Goal: Task Accomplishment & Management: Manage account settings

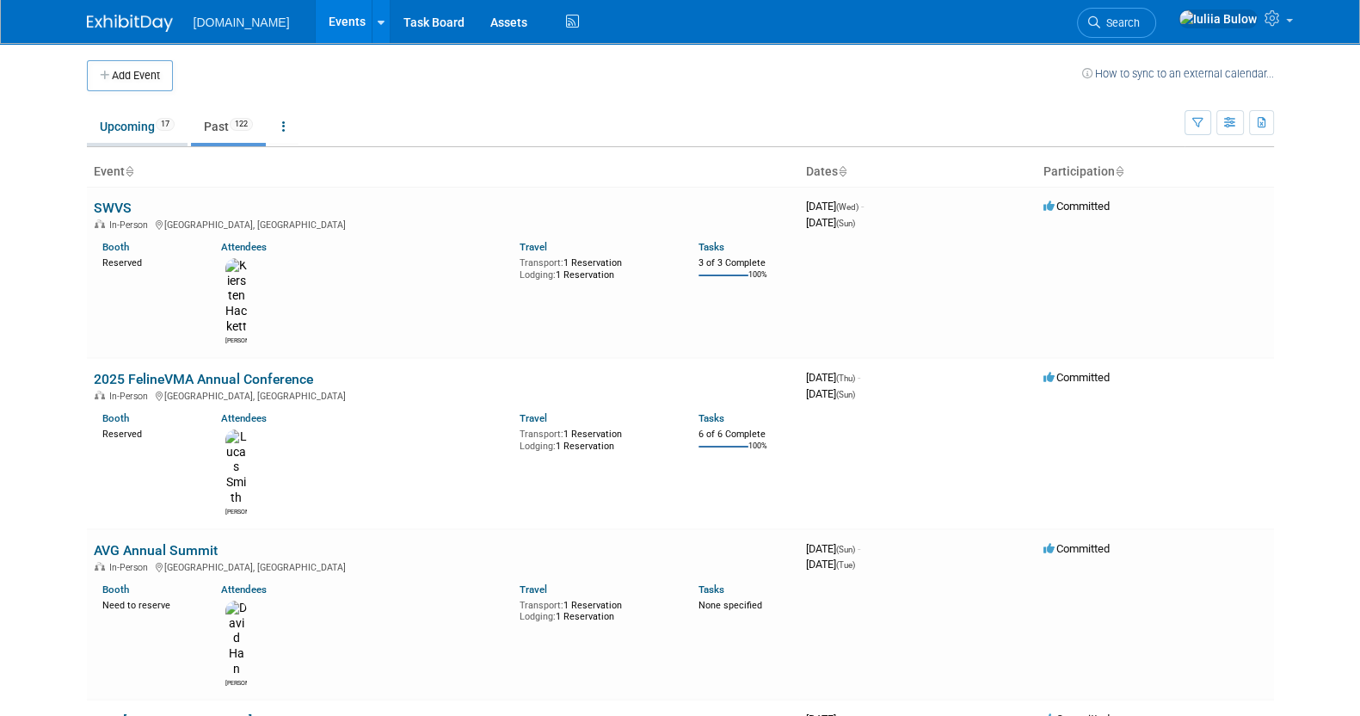
click at [127, 131] on link "Upcoming 17" at bounding box center [137, 126] width 101 height 33
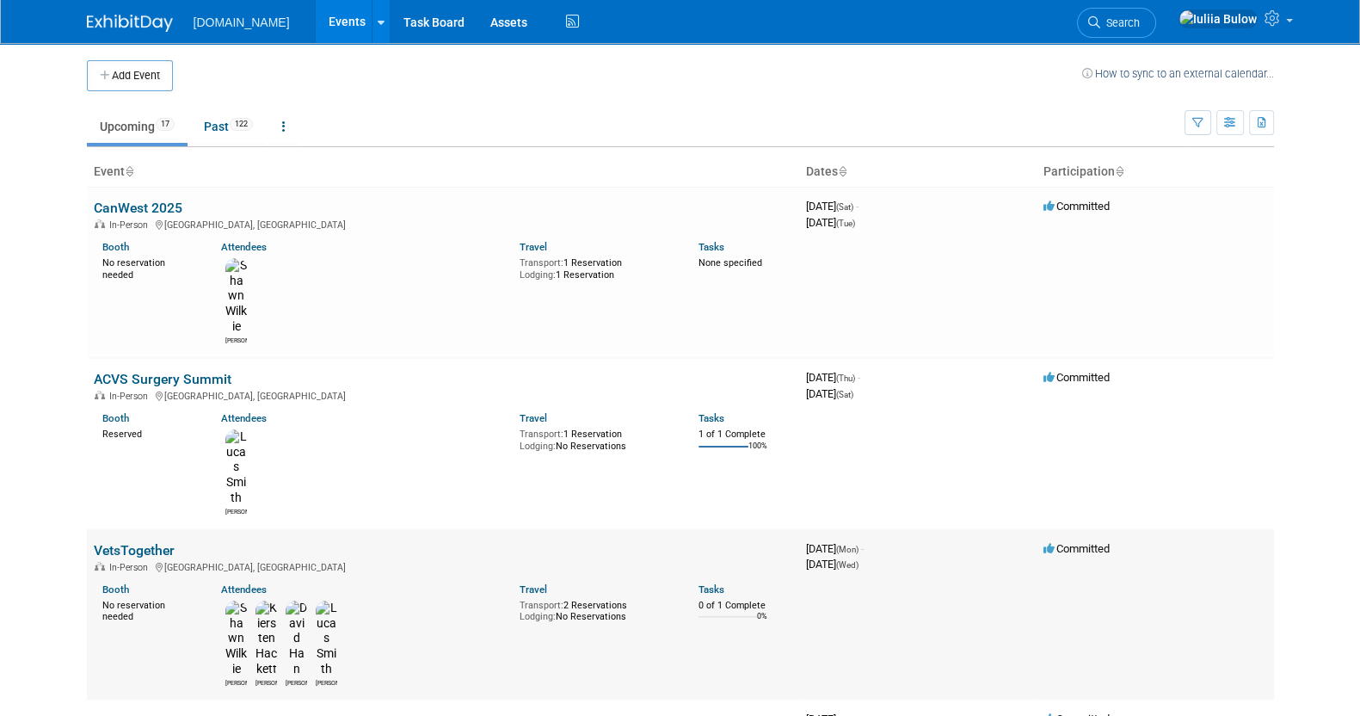
click at [121, 542] on link "VetsTogether" at bounding box center [134, 550] width 81 height 16
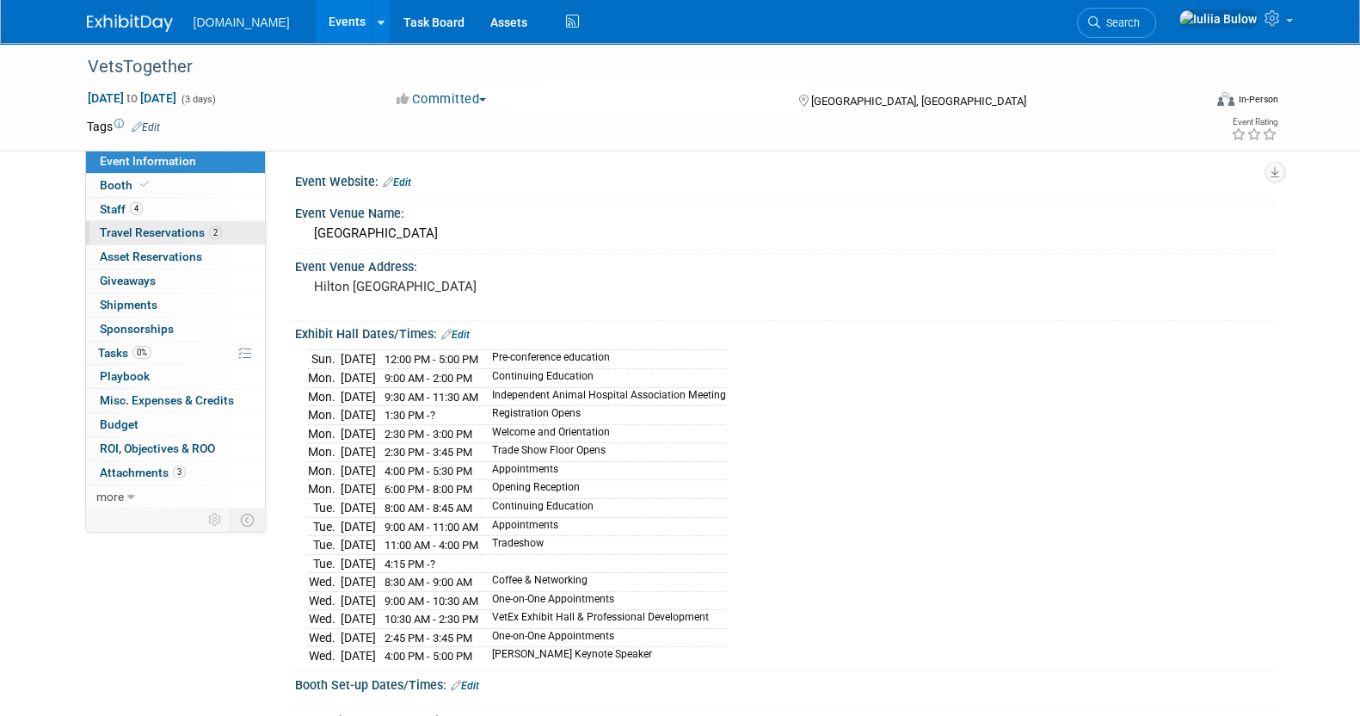
click at [175, 234] on span "Travel Reservations 2" at bounding box center [161, 232] width 122 height 14
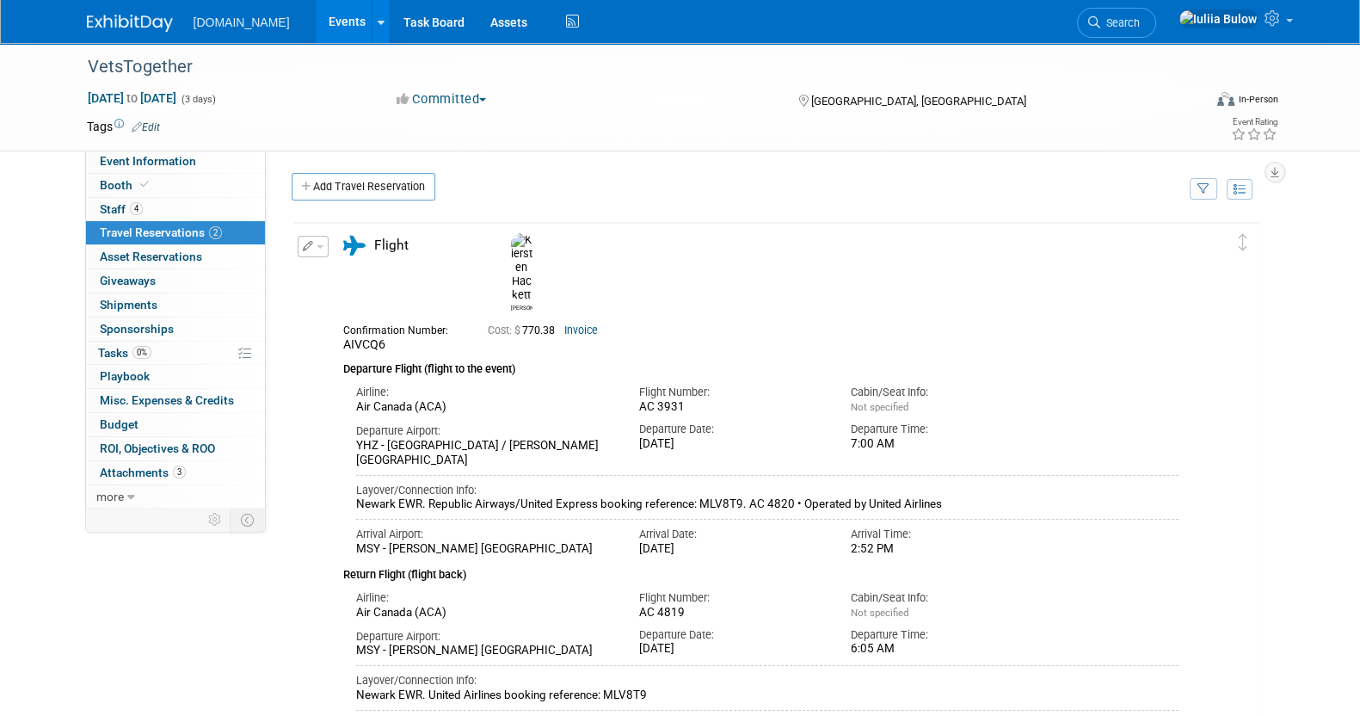
click at [342, 171] on div "Event Website: Edit Event Venue Name: New Orleans Event Venue Address: Hilton N…" at bounding box center [770, 328] width 1008 height 357
click at [342, 184] on link "Add Travel Reservation" at bounding box center [364, 187] width 144 height 28
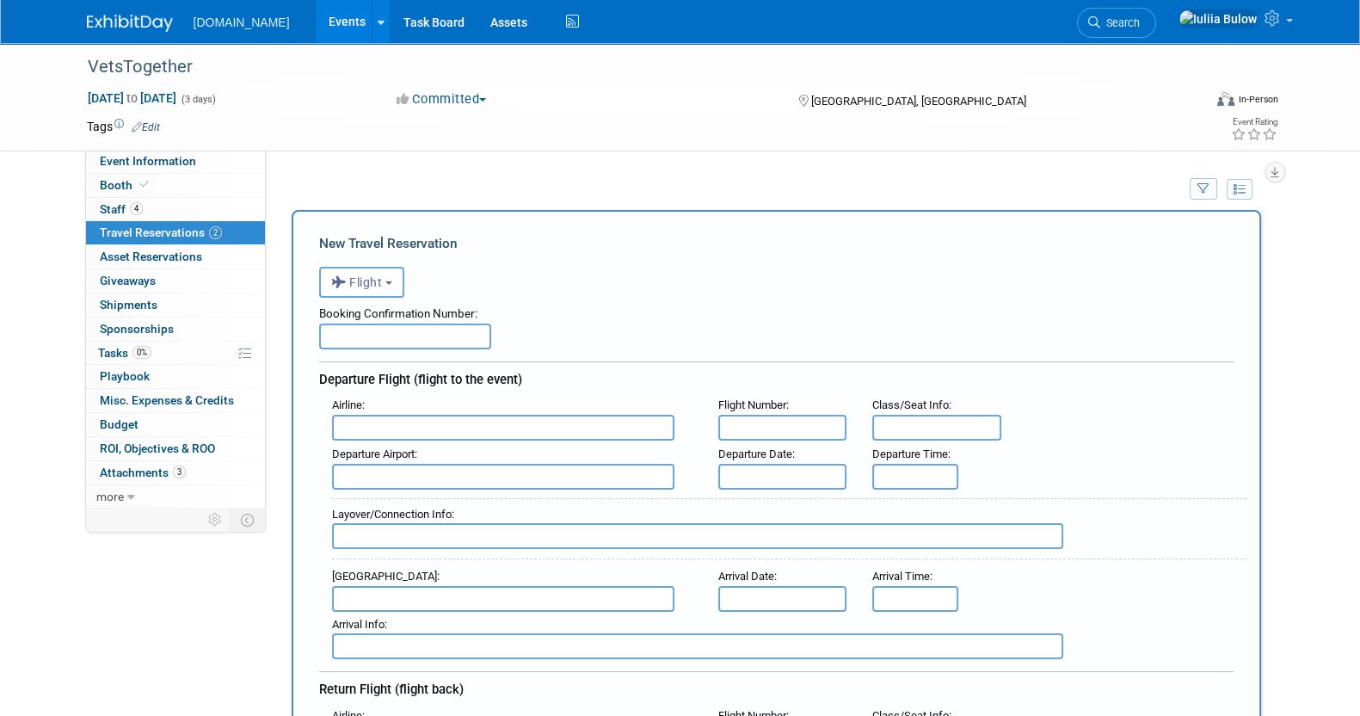
click at [366, 341] on input "text" at bounding box center [405, 336] width 172 height 26
paste input "ARDSTM"
type input "ARDSTM"
click at [785, 421] on input "text" at bounding box center [782, 428] width 129 height 26
paste input "#2868"
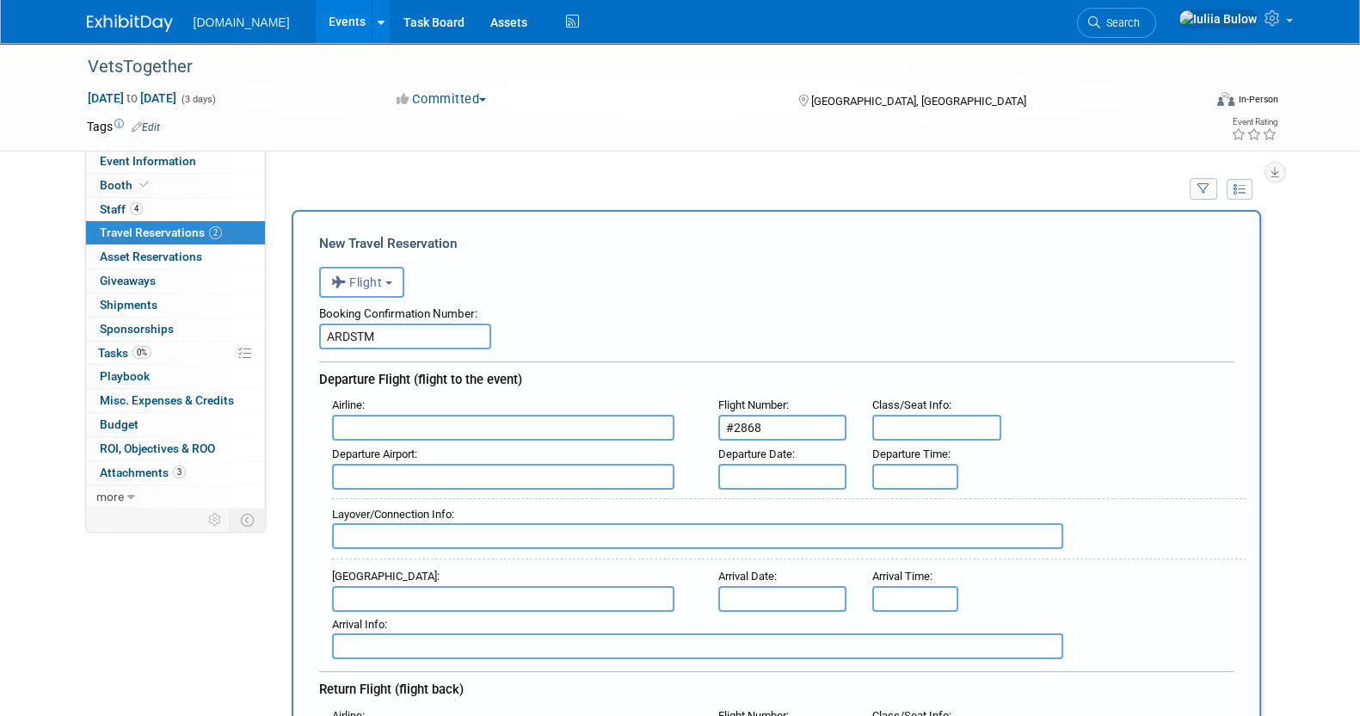
type input "#2868"
click at [787, 466] on input "text" at bounding box center [782, 477] width 129 height 26
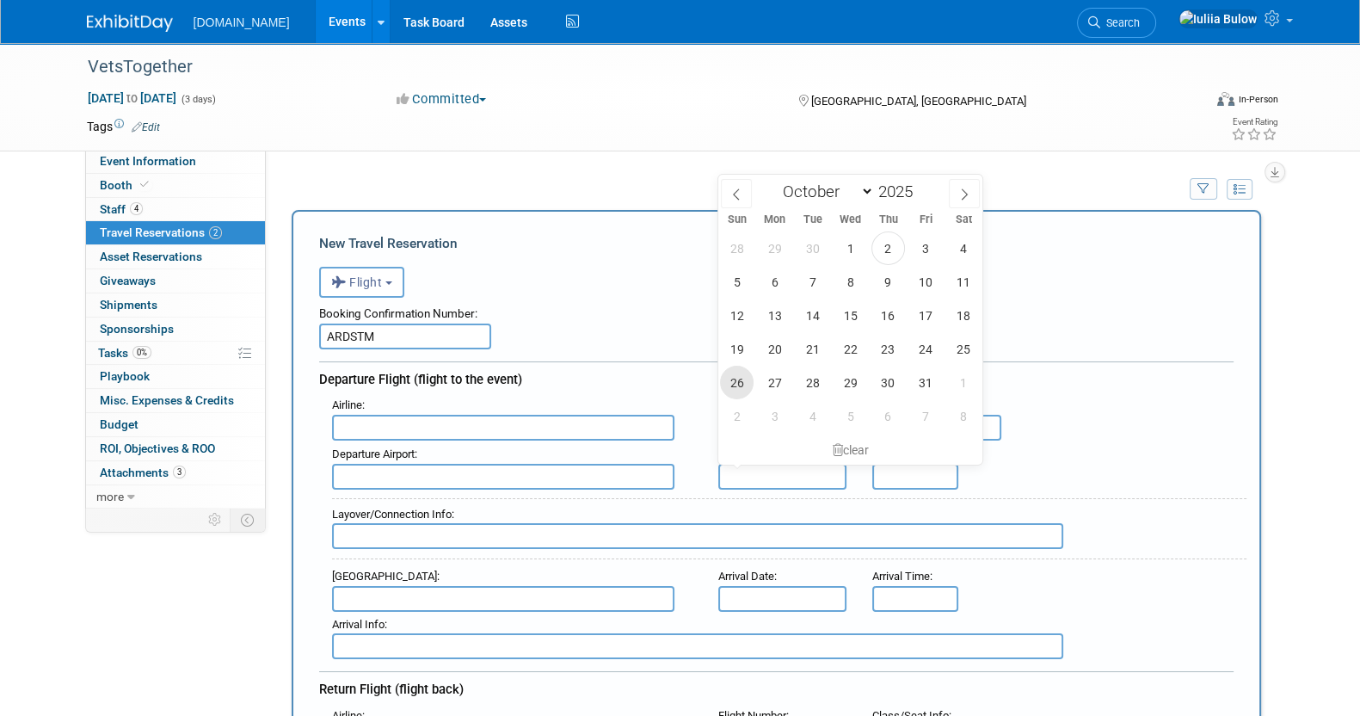
click at [743, 375] on span "26" at bounding box center [737, 383] width 34 height 34
type input "Oct 26, 2025"
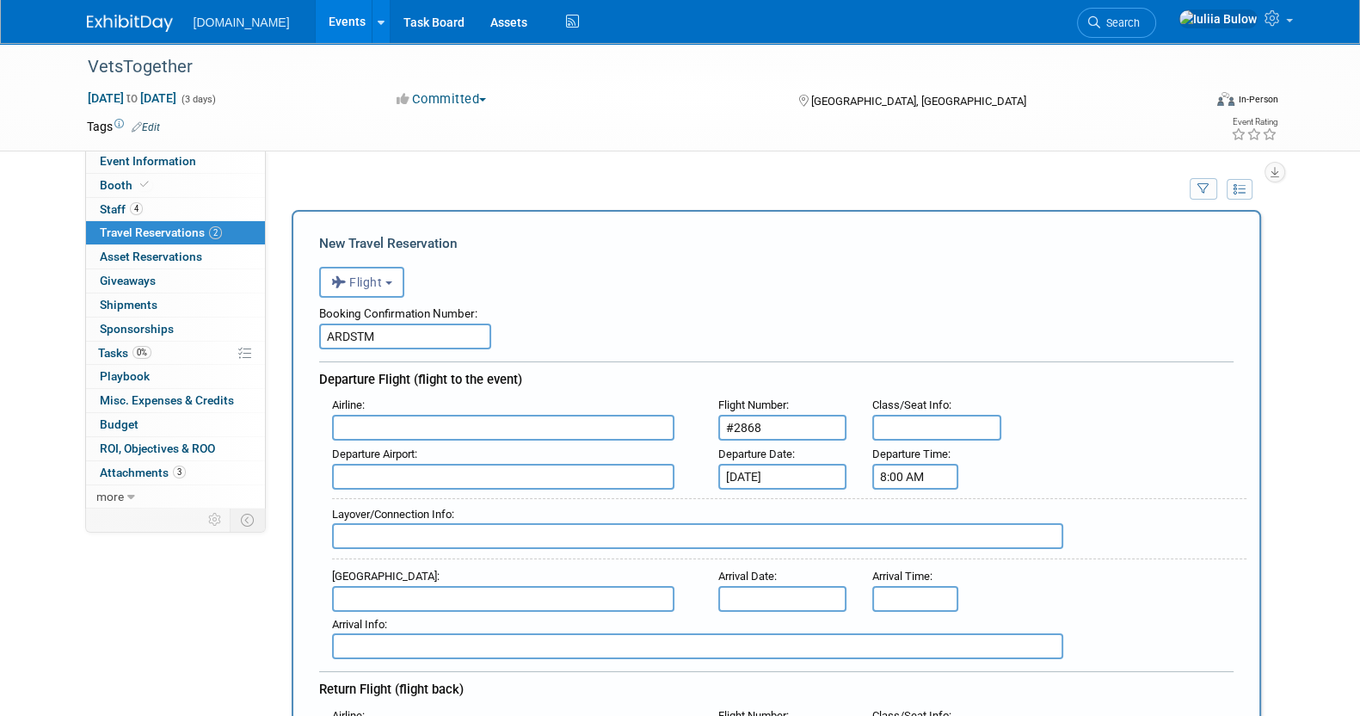
click at [911, 479] on input "8:00 AM" at bounding box center [915, 477] width 86 height 26
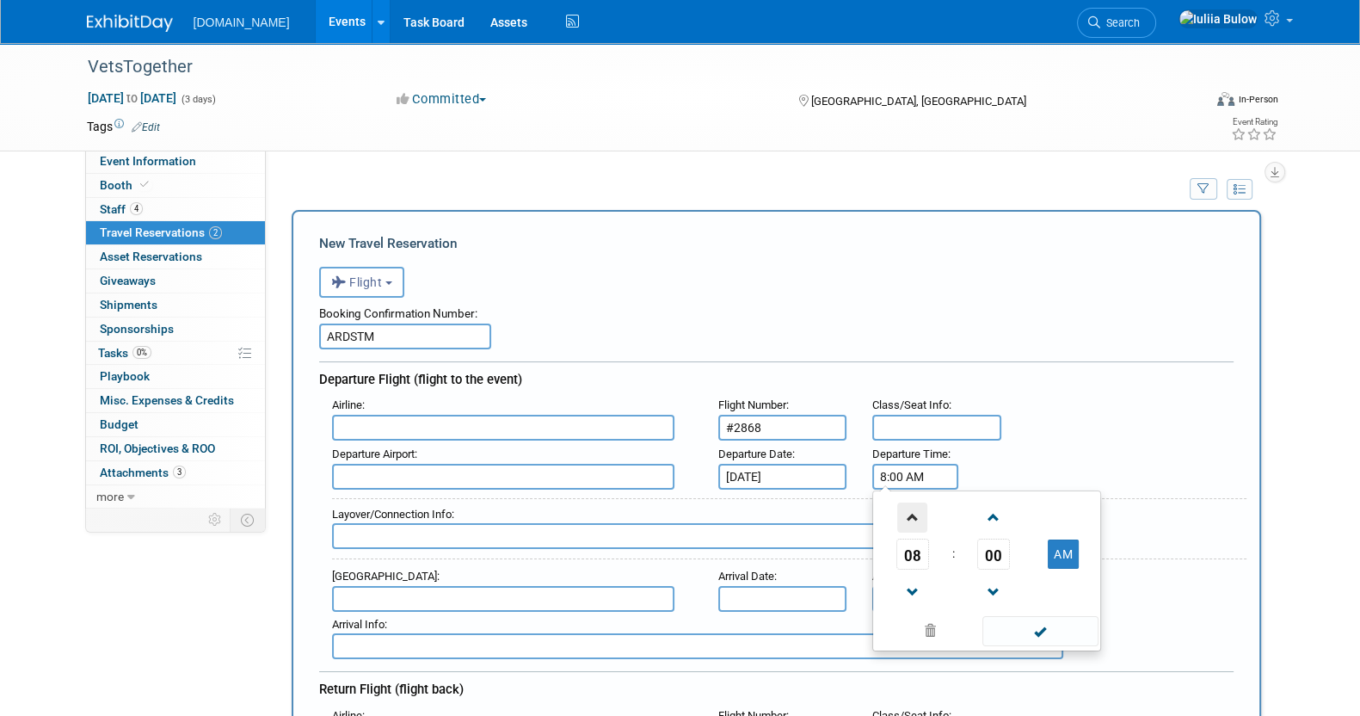
click at [901, 505] on span at bounding box center [912, 517] width 30 height 30
type input "10:00 AM"
click at [1022, 637] on span at bounding box center [1040, 631] width 116 height 30
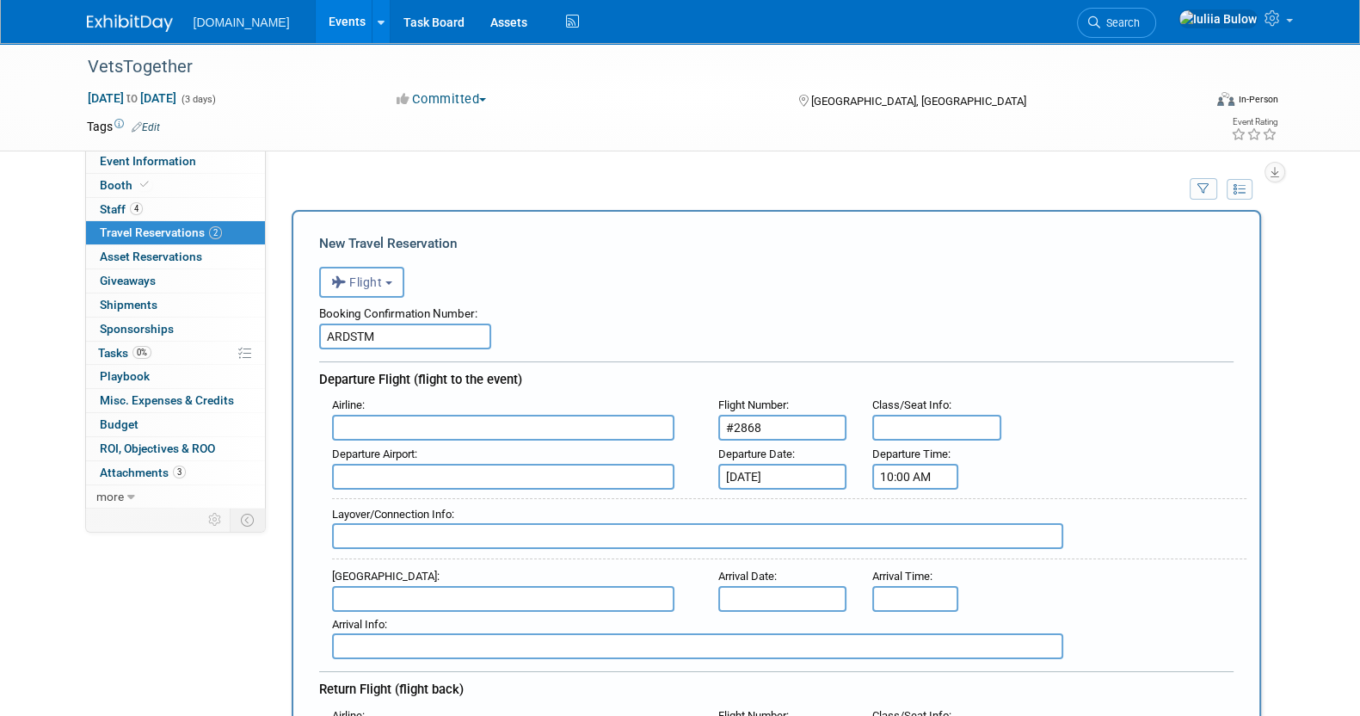
click at [440, 410] on div "Airline :" at bounding box center [512, 405] width 360 height 19
click at [442, 430] on input "text" at bounding box center [503, 428] width 342 height 26
click at [481, 445] on span "Southwes t Airlines (SWA)" at bounding box center [512, 455] width 358 height 28
type input "Southwest Airlines (SWA)"
click at [470, 469] on div "Departure Airport :" at bounding box center [512, 465] width 386 height 48
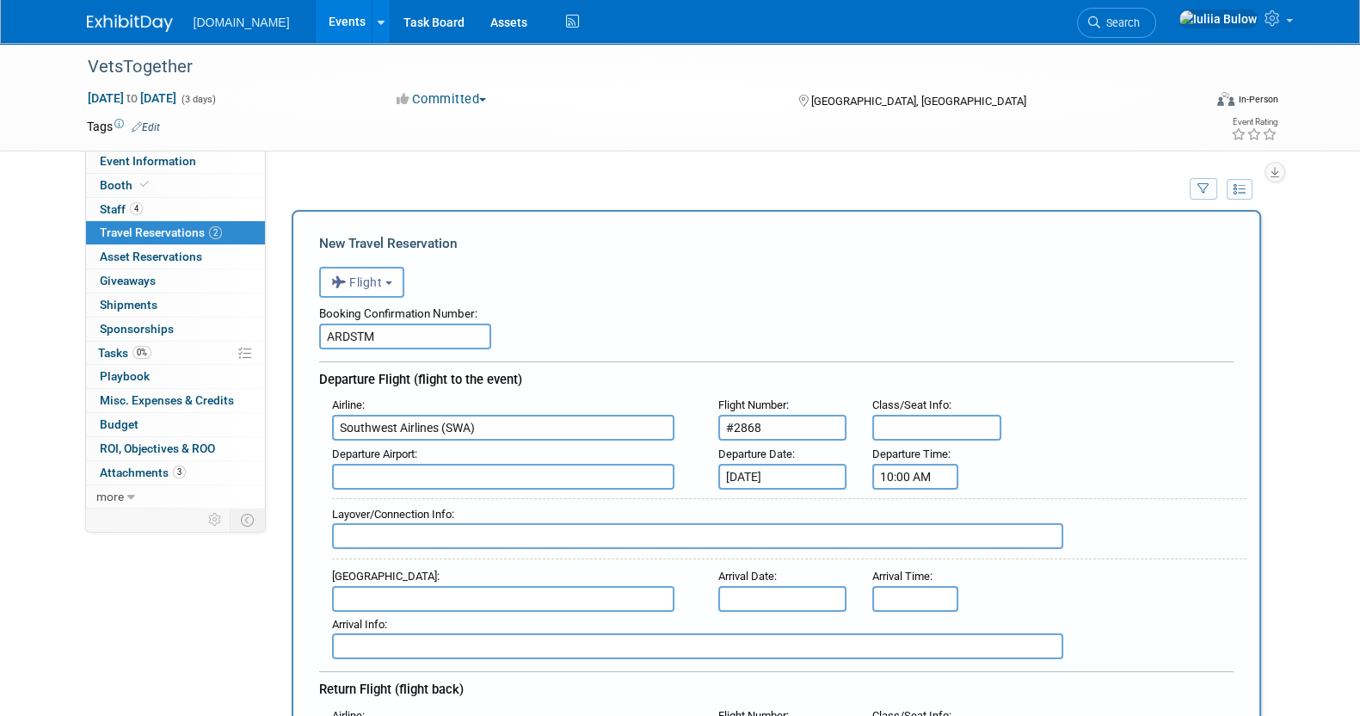
click at [468, 468] on input "text" at bounding box center [503, 477] width 342 height 26
click at [421, 490] on span "LAX - Los Angeles International Airport" at bounding box center [512, 504] width 358 height 28
type input "LAX - Los Angeles International Airport"
click at [383, 599] on input "text" at bounding box center [503, 599] width 342 height 26
click at [516, 631] on span "MSY - Louis Armstrong New Orleans International Airport" at bounding box center [512, 626] width 358 height 28
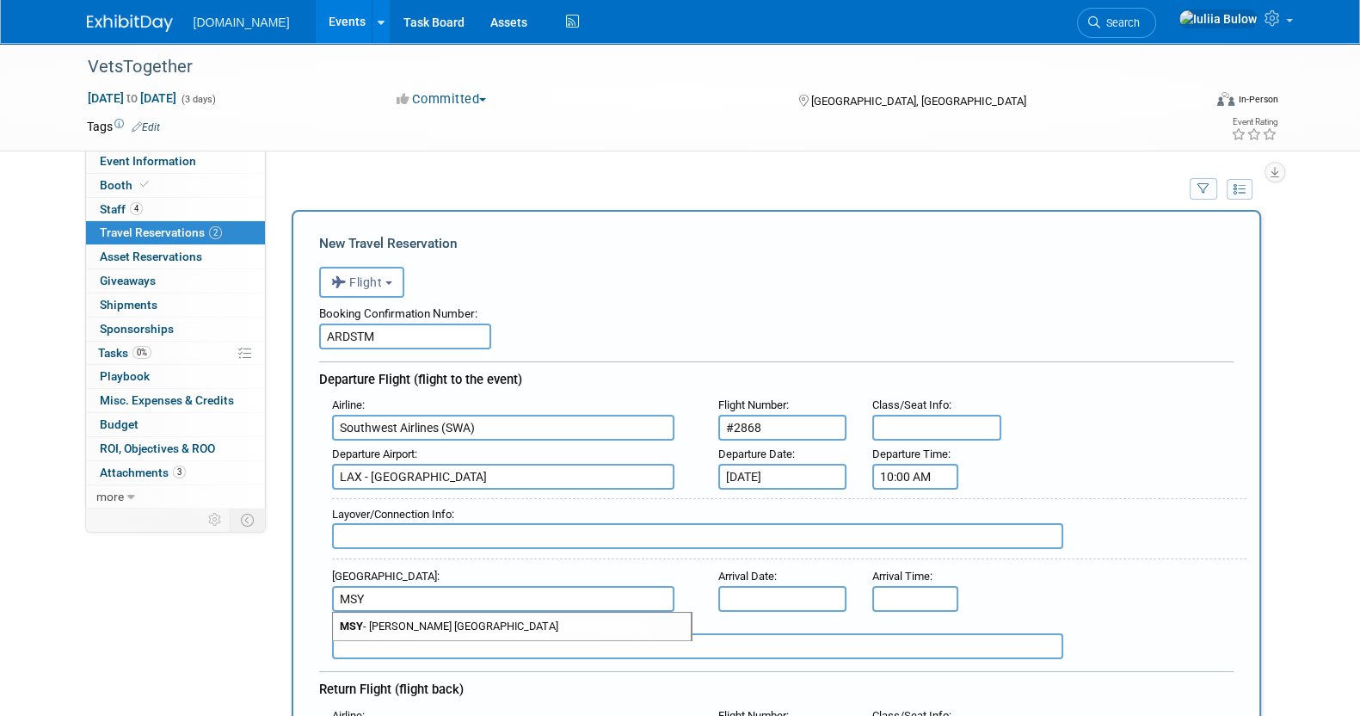
type input "MSY - Louis Armstrong New Orleans International Airport"
click at [774, 578] on span "Arrival Date" at bounding box center [746, 575] width 56 height 13
click at [772, 586] on input "text" at bounding box center [782, 599] width 129 height 26
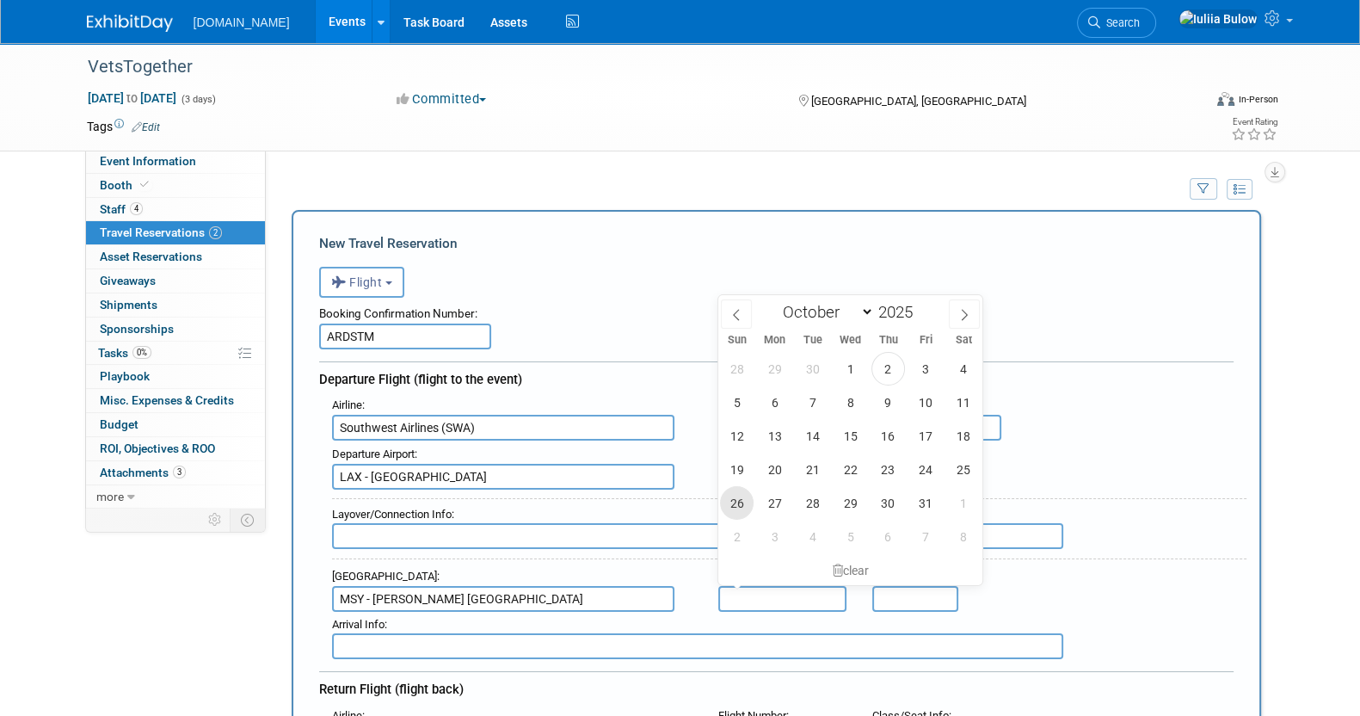
click at [735, 502] on span "26" at bounding box center [737, 503] width 34 height 34
type input "Oct 26, 2025"
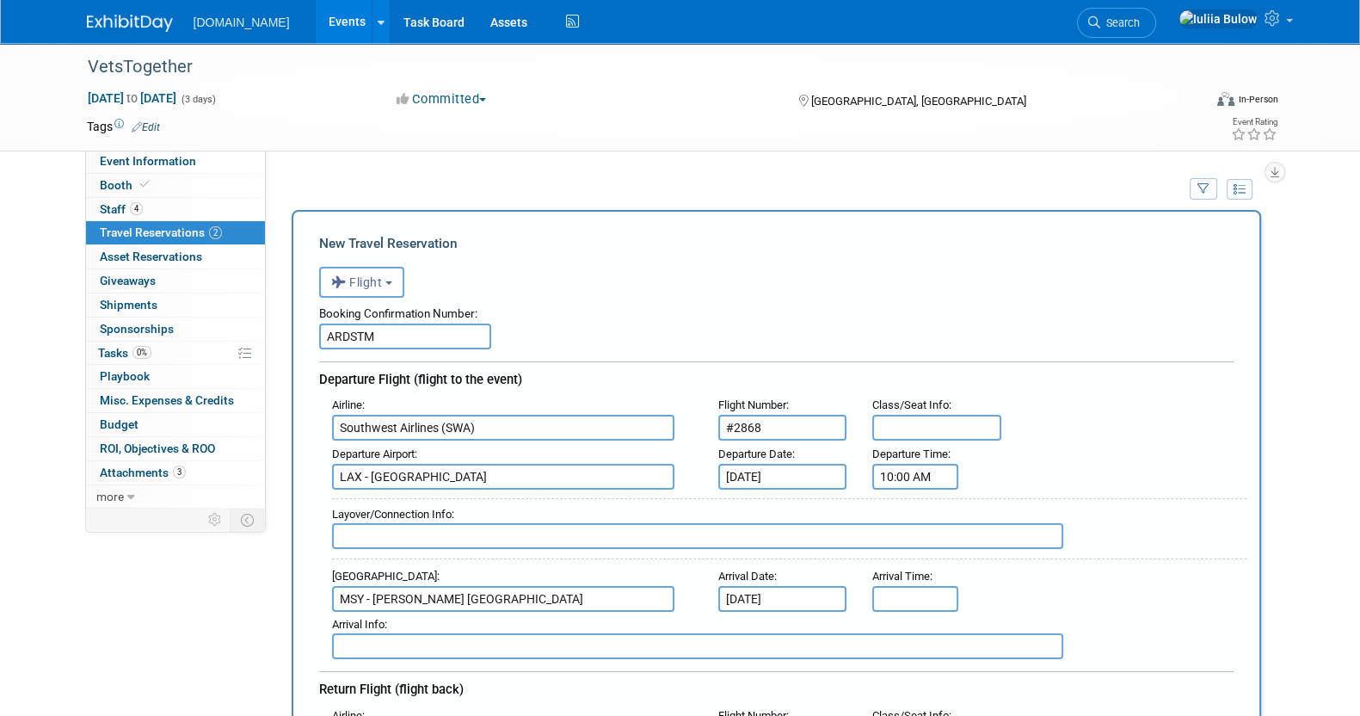
click at [1132, 593] on div "Arrival Airport : MSY - Louis Armstrong New Orleans International Airport Arriv…" at bounding box center [782, 587] width 927 height 48
click at [931, 591] on input "8:00 AM" at bounding box center [915, 599] width 86 height 26
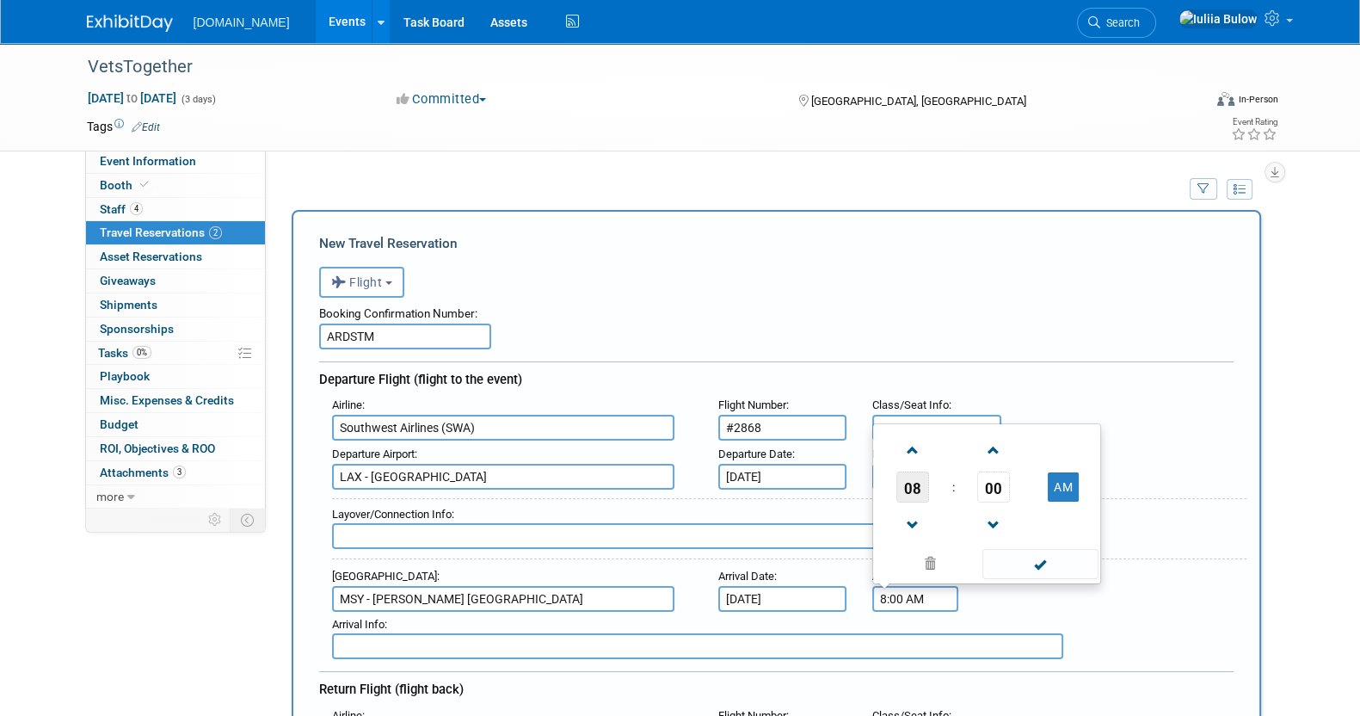
click at [912, 483] on span "08" at bounding box center [912, 486] width 33 height 31
click at [1045, 430] on table "12 01 02 03 04 05 06 07 08 09 10 11" at bounding box center [986, 476] width 220 height 139
click at [1073, 415] on td "03" at bounding box center [1069, 430] width 55 height 46
click at [992, 483] on span "00" at bounding box center [993, 486] width 33 height 31
click at [903, 520] on td "40" at bounding box center [903, 523] width 55 height 46
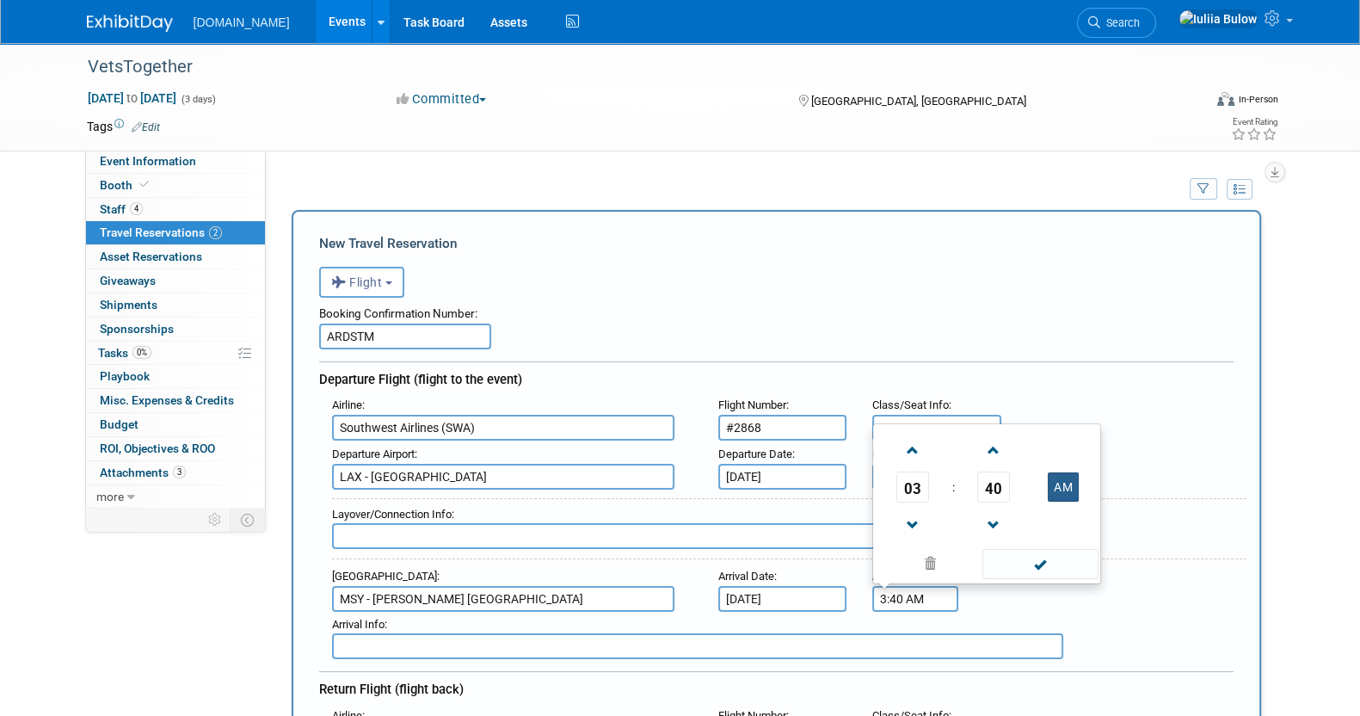
click at [1067, 476] on button "AM" at bounding box center [1063, 486] width 31 height 29
type input "3:40 PM"
click at [1044, 558] on span at bounding box center [1040, 564] width 116 height 30
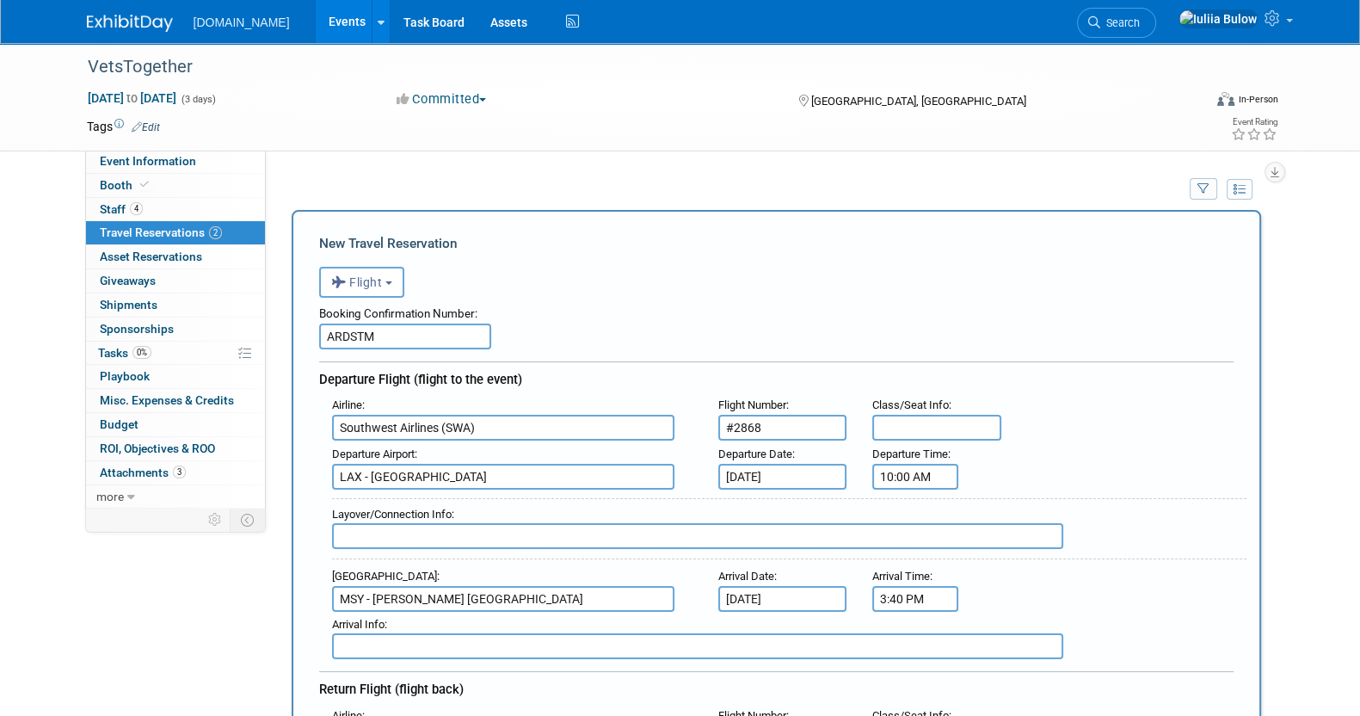
scroll to position [214, 0]
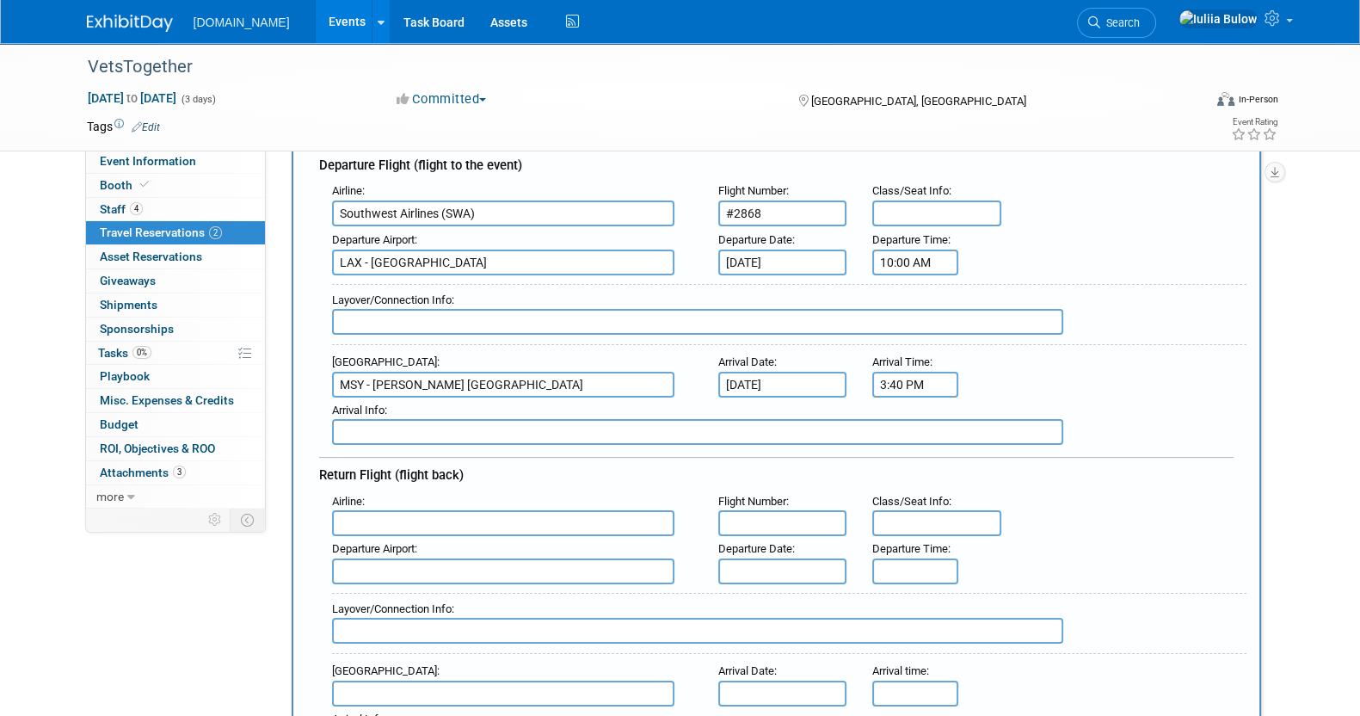
click at [489, 520] on input "text" at bounding box center [503, 523] width 342 height 26
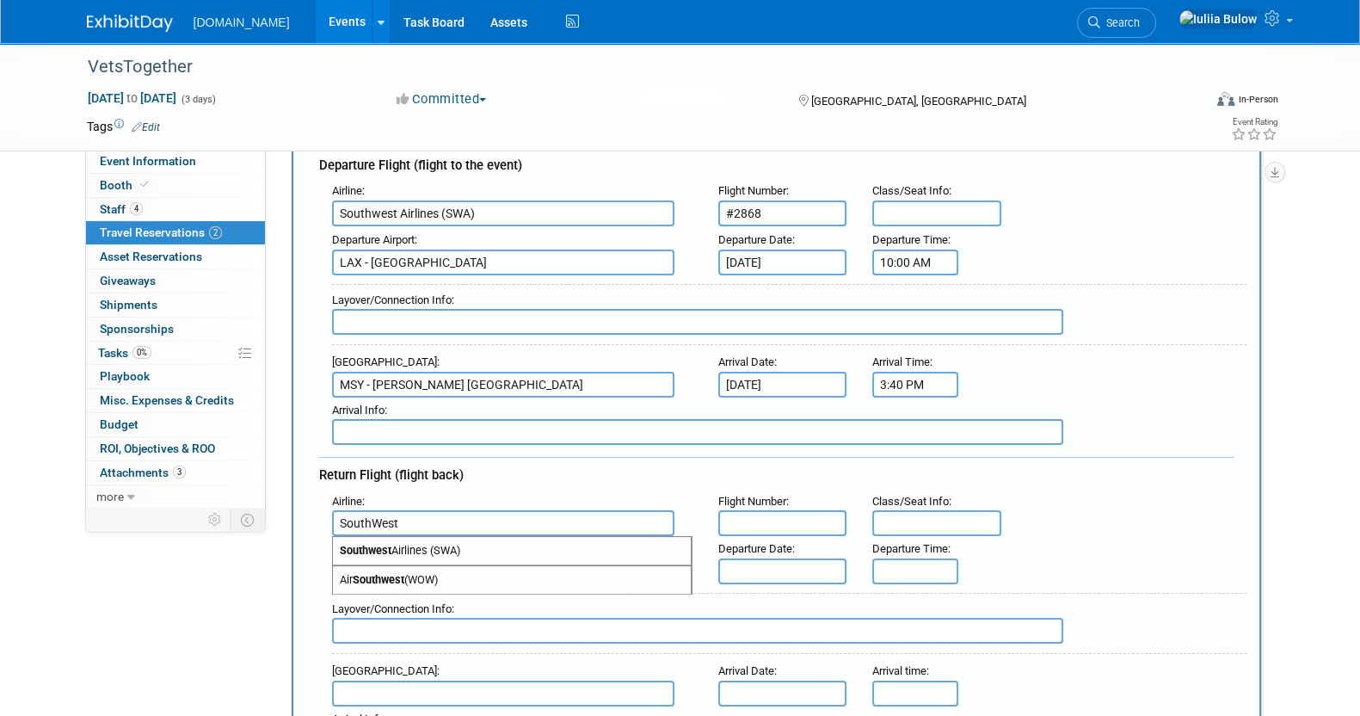
click at [492, 538] on span "Southwest Airlines (SWA)" at bounding box center [512, 551] width 358 height 28
type input "Southwest Airlines (SWA)"
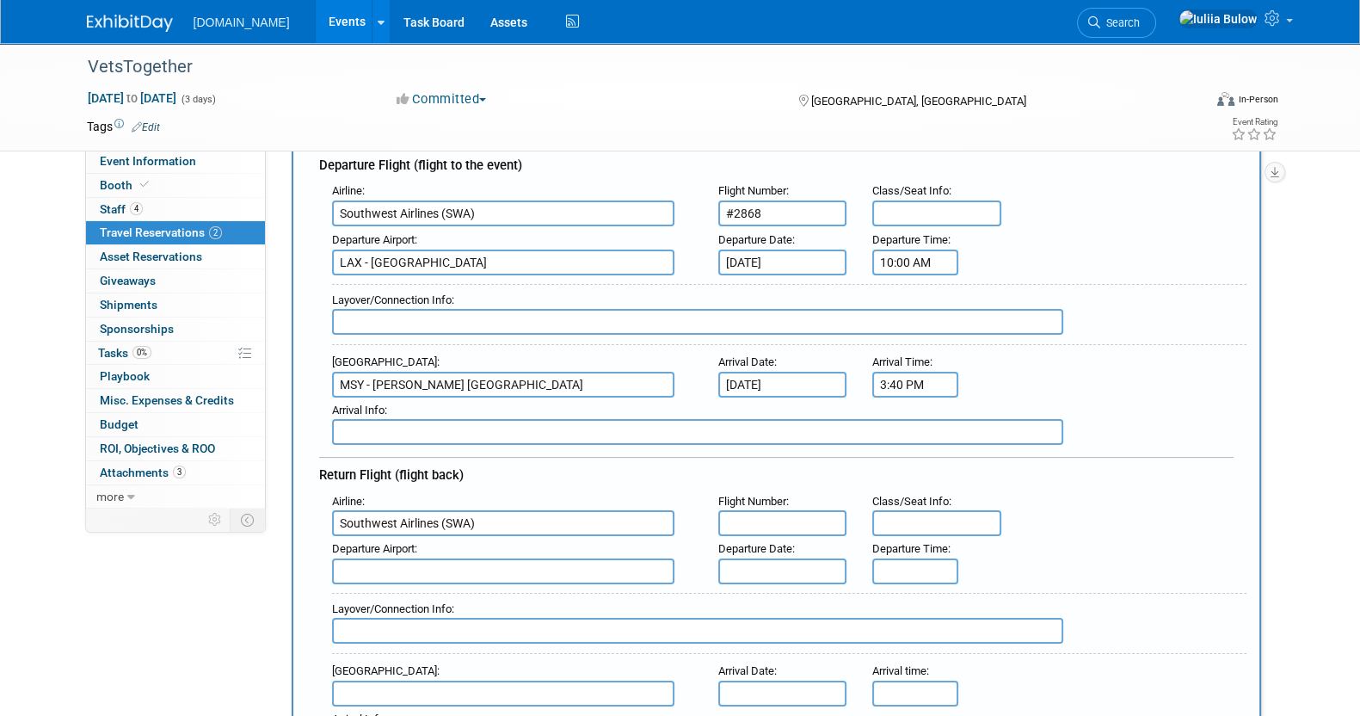
click at [765, 510] on input "text" at bounding box center [782, 523] width 129 height 26
paste input "#1384"
type input "#1384"
click at [778, 558] on input "text" at bounding box center [782, 571] width 129 height 26
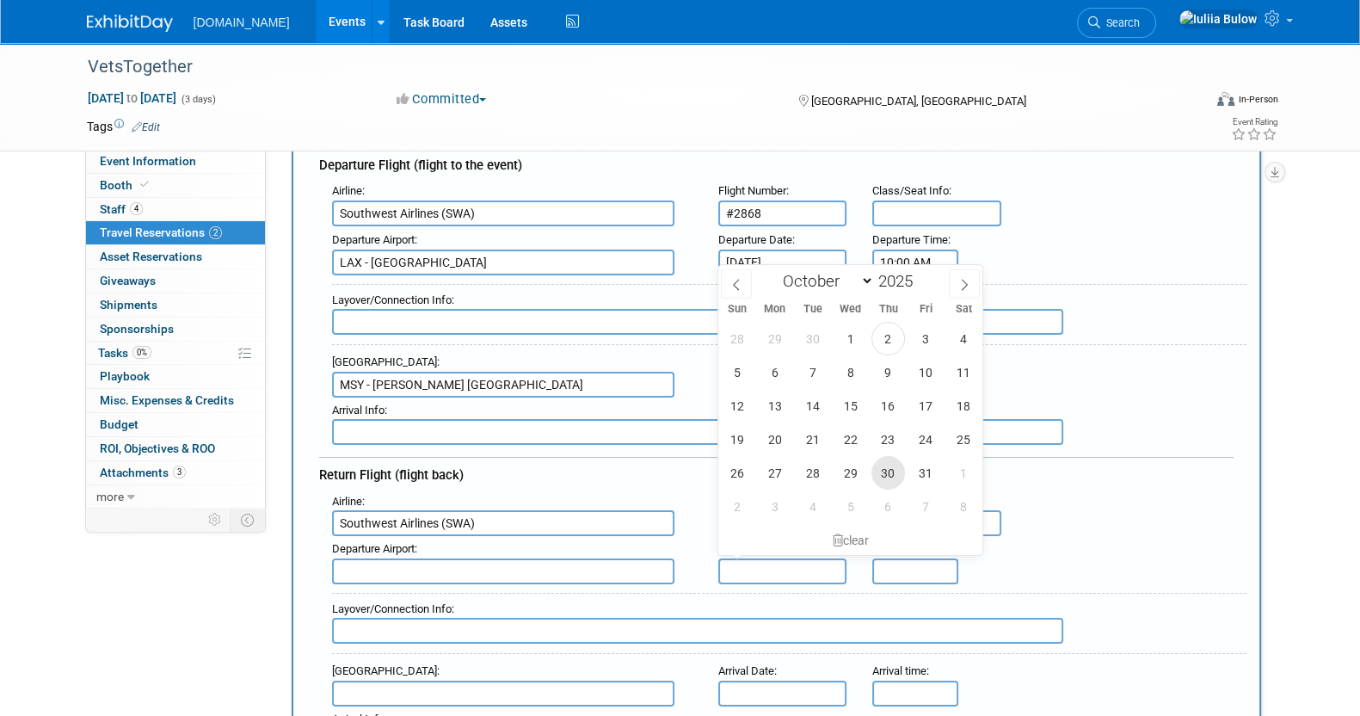
click at [903, 475] on span "30" at bounding box center [888, 473] width 34 height 34
type input "Oct 30, 2025"
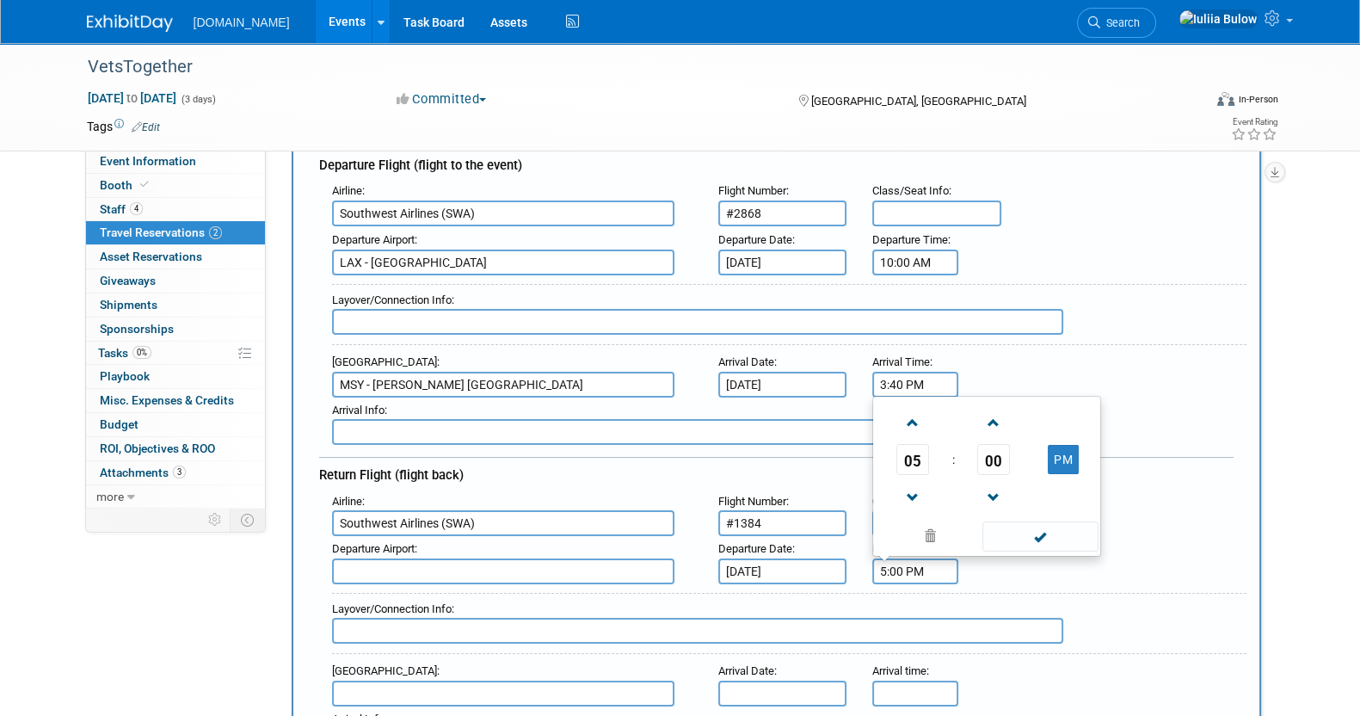
click at [901, 562] on input "5:00 PM" at bounding box center [915, 571] width 86 height 26
click at [901, 418] on span at bounding box center [912, 423] width 30 height 30
click at [983, 446] on span "00" at bounding box center [993, 459] width 33 height 31
click at [1058, 390] on td "15" at bounding box center [1069, 402] width 55 height 46
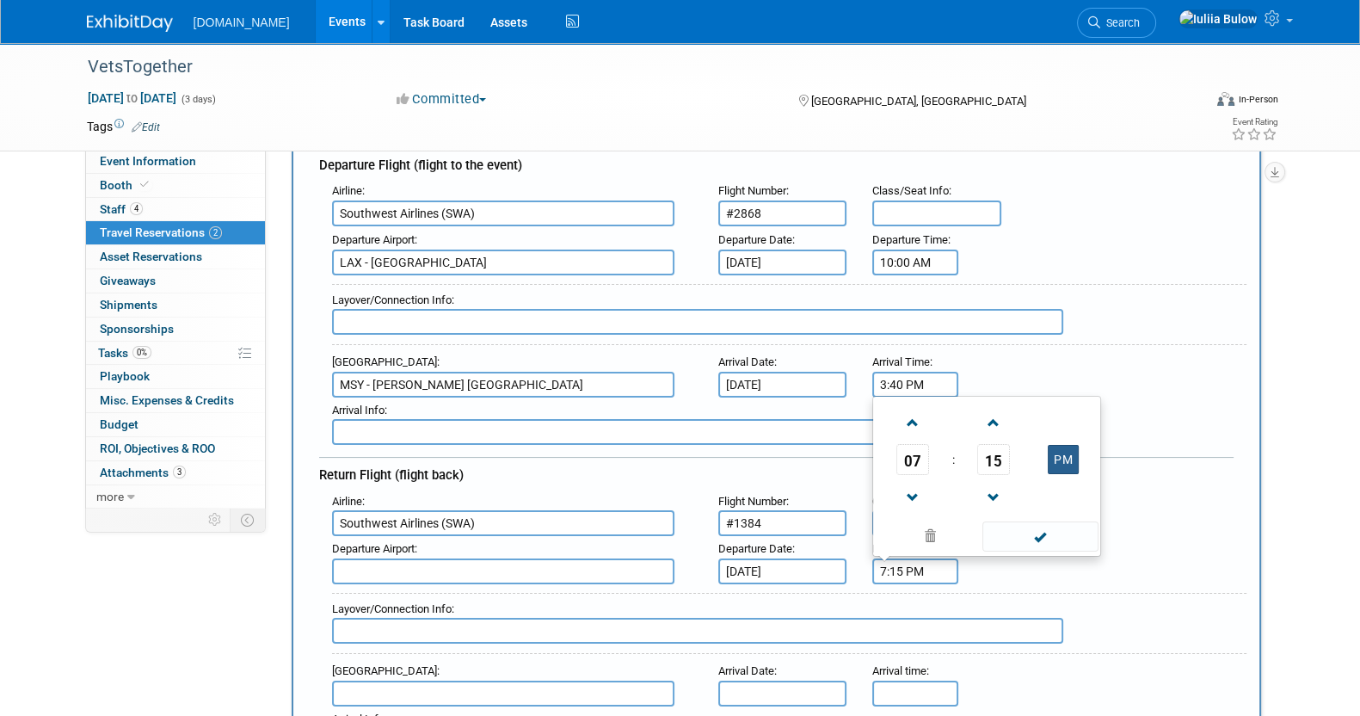
click at [1059, 458] on button "PM" at bounding box center [1063, 459] width 31 height 29
type input "7:15 AM"
click at [1035, 525] on span at bounding box center [1040, 536] width 116 height 30
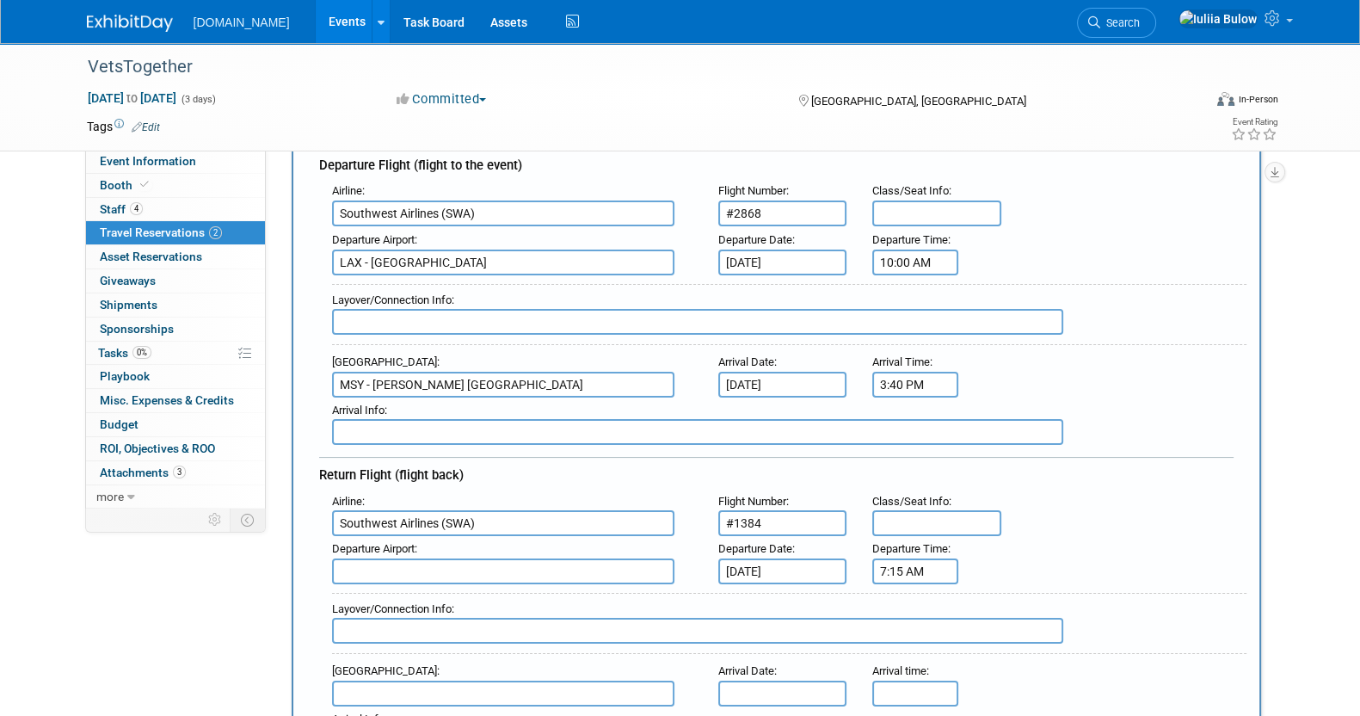
click at [473, 561] on input "text" at bounding box center [503, 571] width 342 height 26
click at [473, 595] on span "MSY - Louis Armstrong New Orleans International Airport" at bounding box center [512, 599] width 358 height 28
type input "MSY - Louis Armstrong New Orleans International Airport"
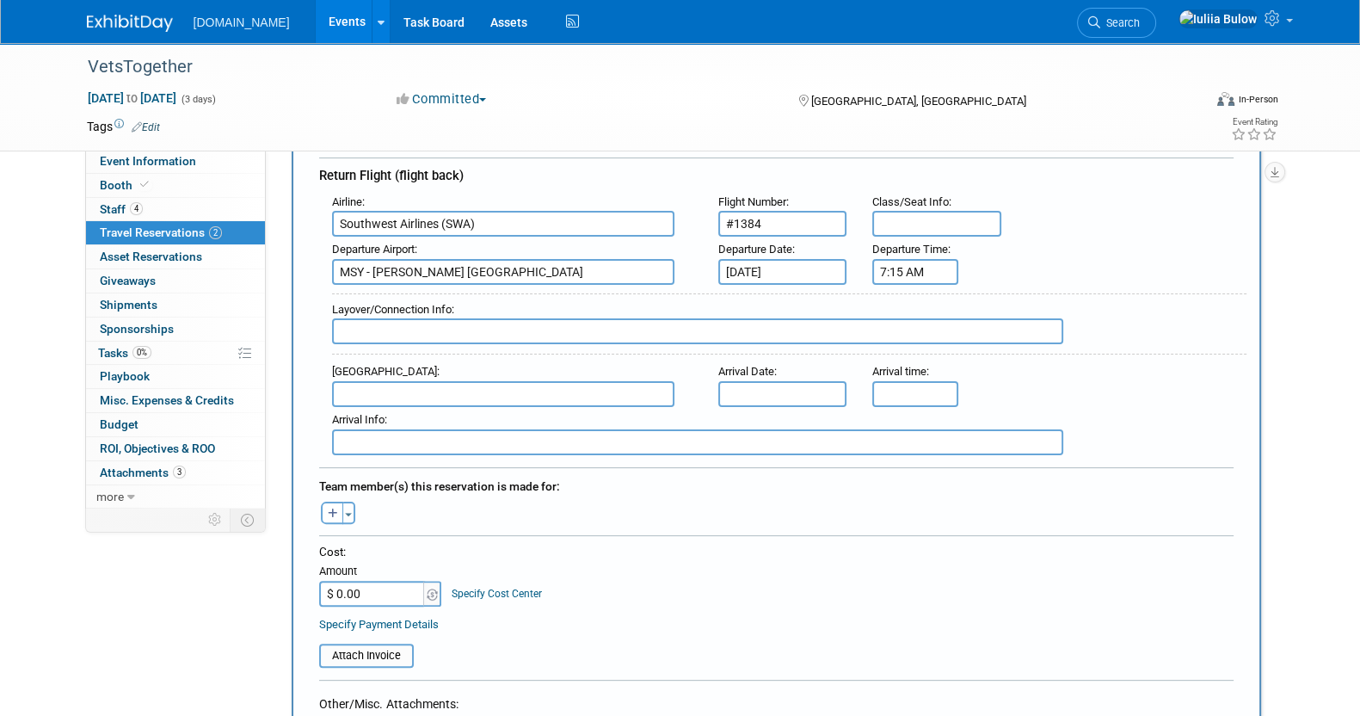
scroll to position [538, 0]
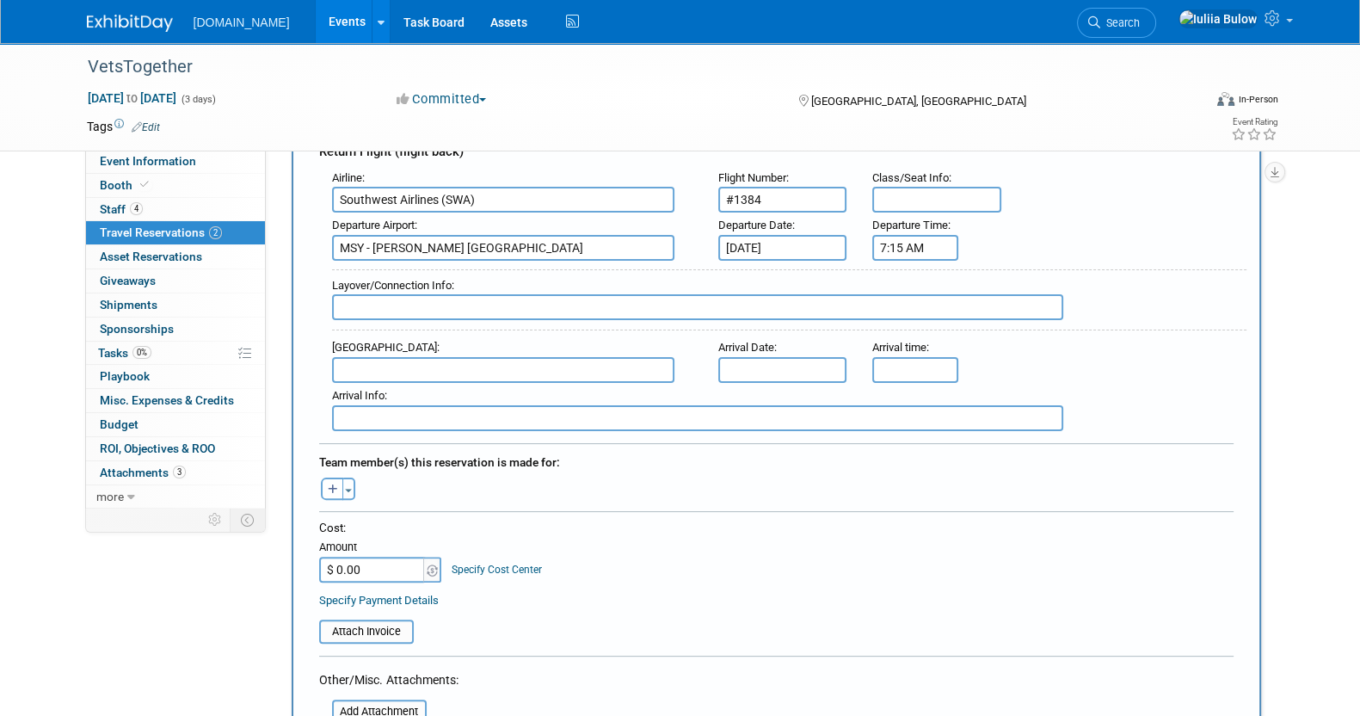
click at [512, 359] on input "text" at bounding box center [503, 370] width 342 height 26
click at [523, 384] on span "LAX - Los Angeles International Airport" at bounding box center [512, 398] width 358 height 28
type input "LAX - Los Angeles International Airport"
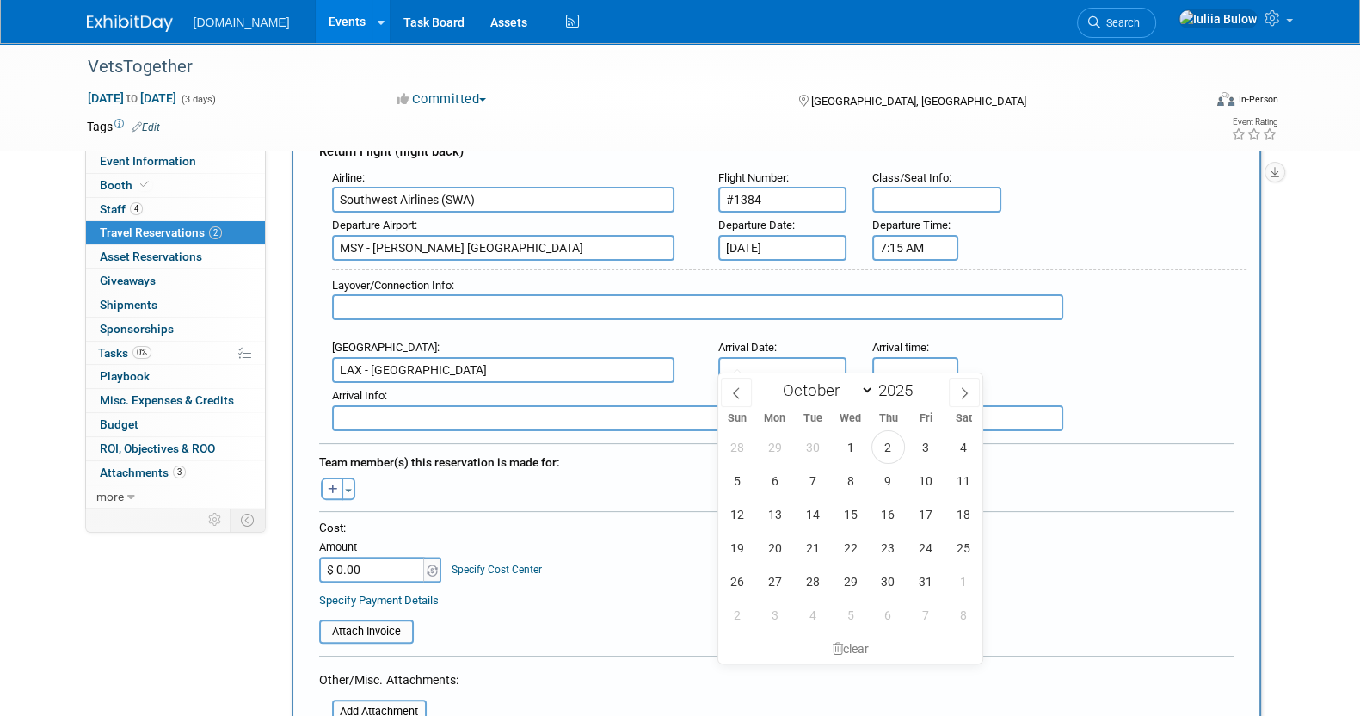
click at [811, 357] on input "text" at bounding box center [782, 370] width 129 height 26
click at [878, 582] on span "30" at bounding box center [888, 581] width 34 height 34
type input "Oct 30, 2025"
click at [935, 357] on input "5:00 PM" at bounding box center [915, 370] width 86 height 26
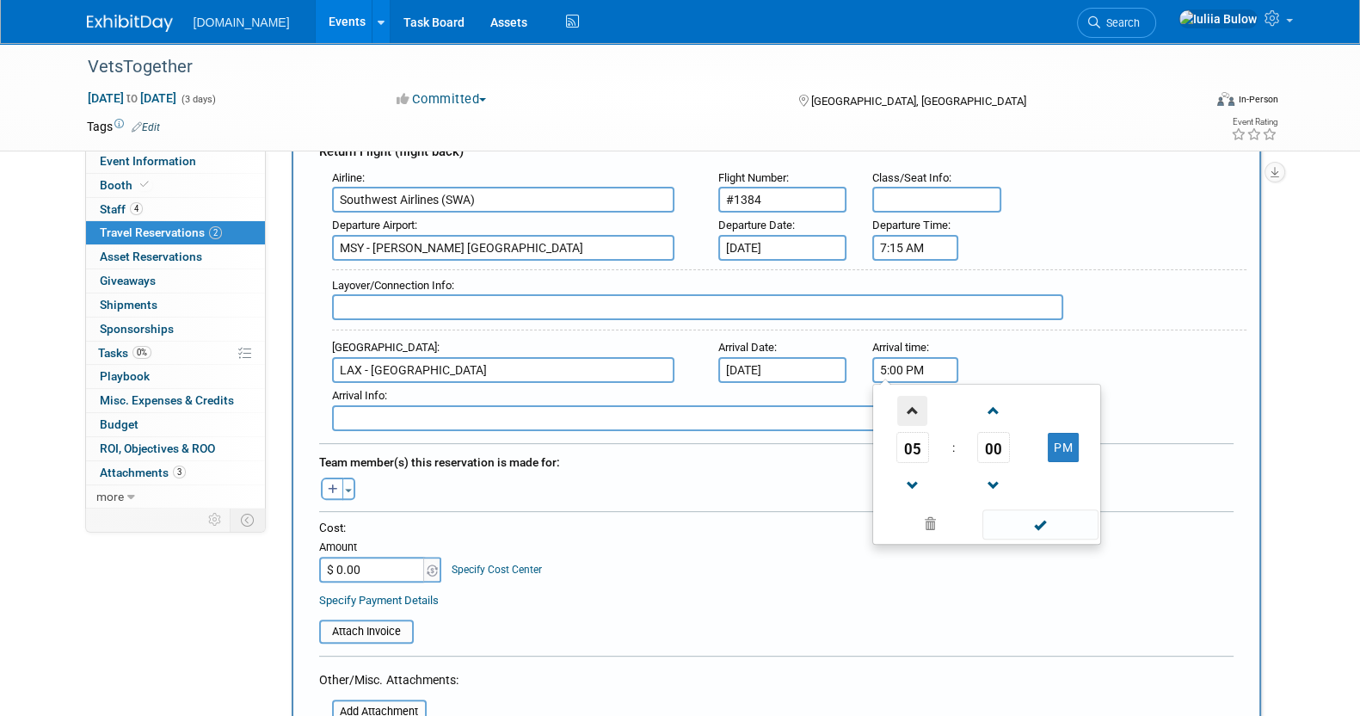
click at [914, 403] on span at bounding box center [912, 411] width 30 height 30
click at [999, 440] on span "00" at bounding box center [993, 447] width 33 height 31
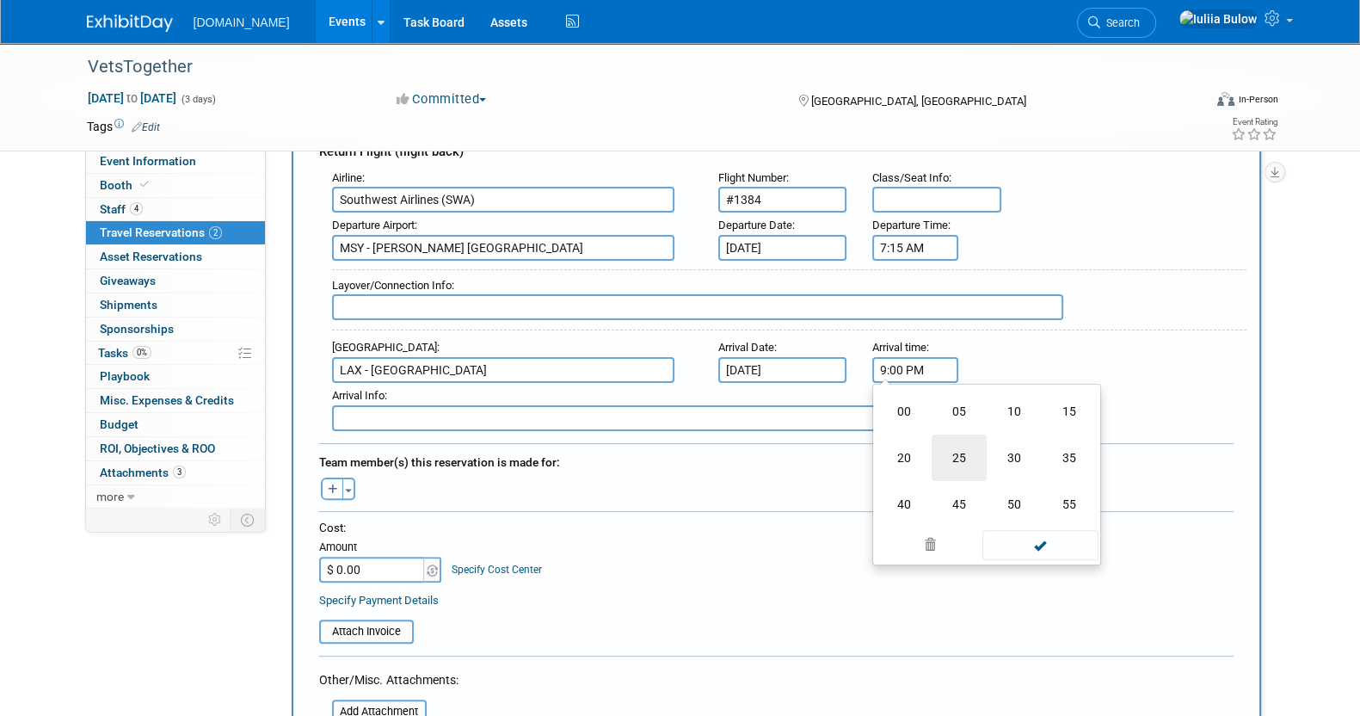
click at [974, 440] on td "25" at bounding box center [958, 457] width 55 height 46
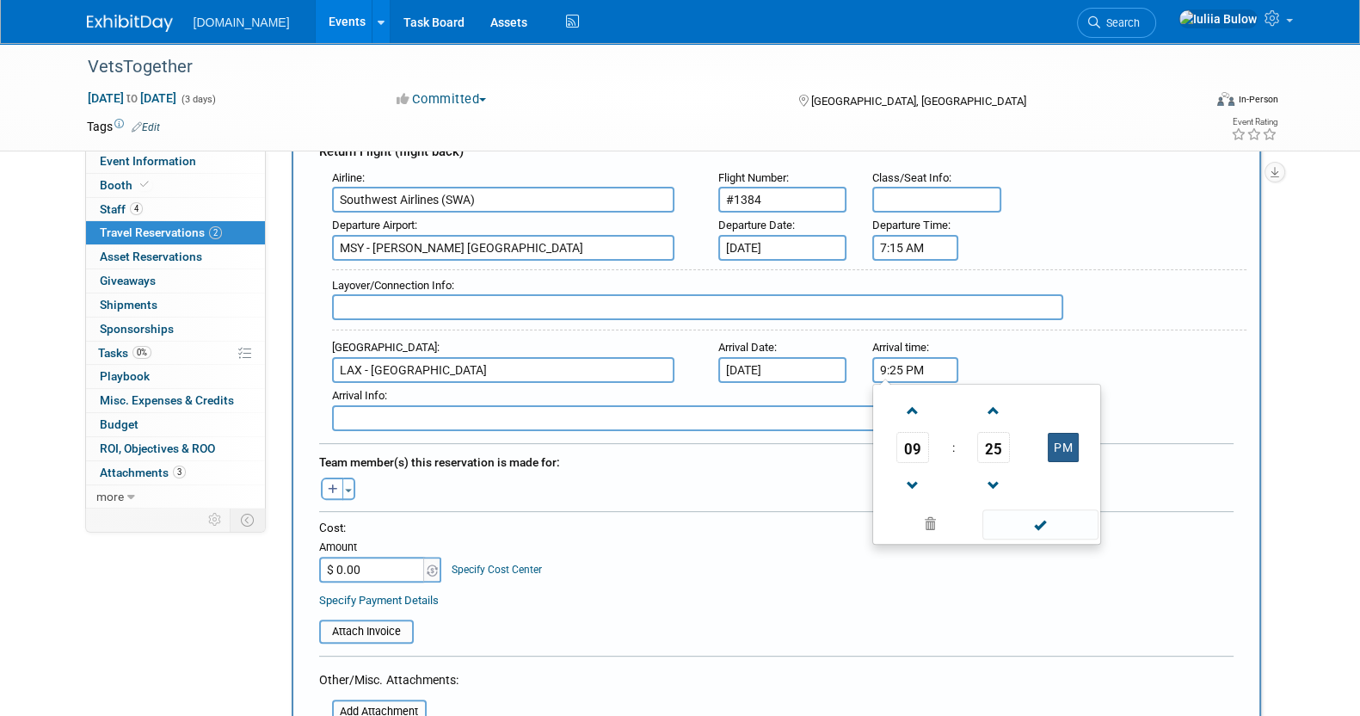
click at [1069, 433] on button "PM" at bounding box center [1063, 447] width 31 height 29
type input "9:25 AM"
drag, startPoint x: 1042, startPoint y: 500, endPoint x: 1036, endPoint y: 519, distance: 19.6
click at [1036, 518] on span at bounding box center [1040, 524] width 116 height 30
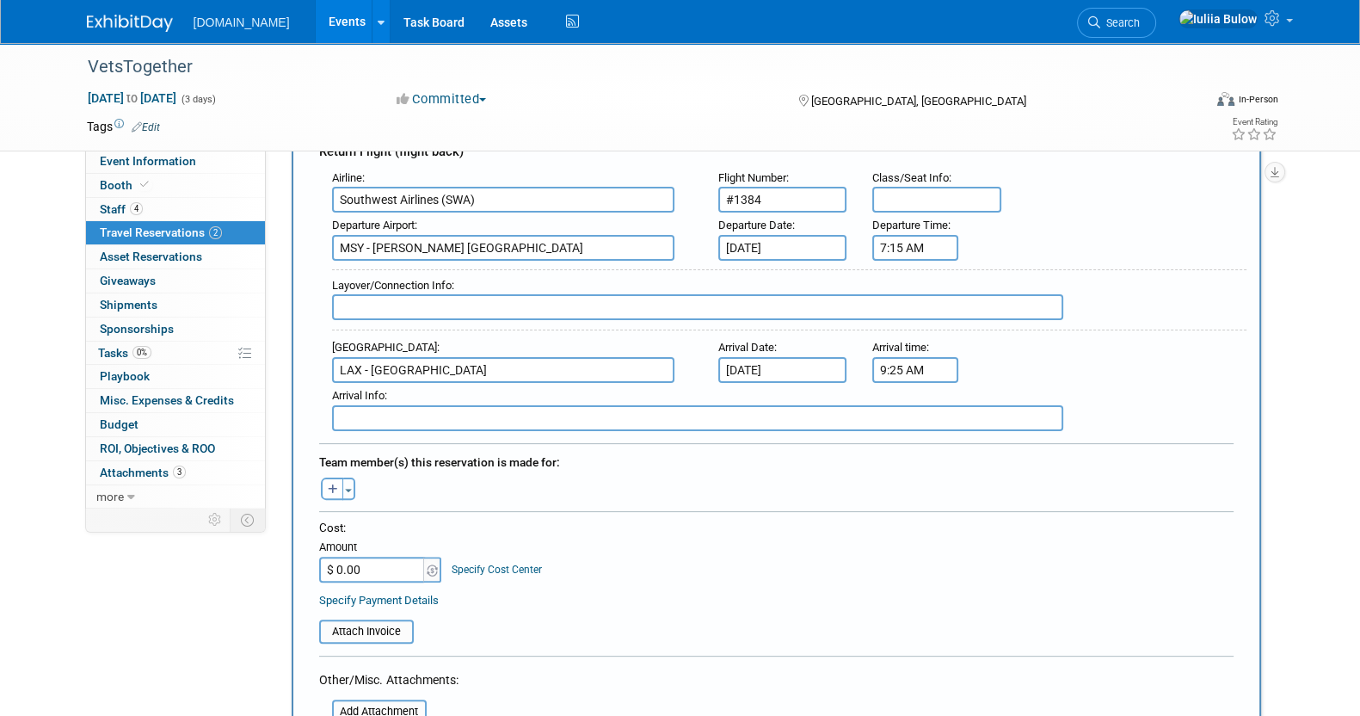
click at [368, 556] on input "$ 0.00" at bounding box center [373, 569] width 108 height 26
paste input "479.96"
type input "$ 479.96"
click at [342, 477] on button "Toggle Dropdown" at bounding box center [348, 488] width 13 height 22
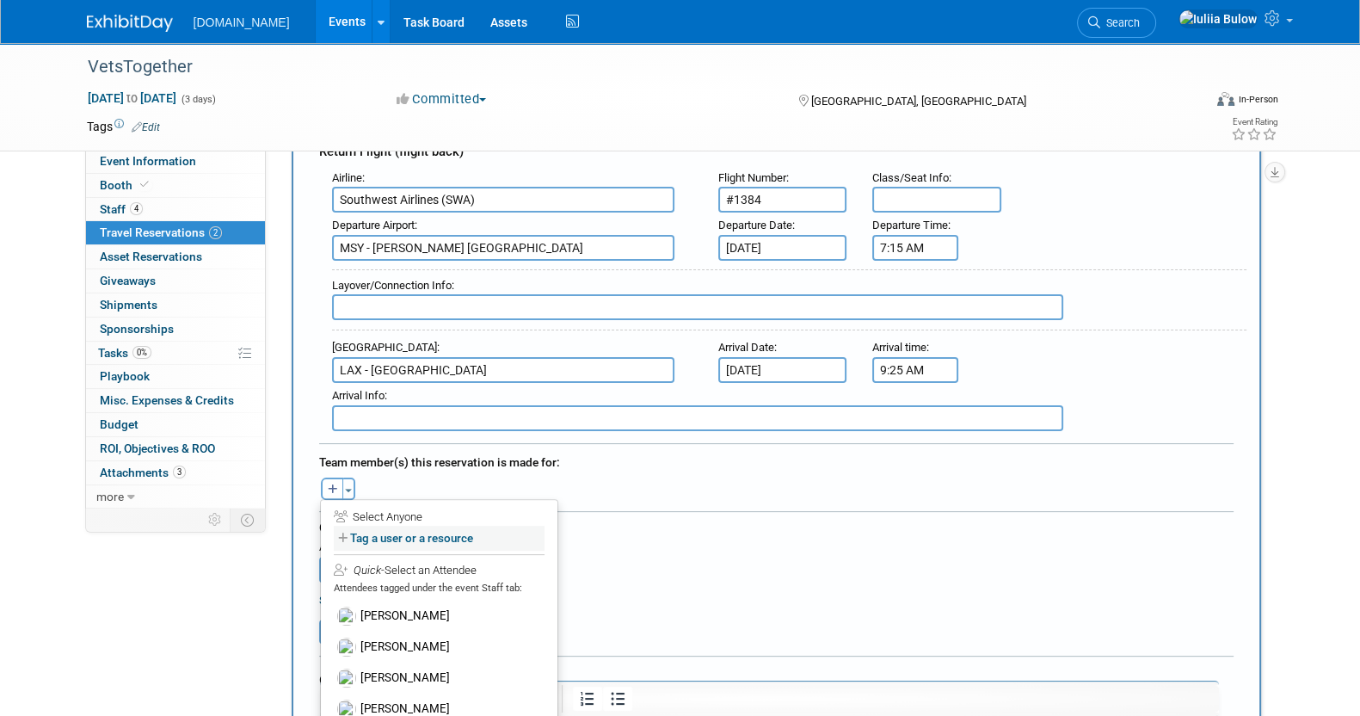
scroll to position [752, 0]
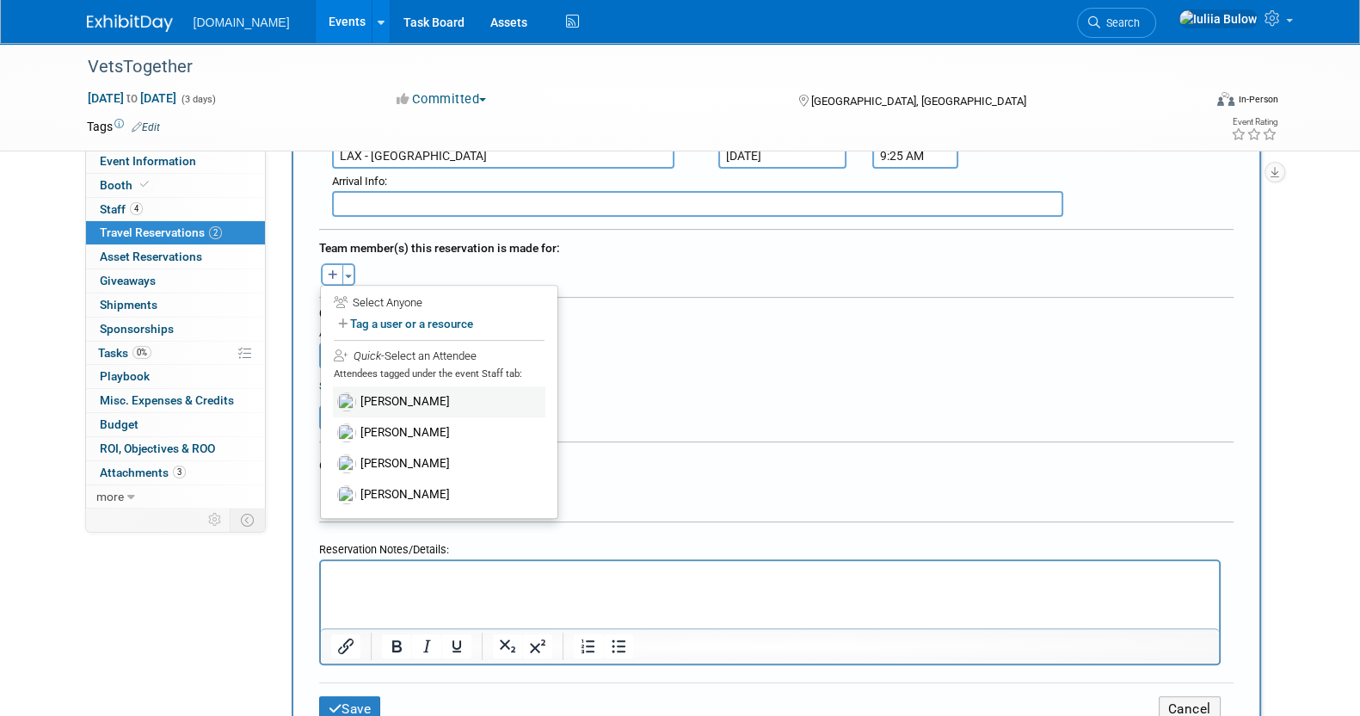
click at [405, 388] on label "[PERSON_NAME]" at bounding box center [439, 401] width 212 height 31
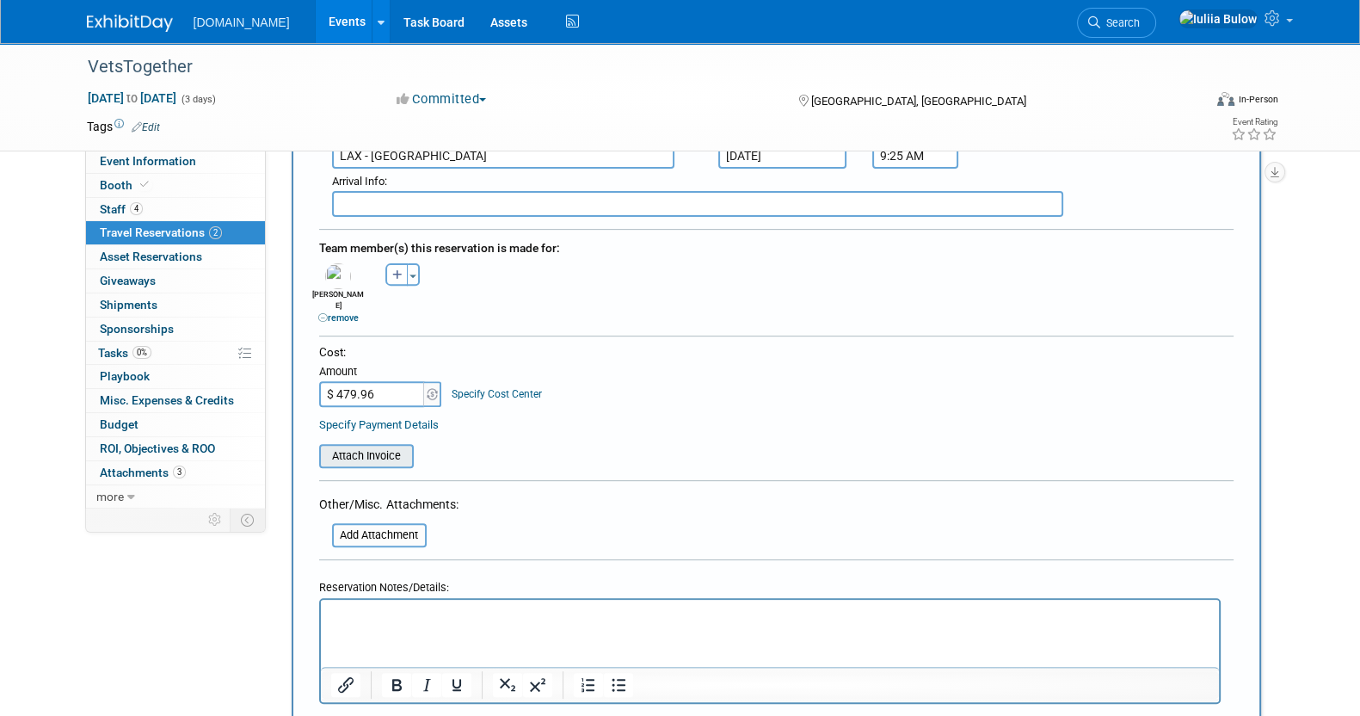
click at [362, 446] on input "file" at bounding box center [309, 456] width 205 height 21
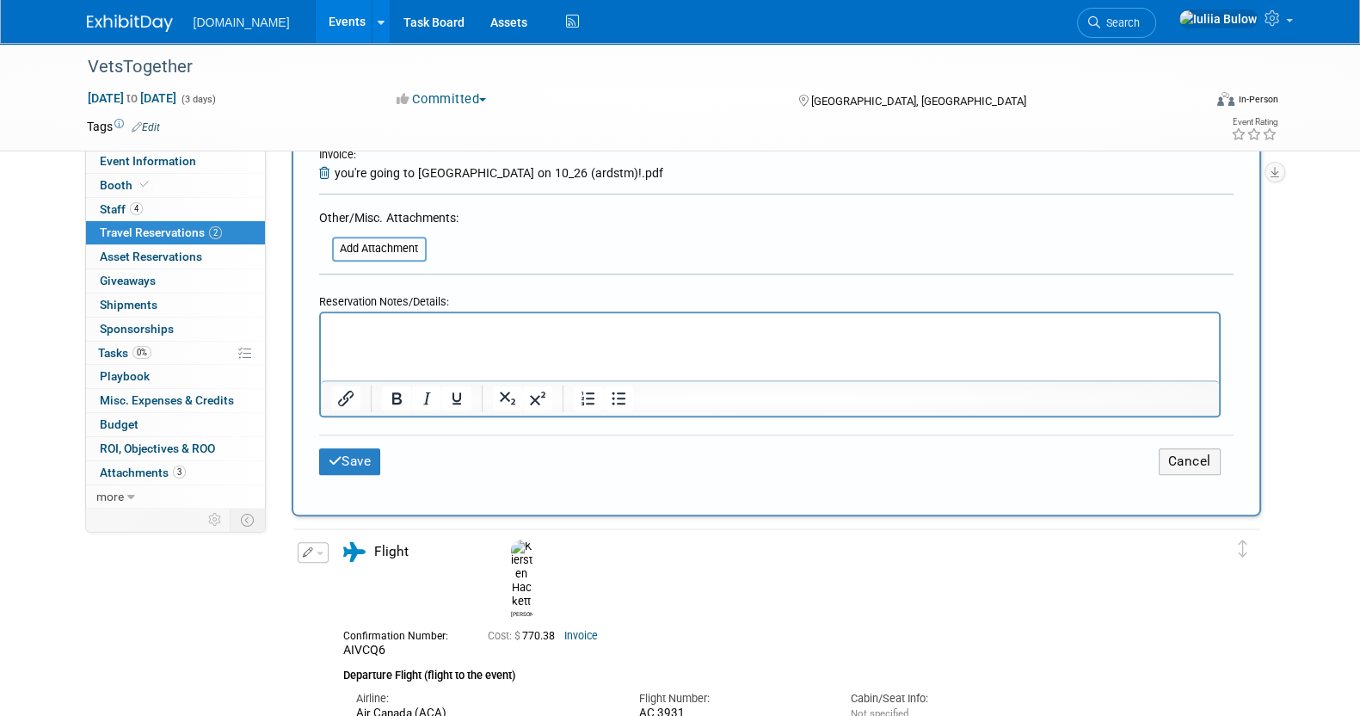
scroll to position [1075, 0]
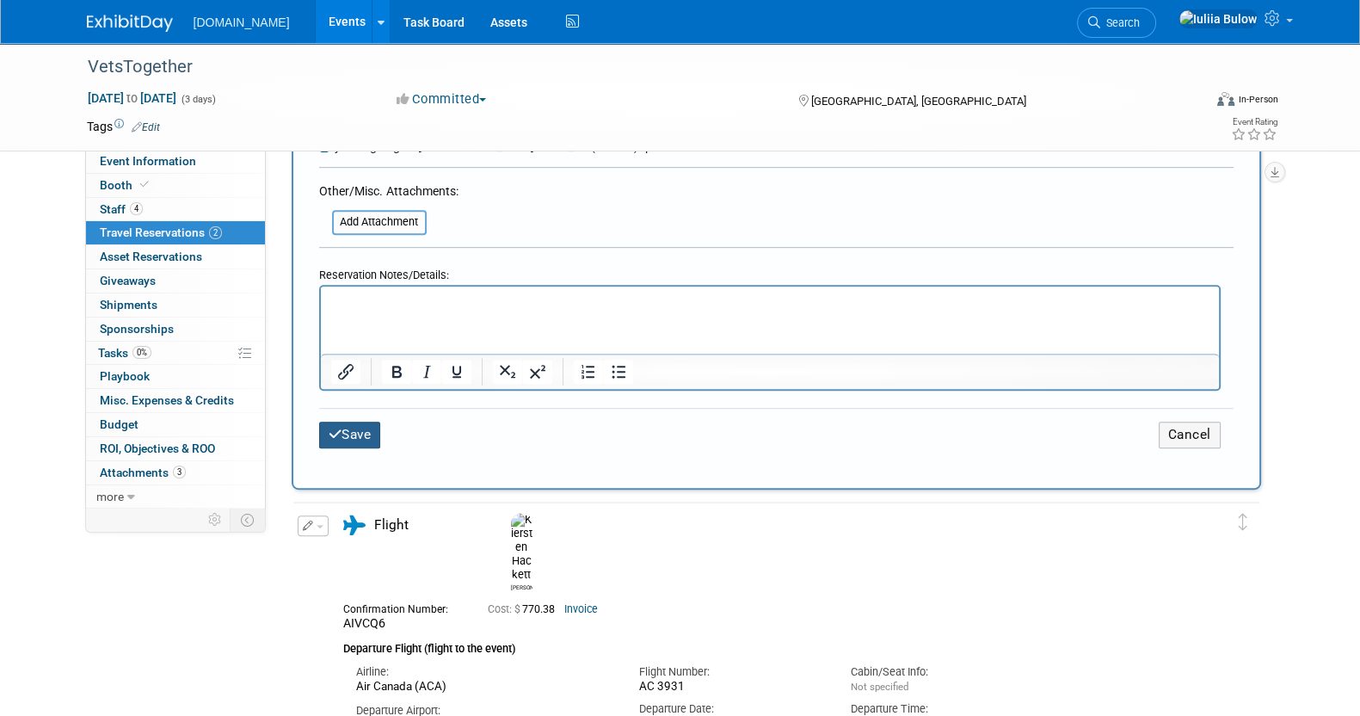
click at [366, 421] on button "Save" at bounding box center [350, 434] width 62 height 27
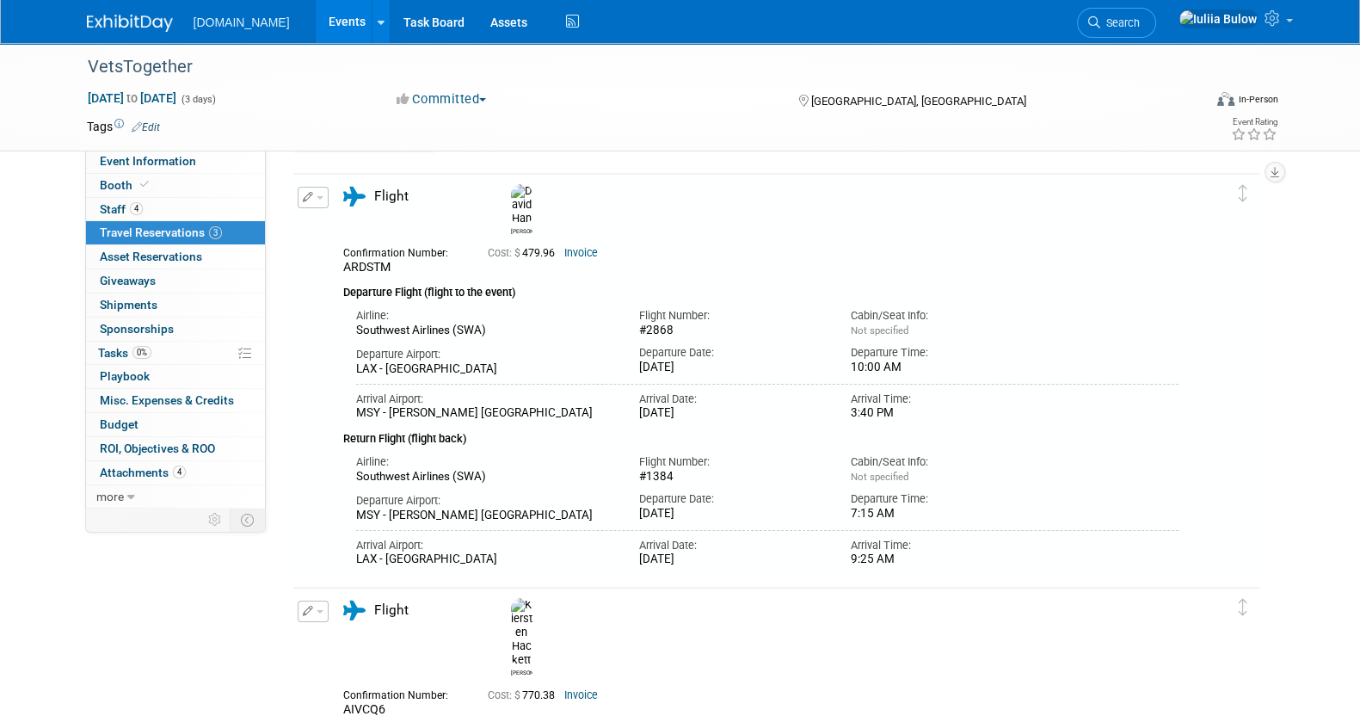
scroll to position [0, 0]
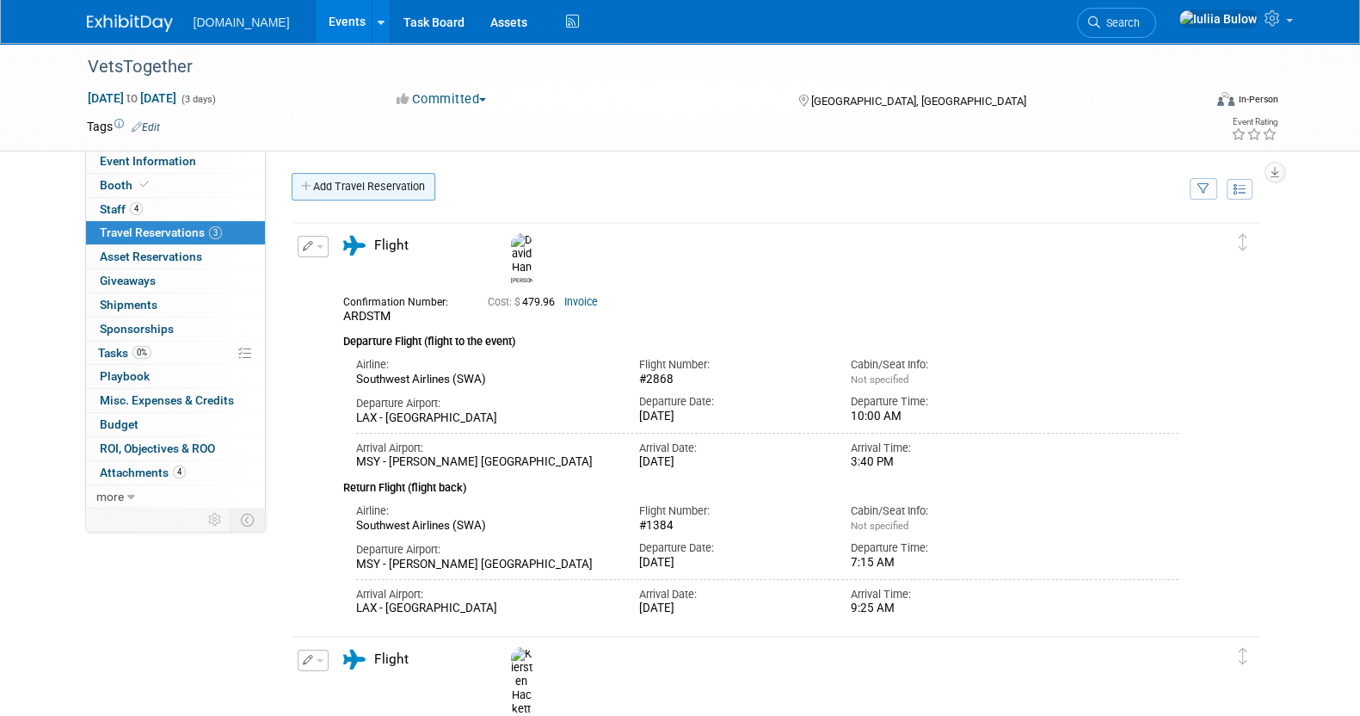
click at [350, 187] on link "Add Travel Reservation" at bounding box center [364, 187] width 144 height 28
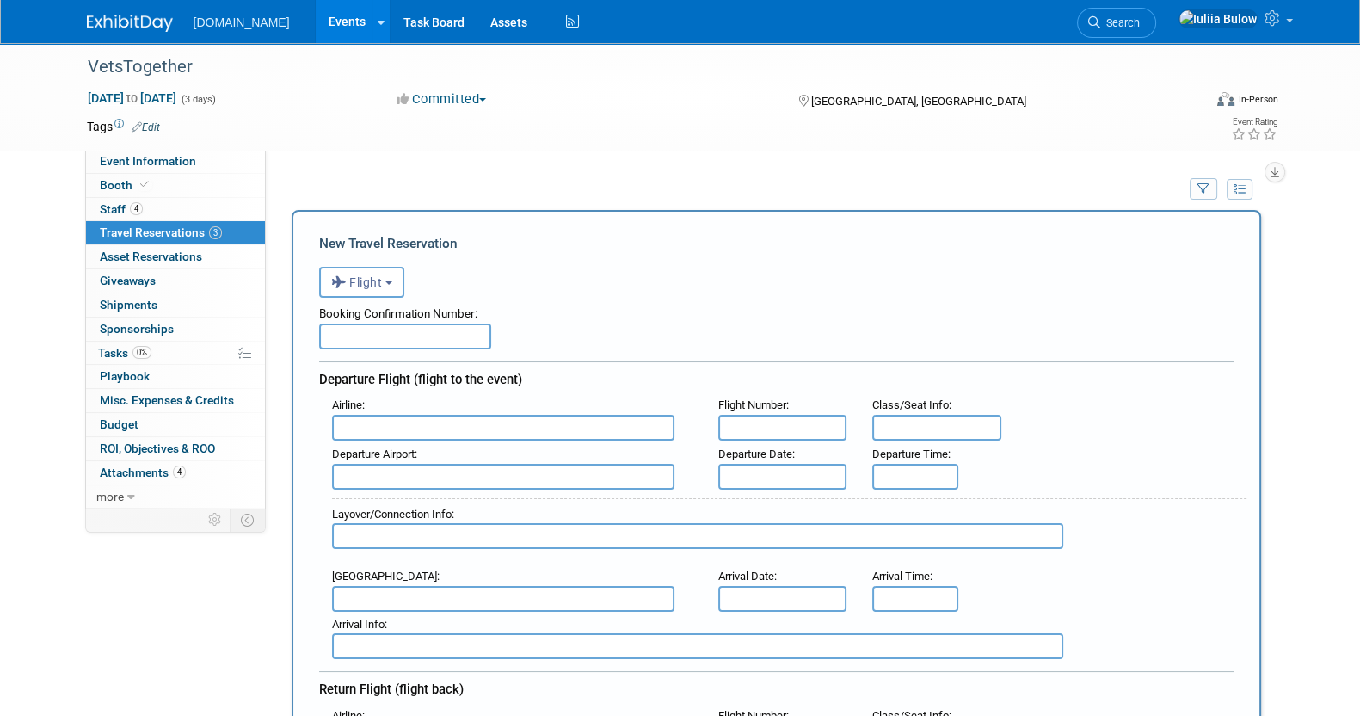
click at [372, 339] on input "text" at bounding box center [405, 336] width 172 height 26
paste input "HLQCNS"
type input "HLQCNS"
click at [397, 435] on input "text" at bounding box center [503, 428] width 342 height 26
click at [387, 483] on span "Delta Air Lines (DAL)" at bounding box center [512, 484] width 358 height 28
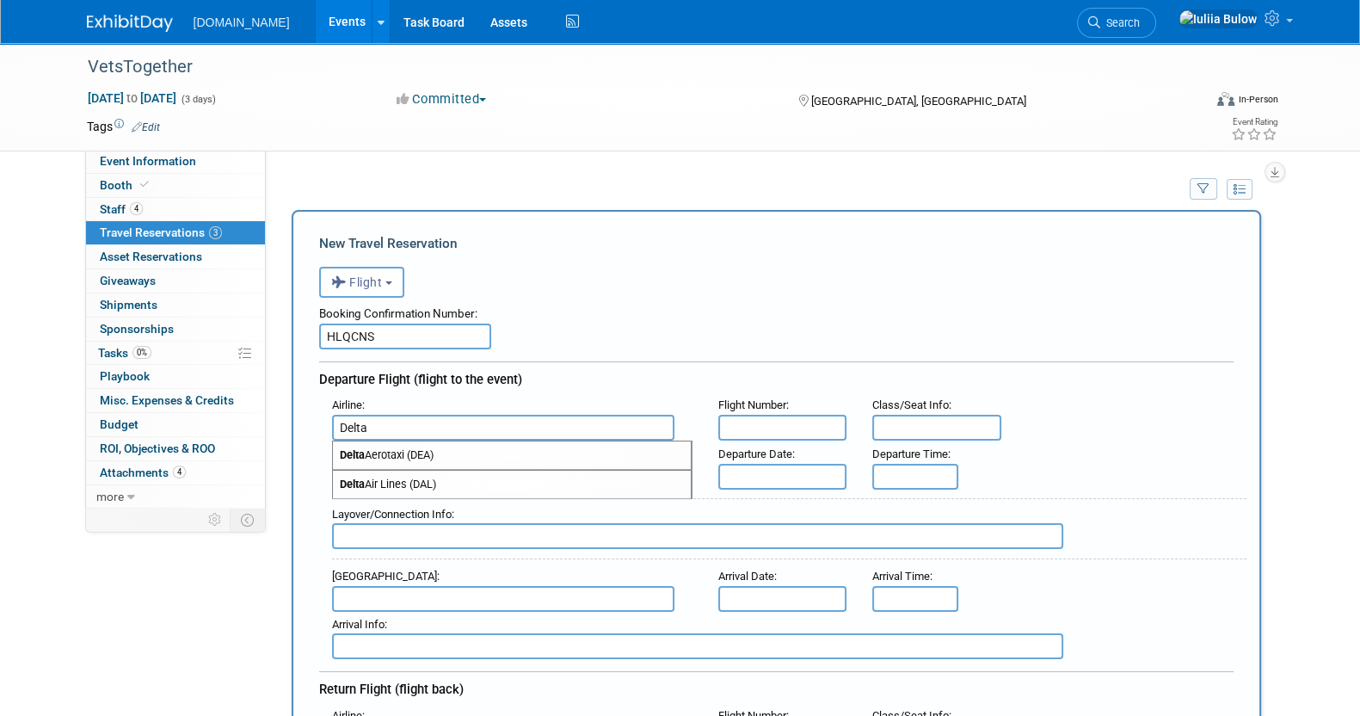
type input "Delta Air Lines (DAL)"
click at [761, 432] on input "text" at bounding box center [782, 428] width 129 height 26
paste input "Delta 739"
type input "Delta 739"
click at [459, 483] on input "text" at bounding box center [503, 477] width 342 height 26
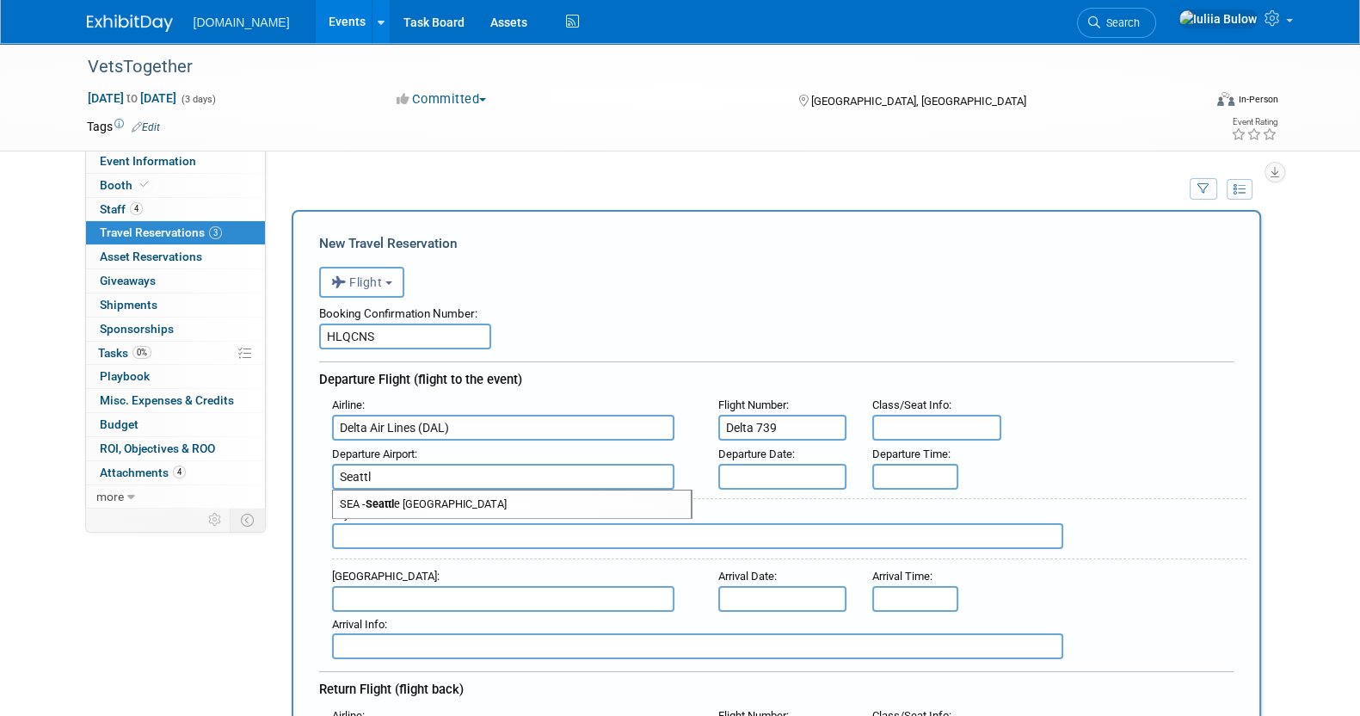
click at [461, 492] on span "SEA - Seattl e Tacoma International Airport" at bounding box center [512, 504] width 358 height 28
type input "SEA - Seattle Tacoma International Airport"
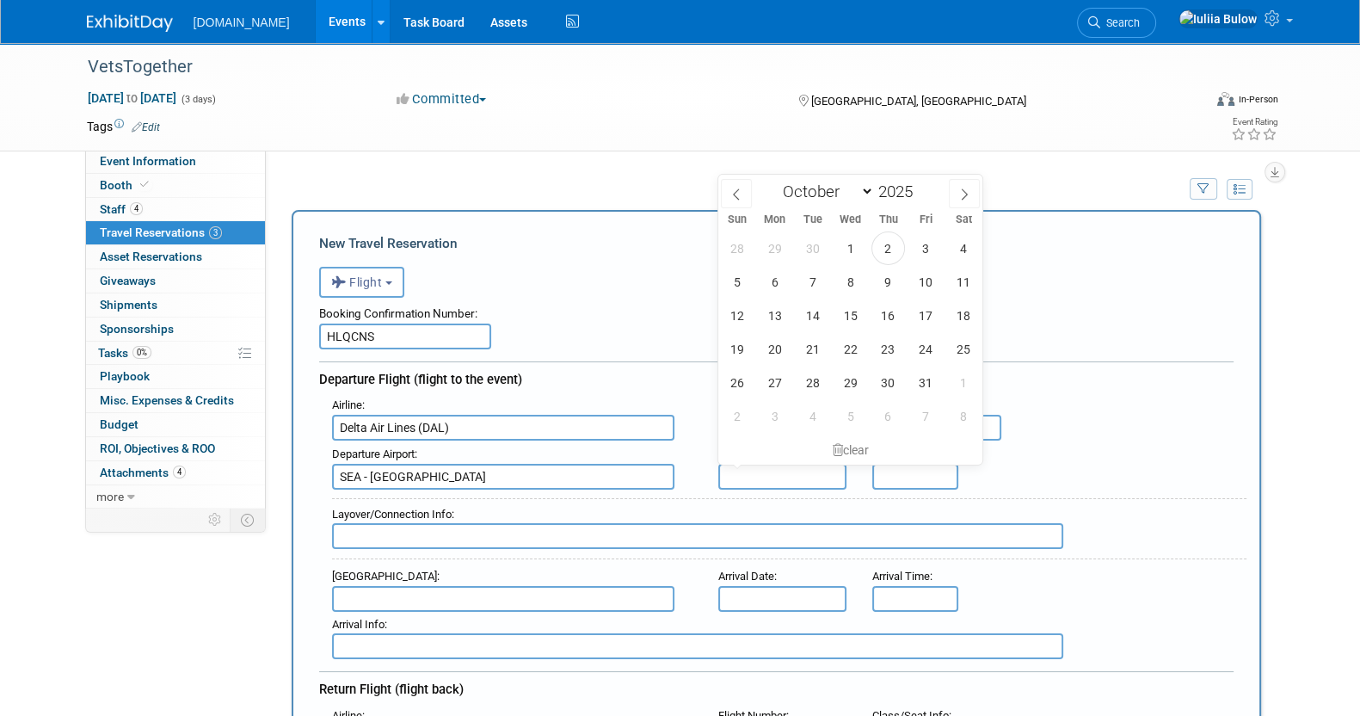
click at [796, 472] on input "text" at bounding box center [782, 477] width 129 height 26
drag, startPoint x: 730, startPoint y: 383, endPoint x: 737, endPoint y: 391, distance: 11.0
click at [730, 384] on span "26" at bounding box center [737, 383] width 34 height 34
type input "Oct 26, 2025"
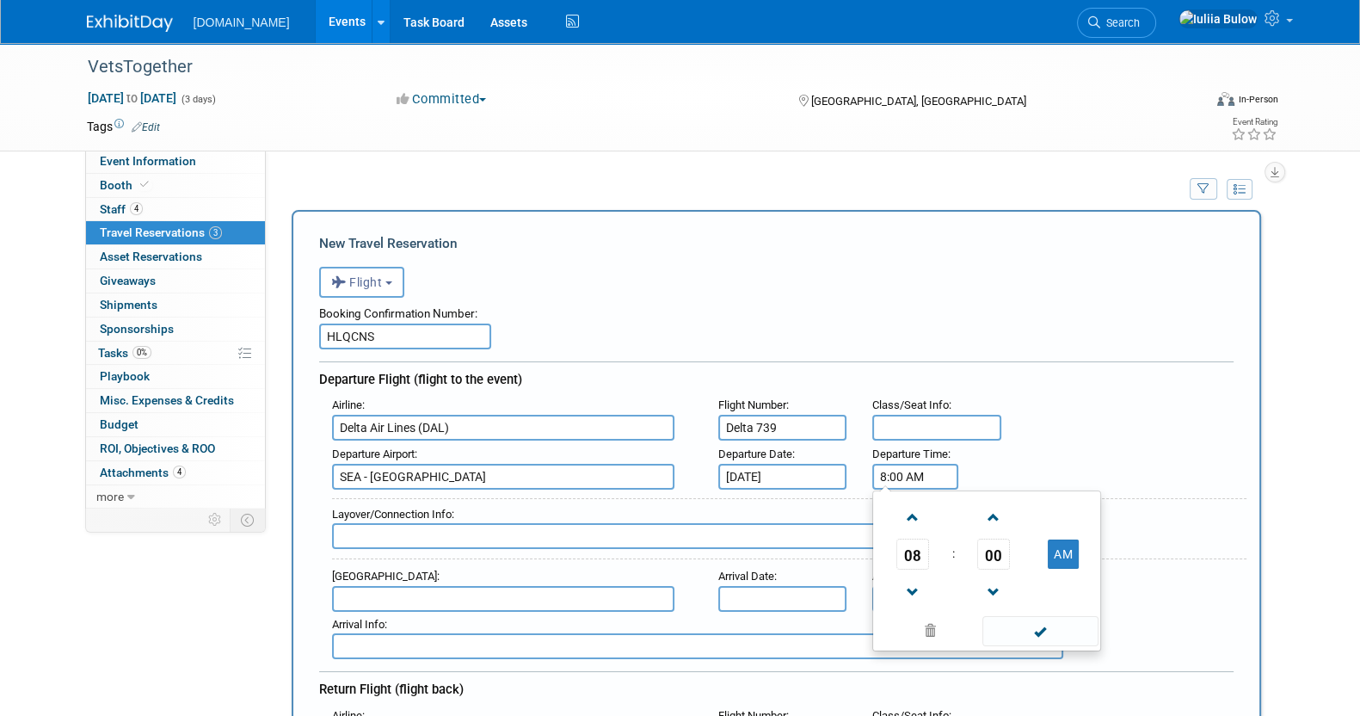
click at [933, 466] on input "8:00 AM" at bounding box center [915, 477] width 86 height 26
click at [914, 581] on span at bounding box center [912, 592] width 30 height 30
click at [996, 552] on span "00" at bounding box center [993, 553] width 33 height 31
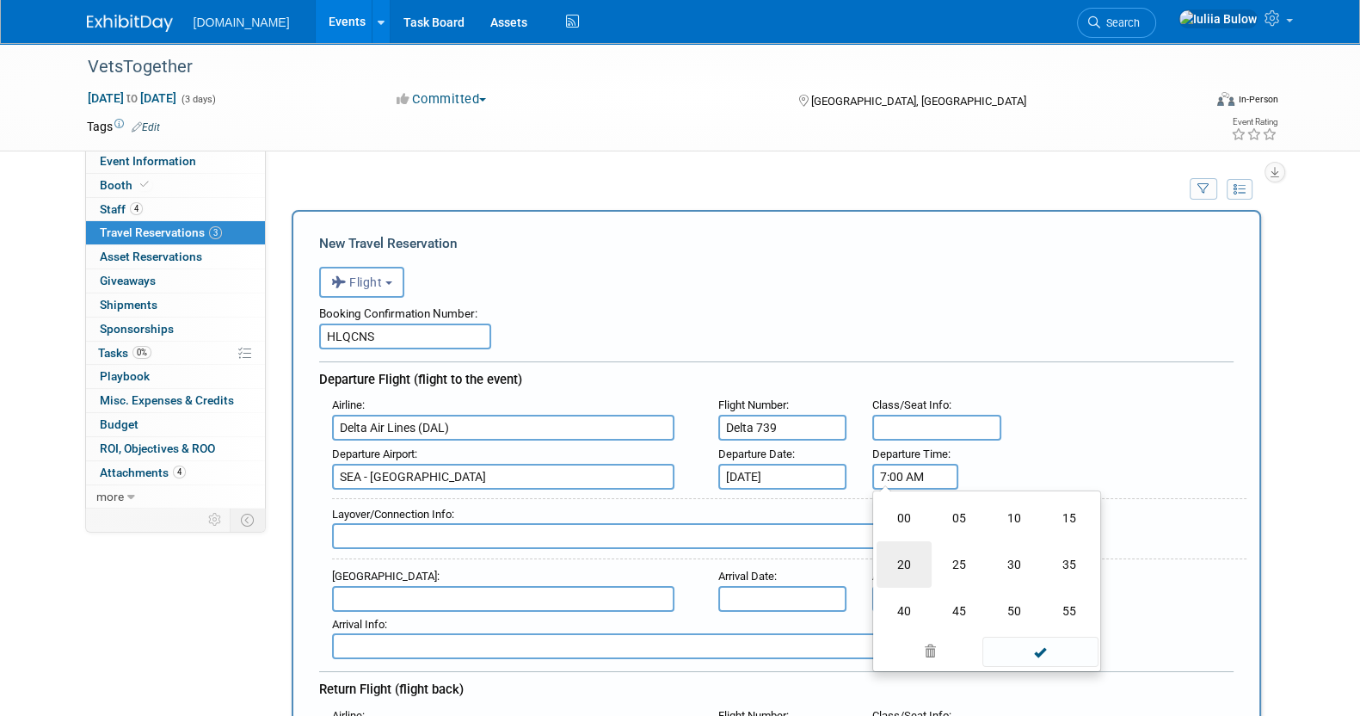
click at [914, 558] on td "20" at bounding box center [903, 564] width 55 height 46
type input "7:20 AM"
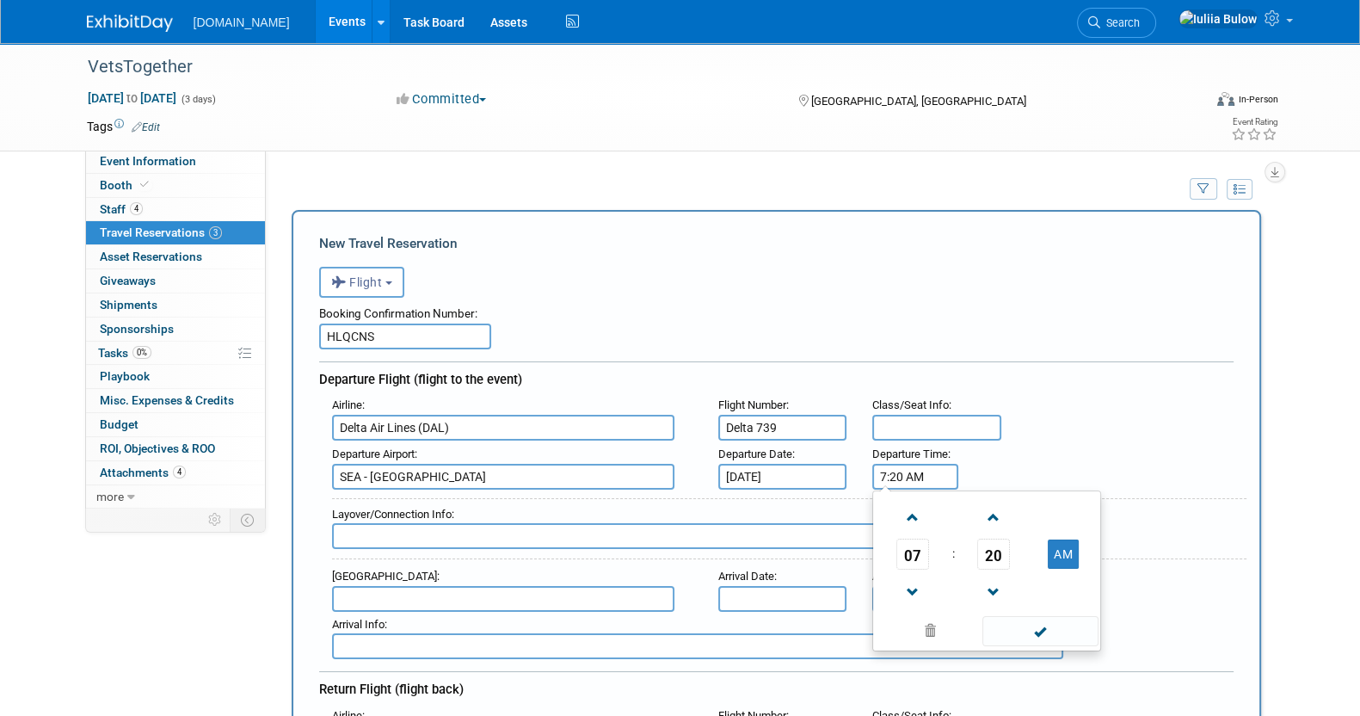
click at [1054, 625] on span at bounding box center [1040, 631] width 116 height 30
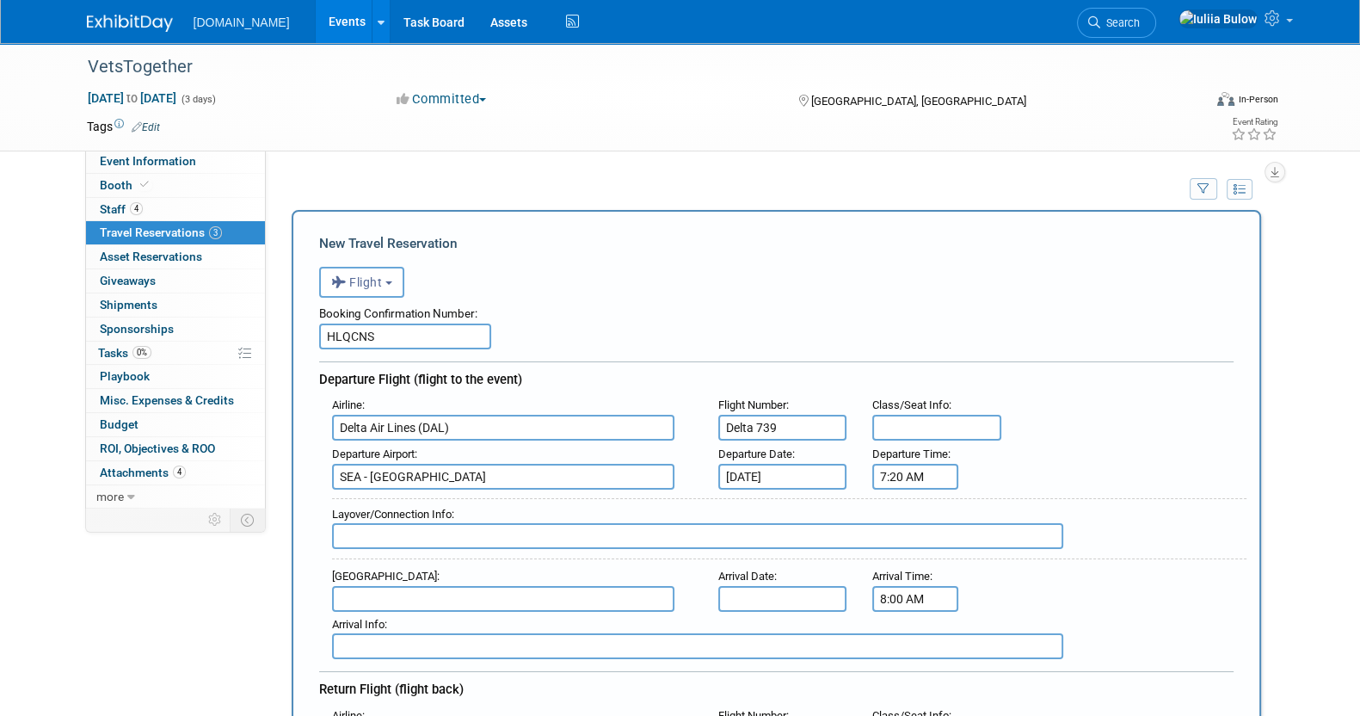
click at [904, 593] on input "8:00 AM" at bounding box center [915, 599] width 86 height 26
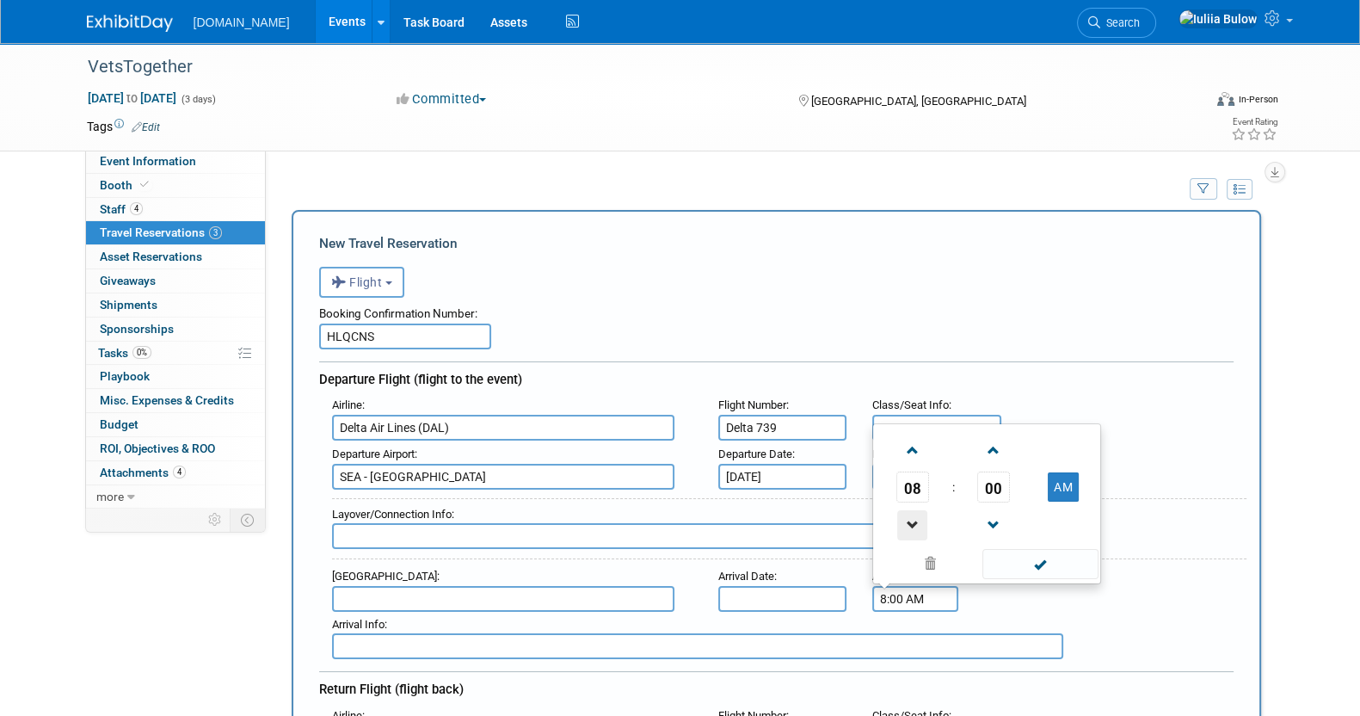
click at [914, 525] on span at bounding box center [912, 525] width 30 height 30
click at [913, 518] on span at bounding box center [912, 525] width 30 height 30
click at [989, 479] on span "00" at bounding box center [993, 486] width 33 height 31
click at [1060, 467] on td "35" at bounding box center [1069, 476] width 55 height 46
click at [985, 446] on span at bounding box center [993, 450] width 30 height 30
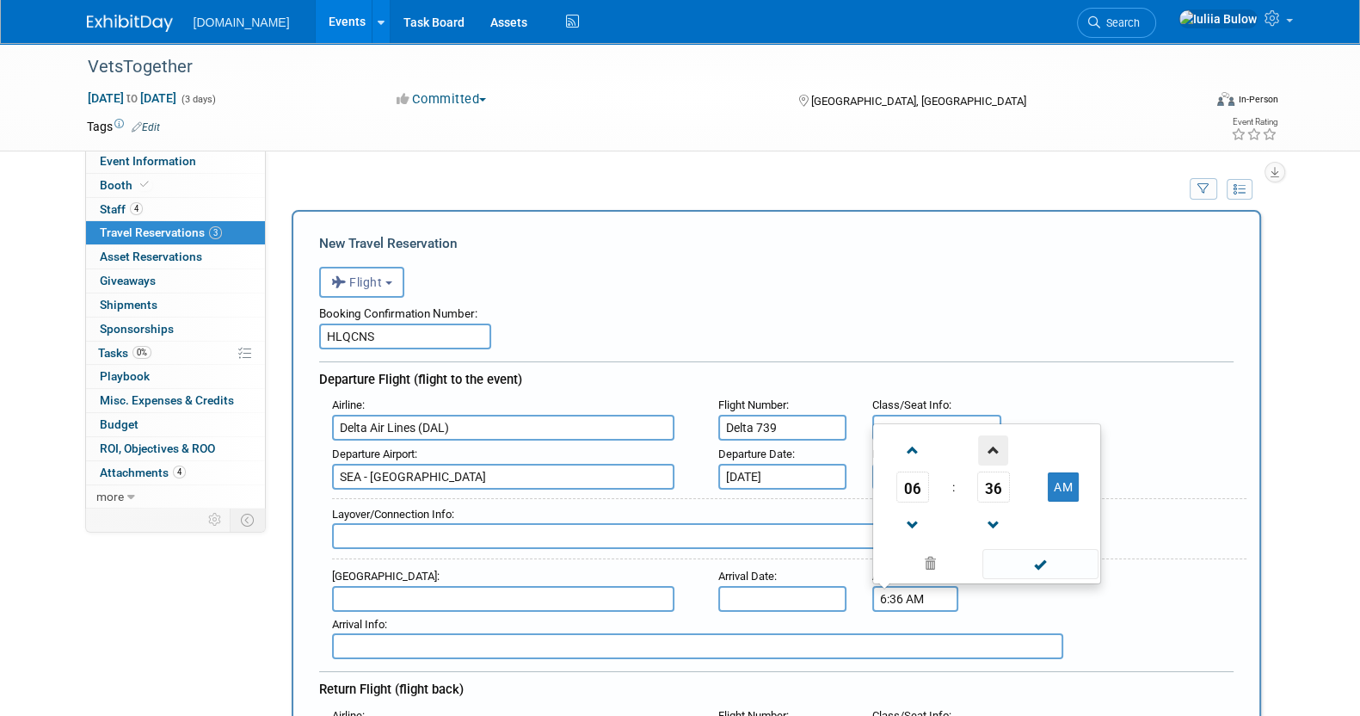
click at [985, 446] on span at bounding box center [993, 450] width 30 height 30
click at [1042, 483] on td "AM" at bounding box center [1064, 486] width 68 height 31
click at [1059, 475] on button "AM" at bounding box center [1063, 486] width 31 height 29
type input "6:38 PM"
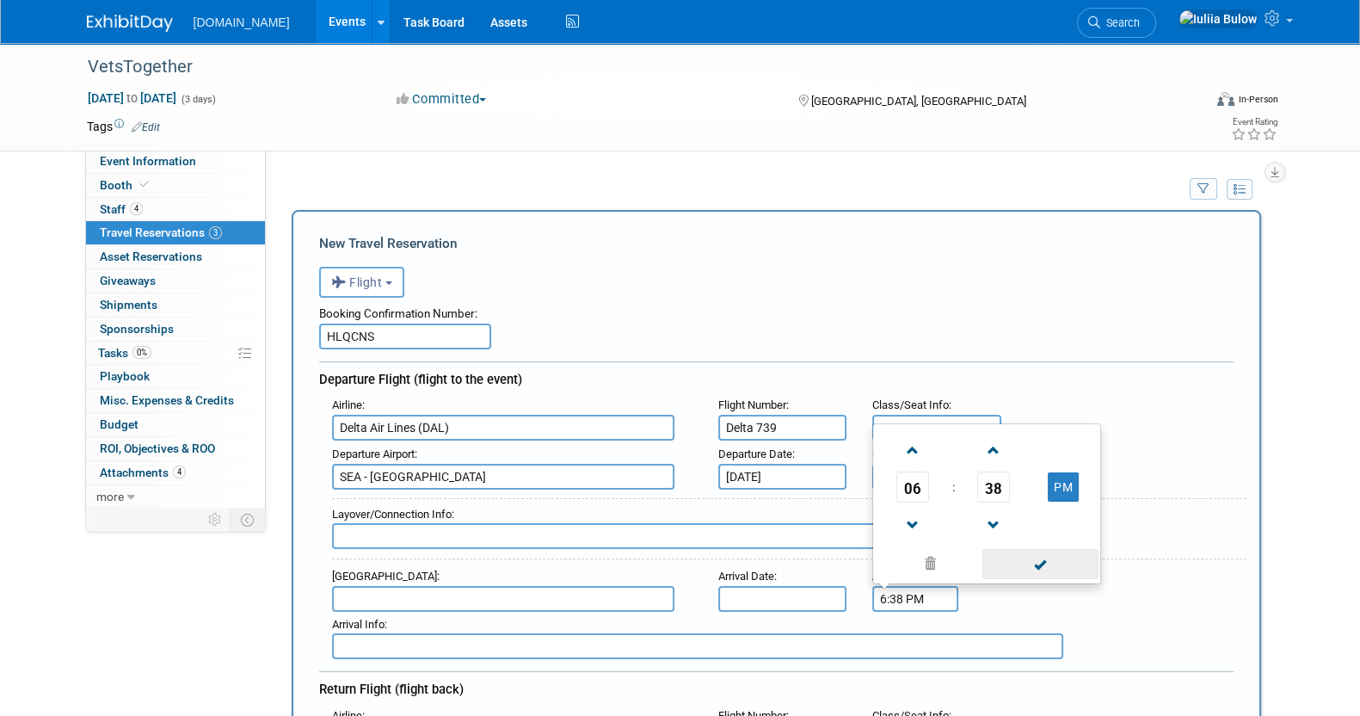
click at [1049, 559] on span at bounding box center [1040, 564] width 116 height 30
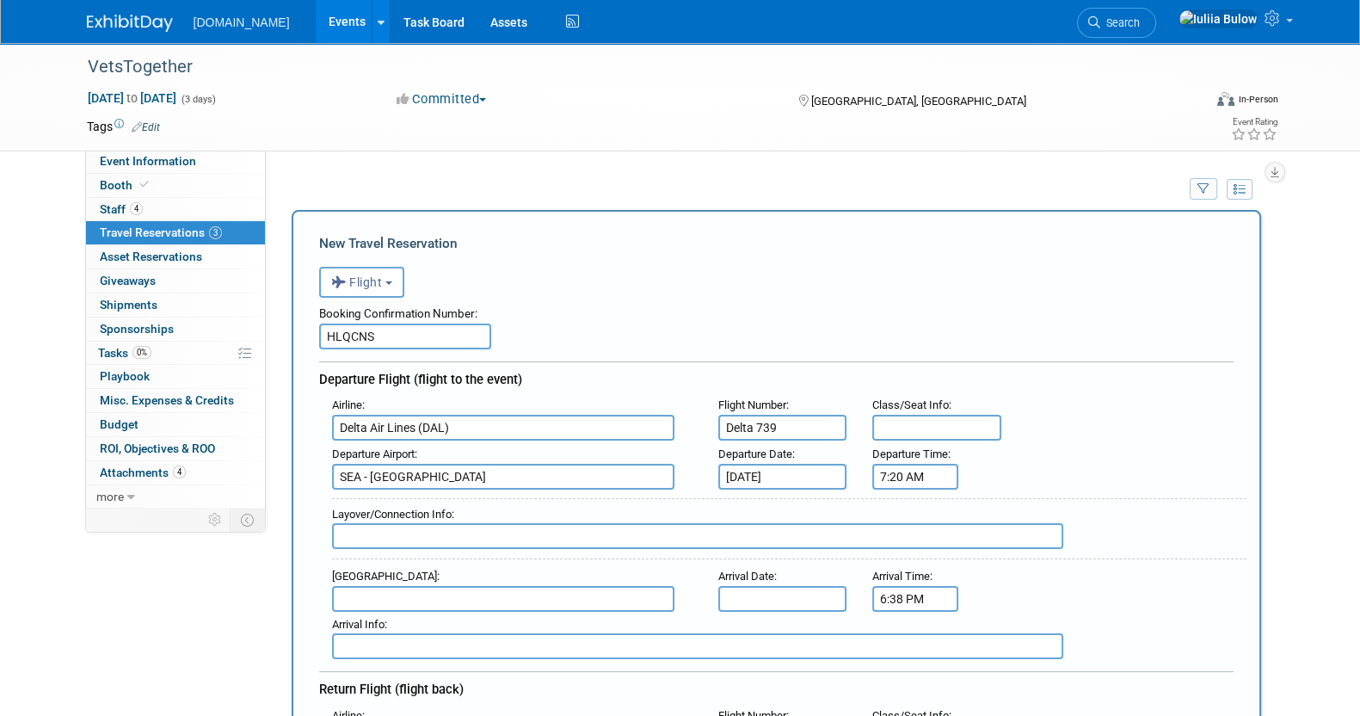
click at [477, 590] on input "text" at bounding box center [503, 599] width 342 height 26
click at [532, 619] on span "MSY - Louis Armstrong New Orleans International Airport" at bounding box center [512, 626] width 358 height 28
type input "MSY - Louis Armstrong New Orleans International Airport"
click at [777, 582] on body "Talkatoo.Inc Events Add Event Bulk Upload Events Shareable Event Boards Recentl…" at bounding box center [680, 358] width 1360 height 716
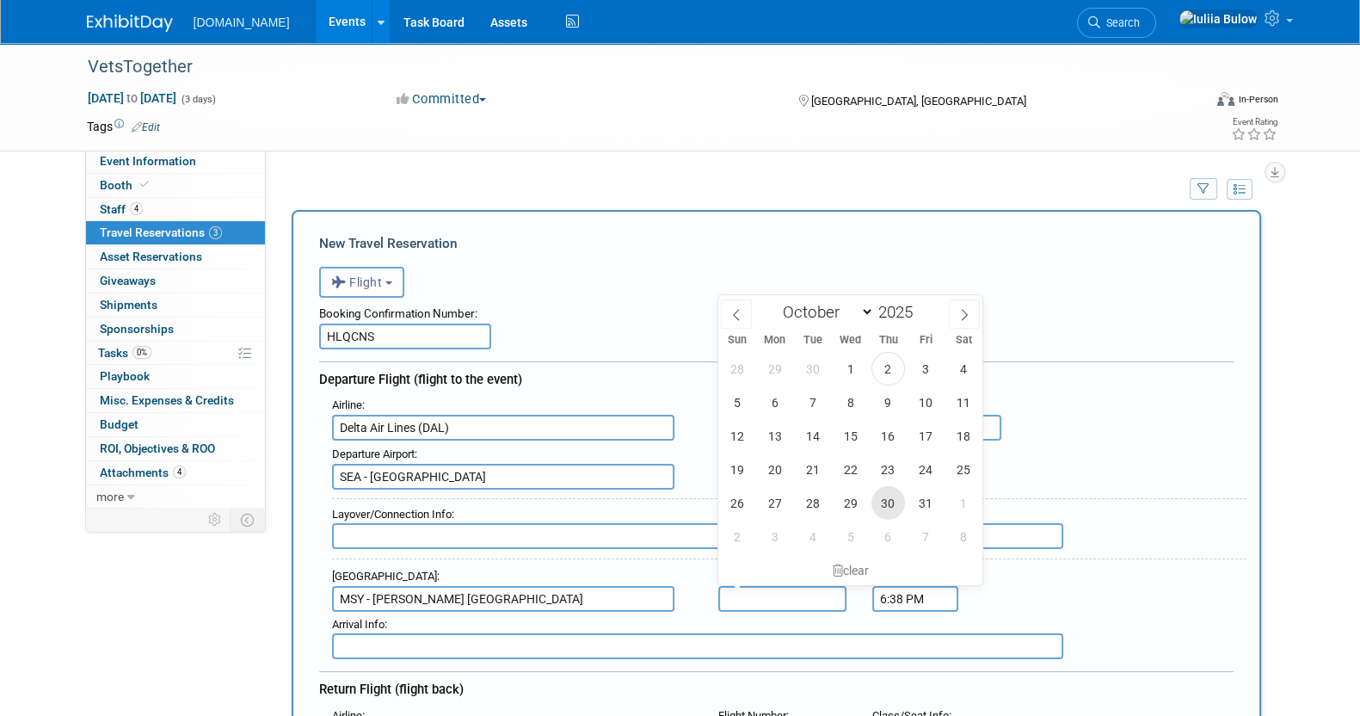
drag, startPoint x: 875, startPoint y: 505, endPoint x: 873, endPoint y: 516, distance: 11.3
click at [876, 505] on span "30" at bounding box center [888, 503] width 34 height 34
type input "Oct 30, 2025"
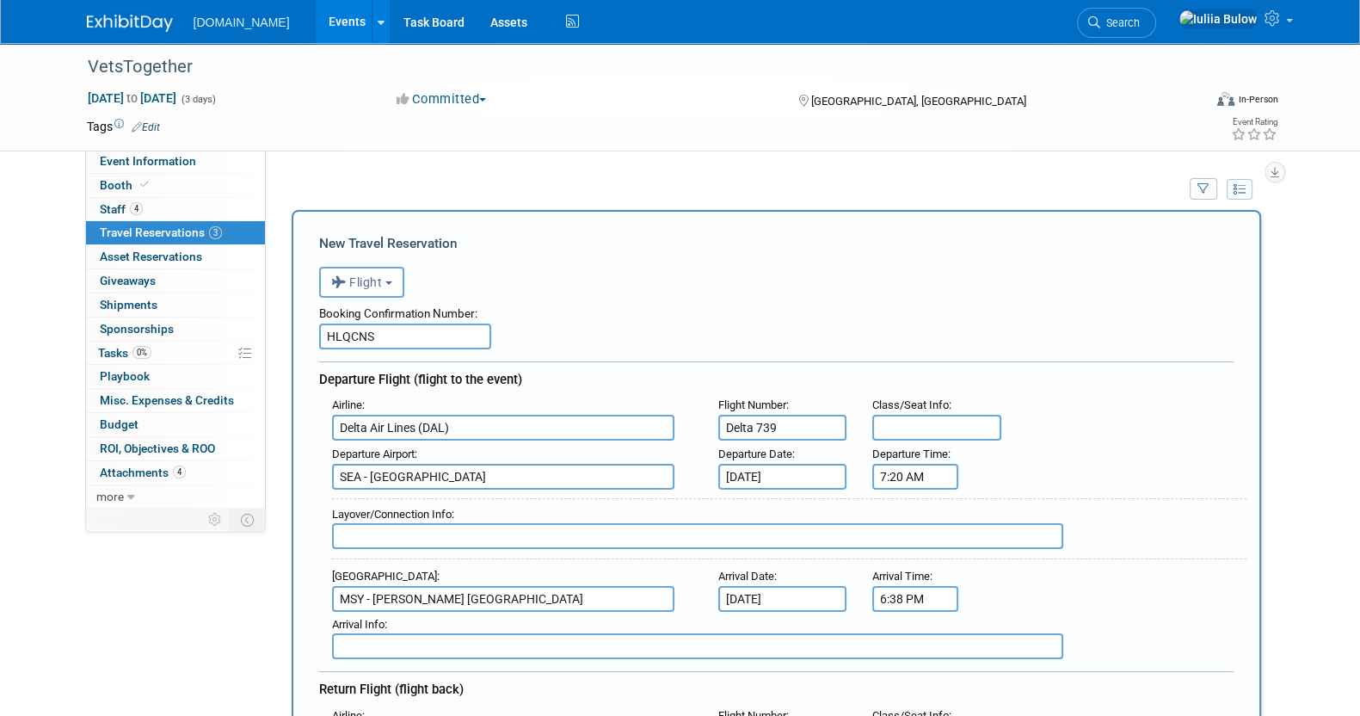
click at [405, 533] on input "text" at bounding box center [697, 536] width 731 height 26
paste input "Arrival 1:34pm Sun, Oct 26 Austin, TX (AUS-Austin-Bergstrom Intl.)"
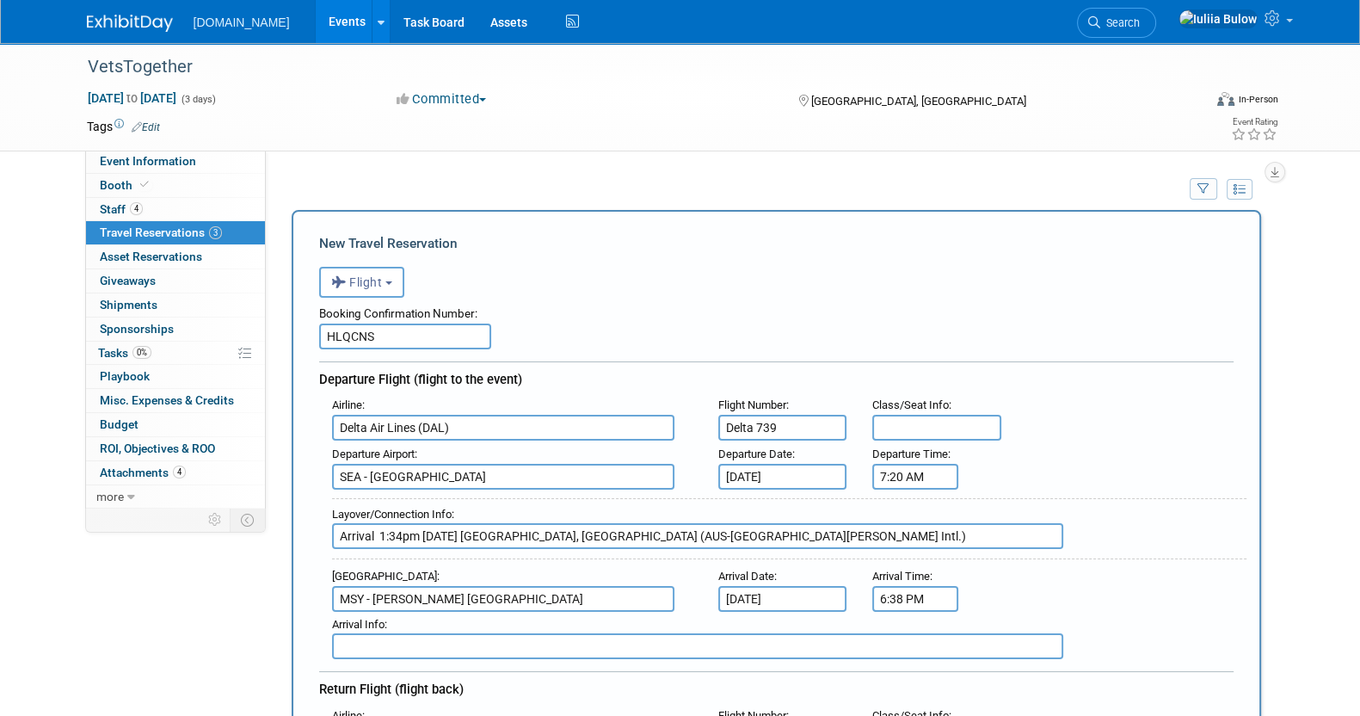
paste input "Departure 5:00pm Sun, Oct 26 Austin, TX (AUS-Austin-Bergstrom Int"
click at [682, 538] on input "Arrival 1:34pm Sun, Oct 26 Austin, TX (AUS-Austin-Bergstrom Intl.) Departure 5:…" at bounding box center [697, 536] width 731 height 26
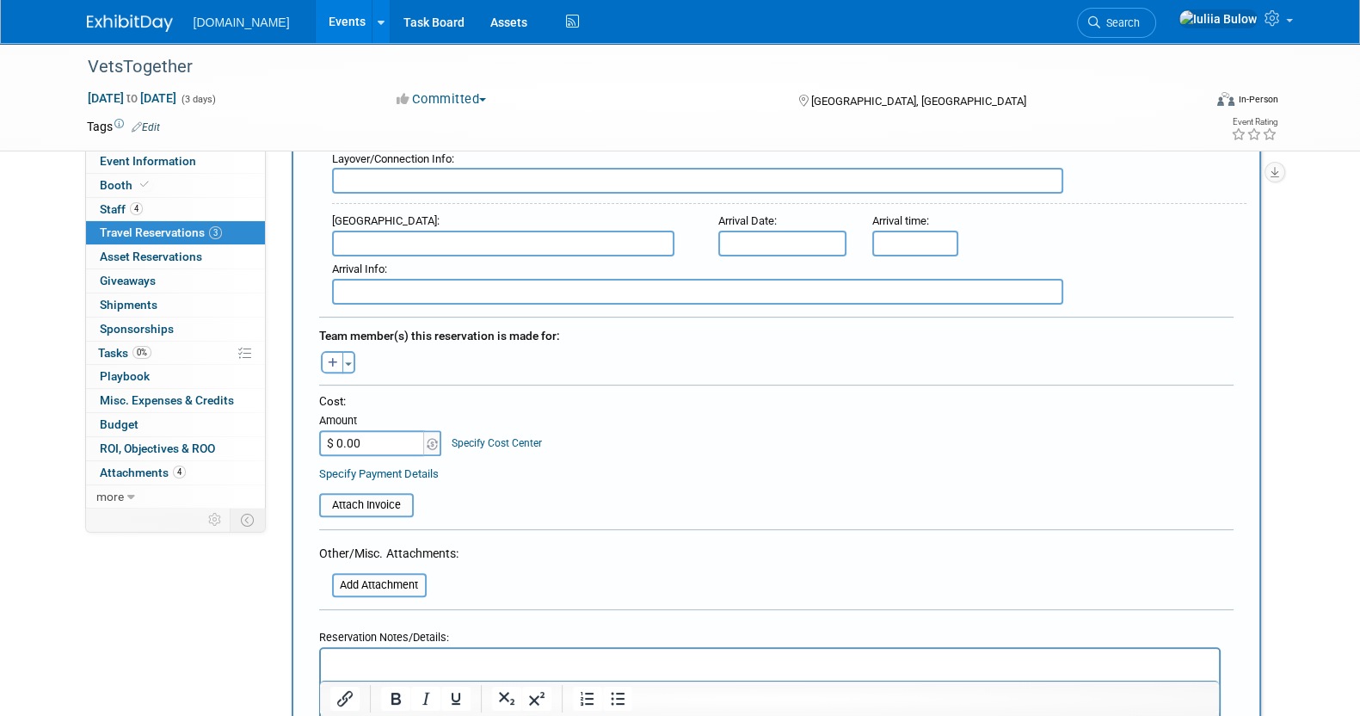
scroll to position [645, 0]
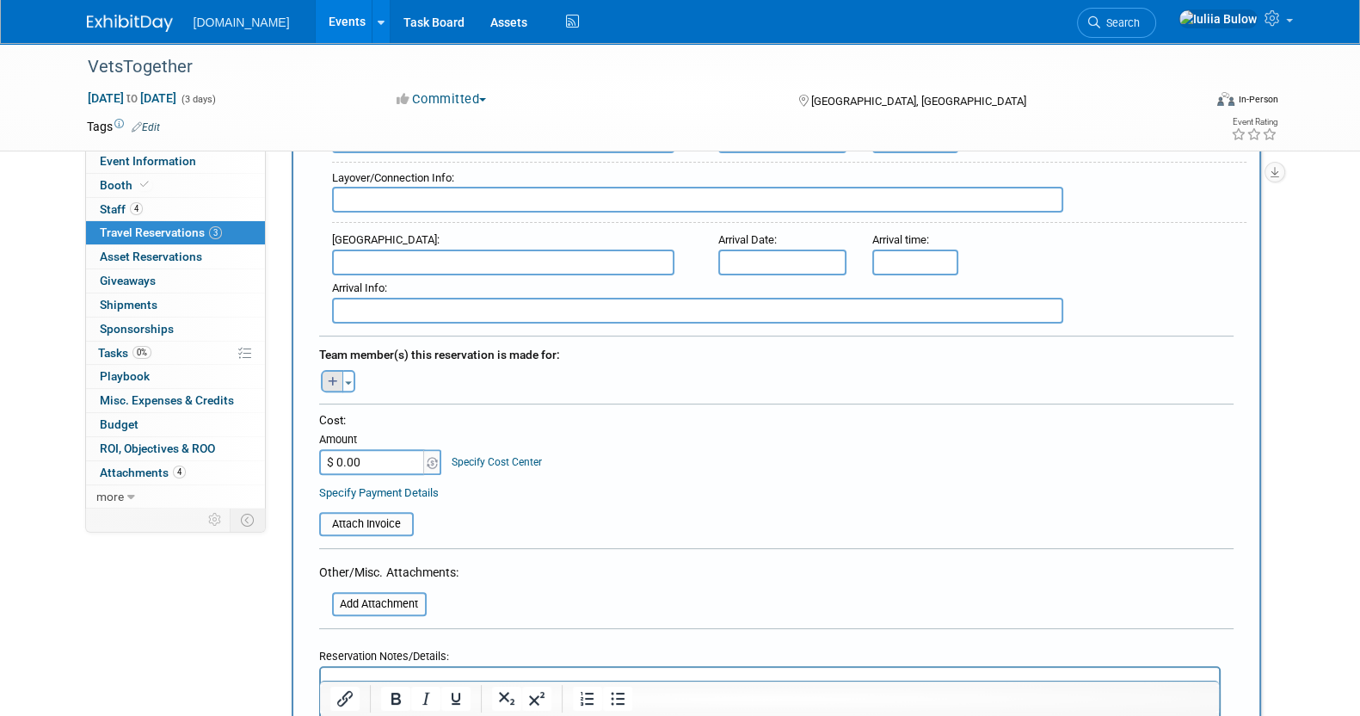
type input "Arrival 1:34pm Sun, Oct 26 Austin, TX (AUS-Austin-Bergstrom Intl.) Departure 5:…"
click at [338, 370] on button "button" at bounding box center [332, 381] width 22 height 22
select select
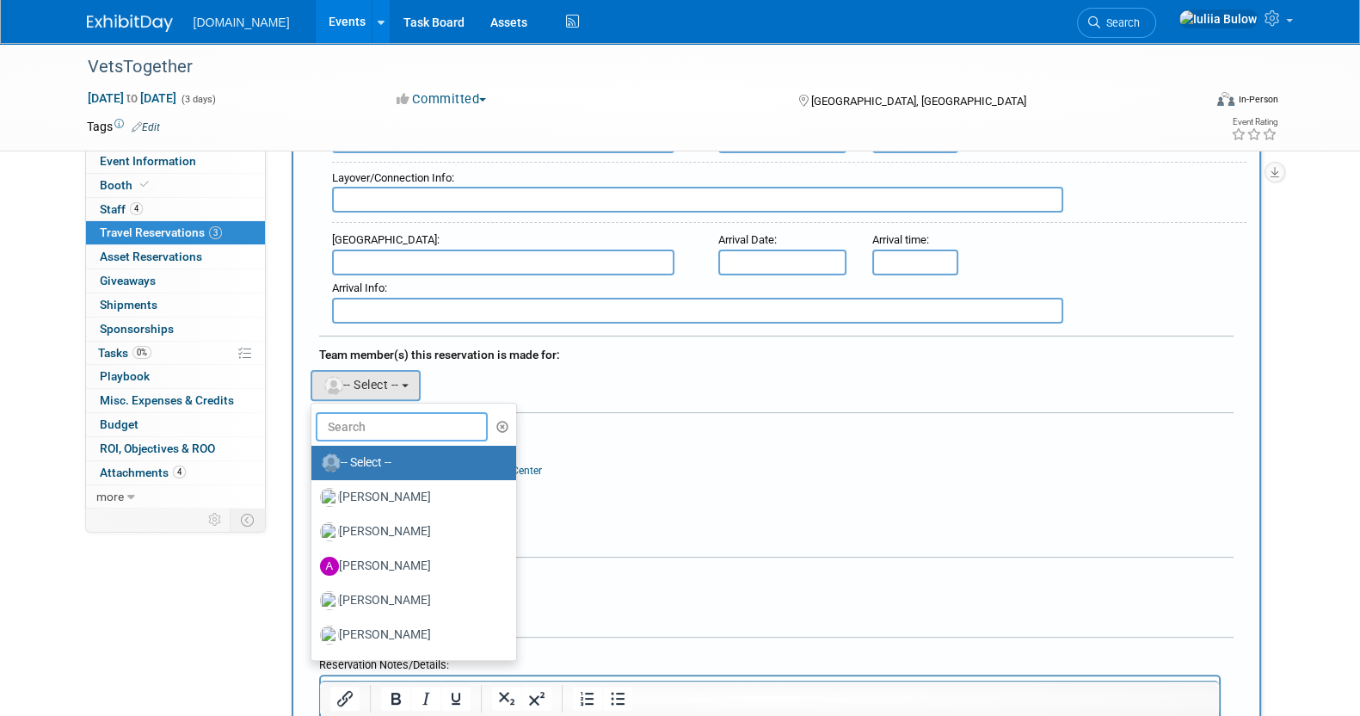
click at [381, 414] on input "text" at bounding box center [402, 426] width 172 height 29
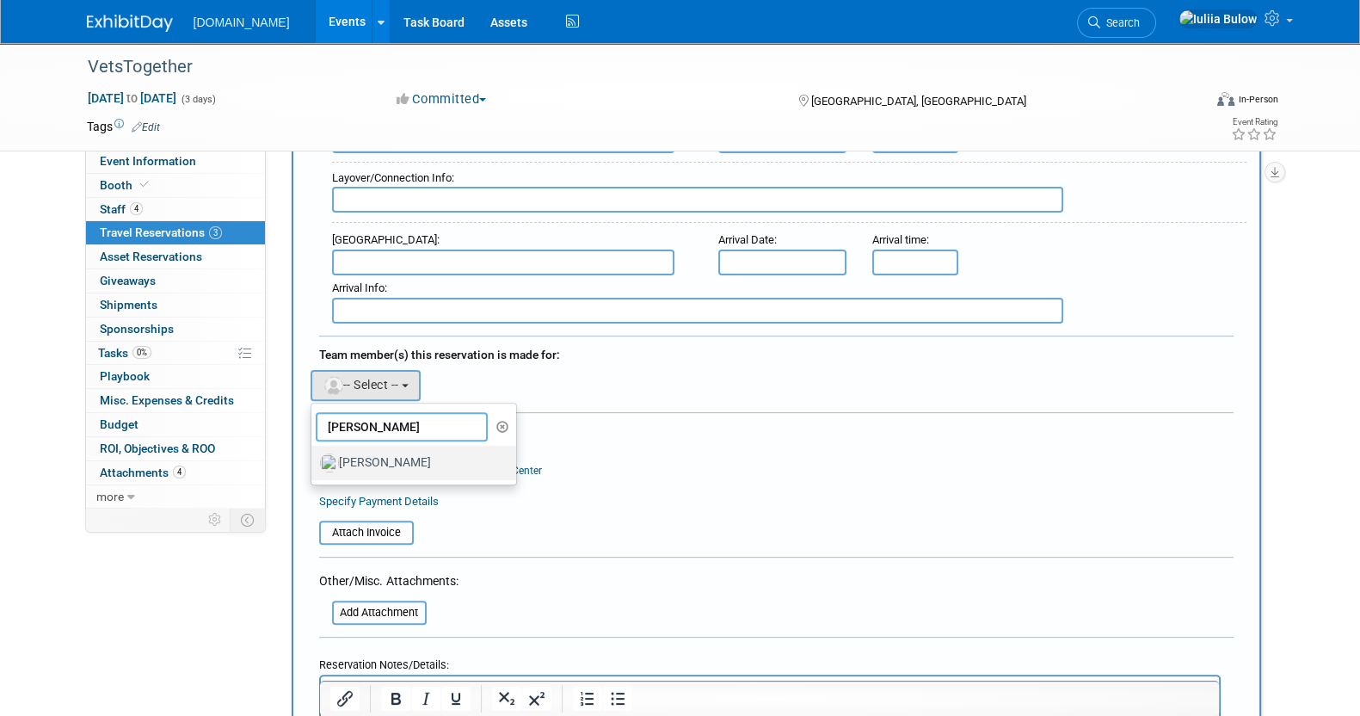
type input "lucas"
click at [387, 454] on label "[PERSON_NAME]" at bounding box center [410, 463] width 180 height 28
click at [314, 455] on input "[PERSON_NAME]" at bounding box center [308, 460] width 11 height 11
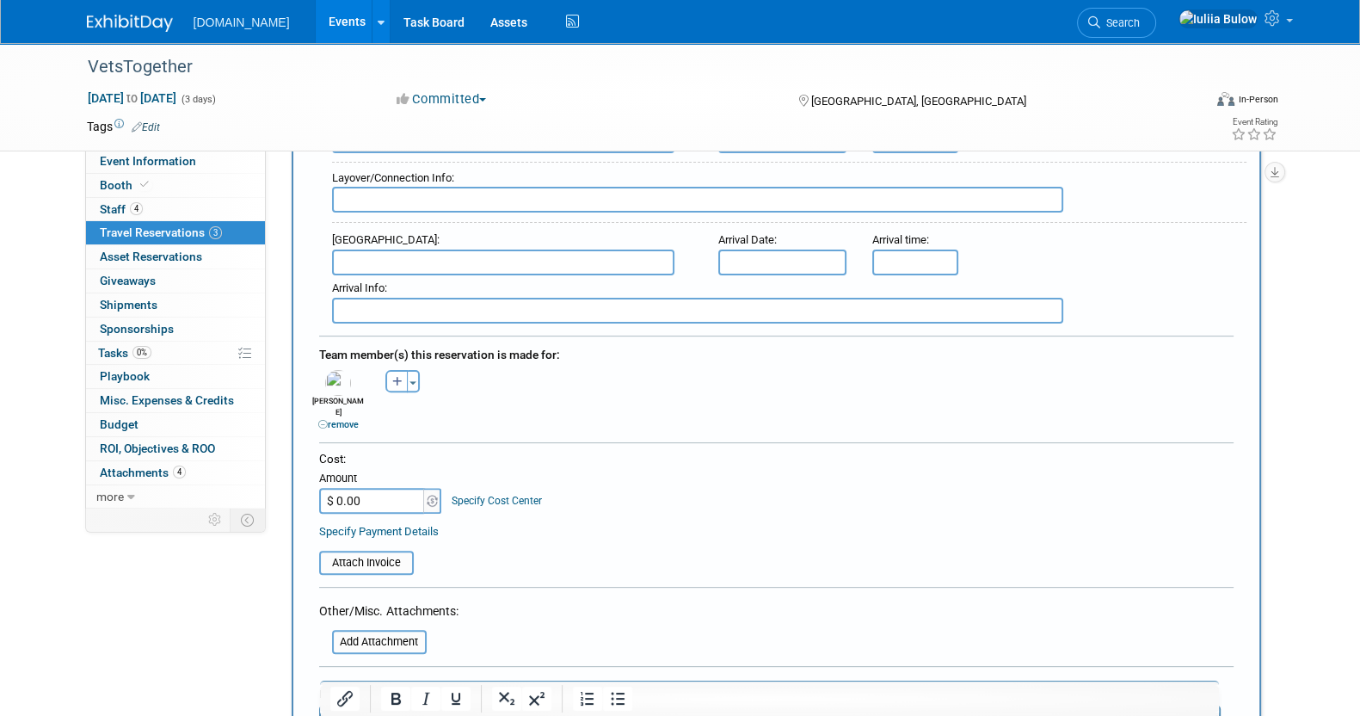
click at [342, 488] on input "$ 0.00" at bounding box center [373, 501] width 108 height 26
paste input "158.18"
type input "$ 158.18"
click at [384, 552] on input "file" at bounding box center [309, 562] width 205 height 21
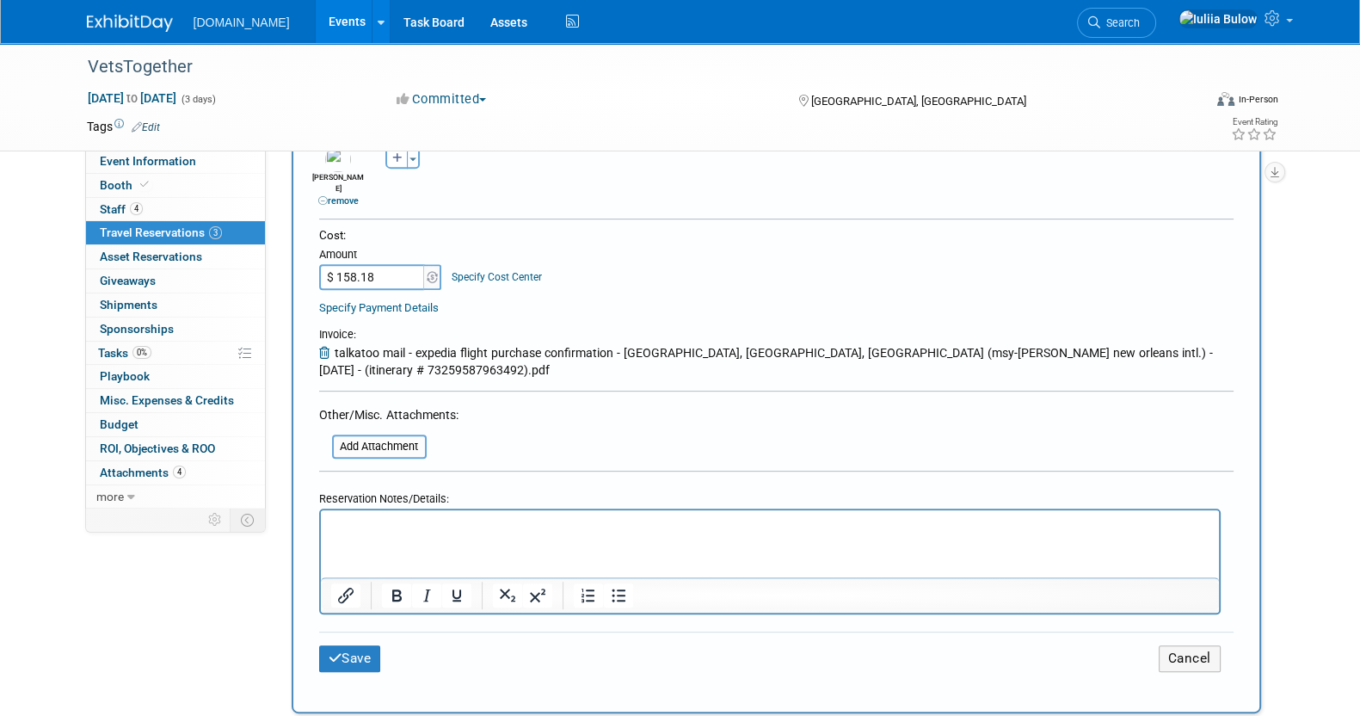
scroll to position [1075, 0]
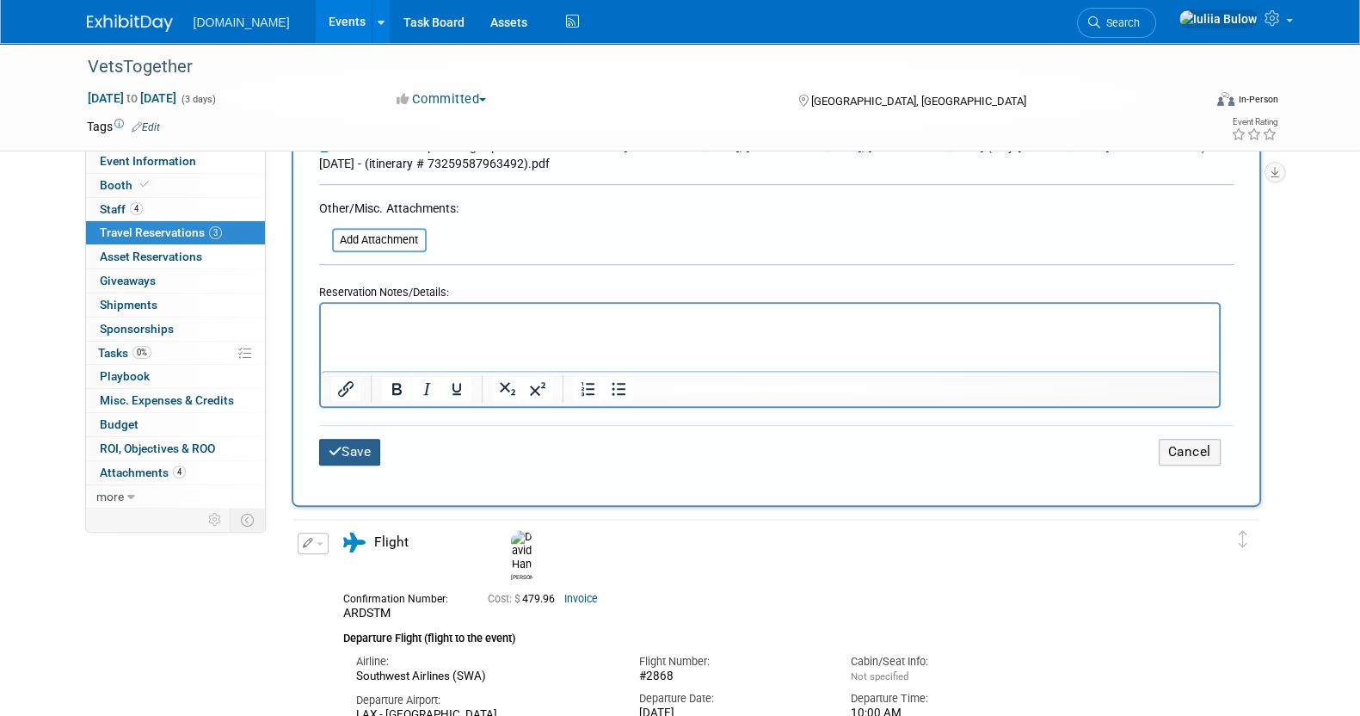
drag, startPoint x: 340, startPoint y: 421, endPoint x: 372, endPoint y: 430, distance: 33.2
click at [343, 439] on button "Save" at bounding box center [350, 452] width 62 height 27
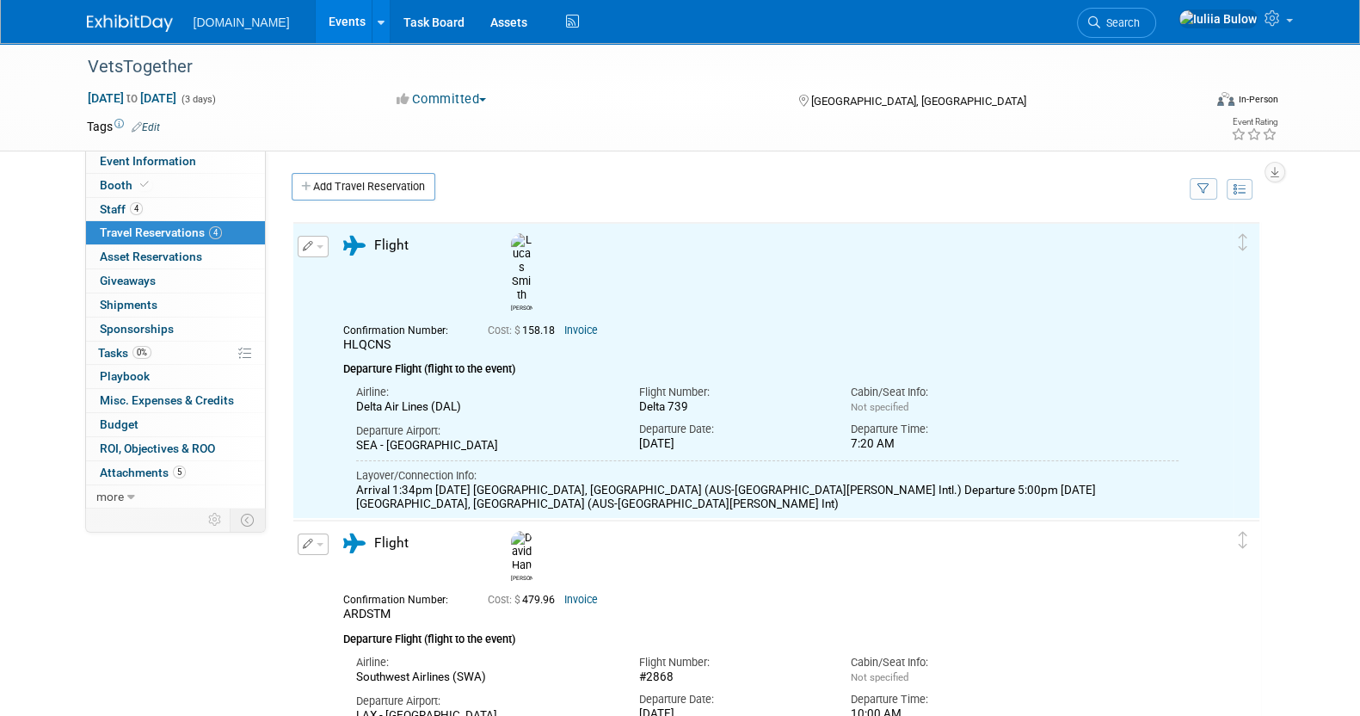
scroll to position [0, 0]
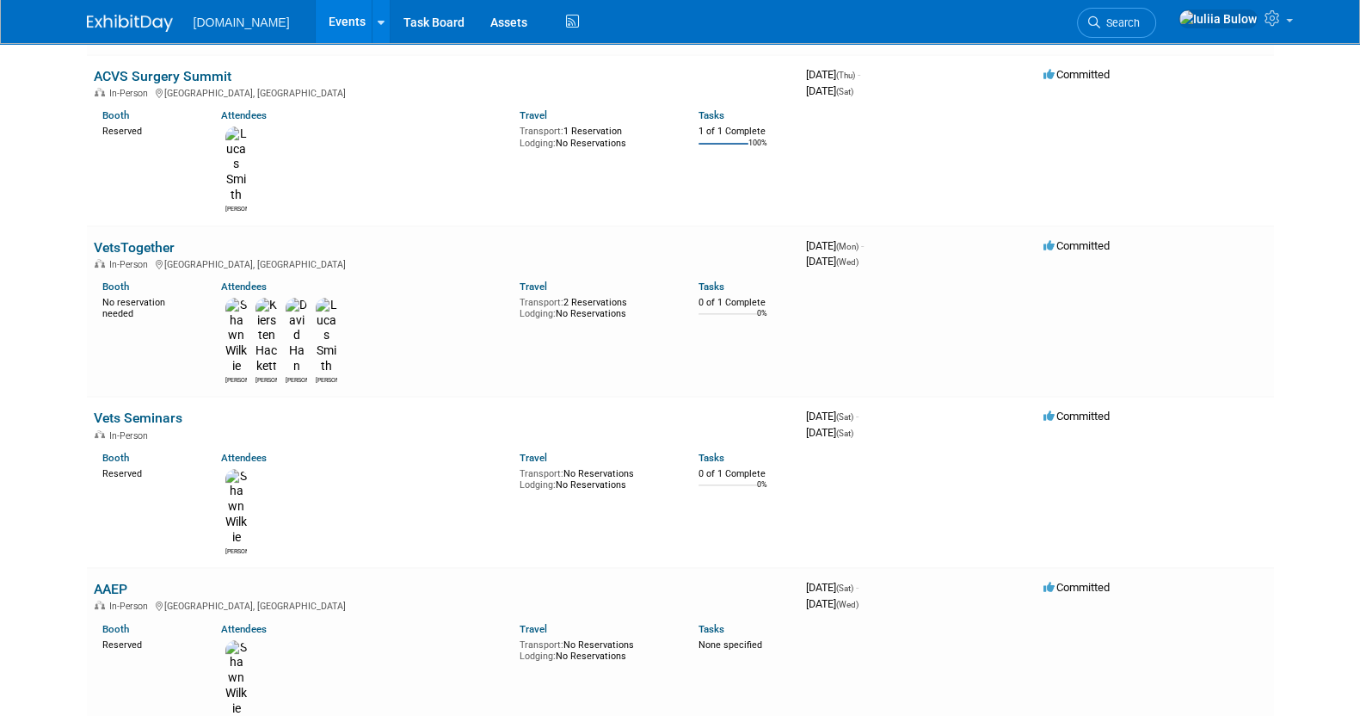
scroll to position [323, 0]
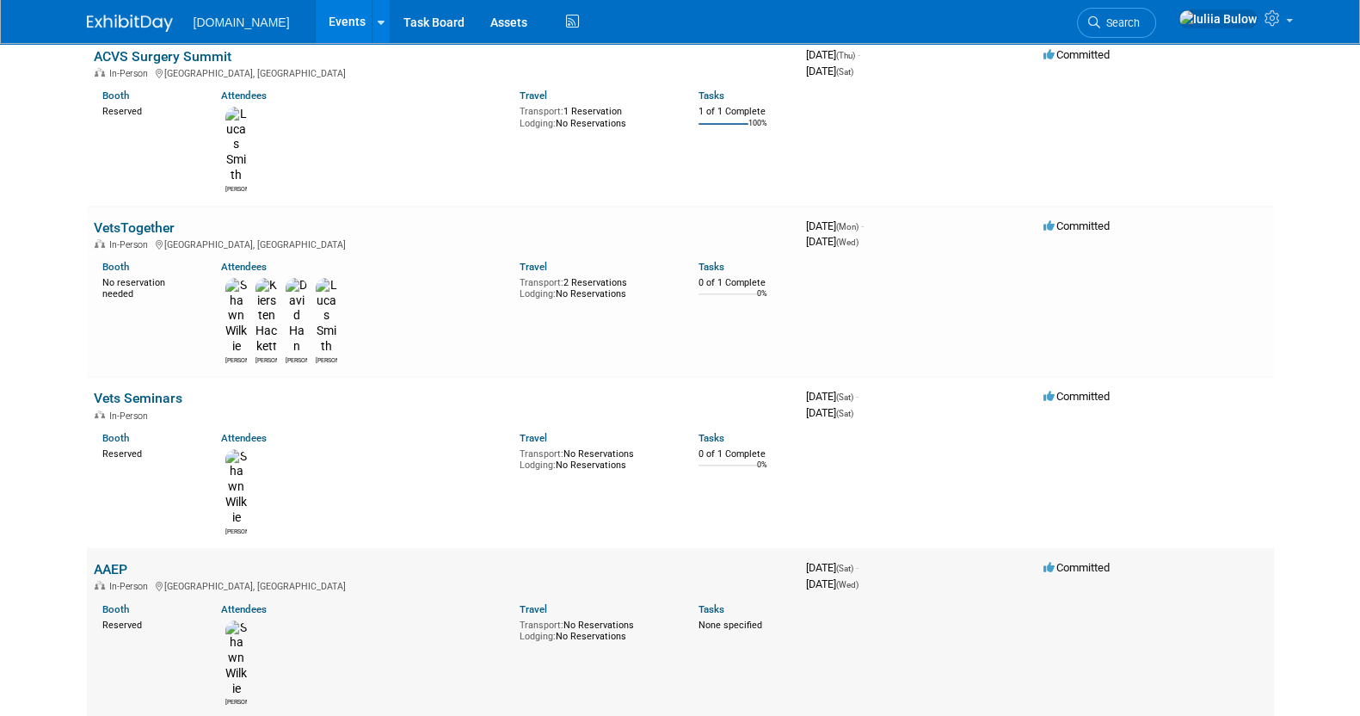
click at [108, 561] on link "AAEP" at bounding box center [111, 569] width 34 height 16
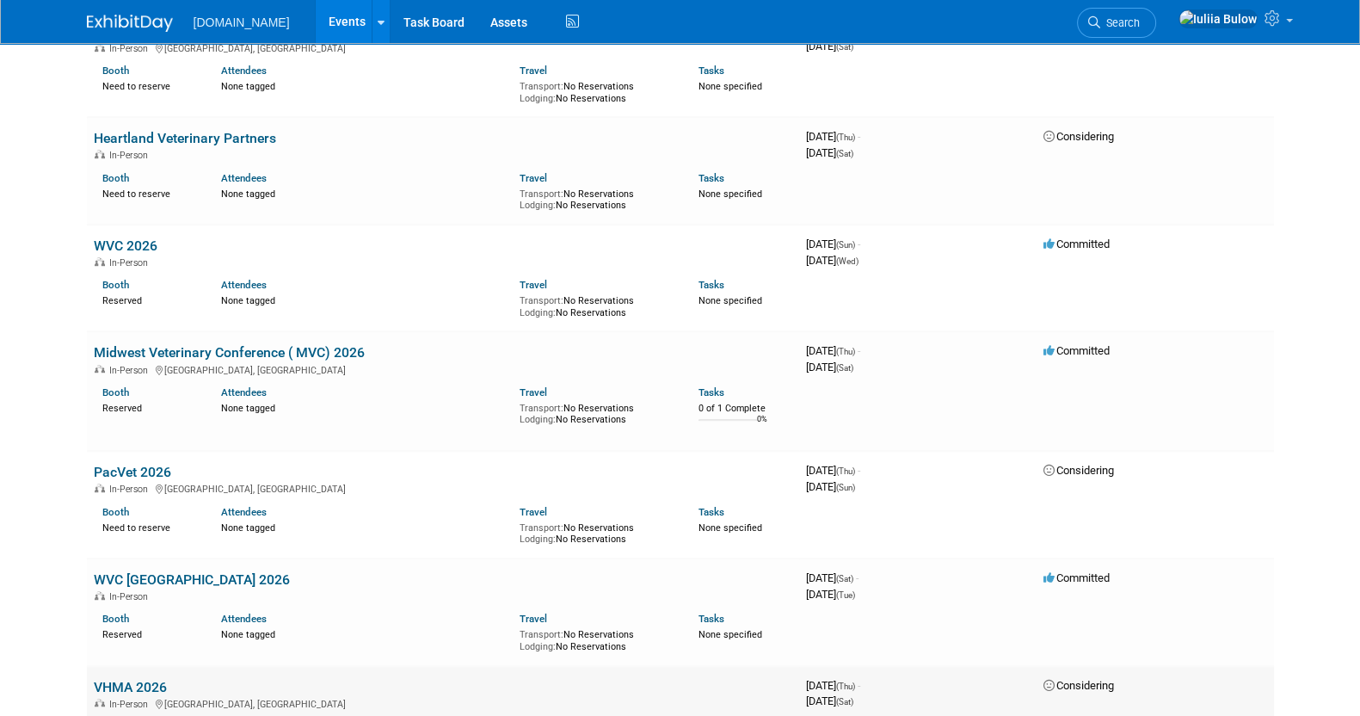
scroll to position [923, 0]
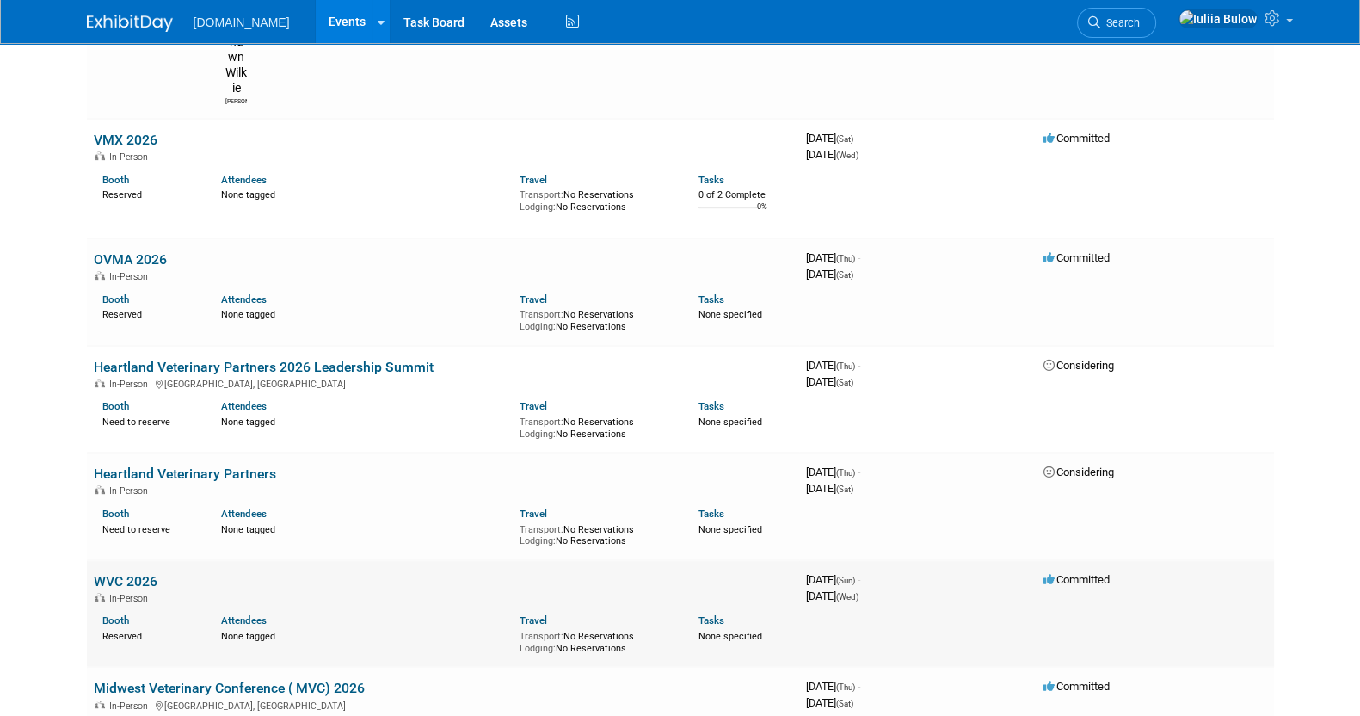
click at [125, 573] on link "WVC 2026" at bounding box center [126, 581] width 64 height 16
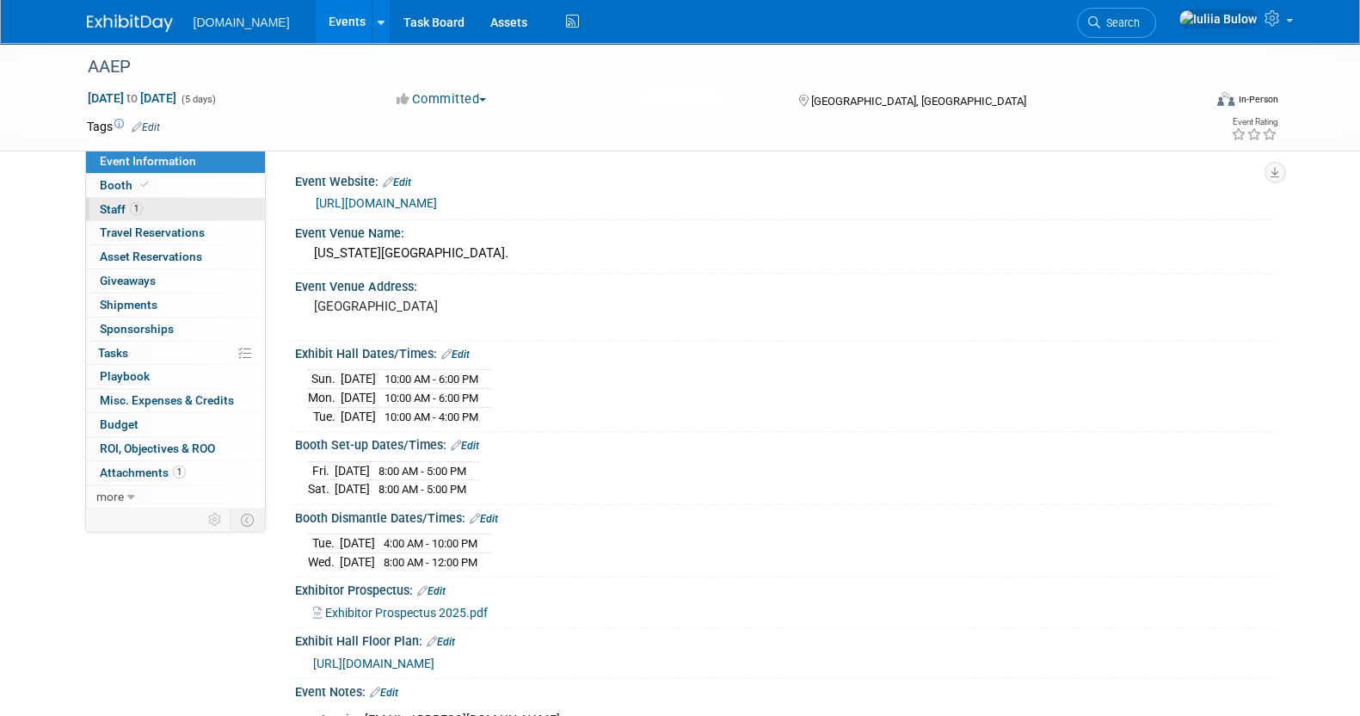
click at [179, 200] on link "1 Staff 1" at bounding box center [175, 209] width 179 height 23
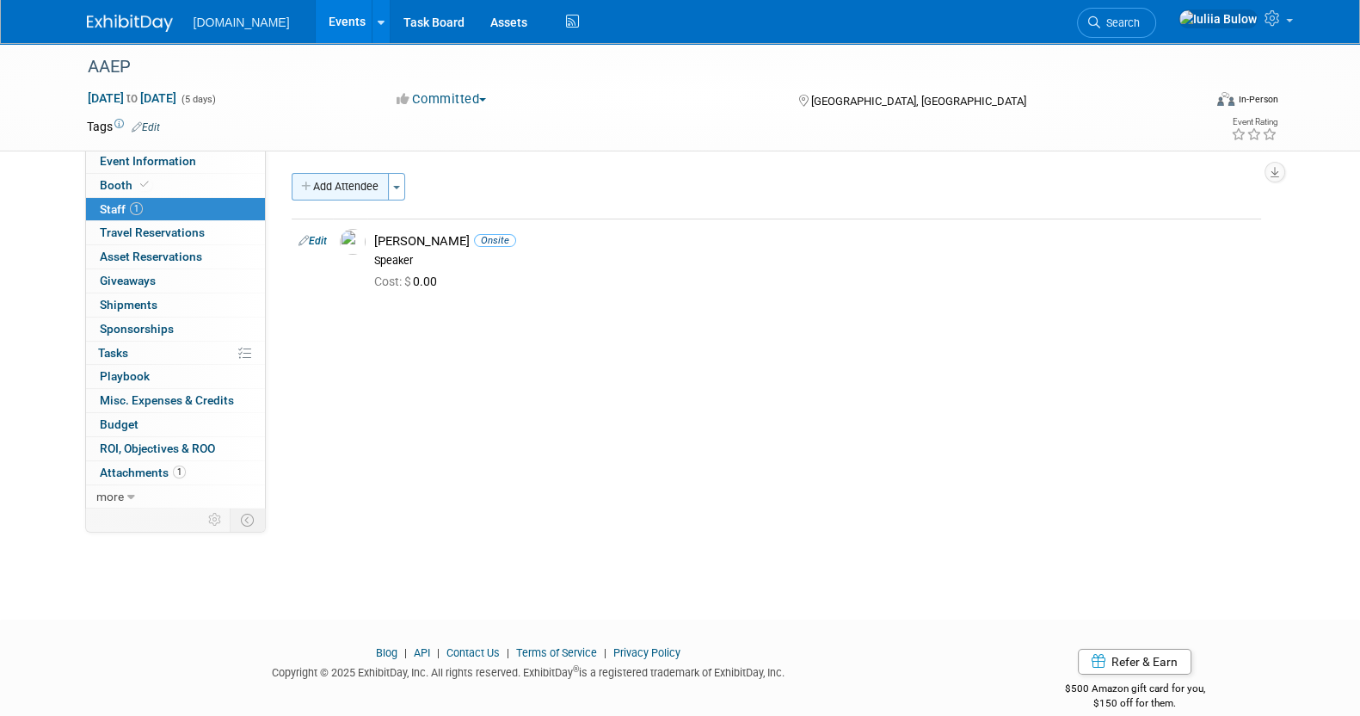
drag, startPoint x: 364, startPoint y: 200, endPoint x: 356, endPoint y: 195, distance: 8.9
click at [358, 197] on div "Add Attendee Toggle Dropdown Quick -Tag Attendees Apply X (me) select all cancel" at bounding box center [776, 237] width 969 height 128
click at [353, 191] on button "Add Attendee" at bounding box center [340, 187] width 97 height 28
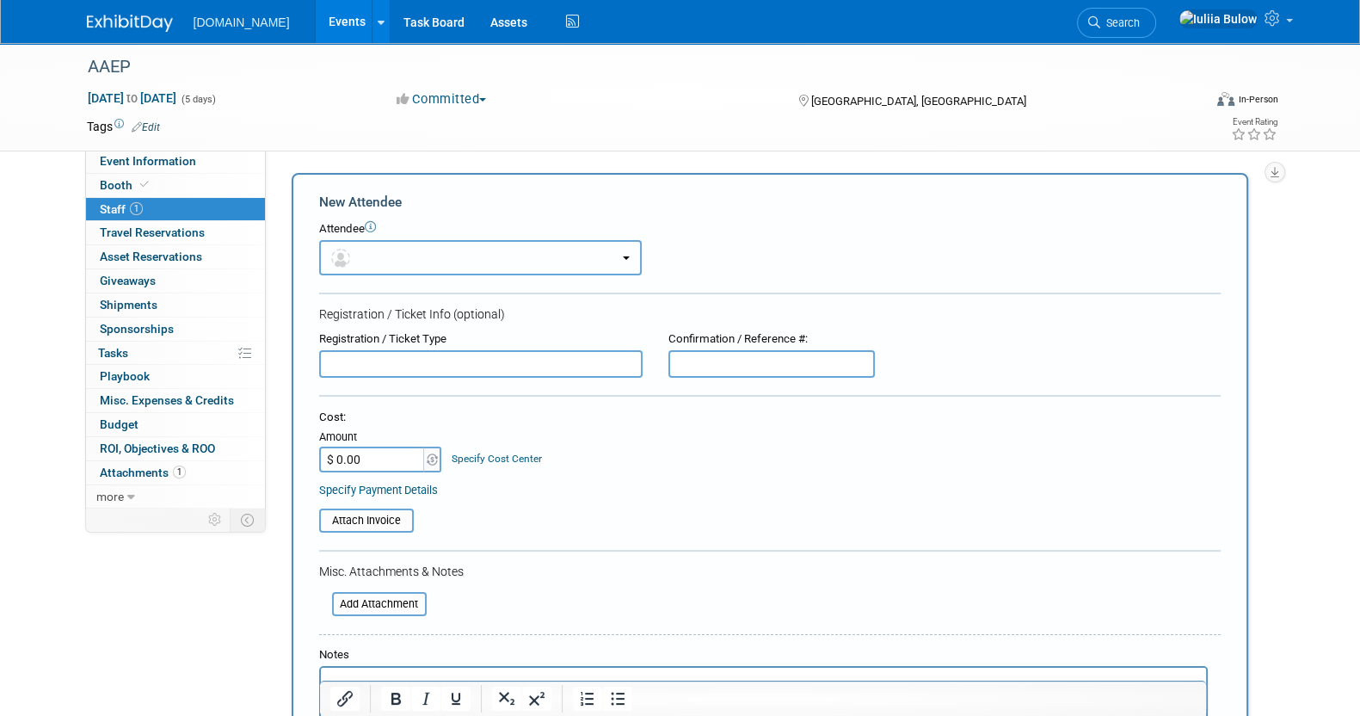
click at [404, 249] on button "button" at bounding box center [480, 257] width 323 height 35
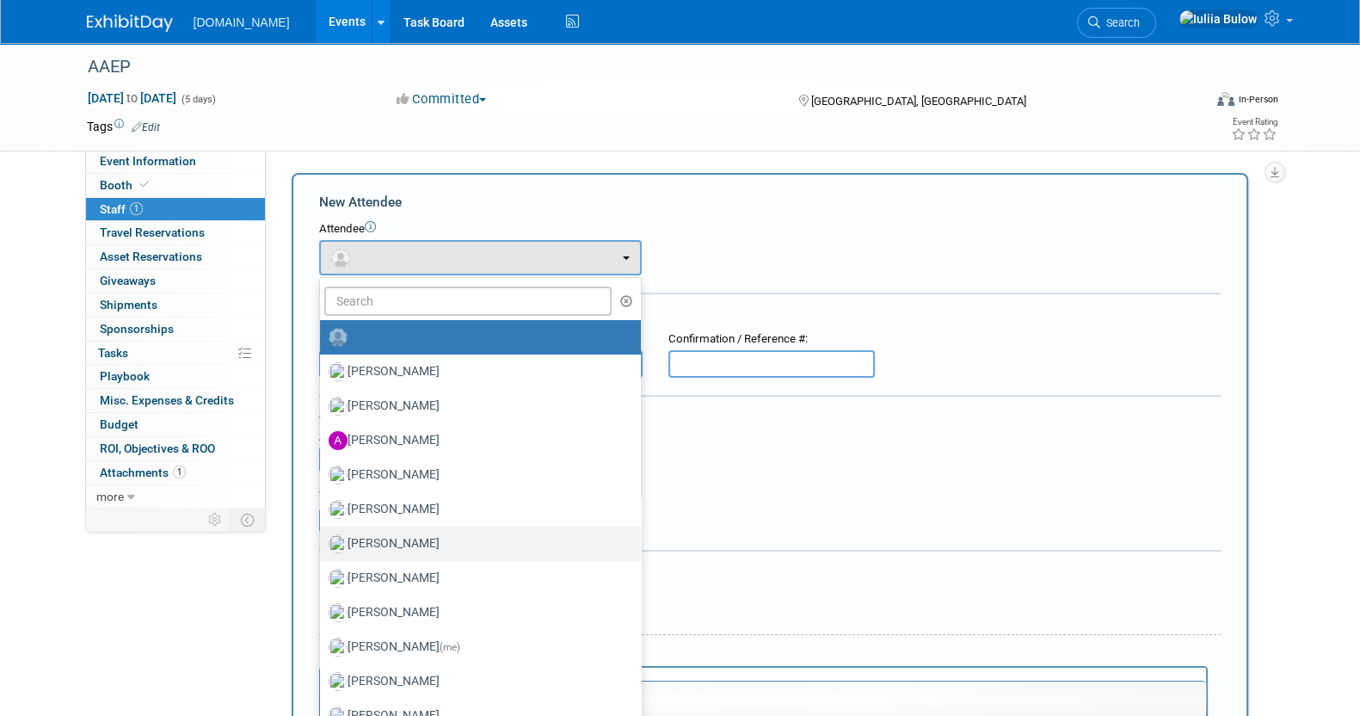
click at [389, 540] on label "Cheyenne Carter" at bounding box center [476, 544] width 295 height 28
click at [323, 540] on input "Cheyenne Carter" at bounding box center [316, 541] width 11 height 11
select select "b1e7f8ef-61a1-42b3-a6b4-08b2ca6df381"
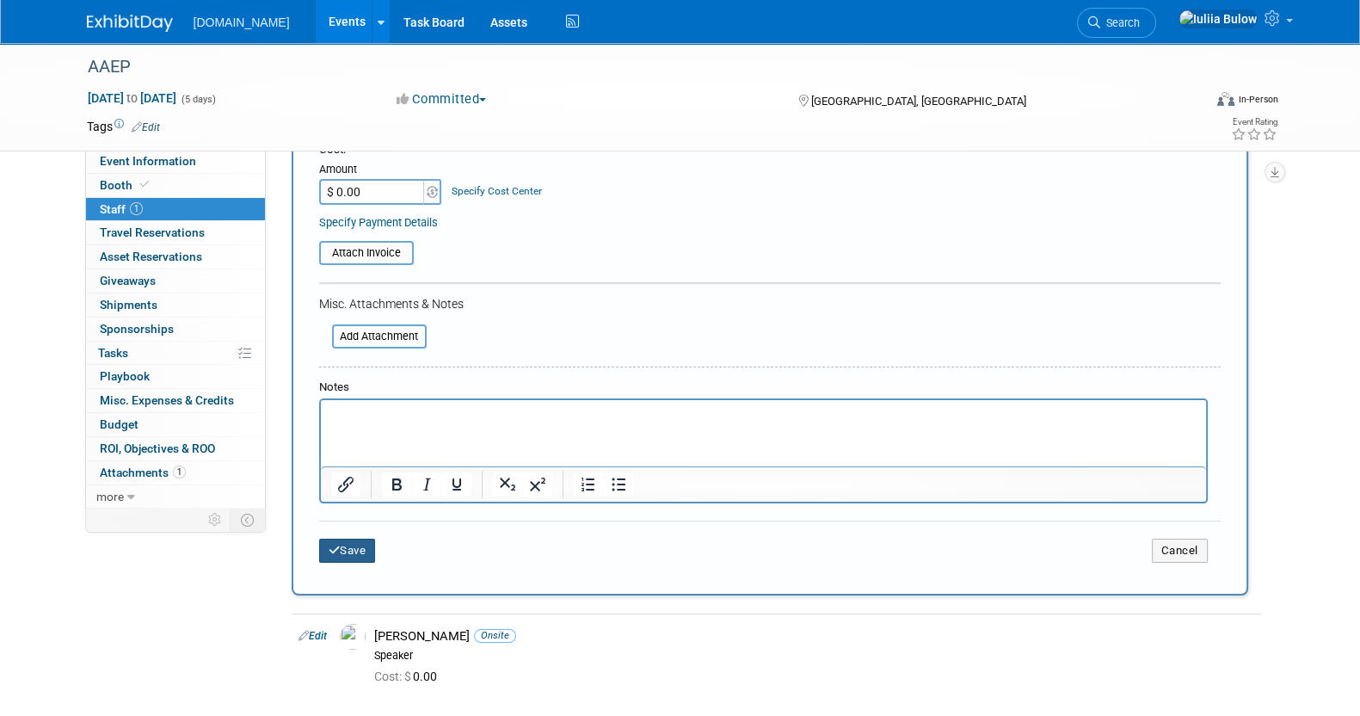
click at [361, 548] on button "Save" at bounding box center [347, 550] width 57 height 24
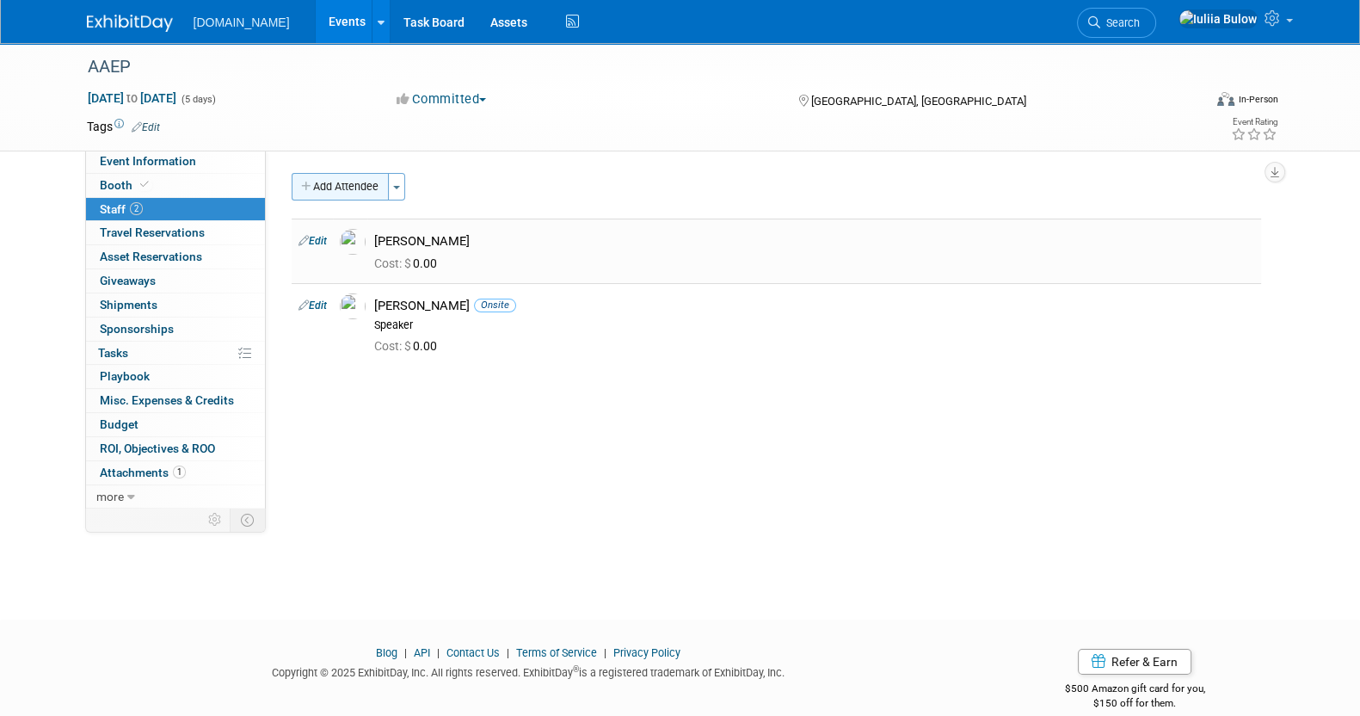
click at [327, 191] on button "Add Attendee" at bounding box center [340, 187] width 97 height 28
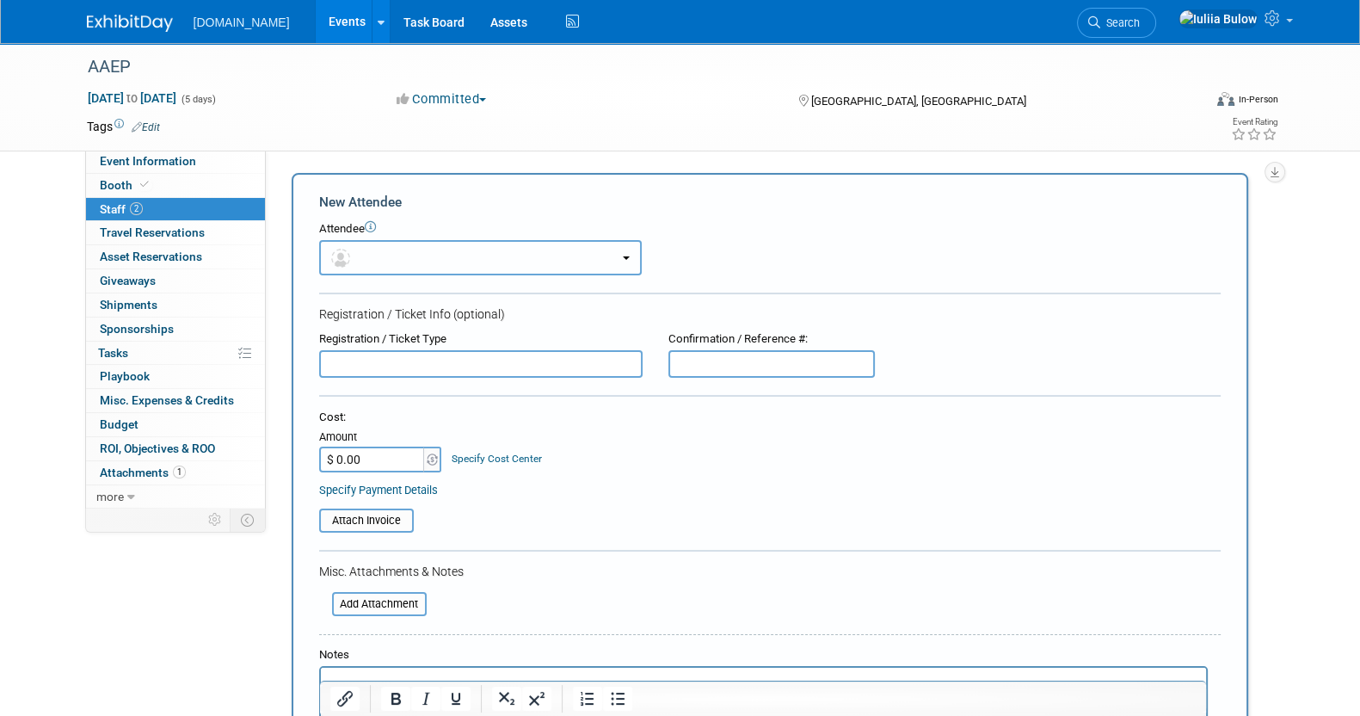
click at [377, 255] on button "button" at bounding box center [480, 257] width 323 height 35
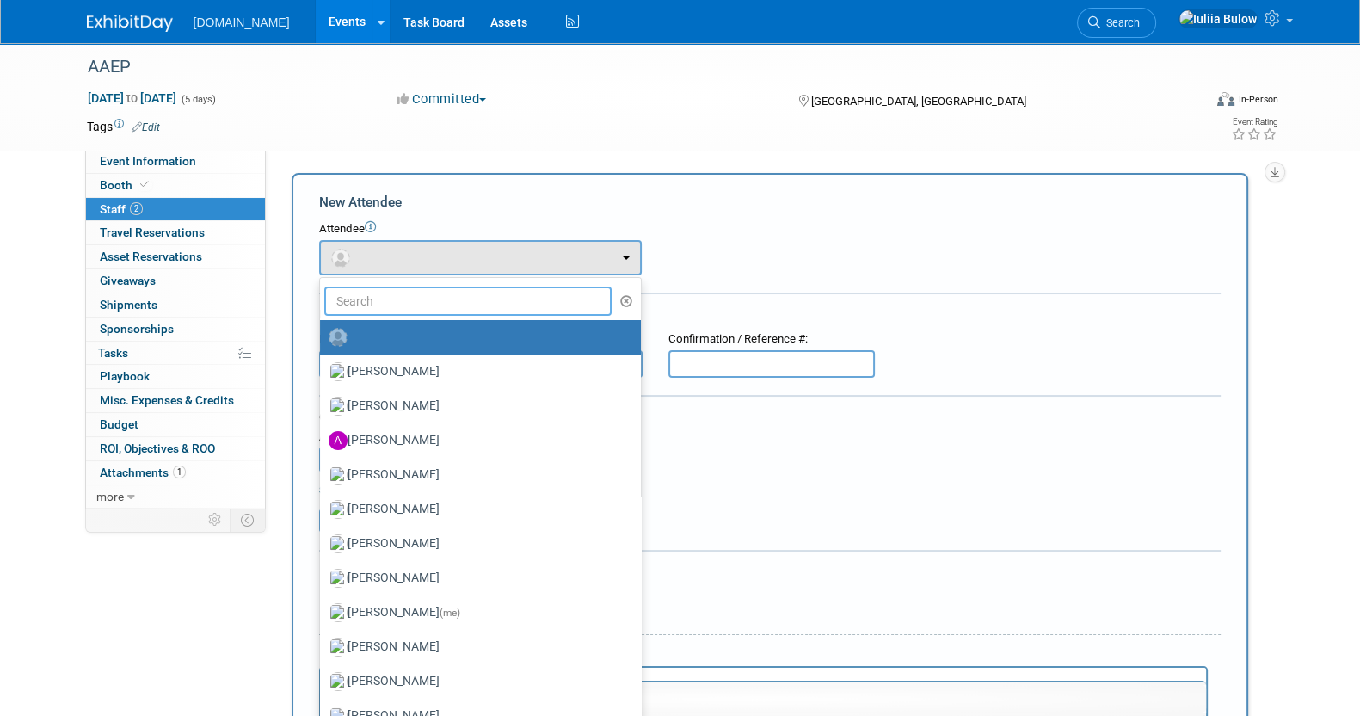
click at [389, 298] on input "text" at bounding box center [468, 300] width 288 height 29
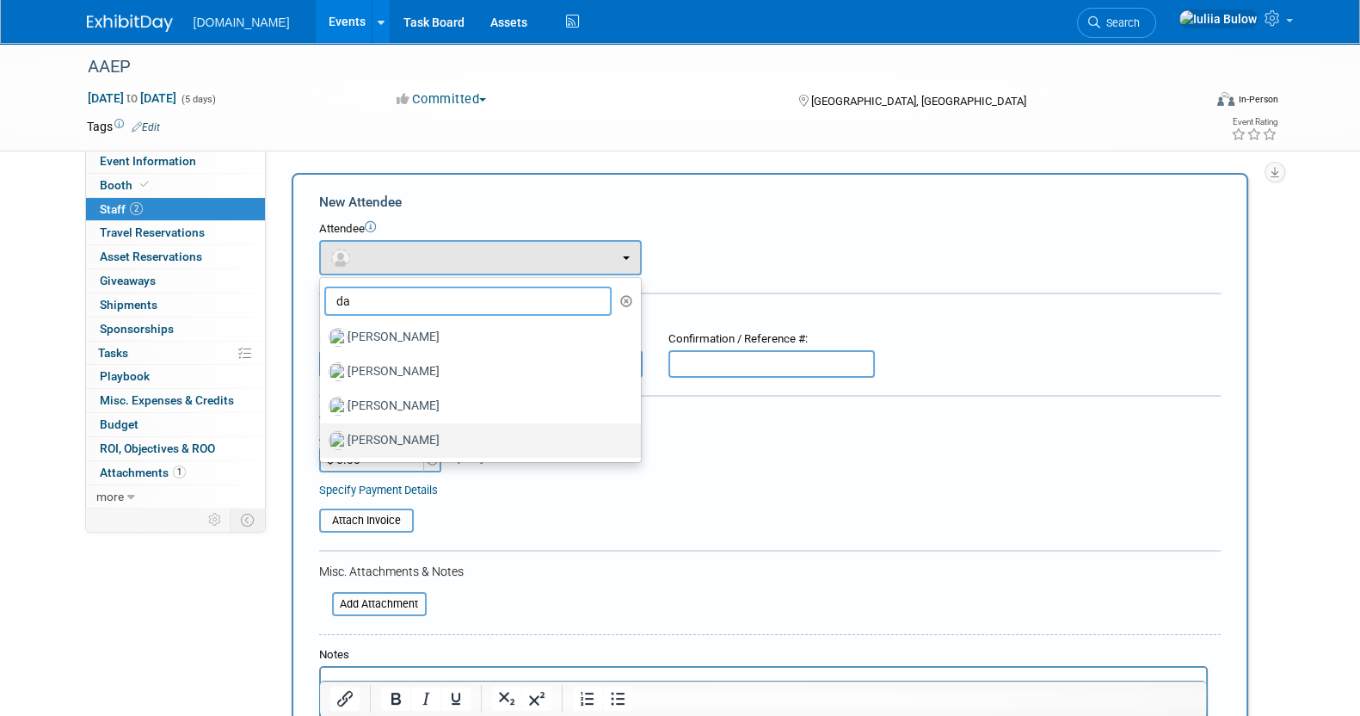
type input "da"
click at [384, 433] on label "[PERSON_NAME]" at bounding box center [476, 441] width 295 height 28
click at [323, 433] on input "[PERSON_NAME]" at bounding box center [316, 438] width 11 height 11
select select "2ccaf65f-e1a6-4af2-837f-15580b4e71c8"
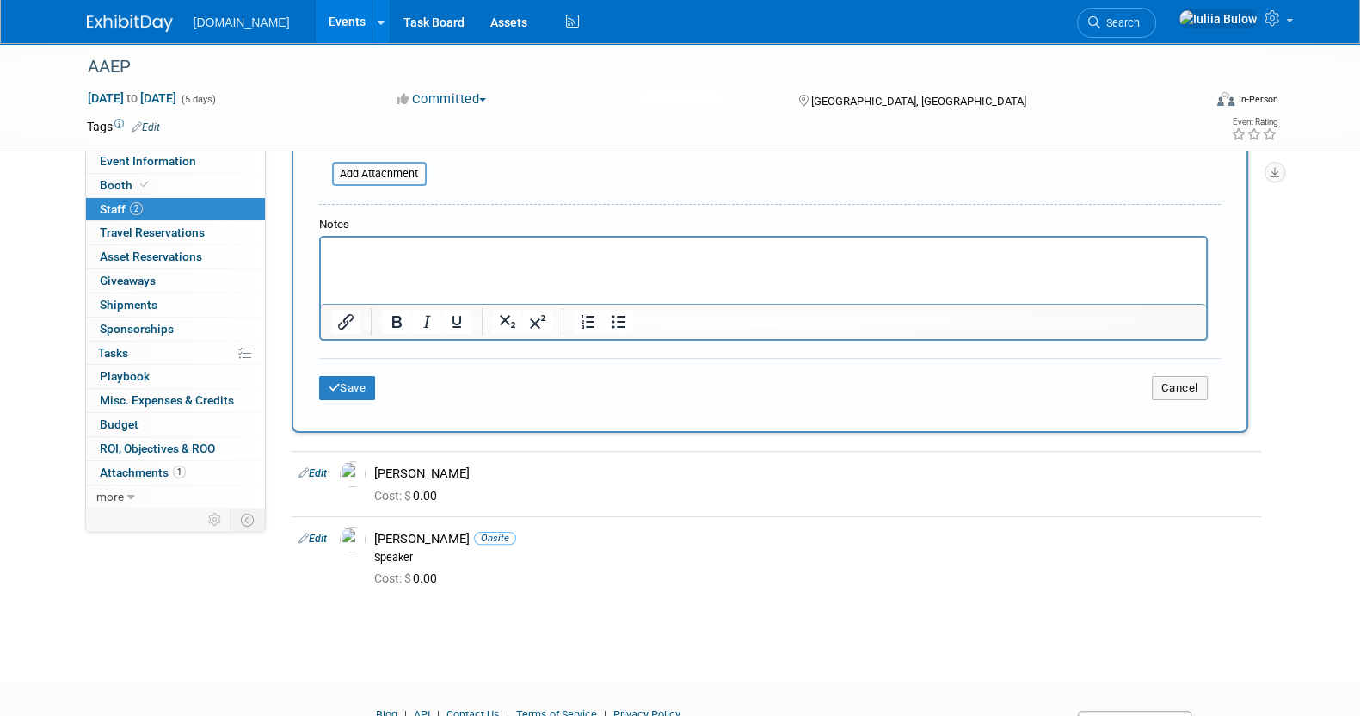
scroll to position [538, 0]
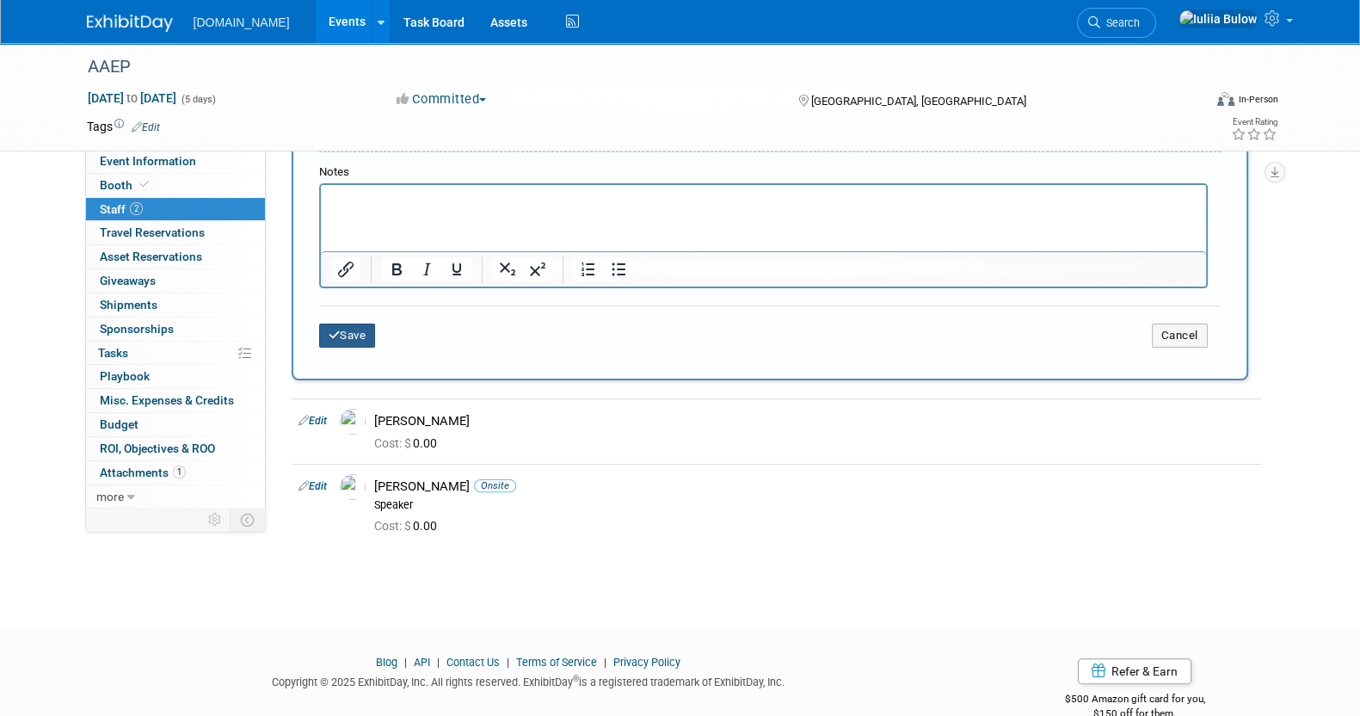
click at [352, 324] on button "Save" at bounding box center [347, 335] width 57 height 24
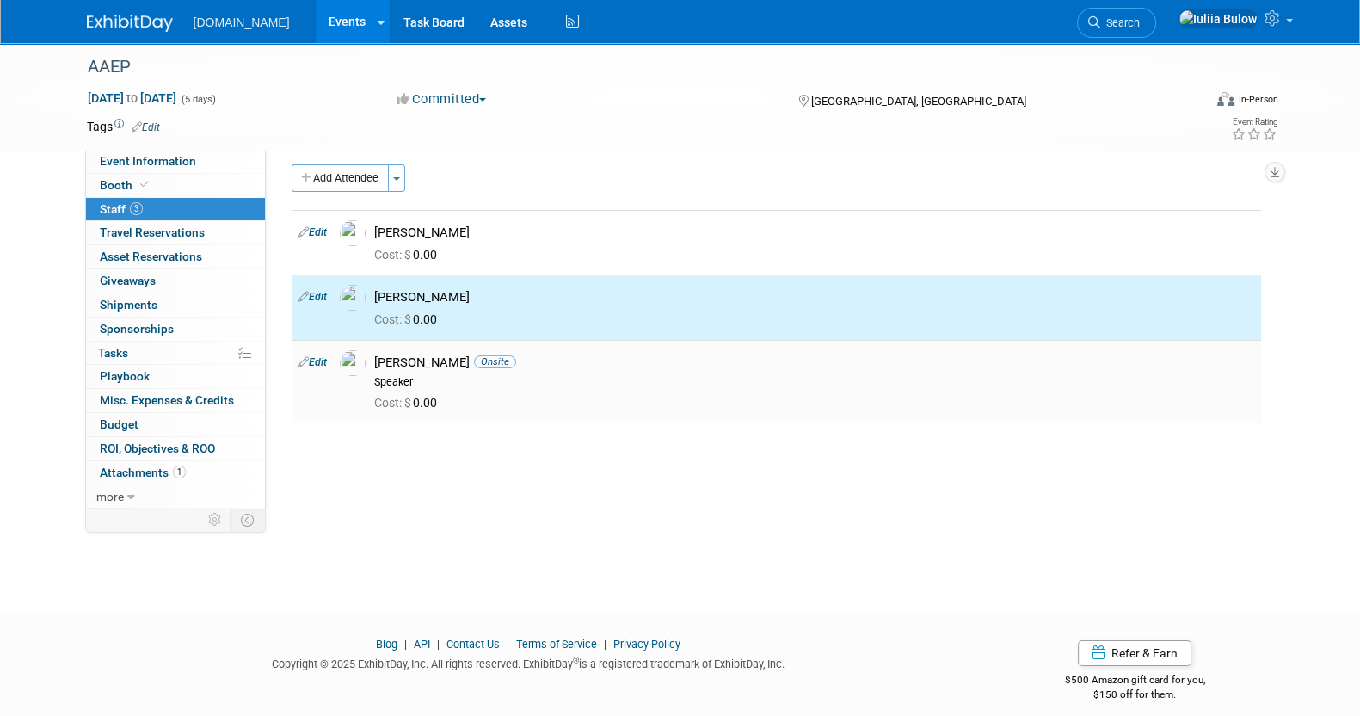
scroll to position [0, 0]
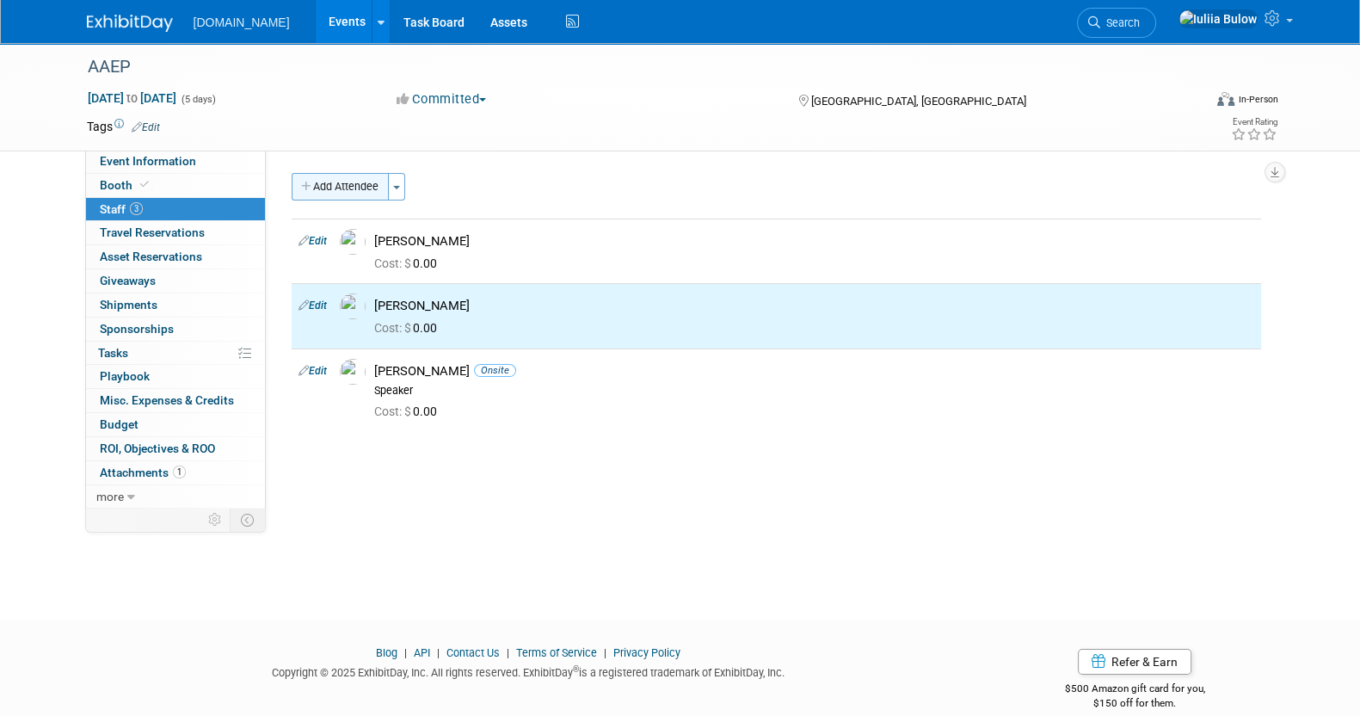
click at [335, 174] on button "Add Attendee" at bounding box center [340, 187] width 97 height 28
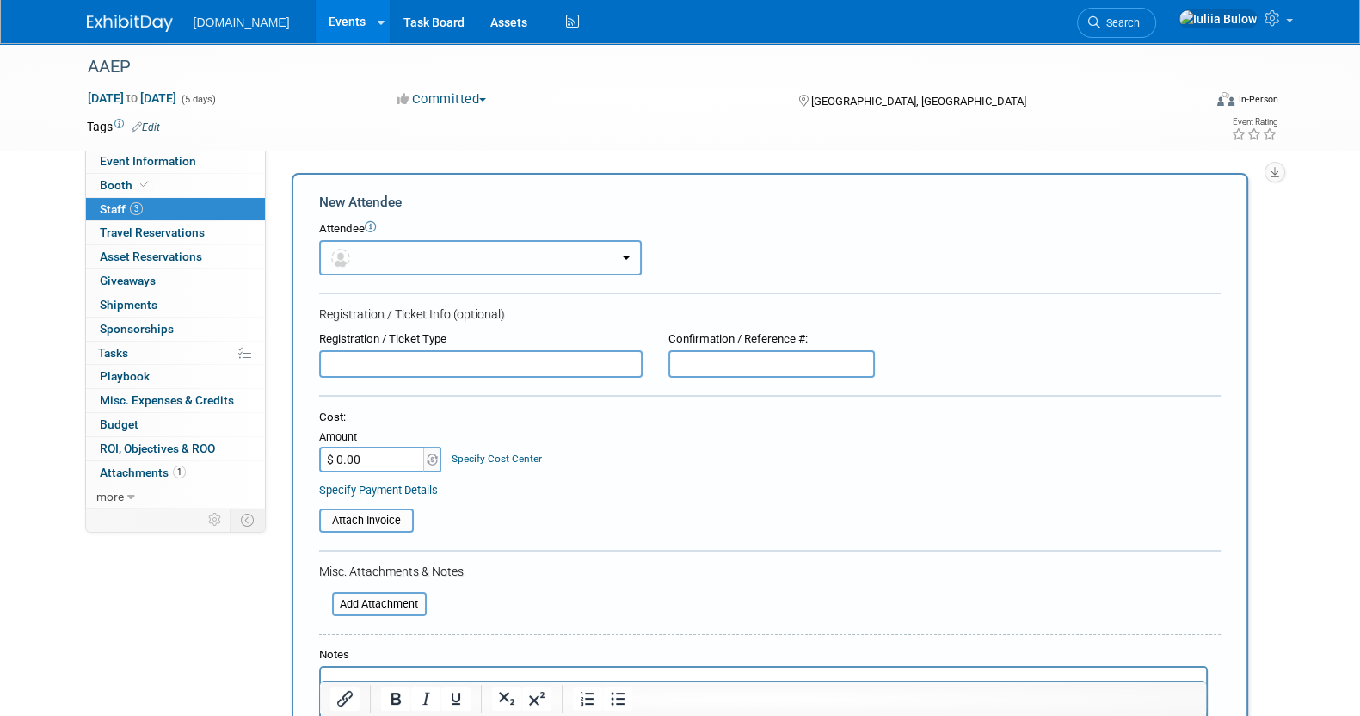
click at [470, 261] on button "button" at bounding box center [480, 257] width 323 height 35
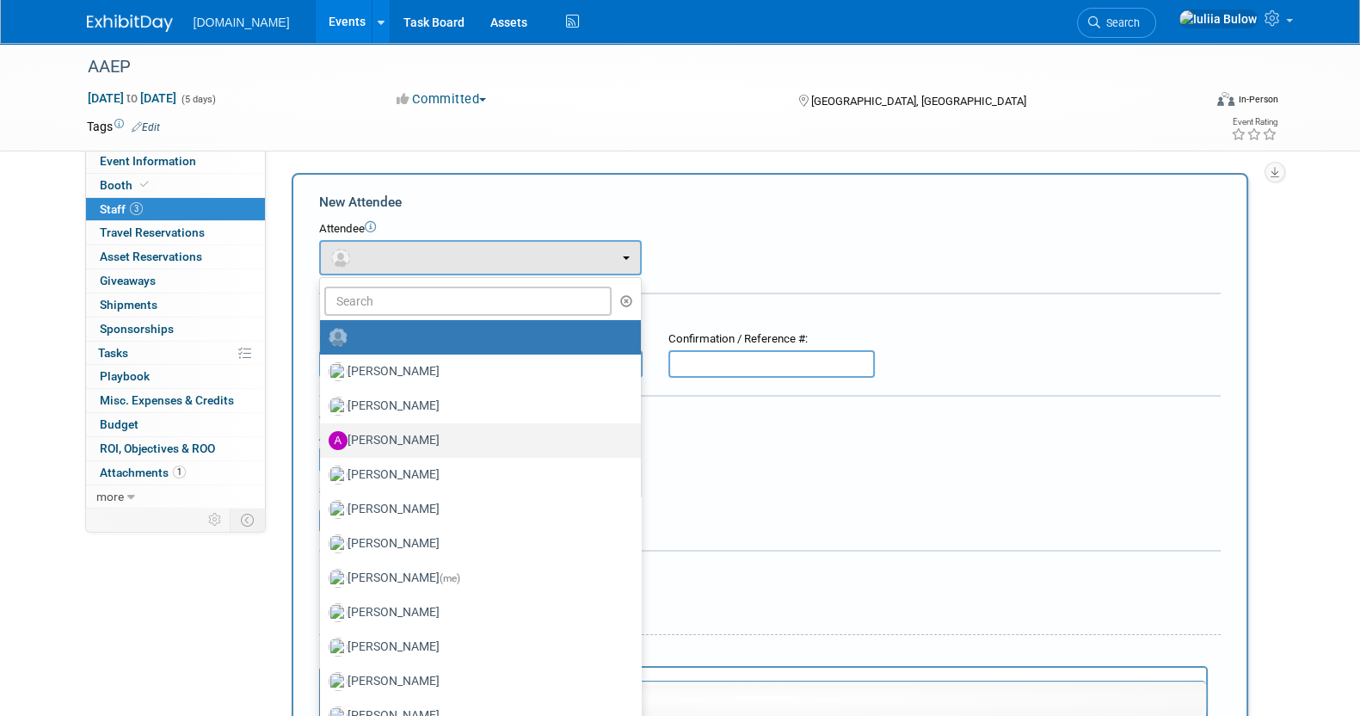
click at [416, 427] on label "[PERSON_NAME]" at bounding box center [476, 441] width 295 height 28
click at [323, 433] on input "[PERSON_NAME]" at bounding box center [316, 438] width 11 height 11
select select "9cac956c-1bed-4649-ba2a-55297c0dd0c6"
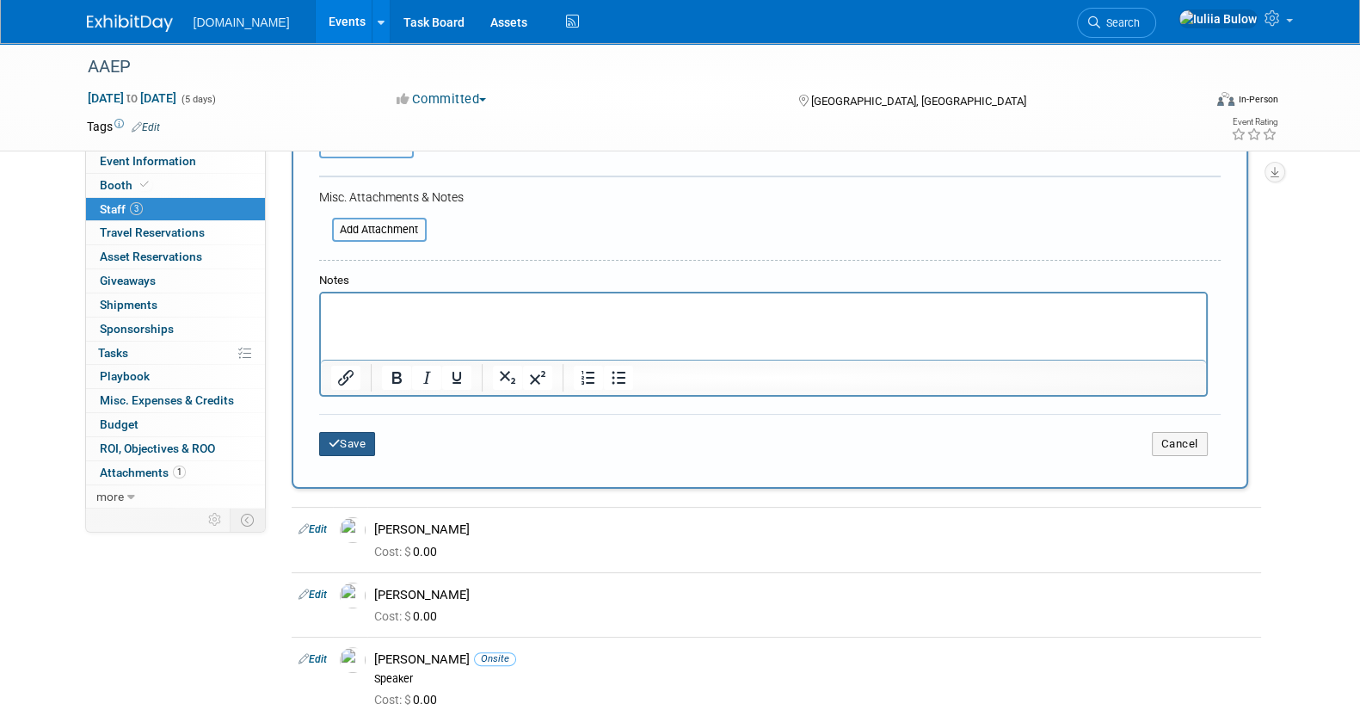
click at [355, 437] on button "Save" at bounding box center [347, 444] width 57 height 24
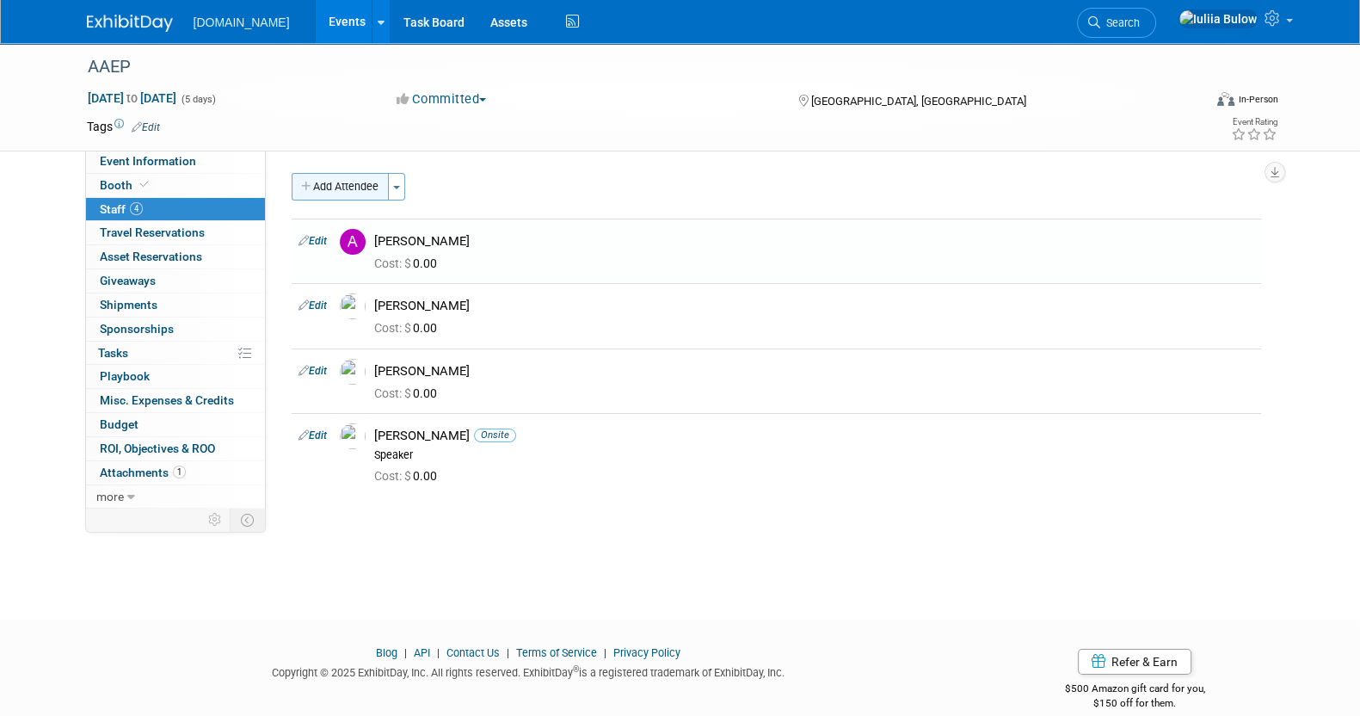
click at [344, 191] on button "Add Attendee" at bounding box center [340, 187] width 97 height 28
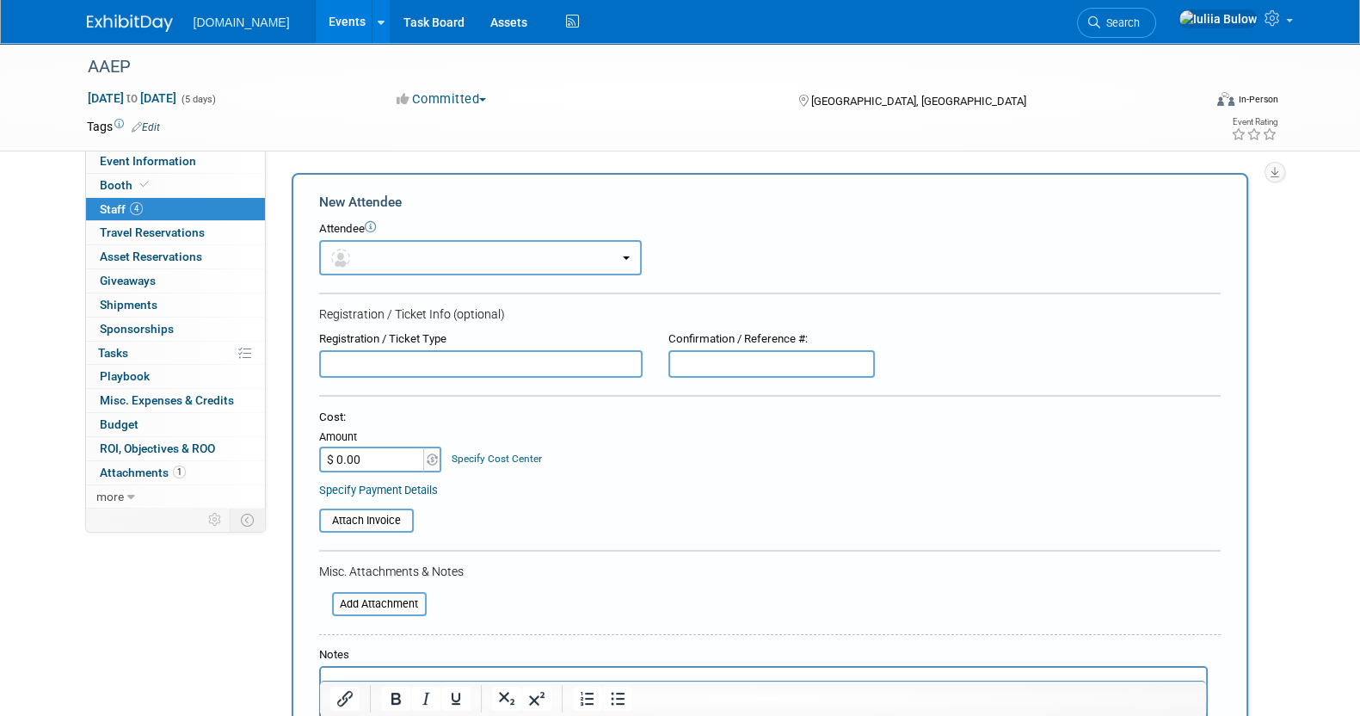
click at [433, 253] on button "button" at bounding box center [480, 257] width 323 height 35
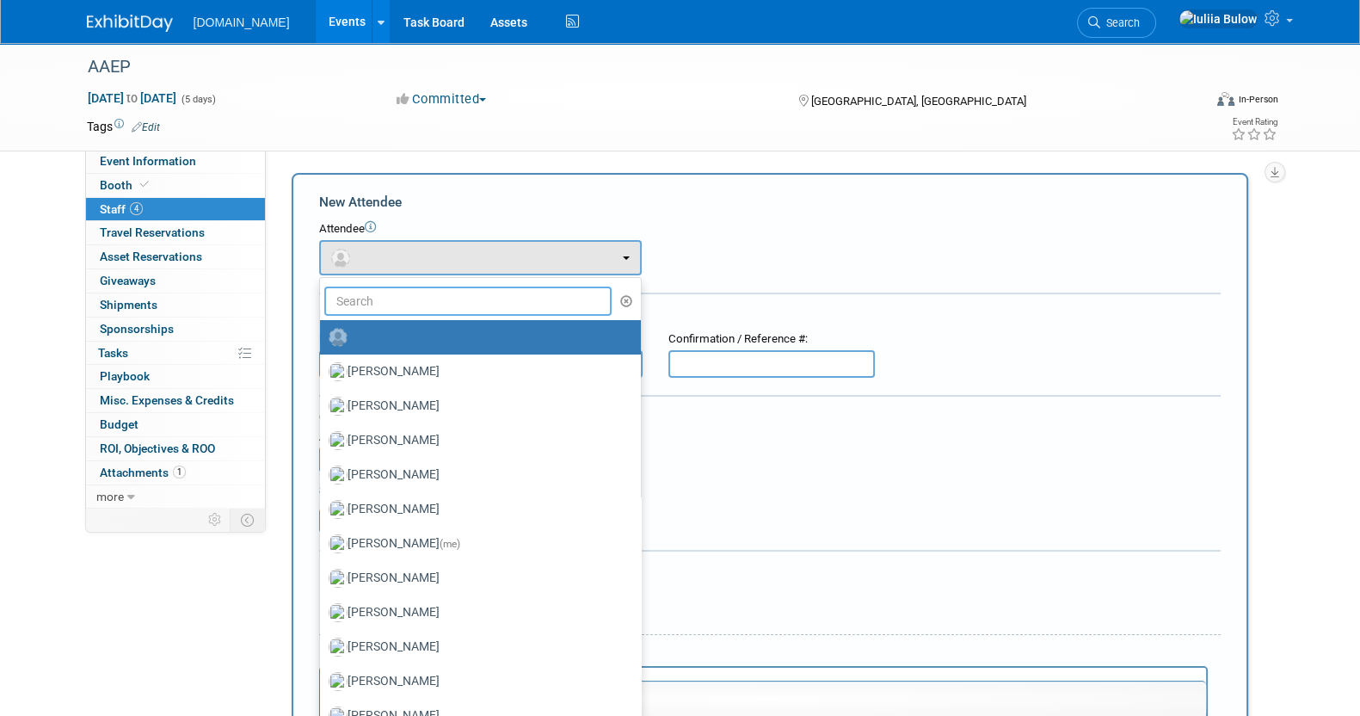
click at [421, 295] on input "text" at bounding box center [468, 300] width 288 height 29
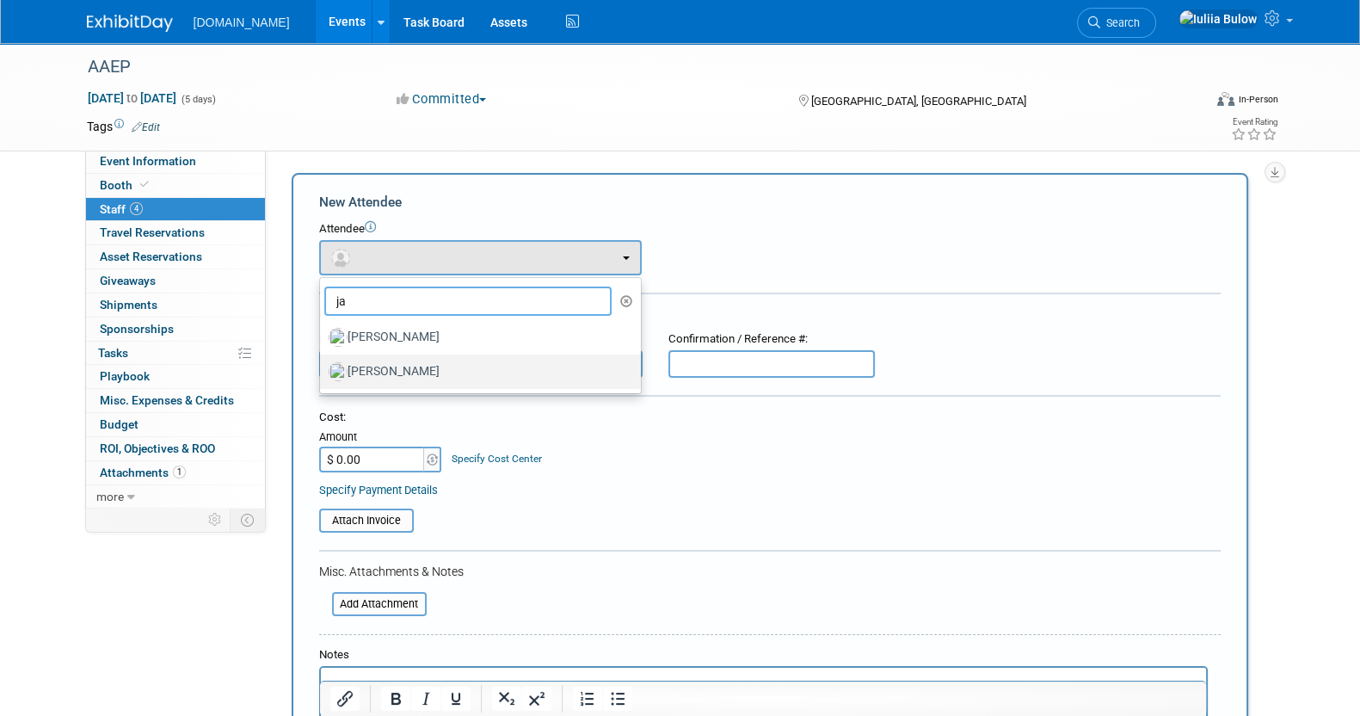
type input "ja"
click at [408, 369] on label "[PERSON_NAME]" at bounding box center [476, 372] width 295 height 28
click at [323, 369] on input "[PERSON_NAME]" at bounding box center [316, 369] width 11 height 11
select select "61ca41a7-7bbb-4aa3-babe-89870ad6ec89"
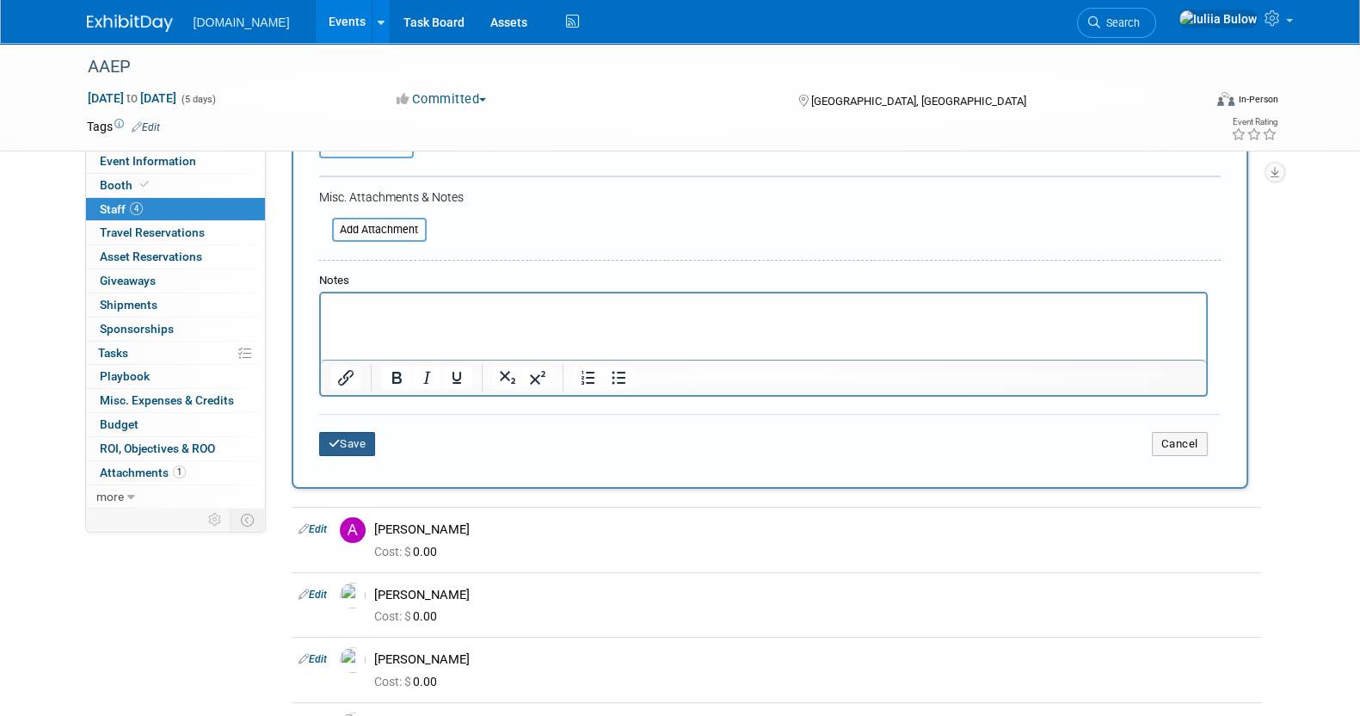
click at [370, 440] on button "Save" at bounding box center [347, 444] width 57 height 24
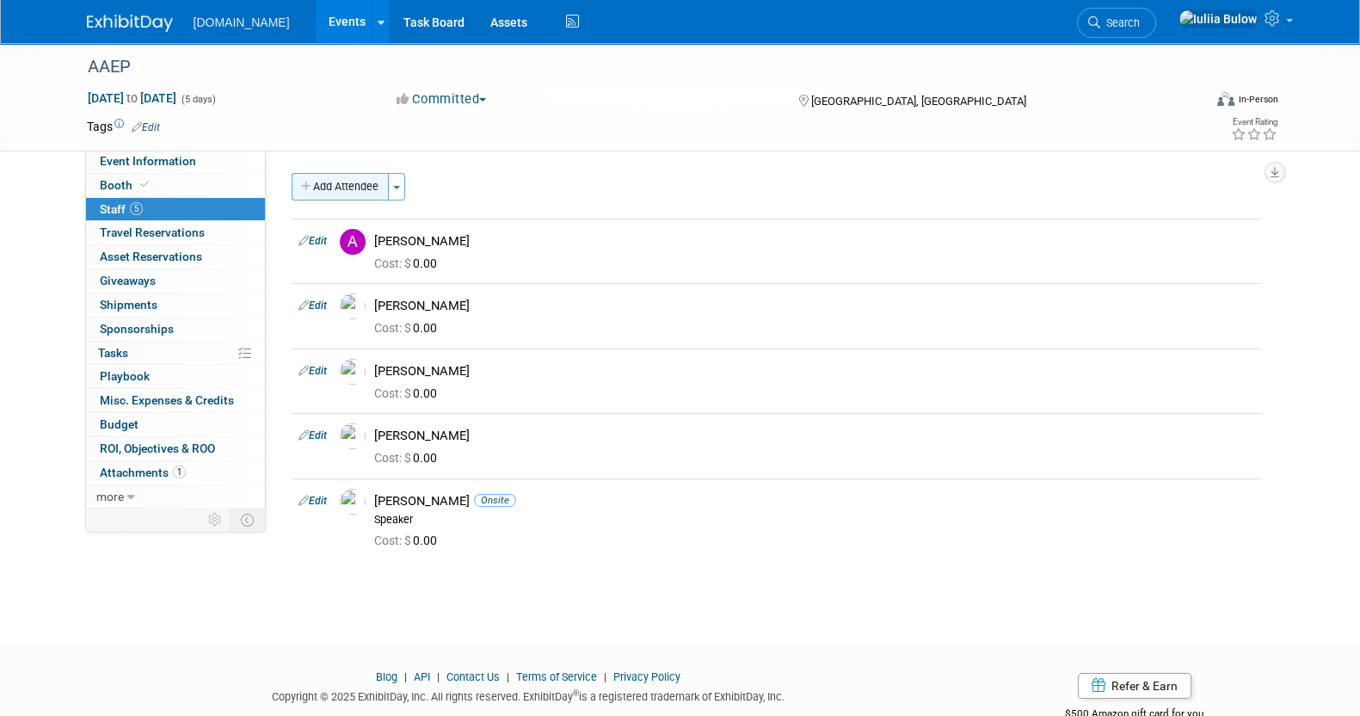
click at [315, 176] on button "Add Attendee" at bounding box center [340, 187] width 97 height 28
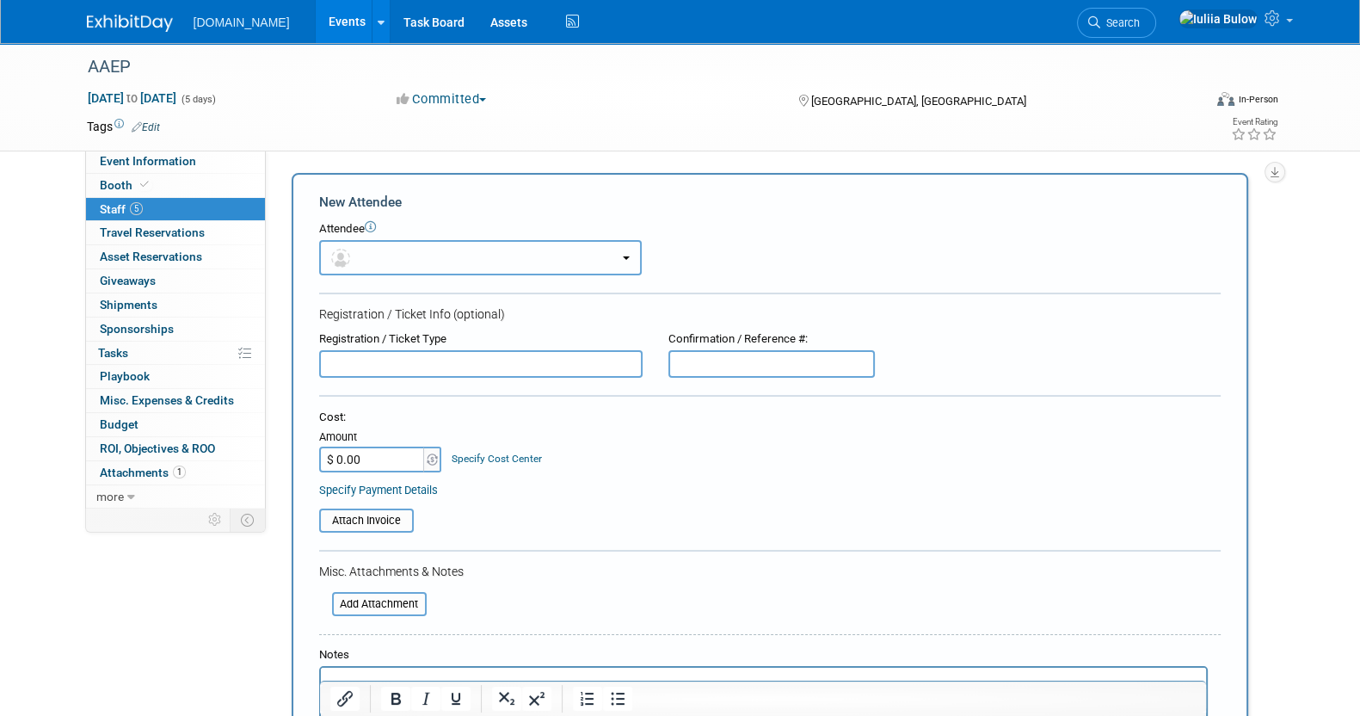
click at [415, 261] on button "button" at bounding box center [480, 257] width 323 height 35
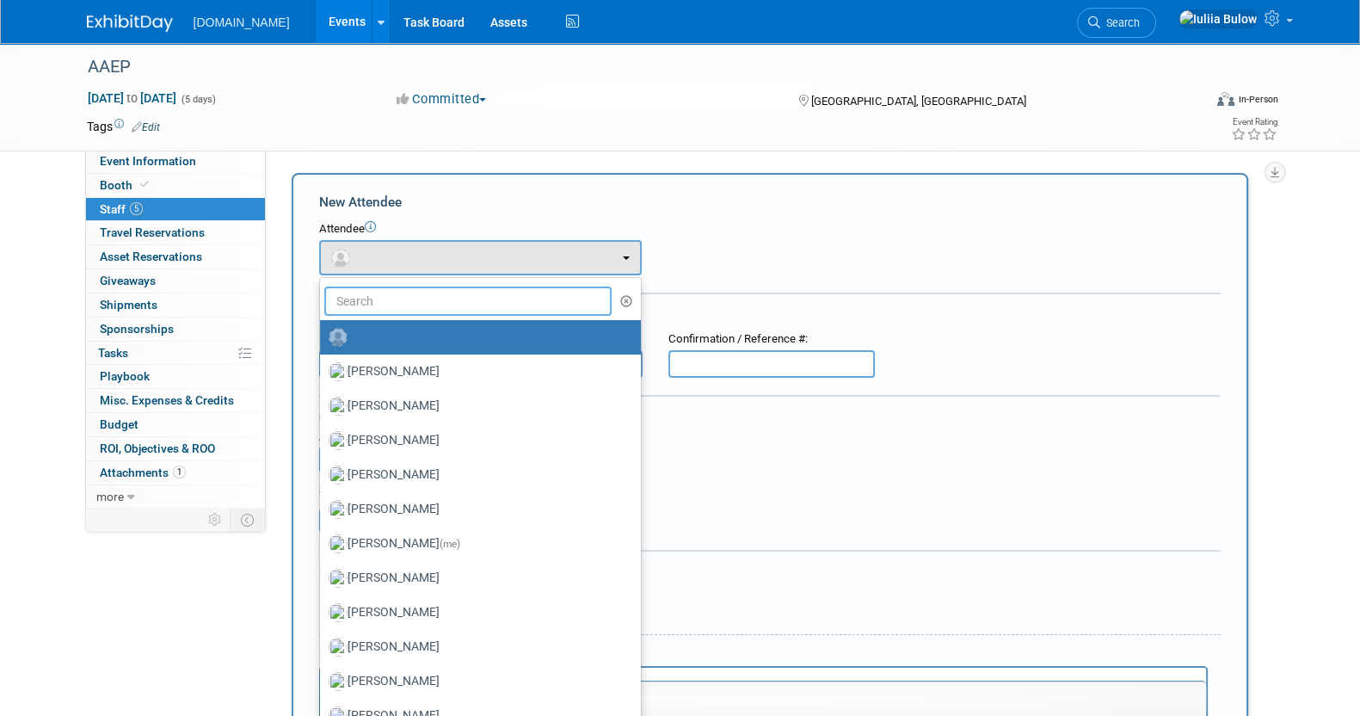
click at [415, 298] on input "text" at bounding box center [468, 300] width 288 height 29
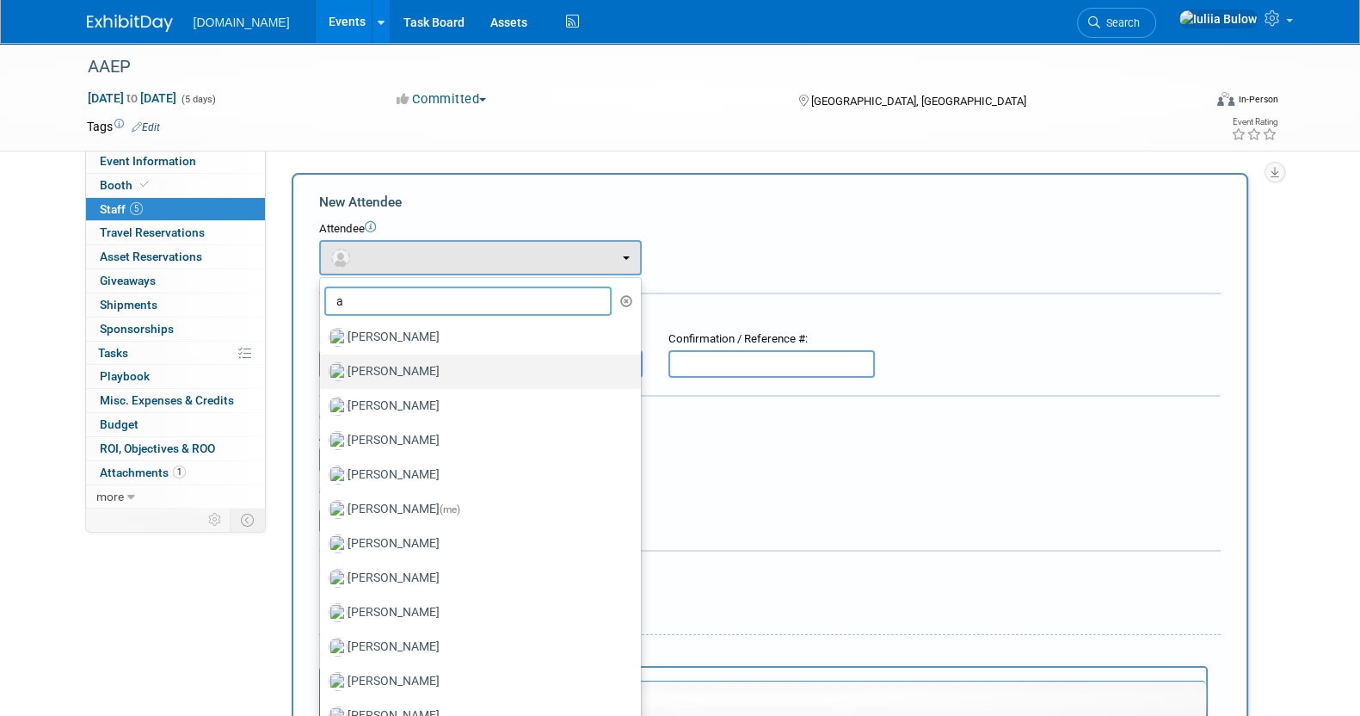
type input "a"
click at [409, 362] on label "[PERSON_NAME]" at bounding box center [476, 372] width 295 height 28
click at [323, 364] on input "[PERSON_NAME]" at bounding box center [316, 369] width 11 height 11
select select "aa8fe23b-8186-4033-82de-39de8e3c38ea"
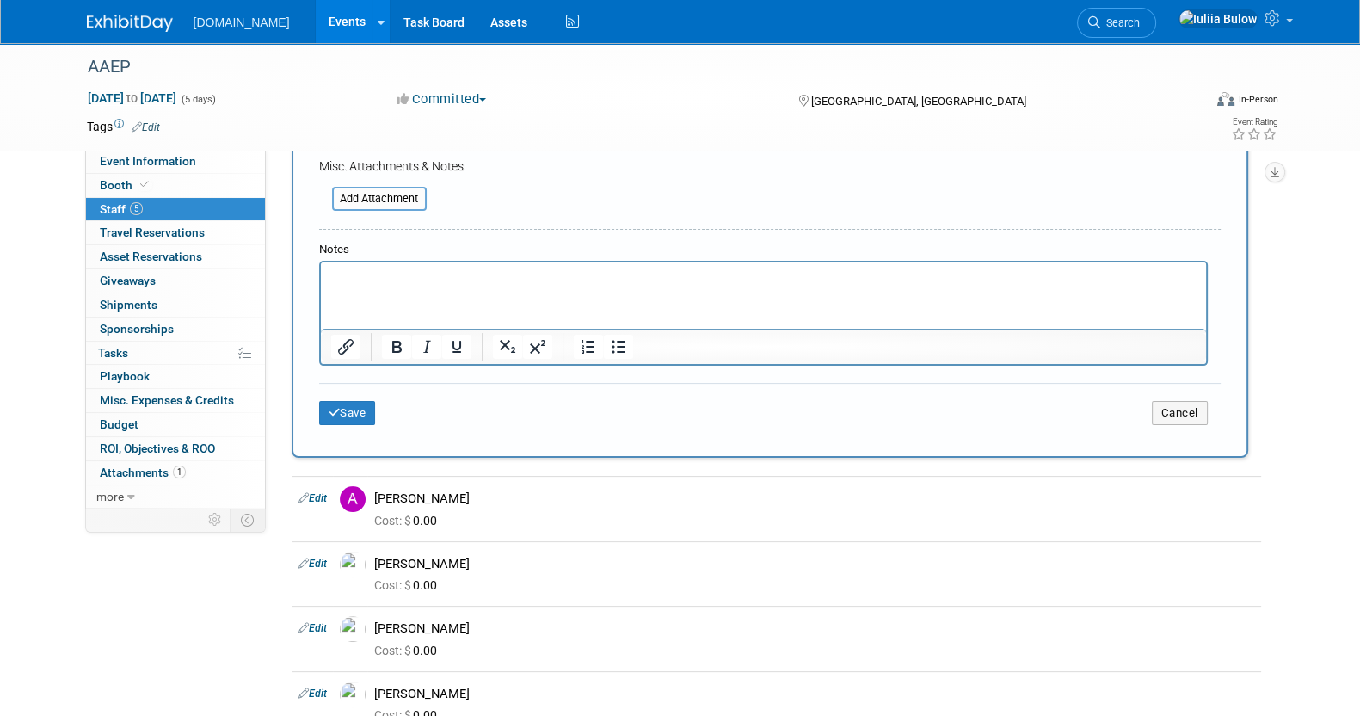
scroll to position [538, 0]
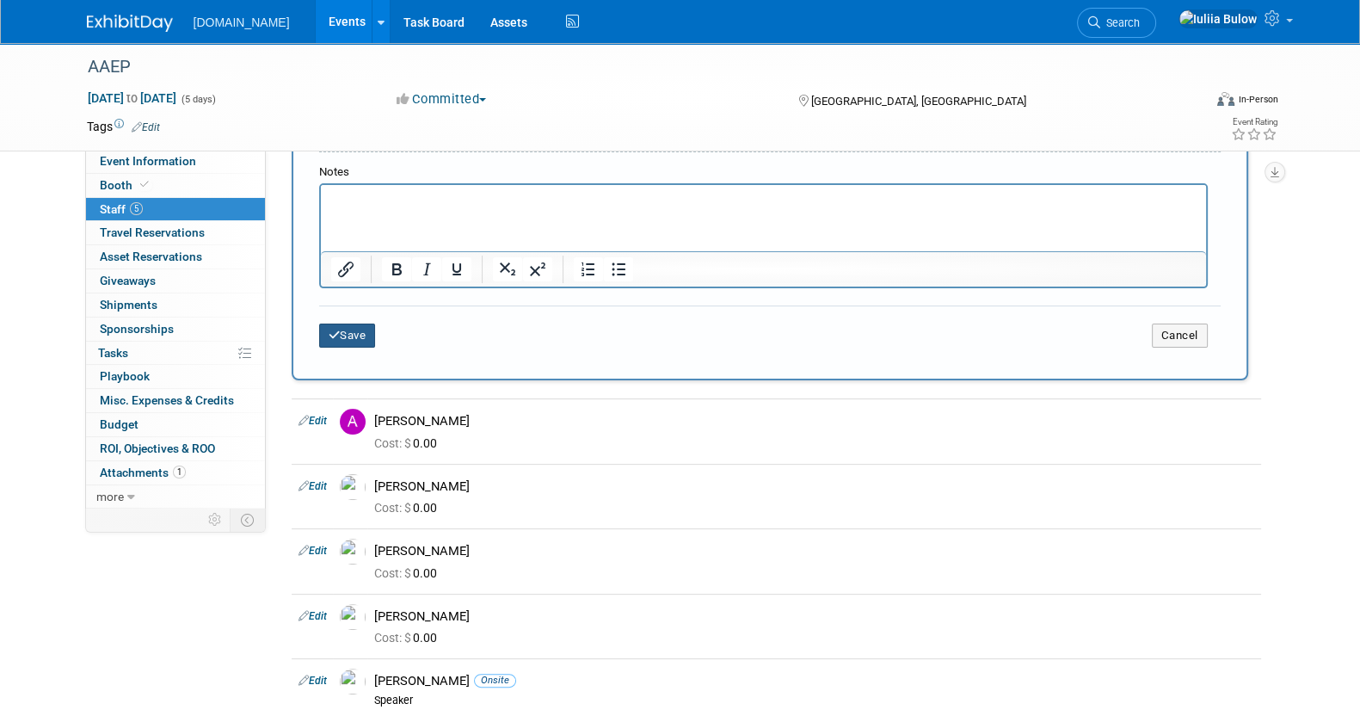
click at [354, 334] on button "Save" at bounding box center [347, 335] width 57 height 24
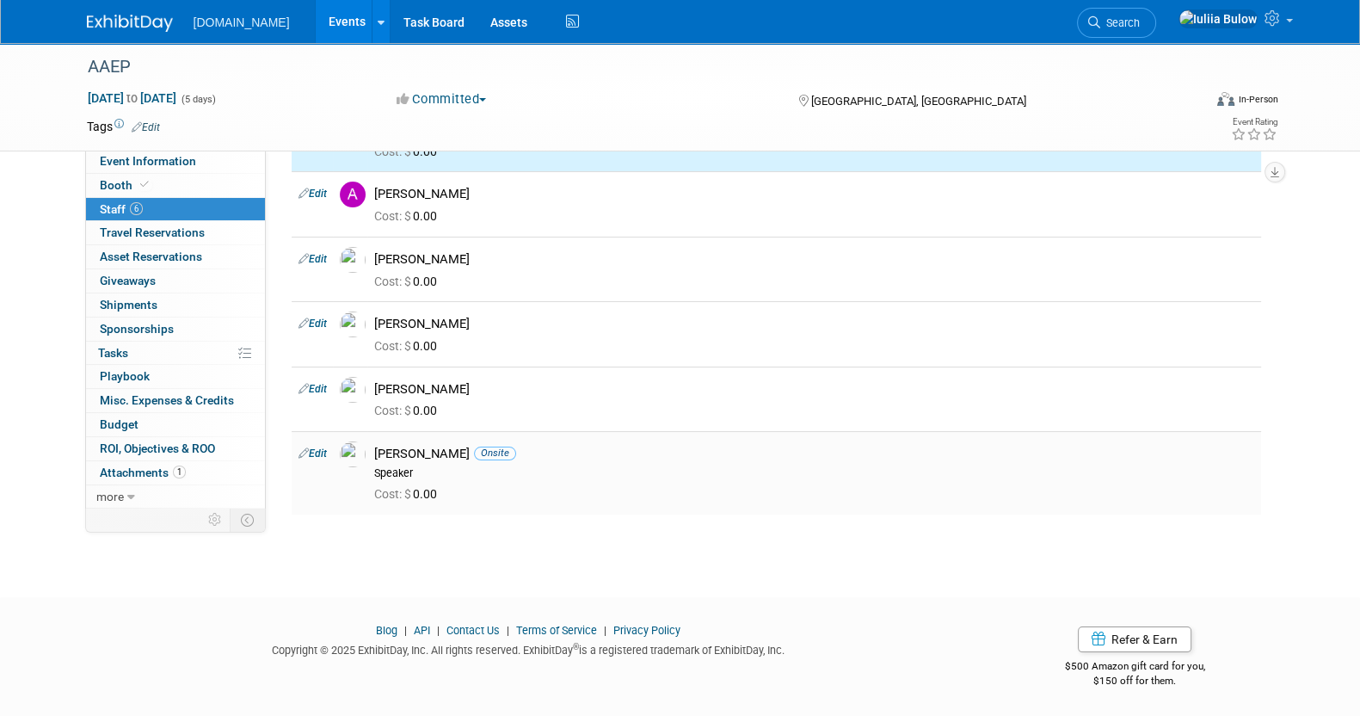
scroll to position [0, 0]
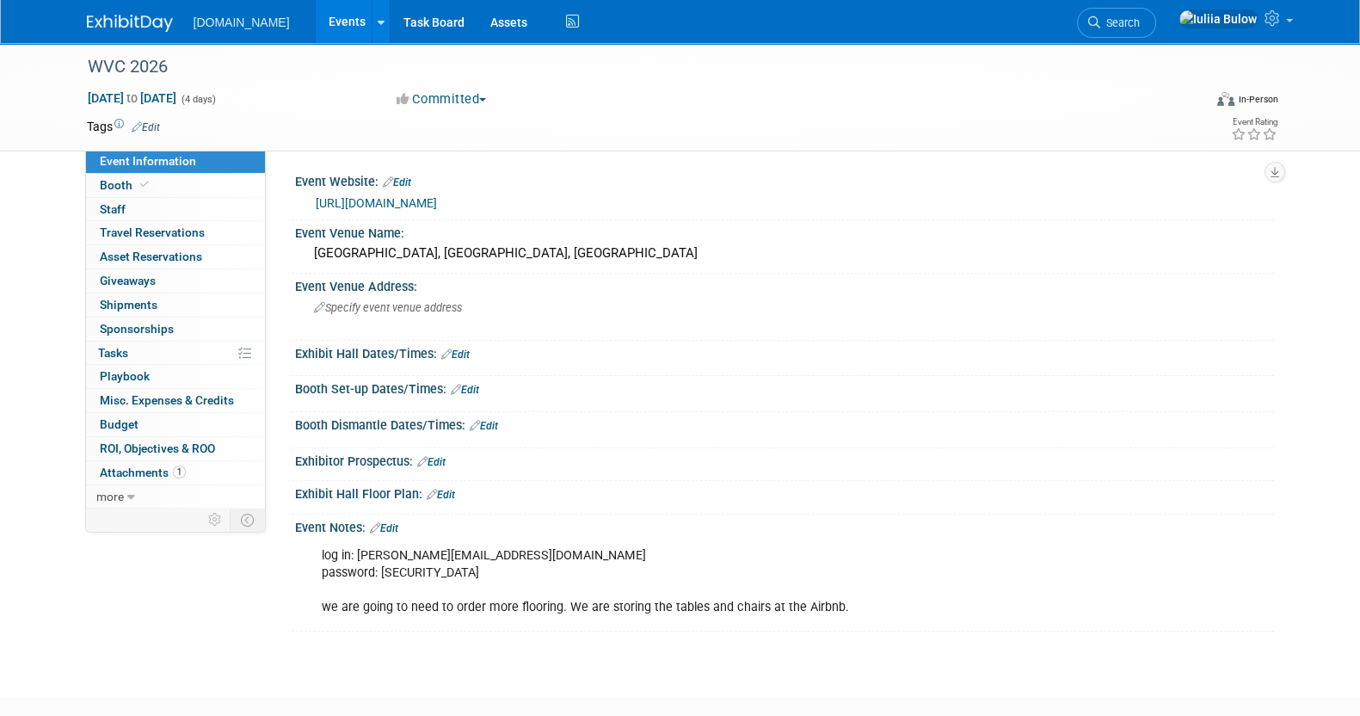
click at [470, 389] on link "Edit" at bounding box center [465, 390] width 28 height 12
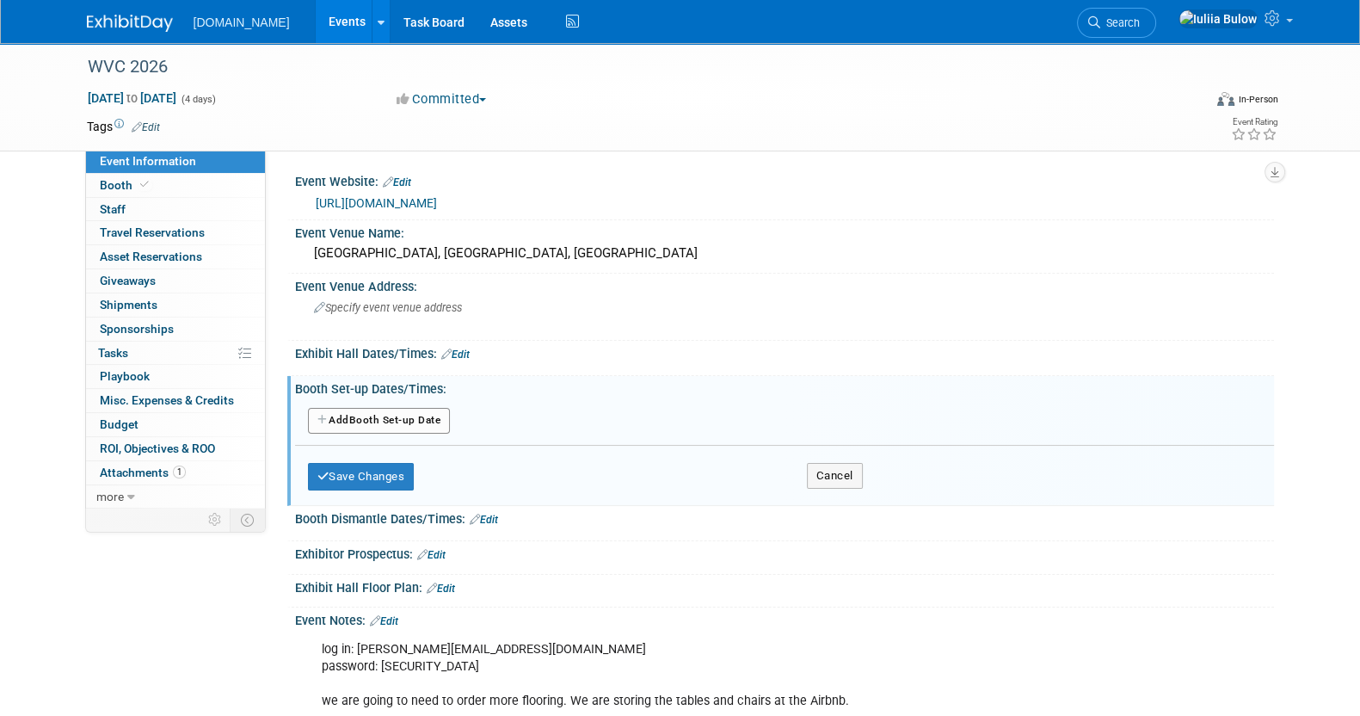
click at [401, 431] on button "Add Another Booth Set-up Date" at bounding box center [379, 421] width 143 height 26
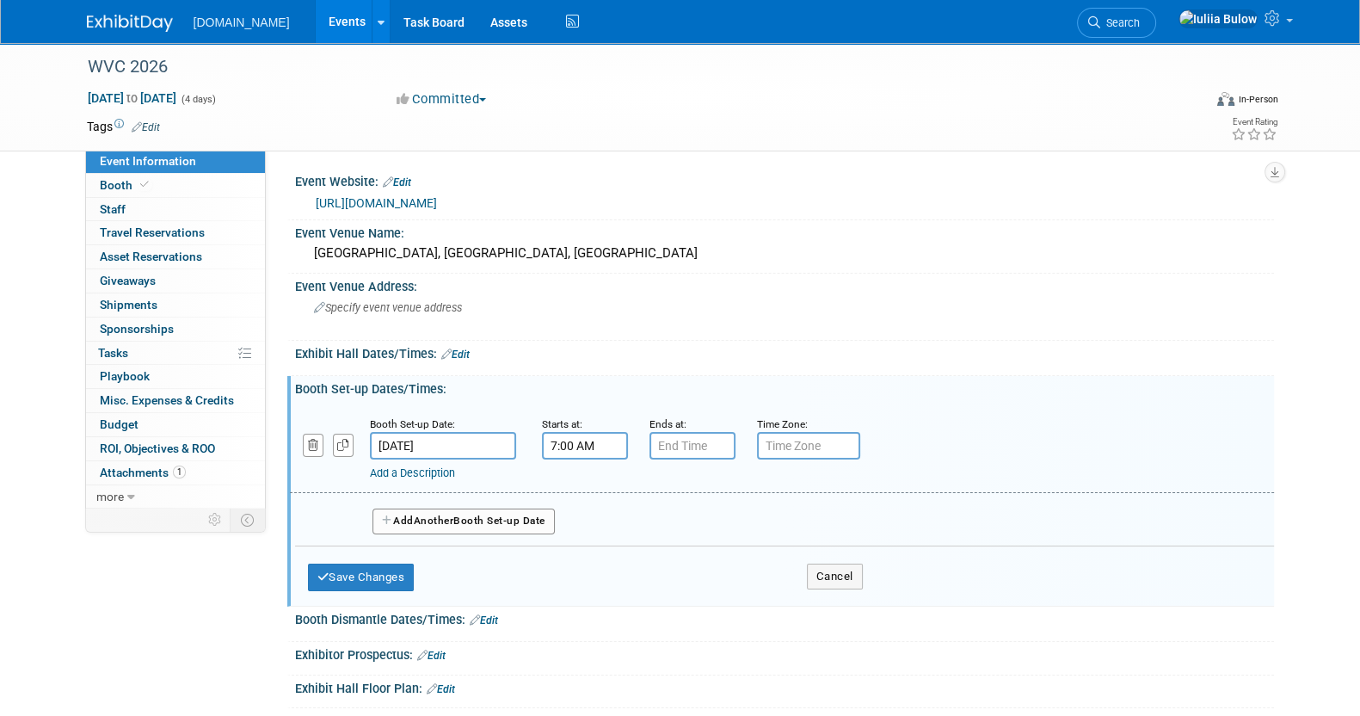
click at [565, 444] on input "7:00 AM" at bounding box center [585, 446] width 86 height 28
click at [576, 479] on span at bounding box center [582, 487] width 30 height 30
type input "8:00 AM"
drag, startPoint x: 712, startPoint y: 600, endPoint x: 721, endPoint y: 550, distance: 50.6
click at [722, 576] on td at bounding box center [732, 561] width 68 height 44
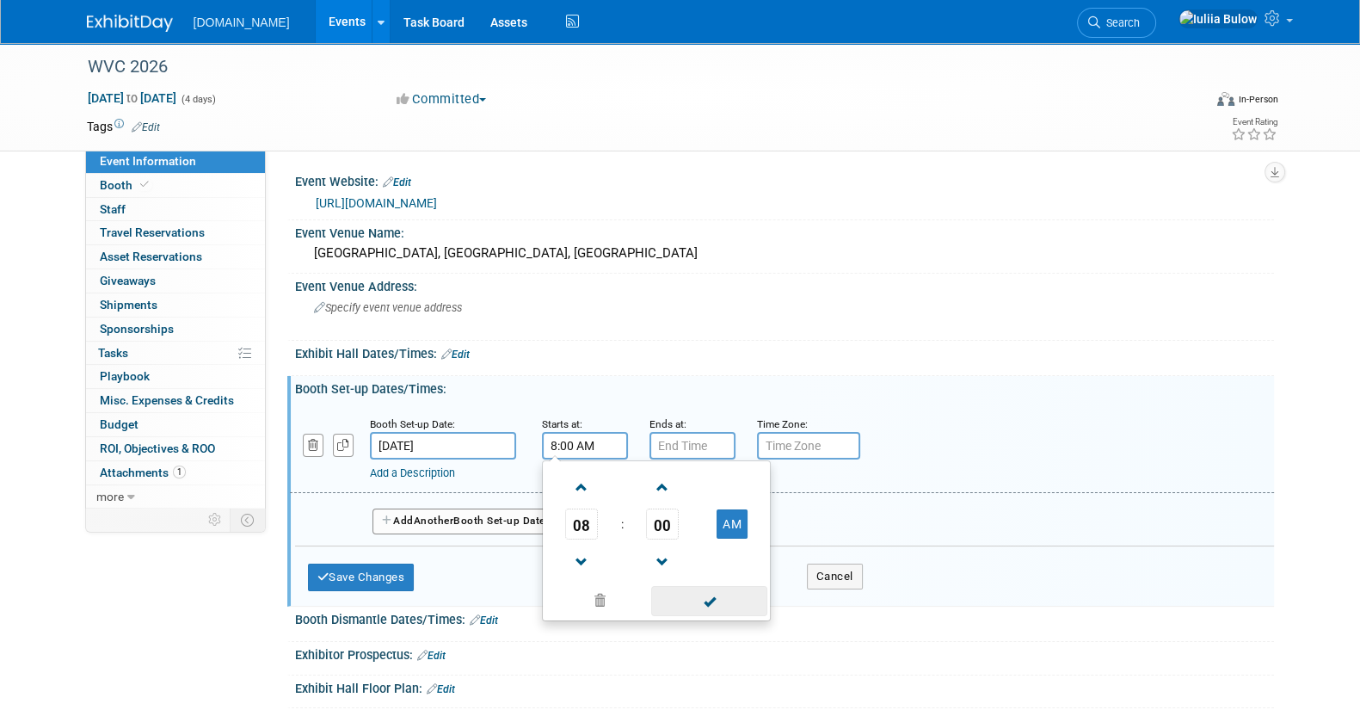
click at [710, 603] on span at bounding box center [709, 601] width 116 height 30
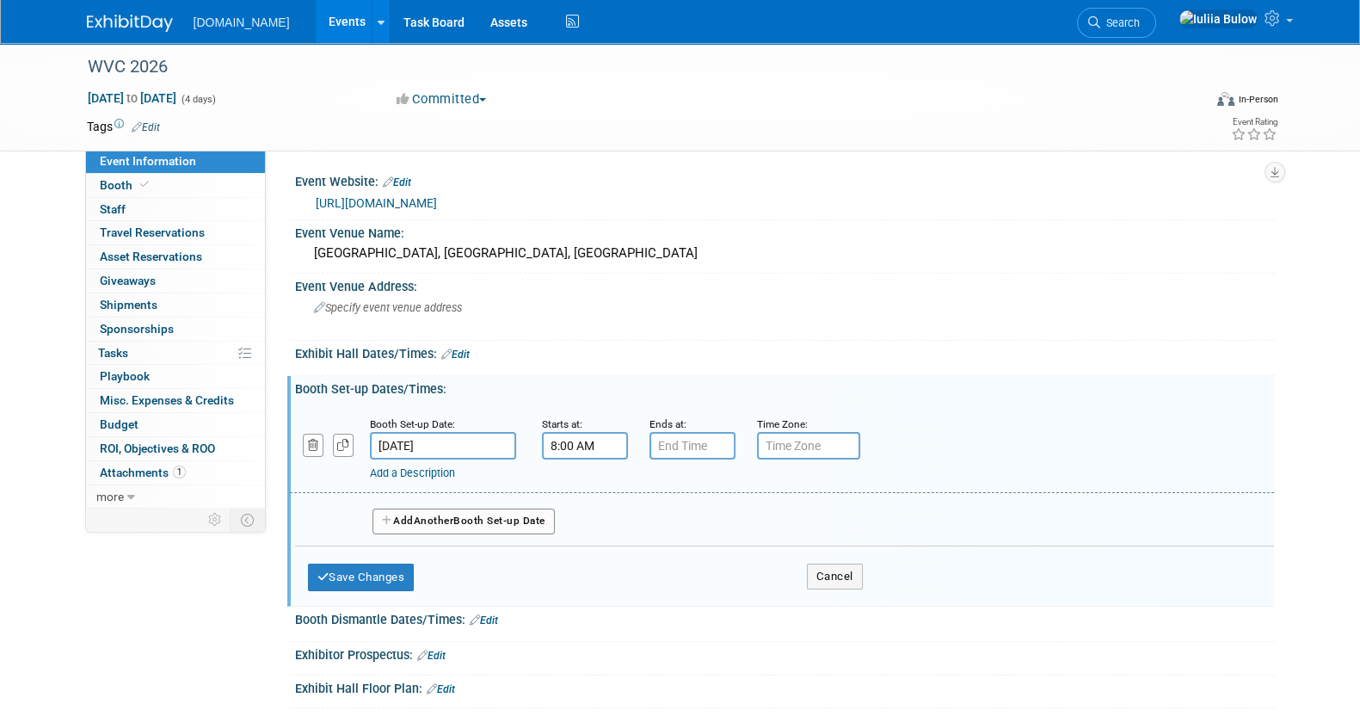
click at [708, 459] on div "Add a Description Description:" at bounding box center [737, 470] width 735 height 22
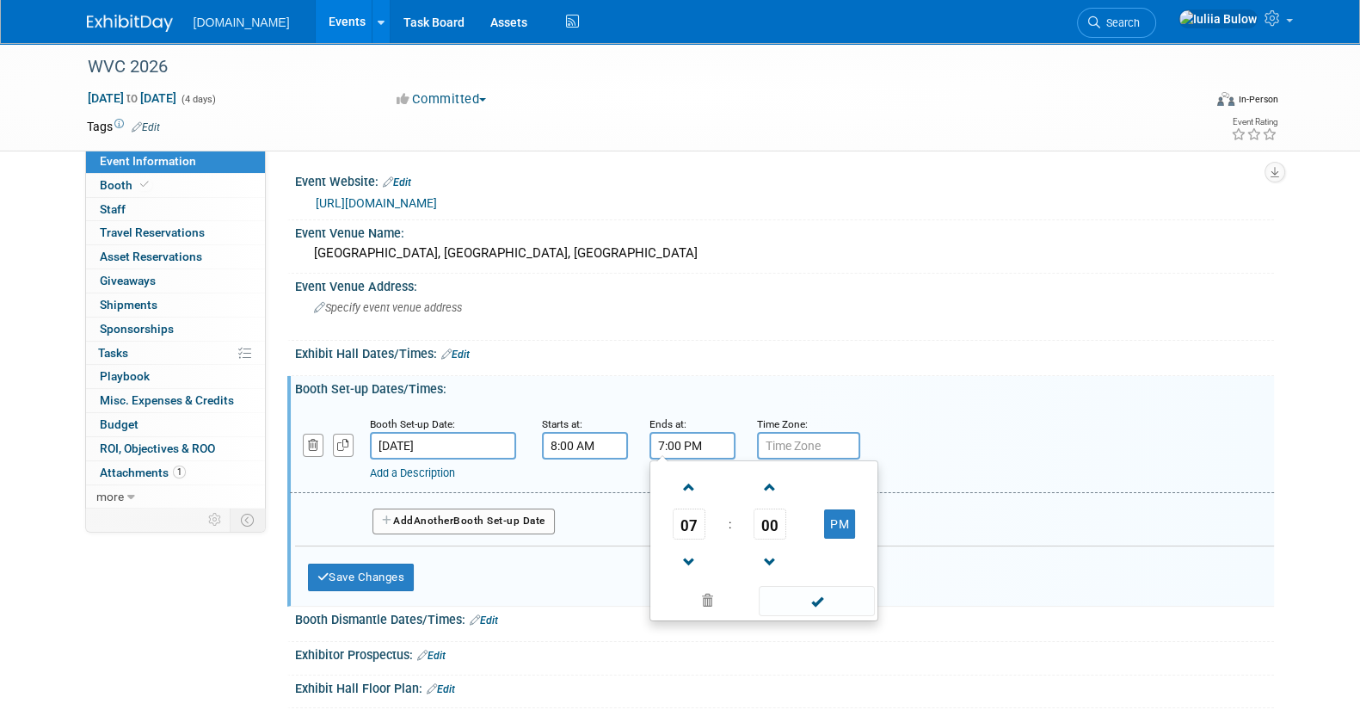
click at [701, 442] on input "7:00 PM" at bounding box center [692, 446] width 86 height 28
click at [687, 492] on span at bounding box center [689, 487] width 30 height 30
type input "8:00 PM"
click at [774, 587] on span at bounding box center [817, 601] width 116 height 30
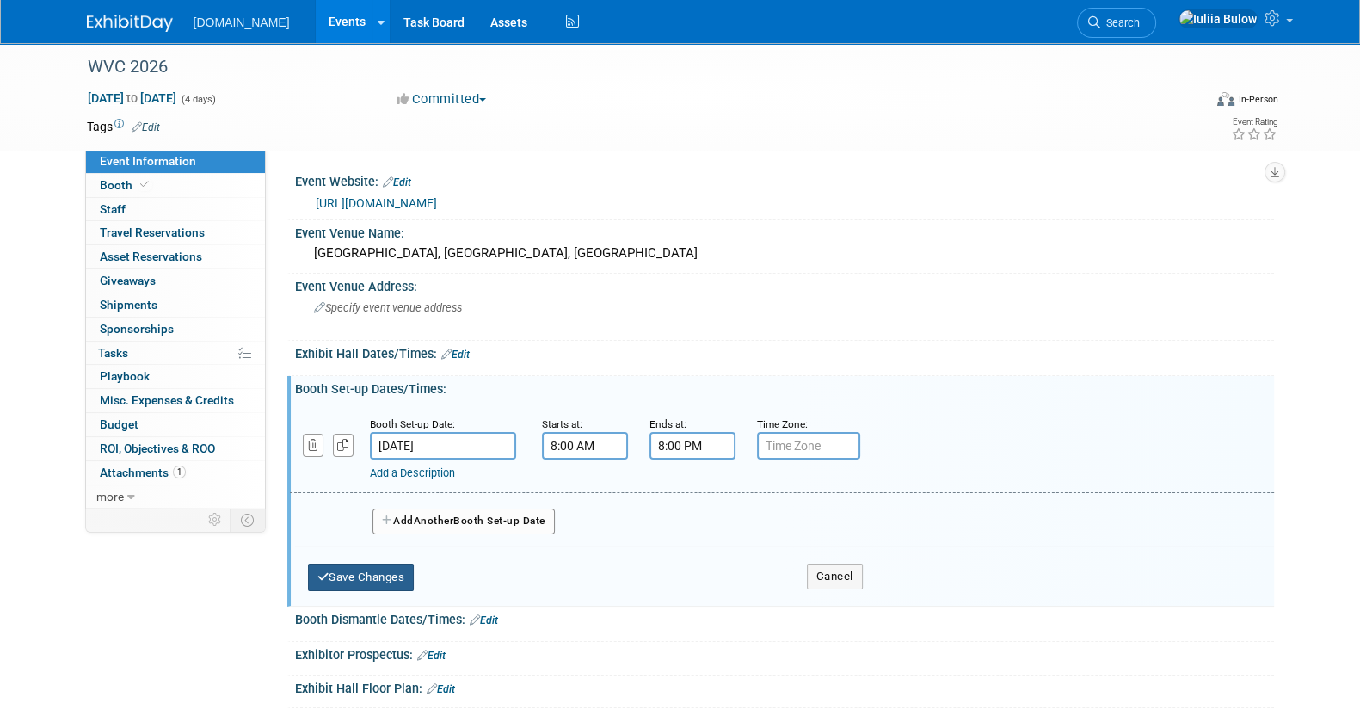
click at [389, 575] on button "Save Changes" at bounding box center [361, 577] width 107 height 28
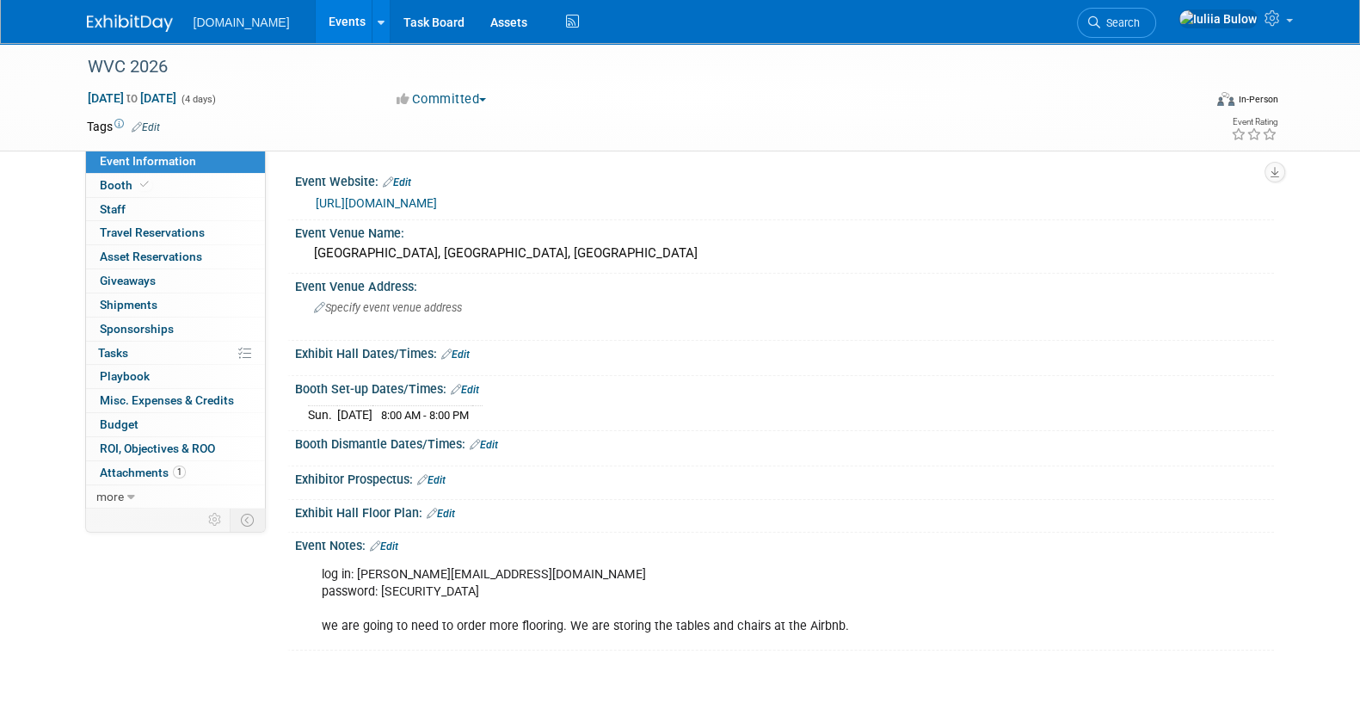
click at [460, 354] on link "Edit" at bounding box center [455, 354] width 28 height 12
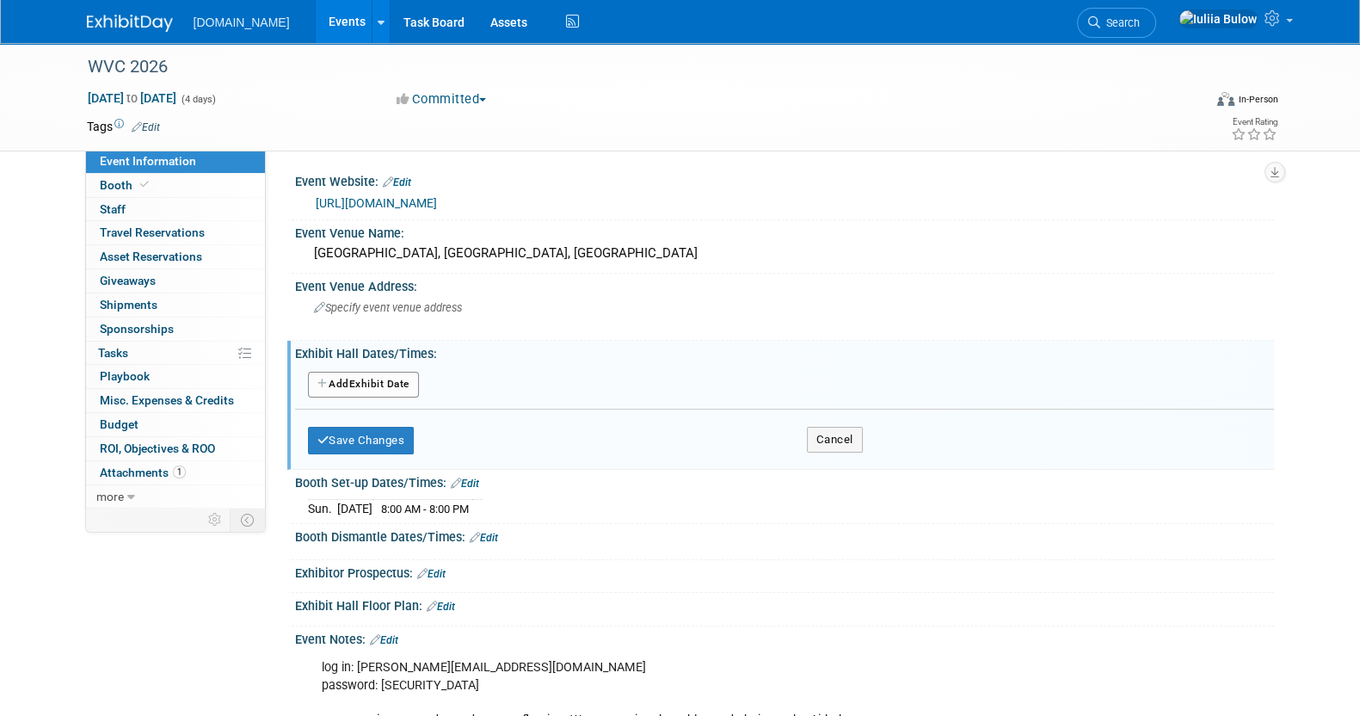
click at [370, 391] on button "Add Another Exhibit Date" at bounding box center [363, 385] width 111 height 26
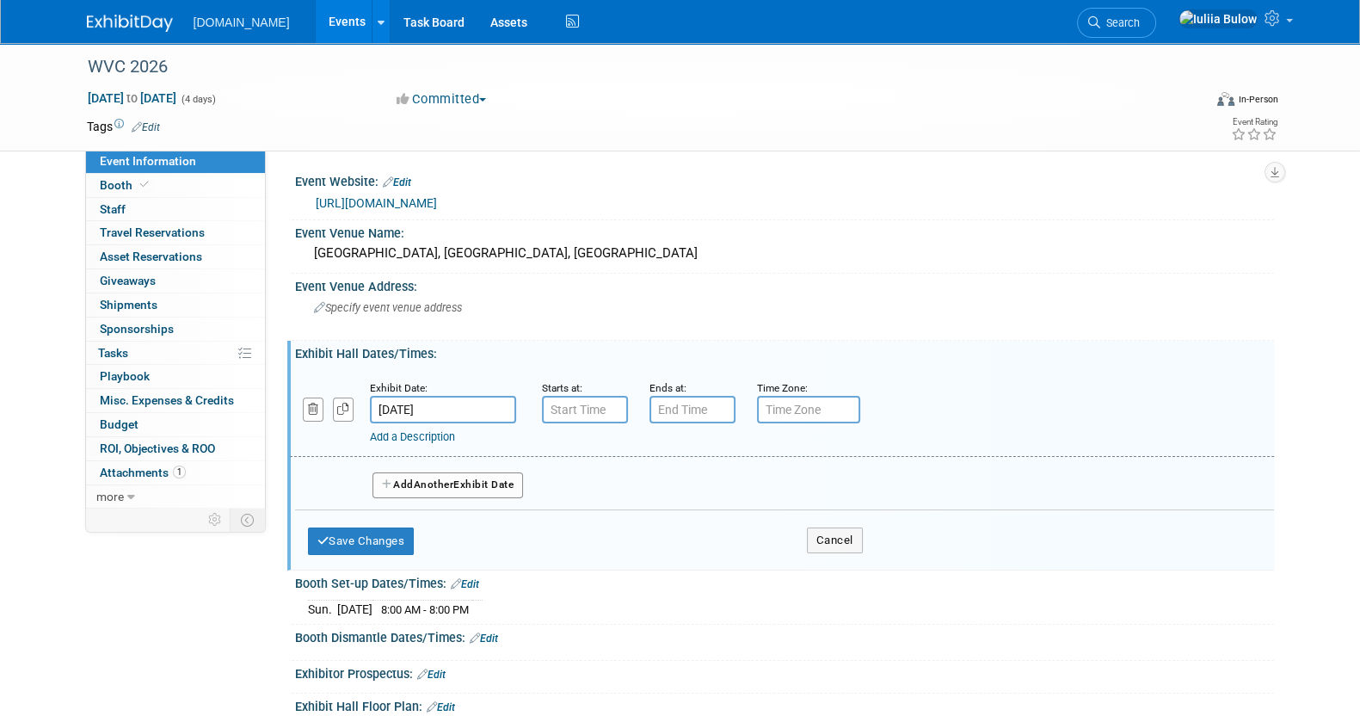
click at [453, 401] on input "Feb 15, 2026" at bounding box center [443, 410] width 146 height 28
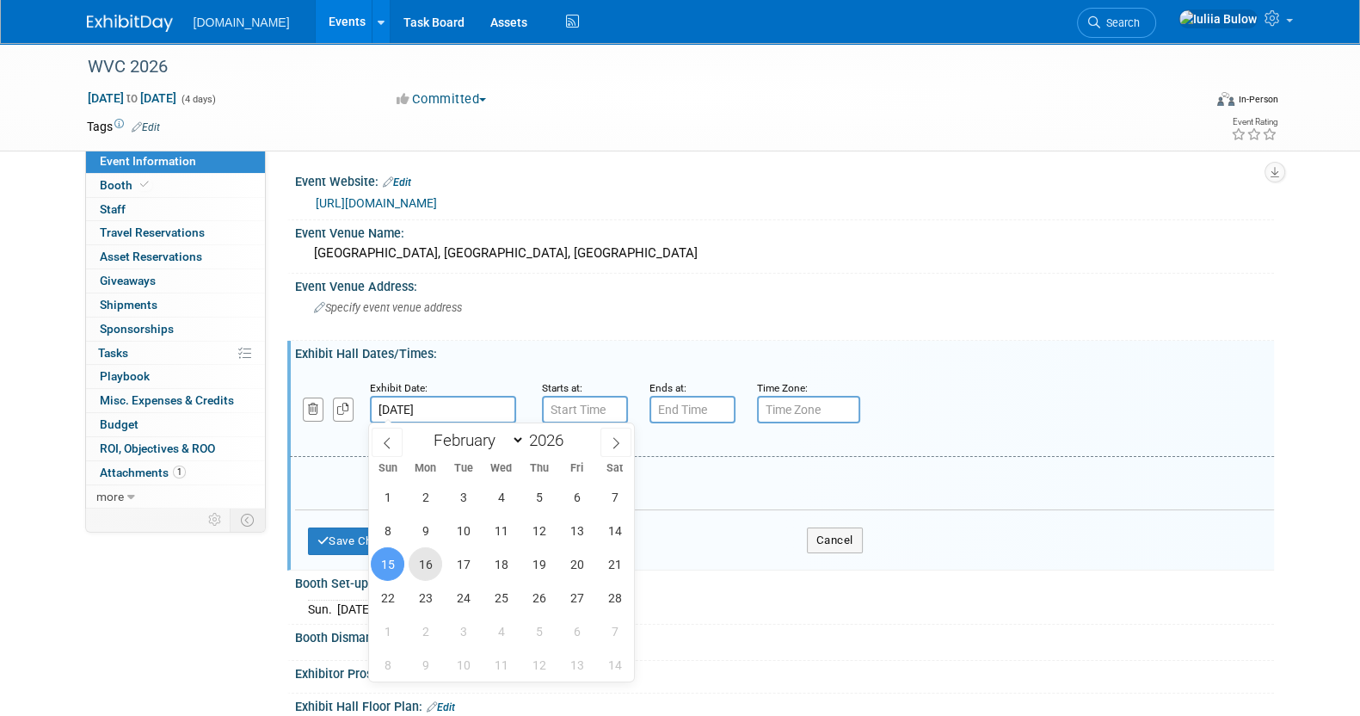
drag, startPoint x: 430, startPoint y: 561, endPoint x: 445, endPoint y: 547, distance: 20.1
click at [430, 561] on span "16" at bounding box center [426, 564] width 34 height 34
type input "Feb 16, 2026"
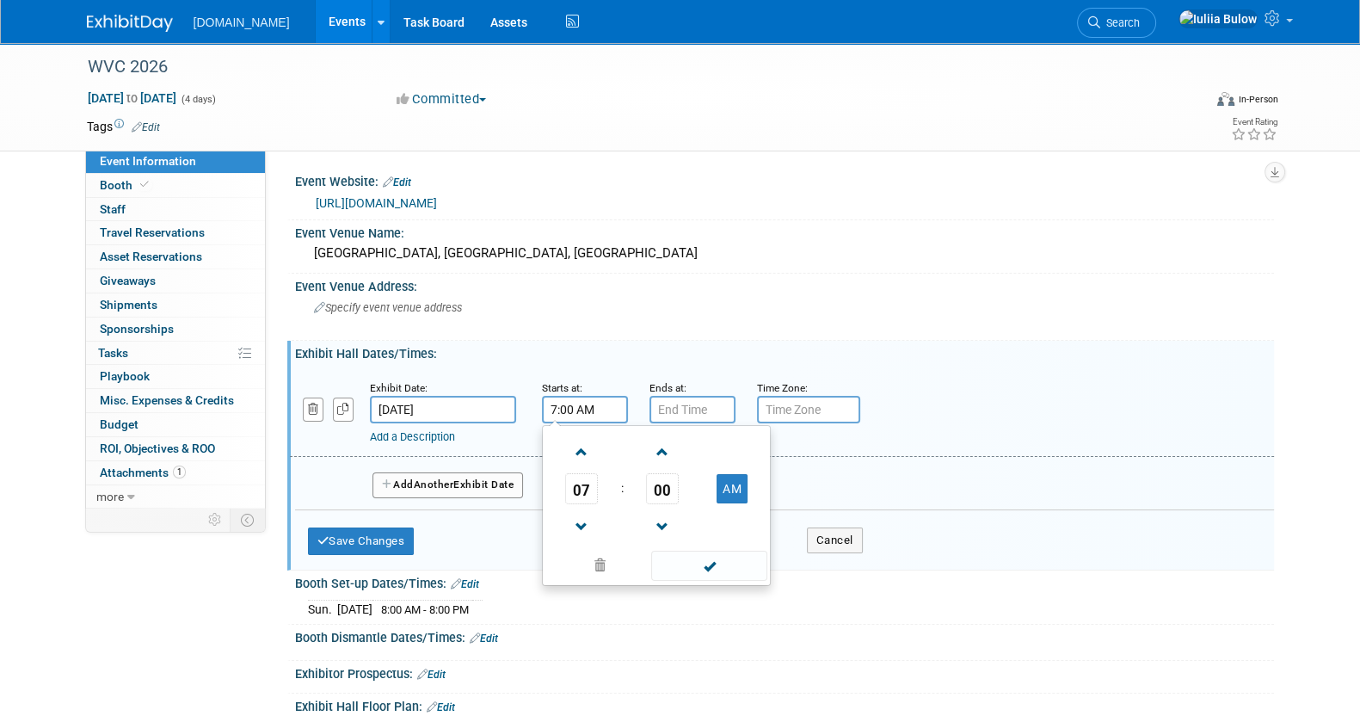
click at [585, 407] on input "7:00 AM" at bounding box center [585, 410] width 86 height 28
click at [585, 495] on span "07" at bounding box center [581, 488] width 33 height 31
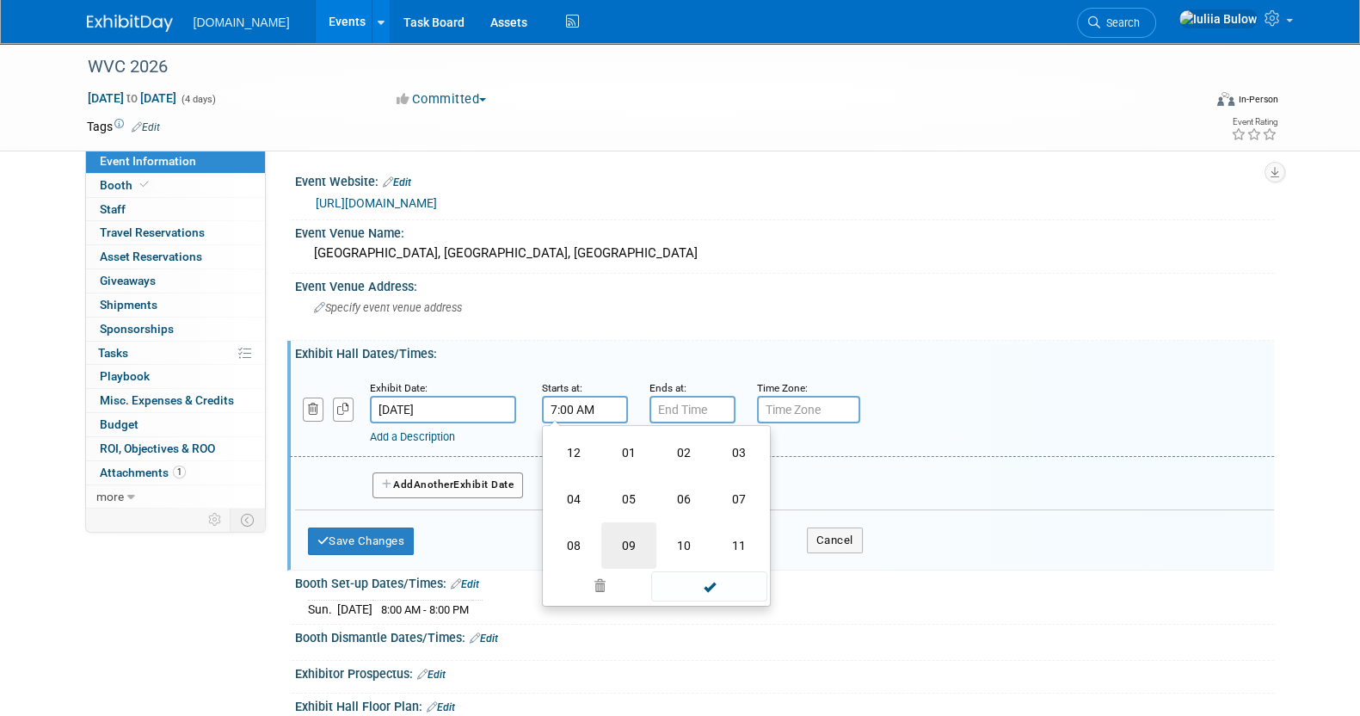
click at [626, 531] on td "09" at bounding box center [628, 545] width 55 height 46
type input "9:00 AM"
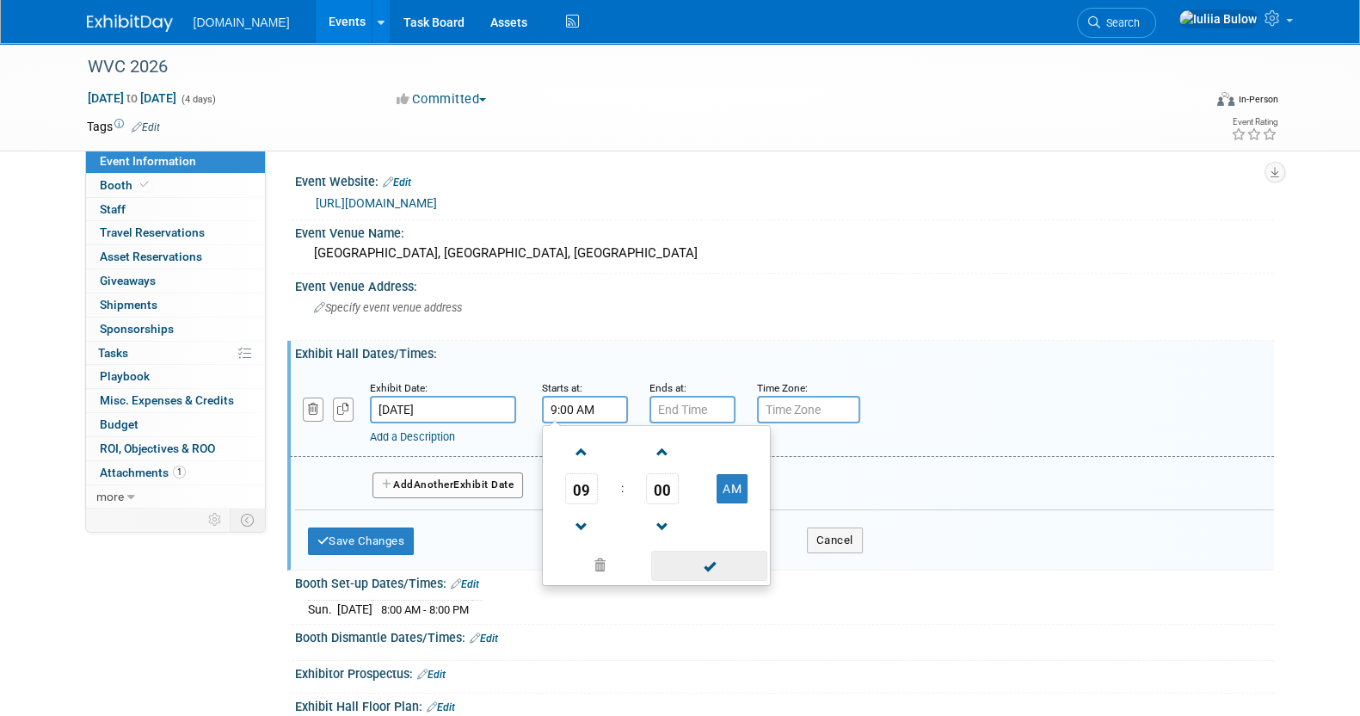
click at [686, 557] on span at bounding box center [709, 565] width 116 height 30
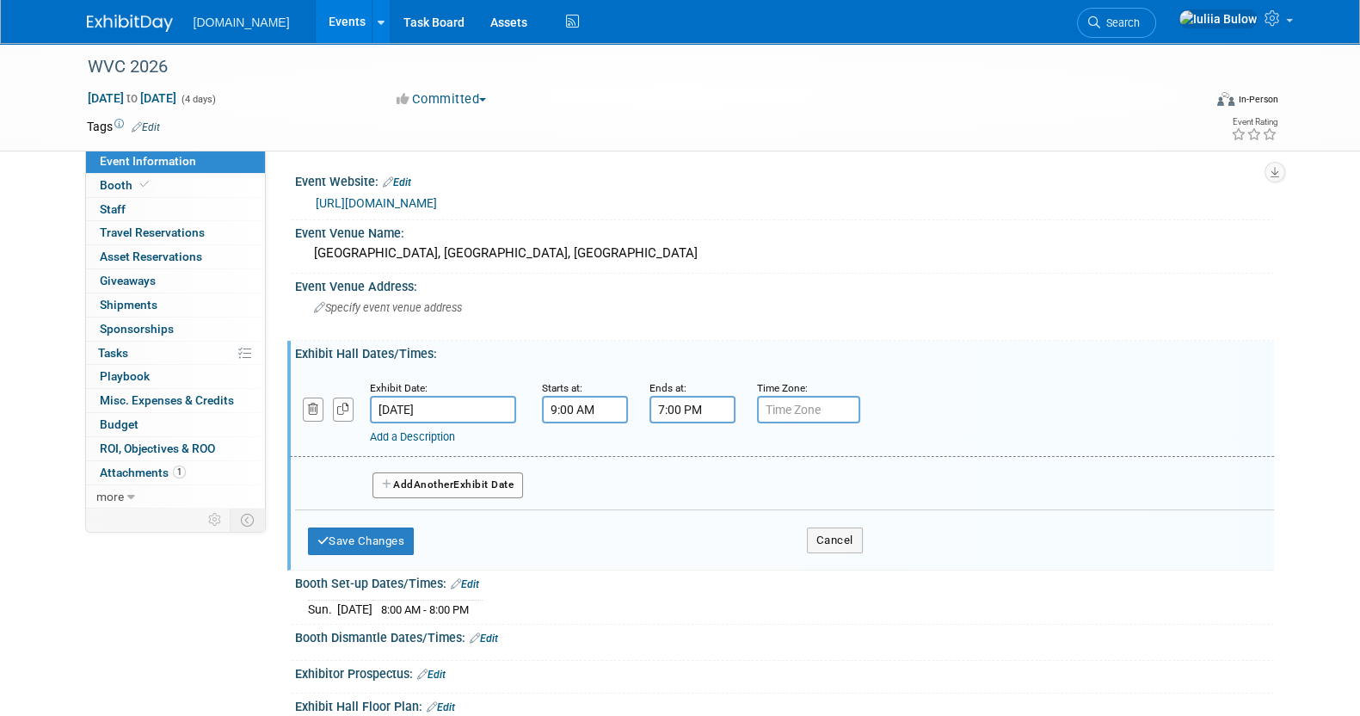
click at [679, 400] on input "7:00 PM" at bounding box center [692, 410] width 86 height 28
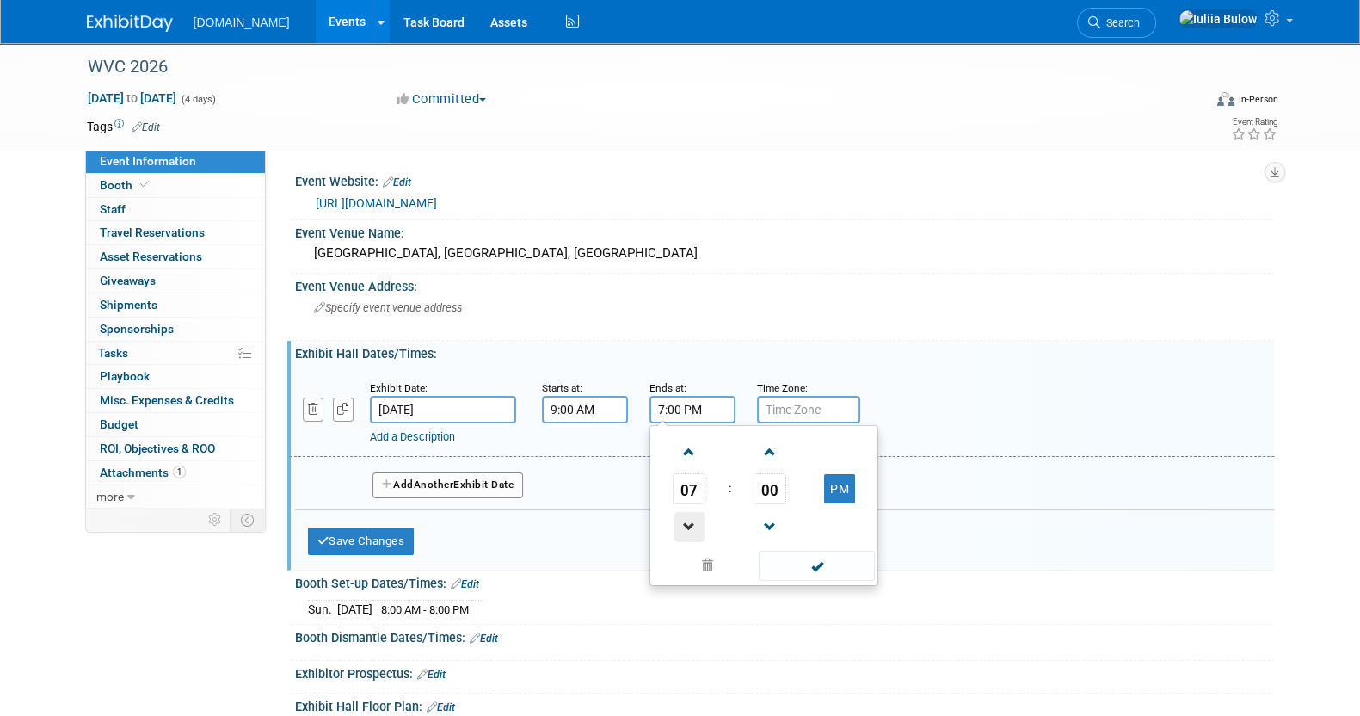
click at [688, 525] on span at bounding box center [689, 527] width 30 height 30
type input "5:00 PM"
click at [803, 563] on span at bounding box center [817, 565] width 116 height 30
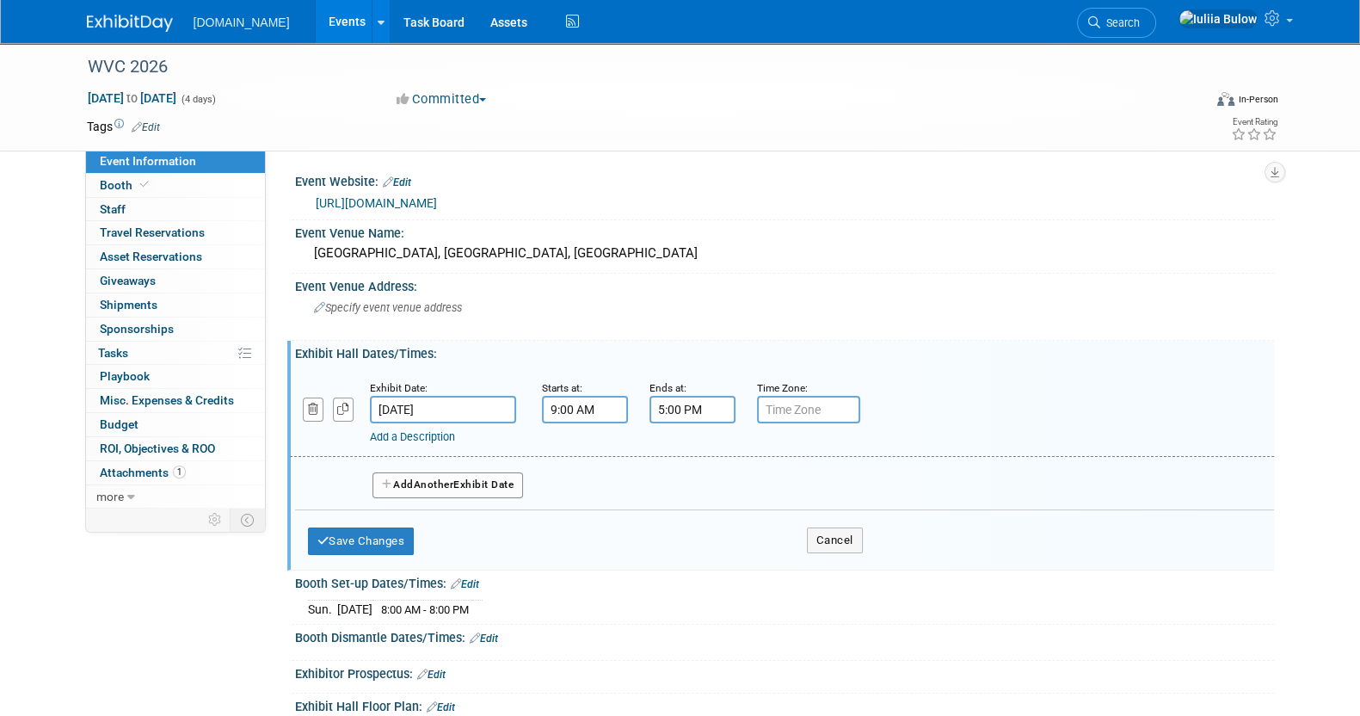
click at [442, 478] on span "Another" at bounding box center [434, 484] width 40 height 12
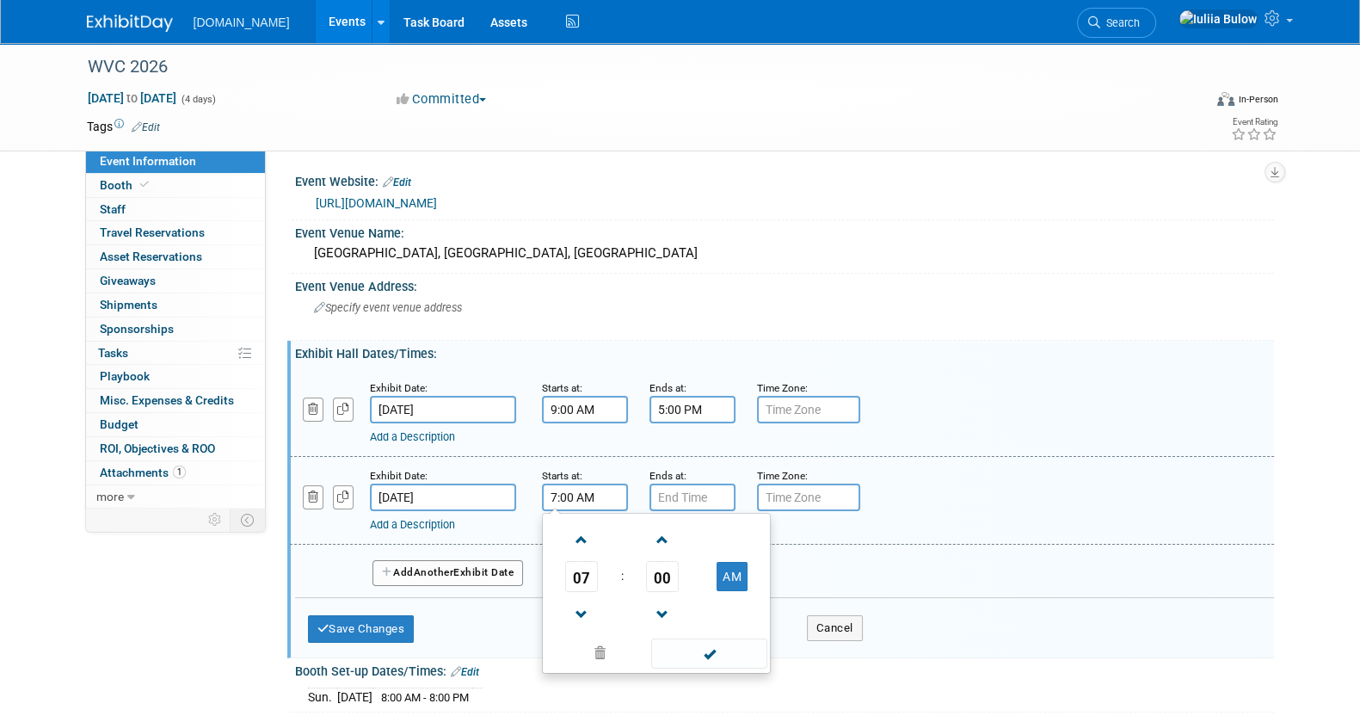
click at [574, 485] on input "7:00 AM" at bounding box center [585, 497] width 86 height 28
click at [584, 548] on span at bounding box center [582, 540] width 30 height 30
type input "9:00 AM"
click at [722, 649] on span at bounding box center [709, 653] width 116 height 30
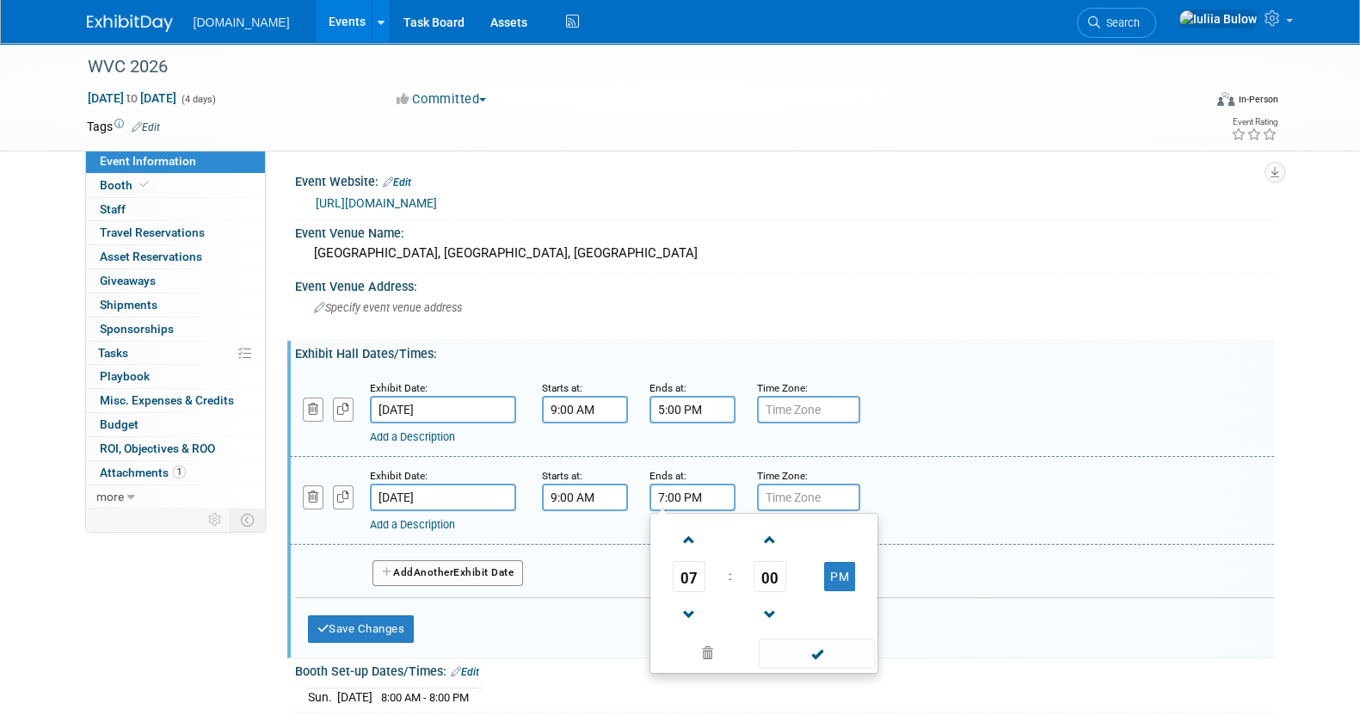
click at [694, 485] on input "7:00 PM" at bounding box center [692, 497] width 86 height 28
click at [683, 606] on span at bounding box center [689, 614] width 30 height 30
type input "5:00 PM"
click at [822, 651] on span at bounding box center [817, 653] width 116 height 30
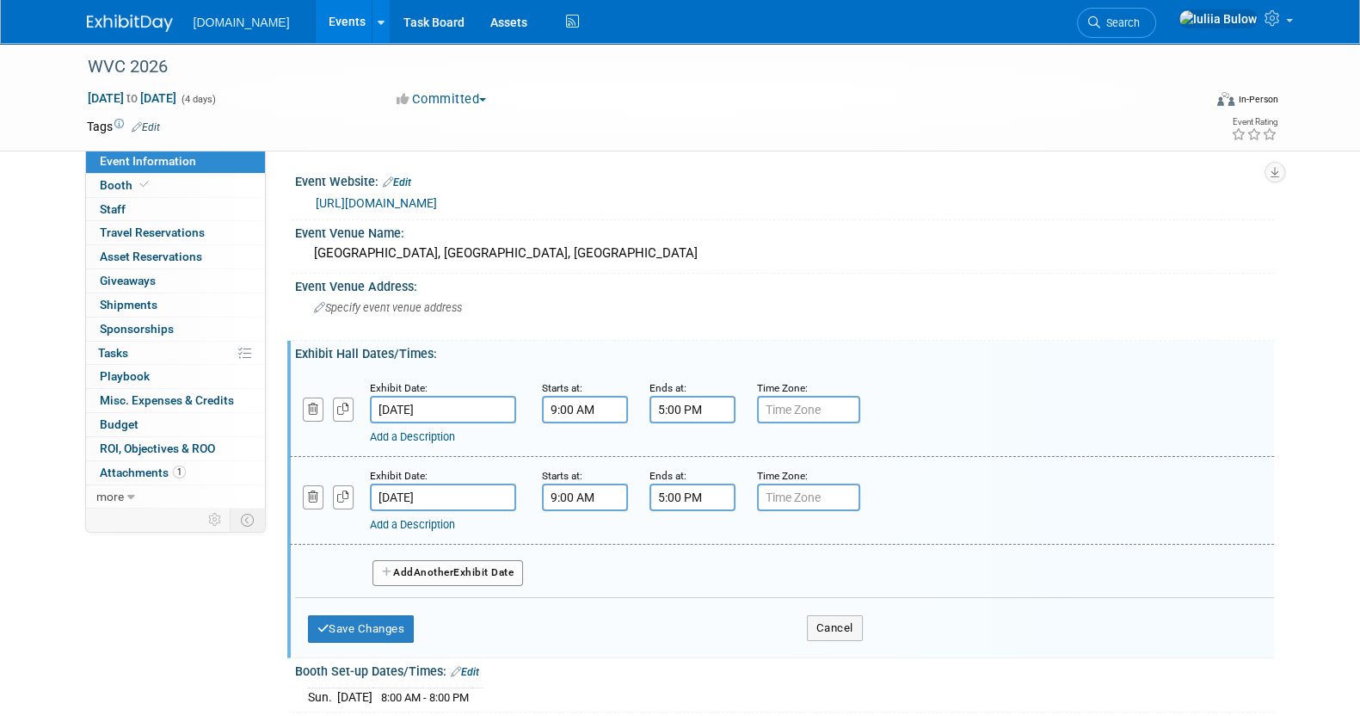
click at [470, 570] on button "Add Another Exhibit Date" at bounding box center [447, 573] width 151 height 26
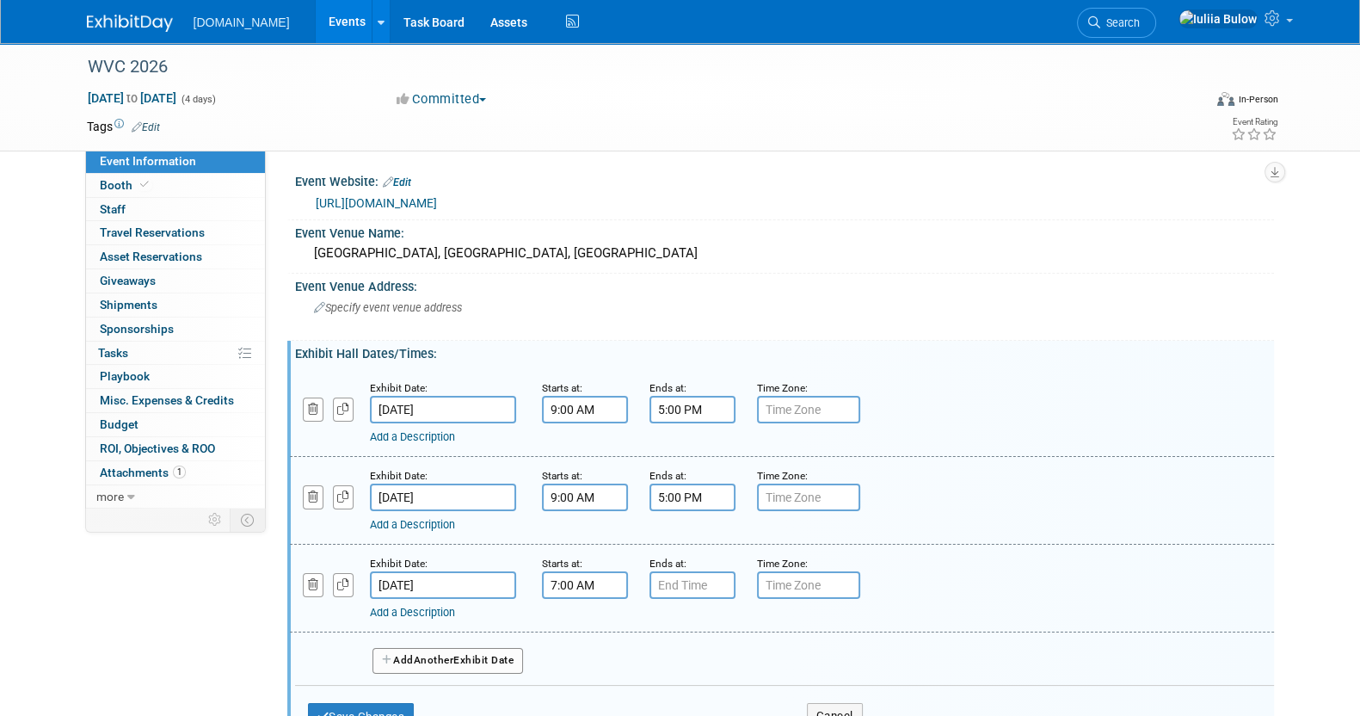
click at [598, 589] on input "7:00 AM" at bounding box center [585, 585] width 86 height 28
click at [575, 622] on span at bounding box center [582, 627] width 30 height 30
type input "9:00 AM"
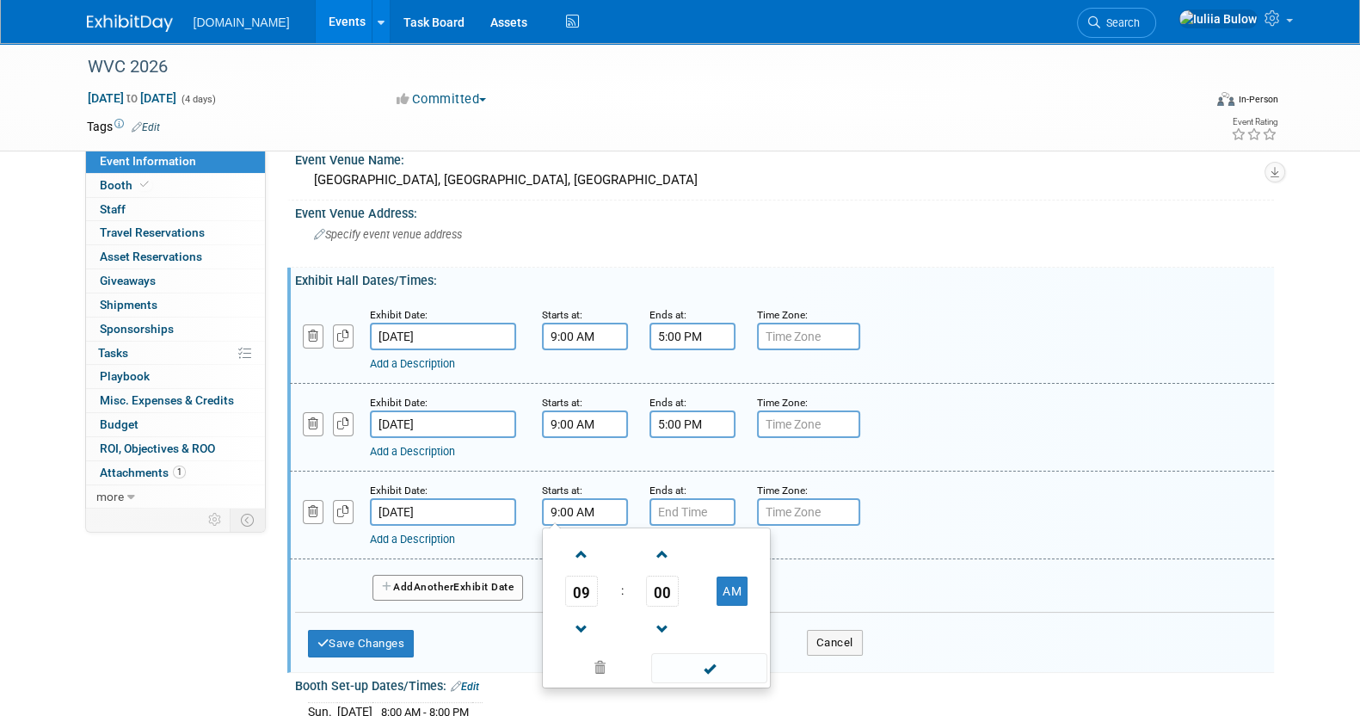
scroll to position [107, 0]
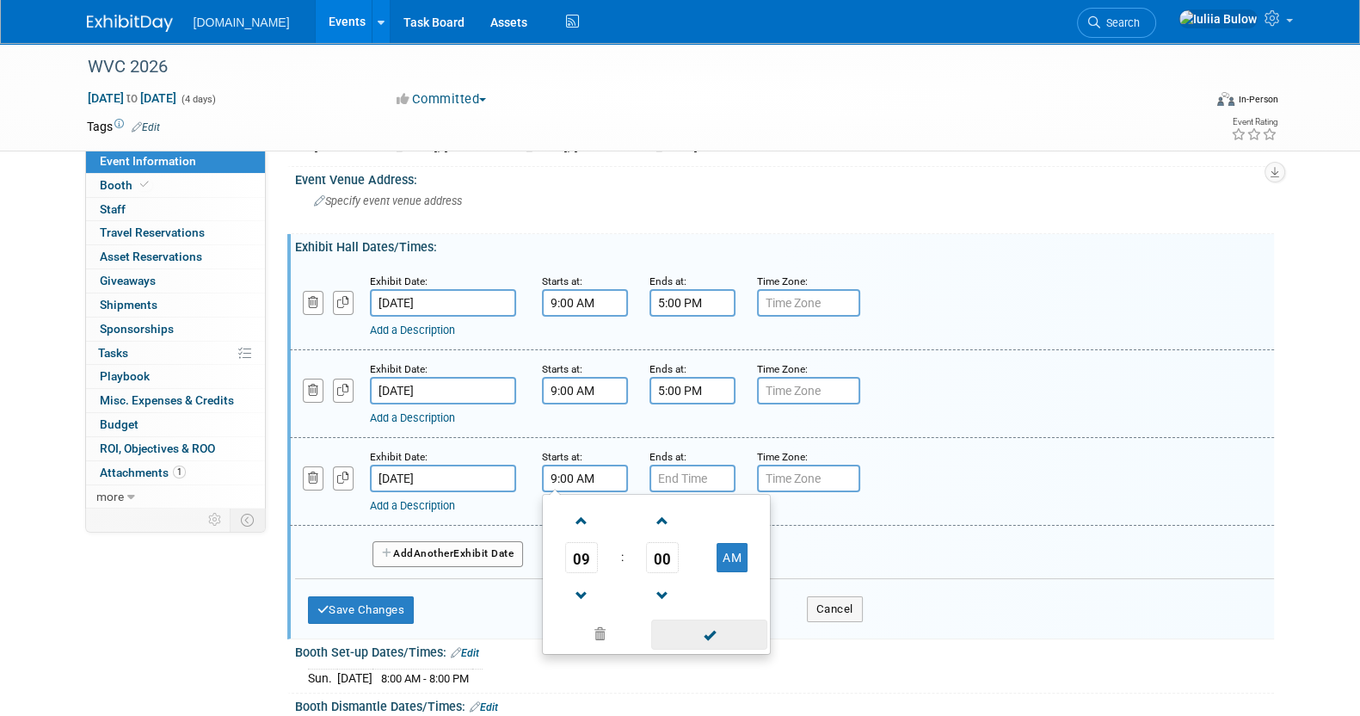
click at [681, 619] on span at bounding box center [709, 634] width 116 height 30
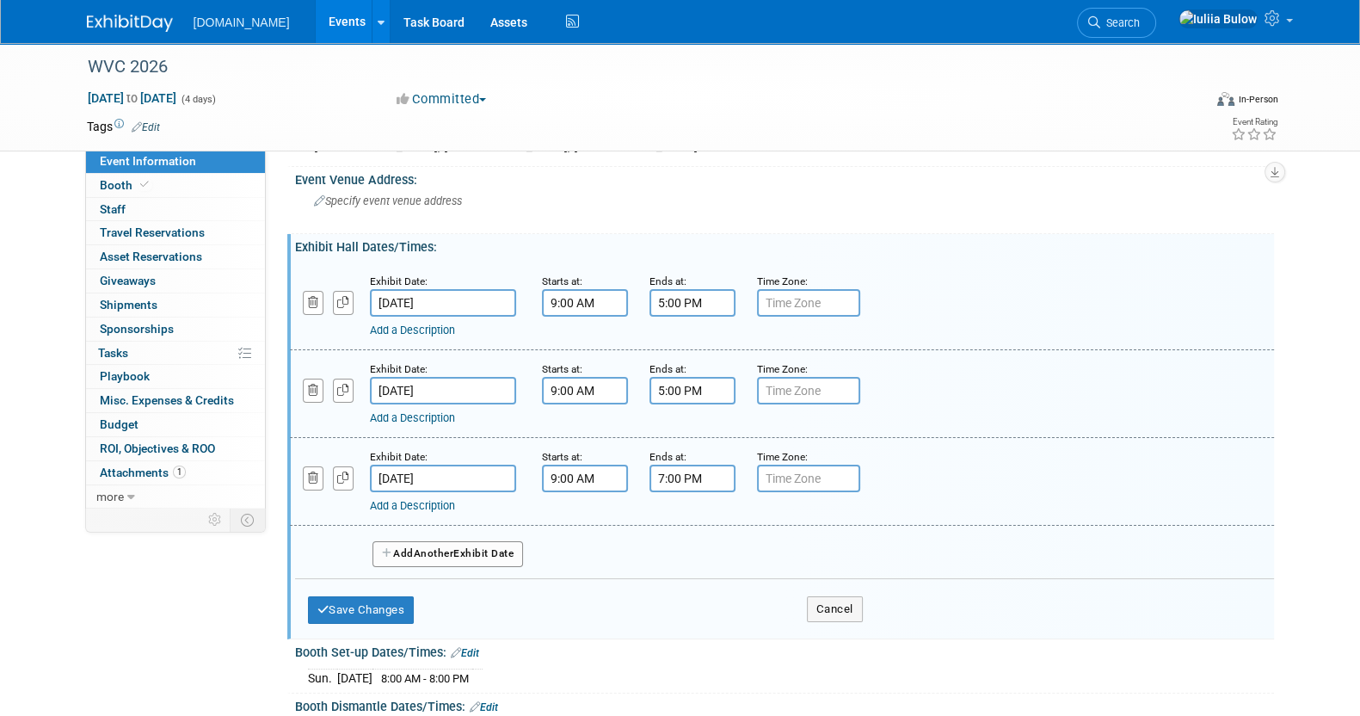
click at [686, 469] on input "7:00 PM" at bounding box center [692, 478] width 86 height 28
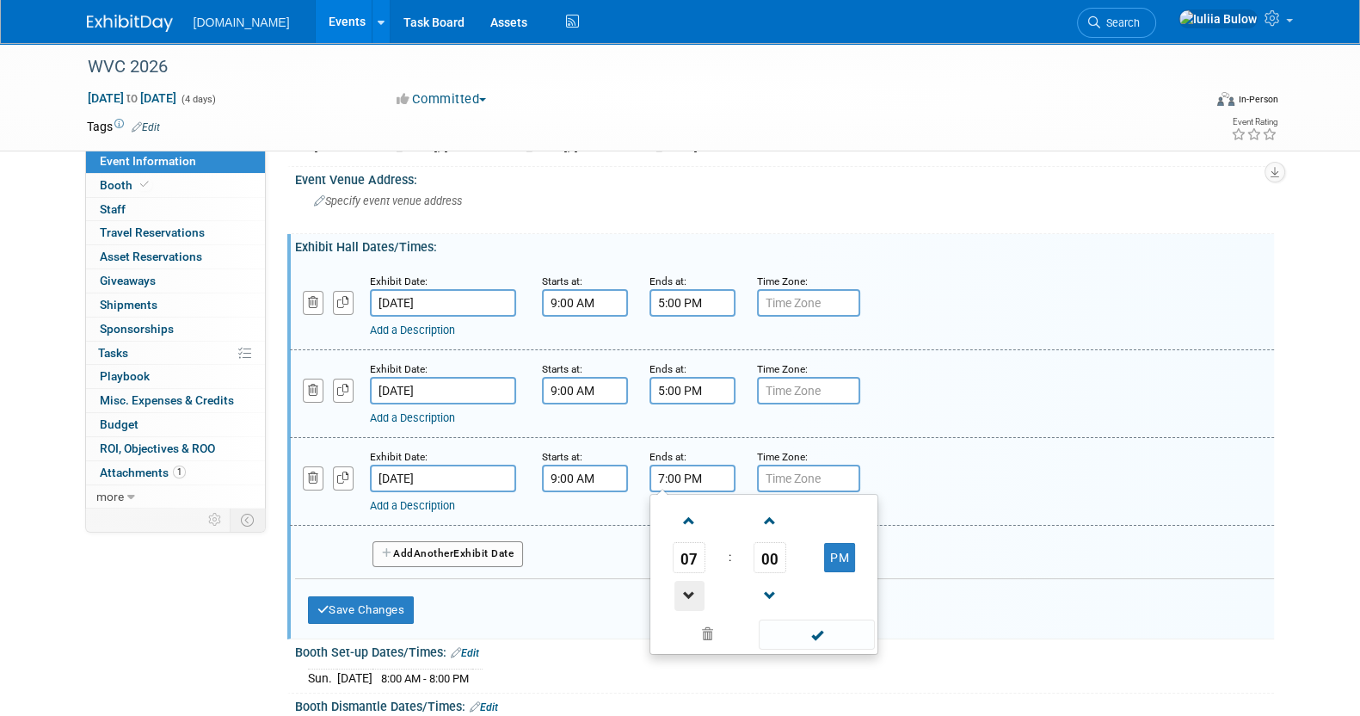
click at [701, 585] on span at bounding box center [689, 596] width 30 height 30
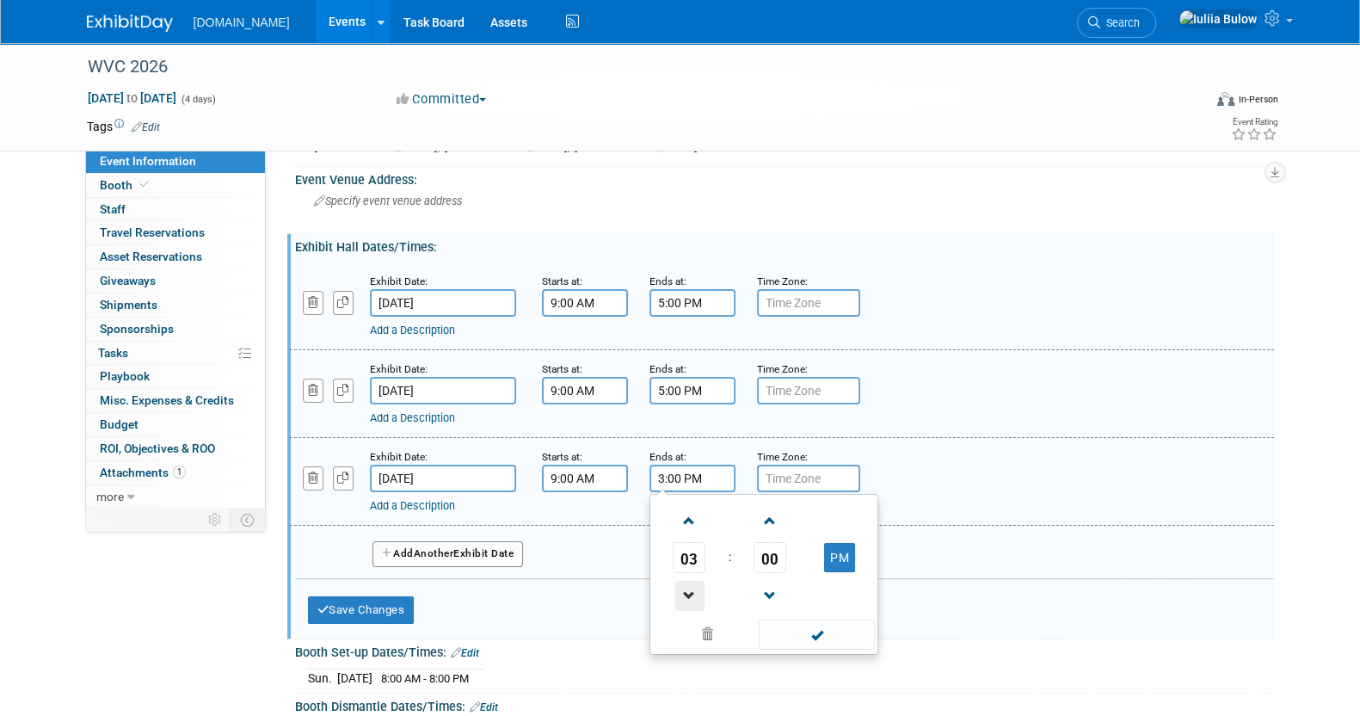
type input "2:00 PM"
click at [834, 628] on span at bounding box center [817, 634] width 116 height 30
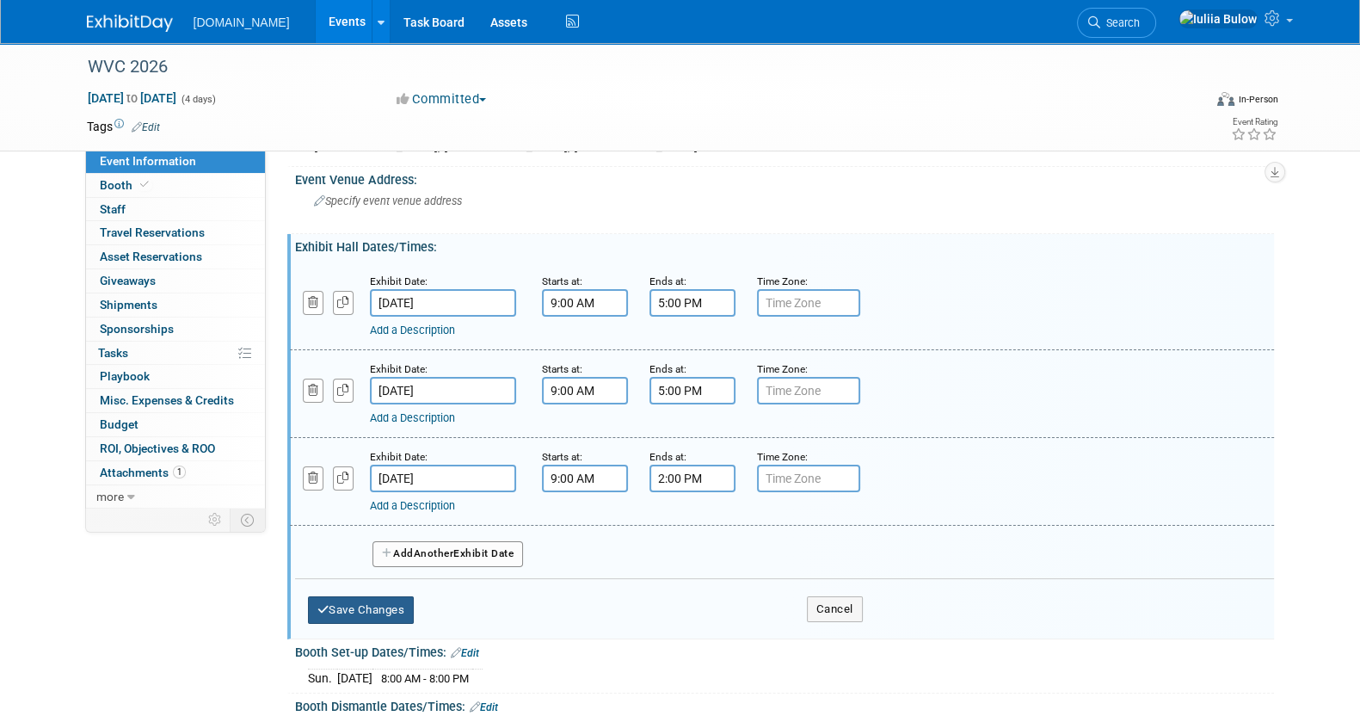
click at [374, 597] on button "Save Changes" at bounding box center [361, 610] width 107 height 28
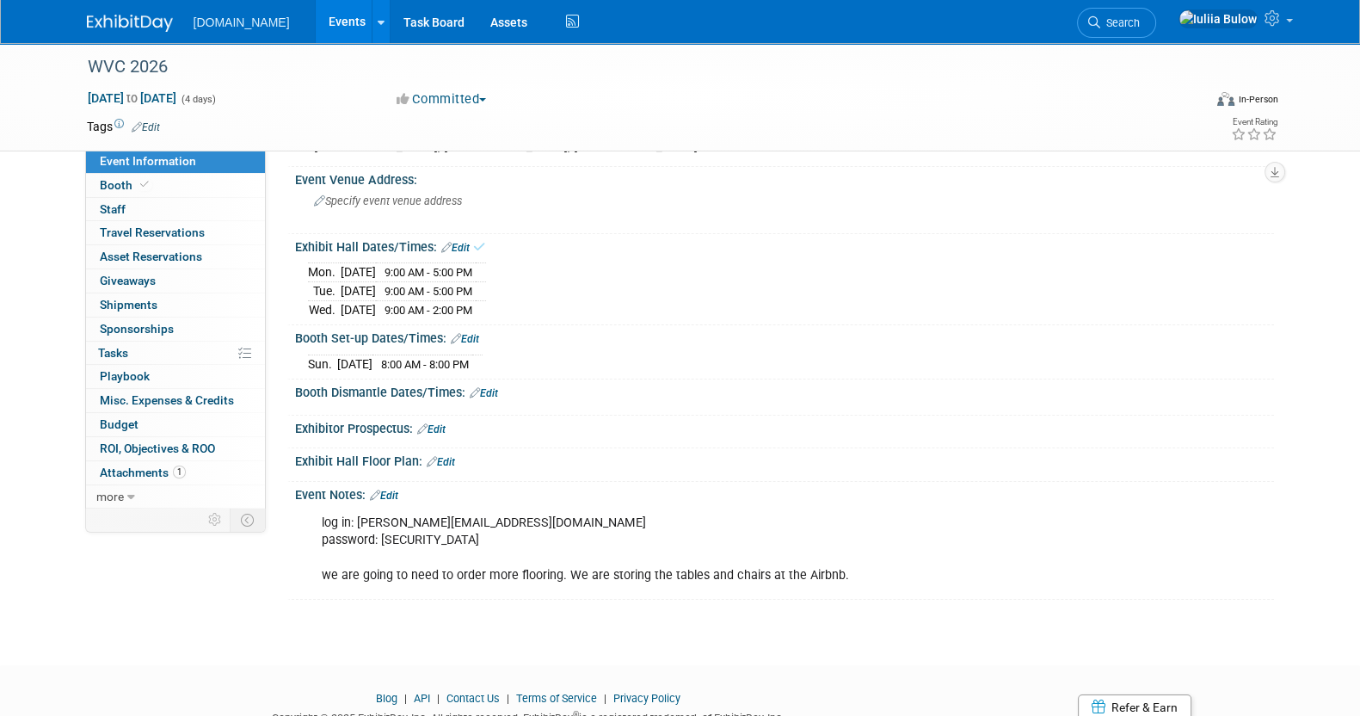
click at [493, 387] on link "Edit" at bounding box center [484, 393] width 28 height 12
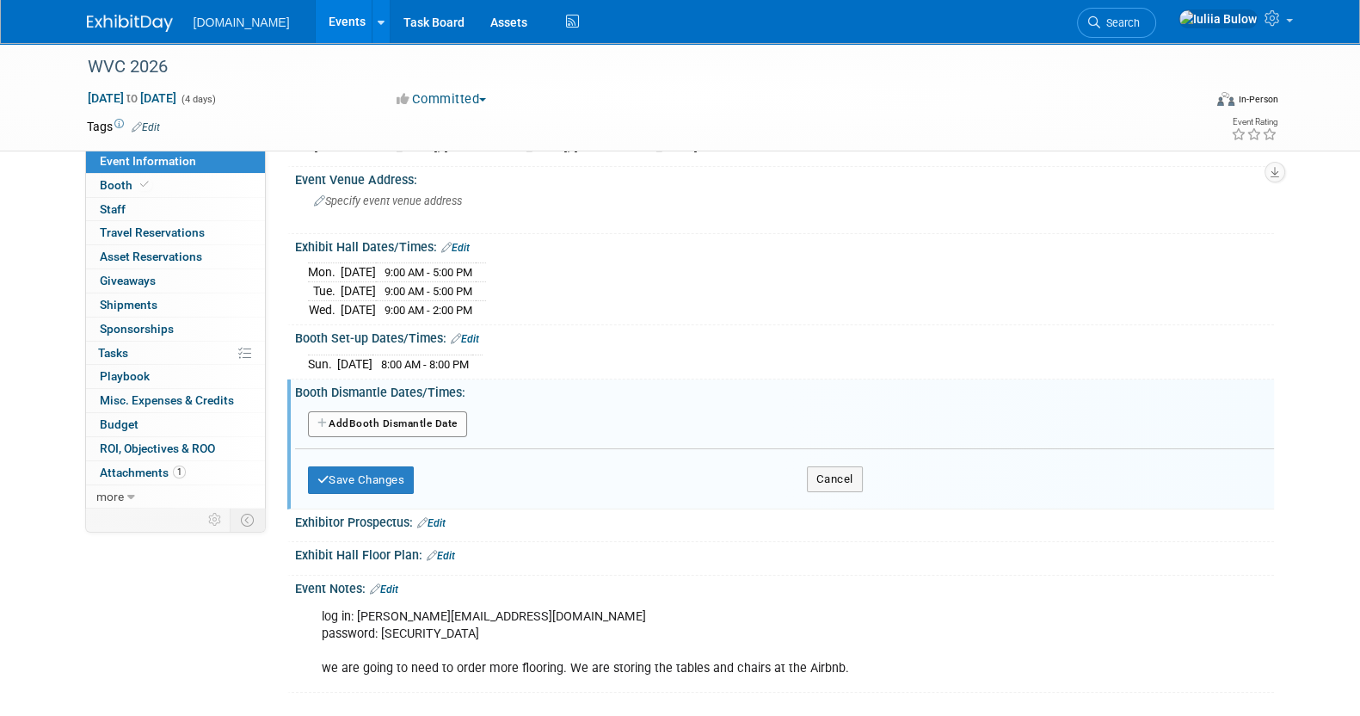
click at [439, 427] on button "Add Another Booth Dismantle Date" at bounding box center [387, 424] width 159 height 26
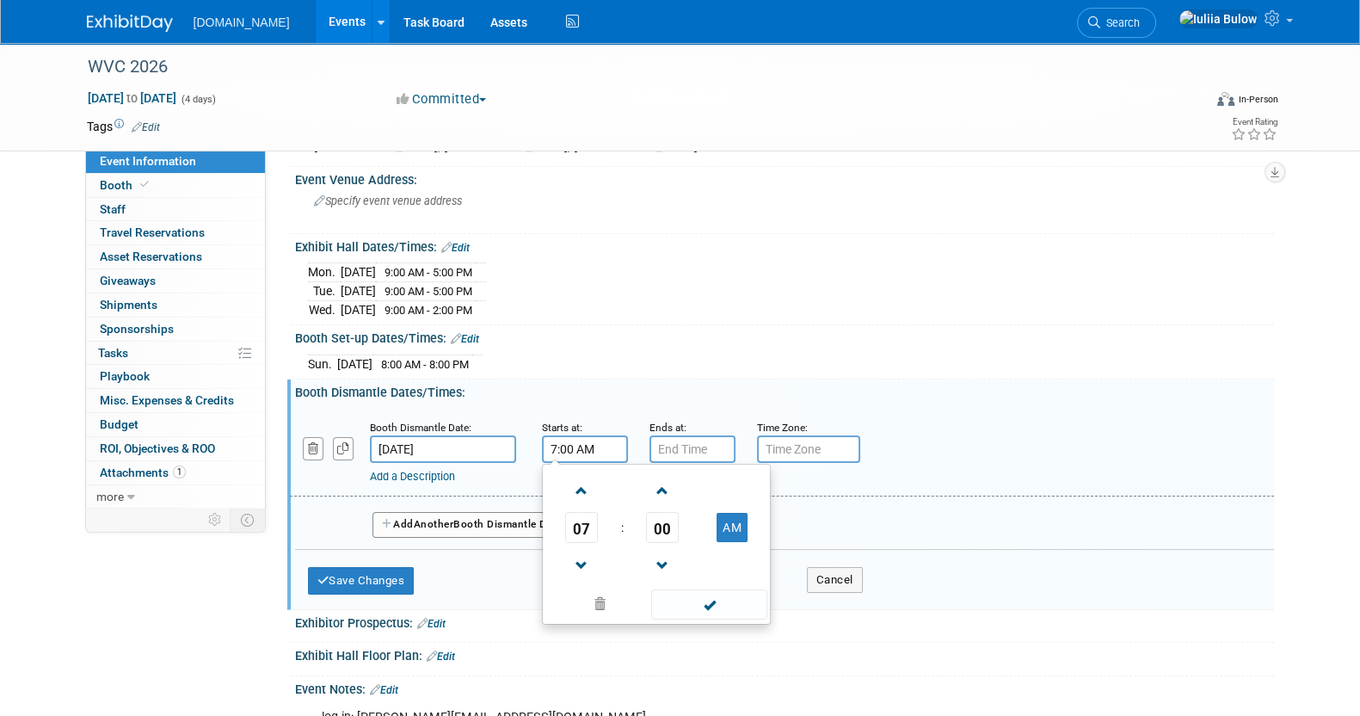
click at [561, 440] on input "7:00 AM" at bounding box center [585, 449] width 86 height 28
click at [585, 440] on input "7:00 AM" at bounding box center [585, 449] width 86 height 28
click at [585, 555] on span at bounding box center [582, 565] width 30 height 30
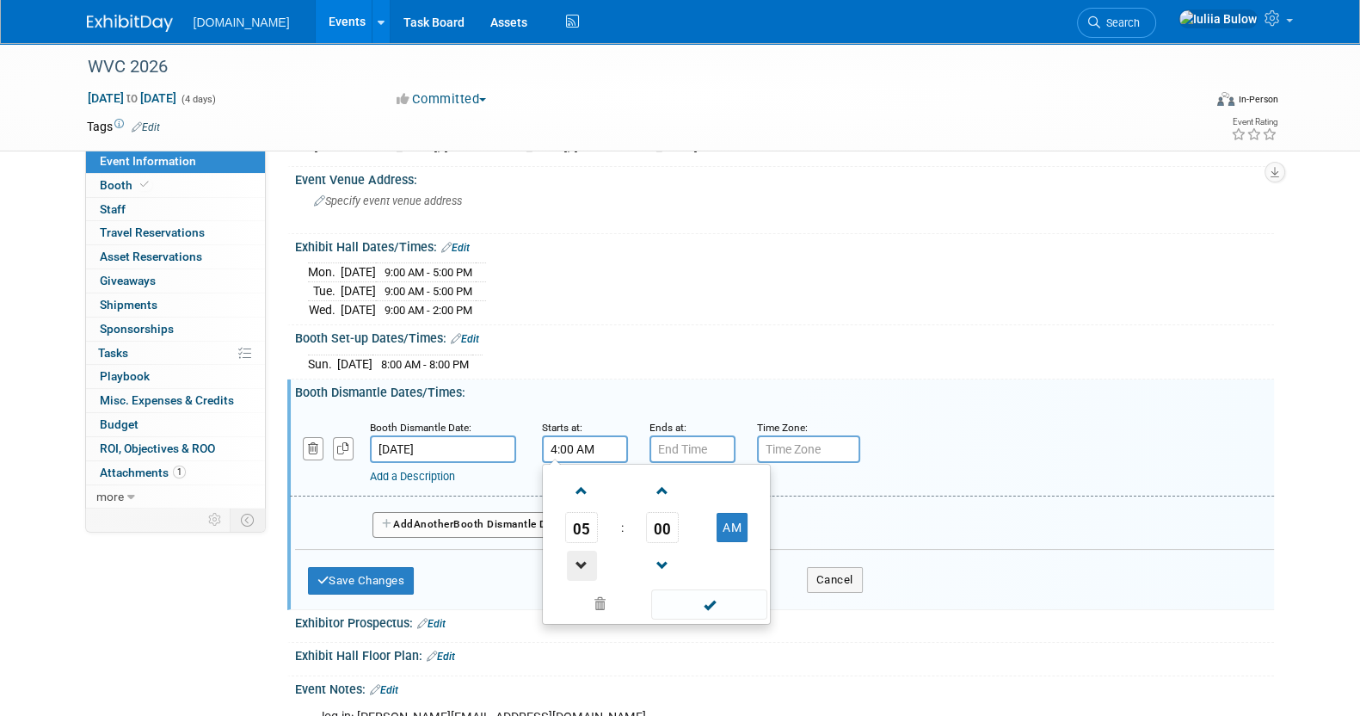
click at [585, 555] on span at bounding box center [582, 565] width 30 height 30
click at [737, 516] on button "AM" at bounding box center [731, 527] width 31 height 29
type input "2:00 PM"
click at [708, 598] on span at bounding box center [709, 604] width 116 height 30
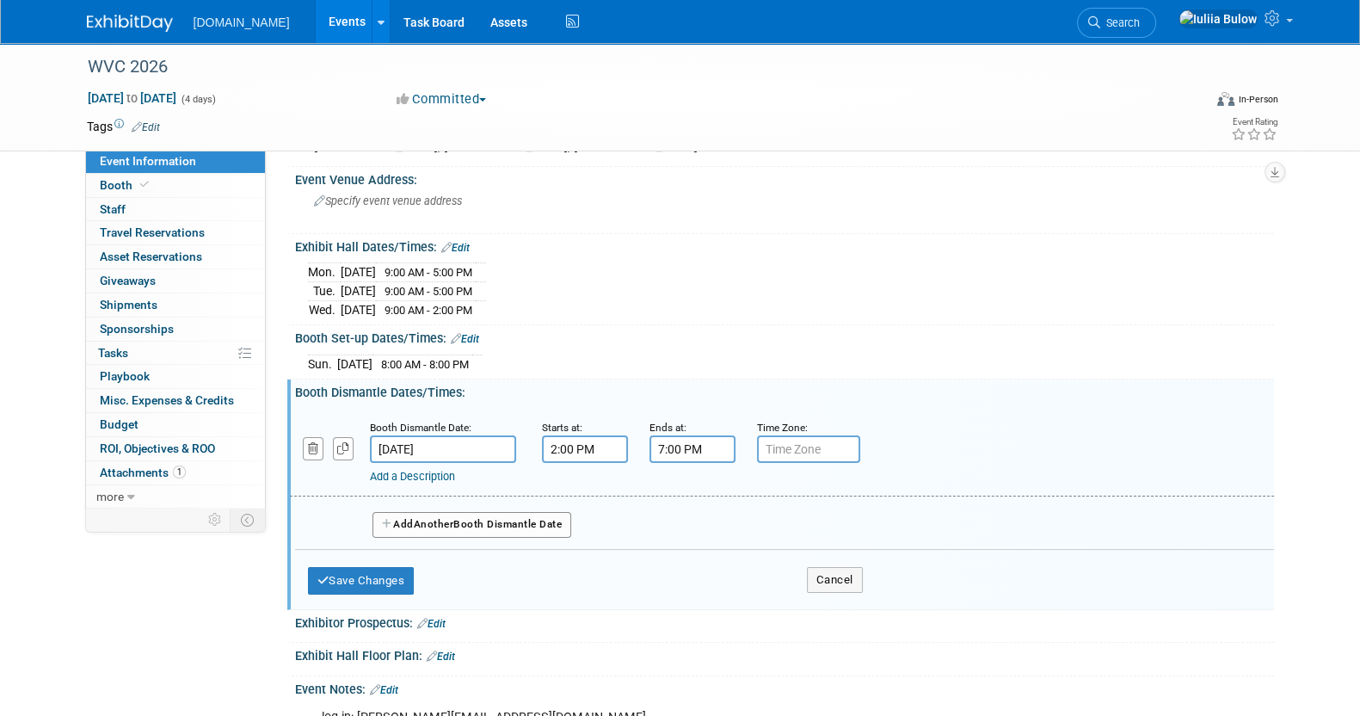
click at [679, 444] on input "7:00 PM" at bounding box center [692, 449] width 86 height 28
click at [686, 523] on span "07" at bounding box center [689, 527] width 33 height 31
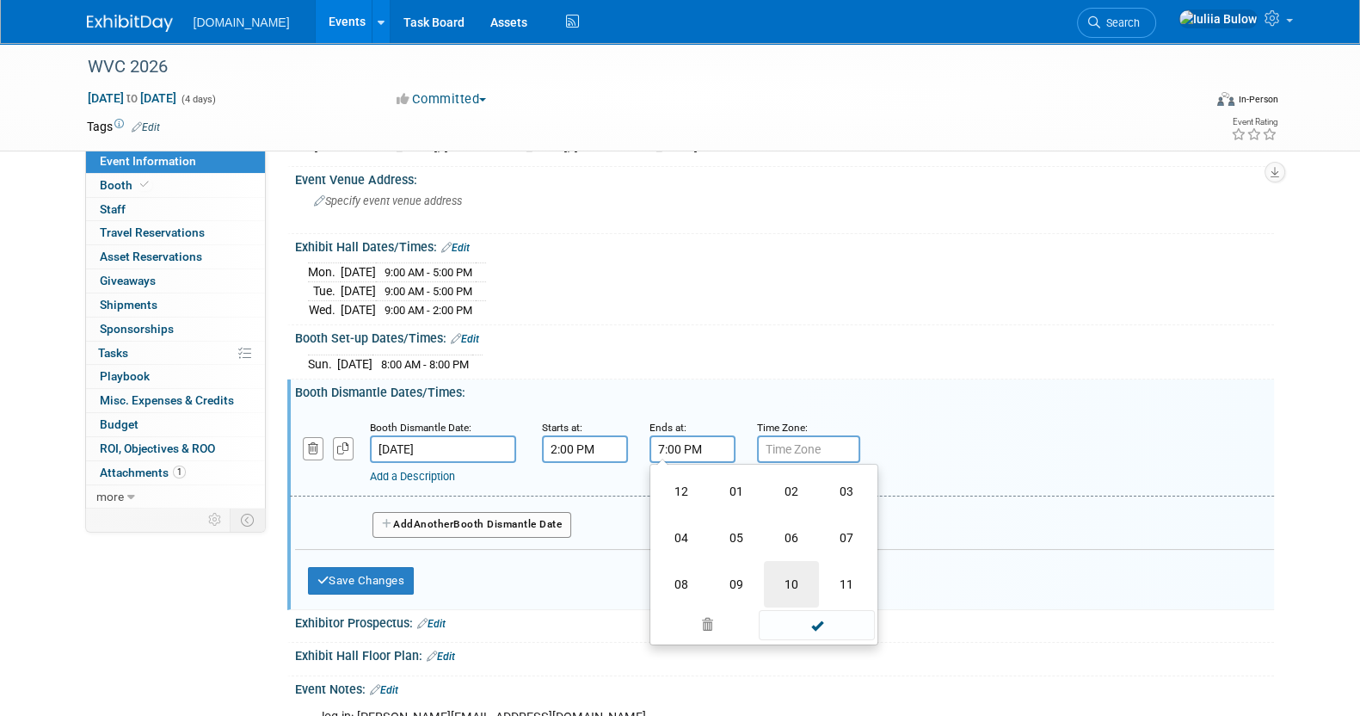
click at [788, 564] on td "10" at bounding box center [791, 584] width 55 height 46
type input "10:00 PM"
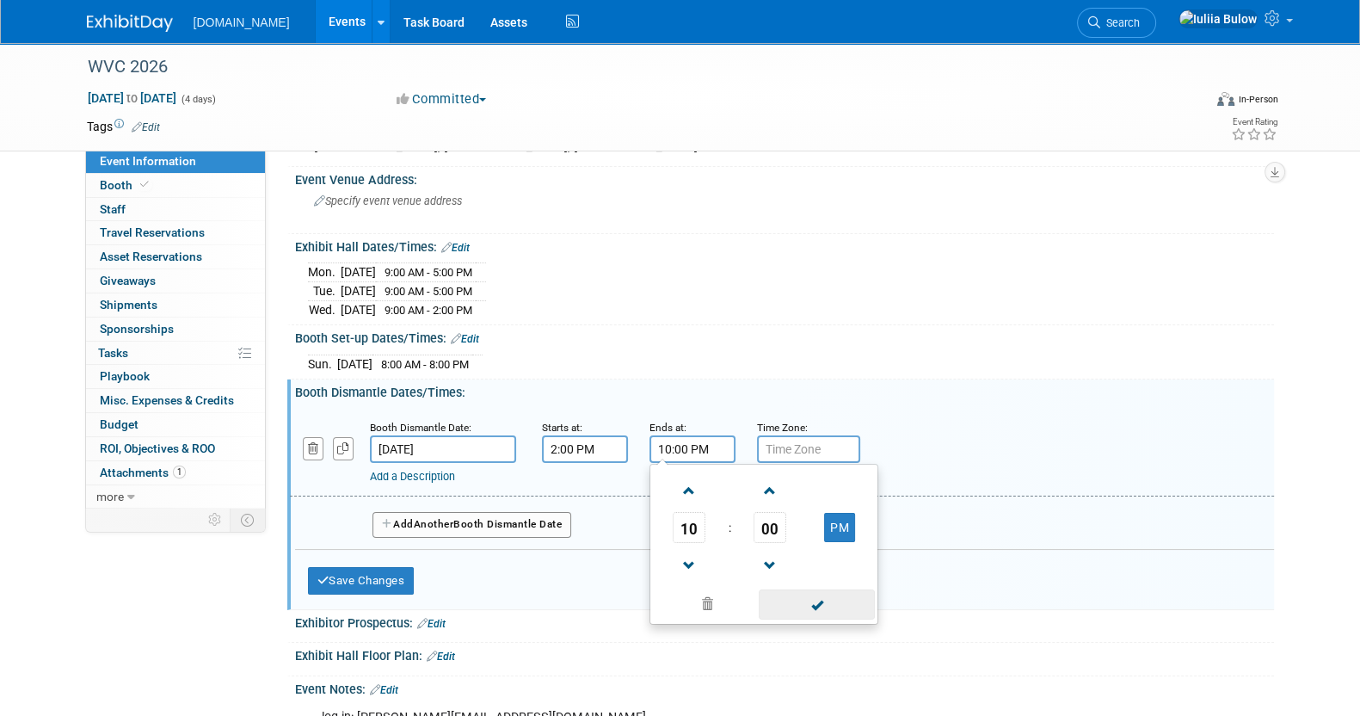
click at [817, 594] on span at bounding box center [817, 604] width 116 height 30
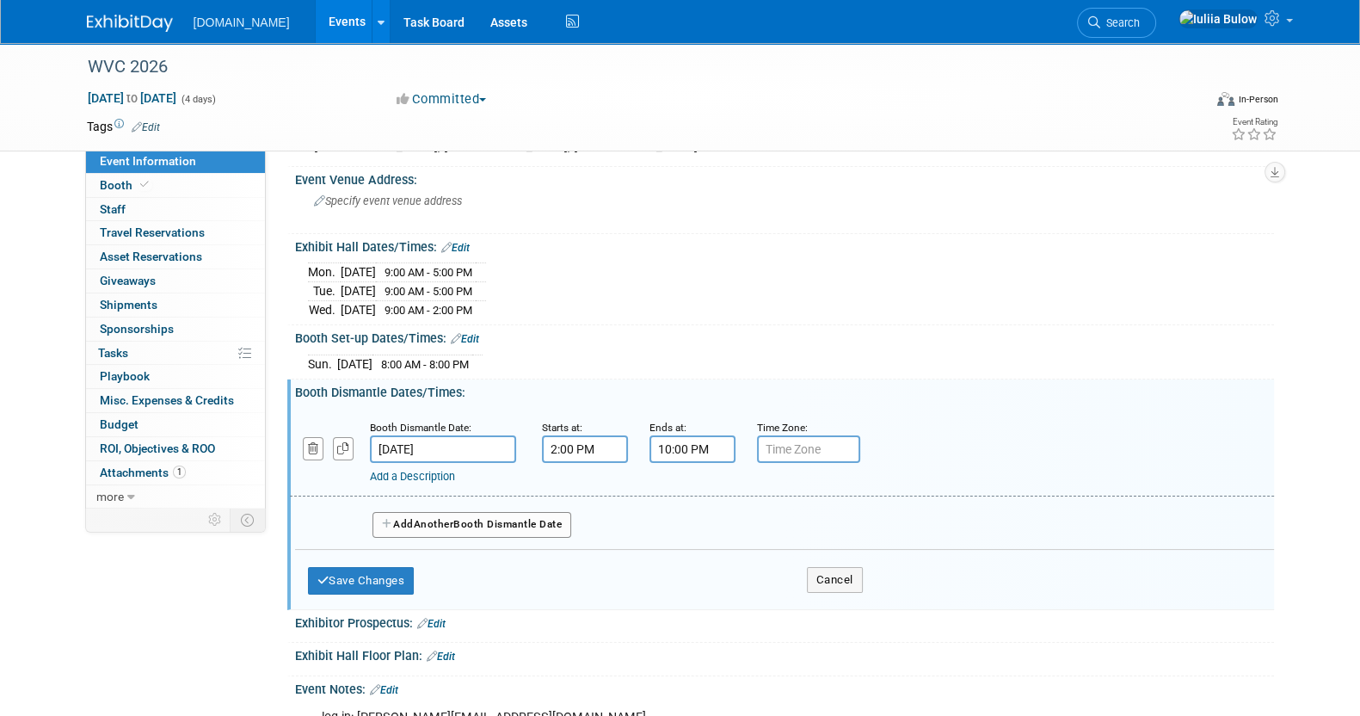
click at [460, 526] on button "Add Another Booth Dismantle Date" at bounding box center [472, 525] width 200 height 26
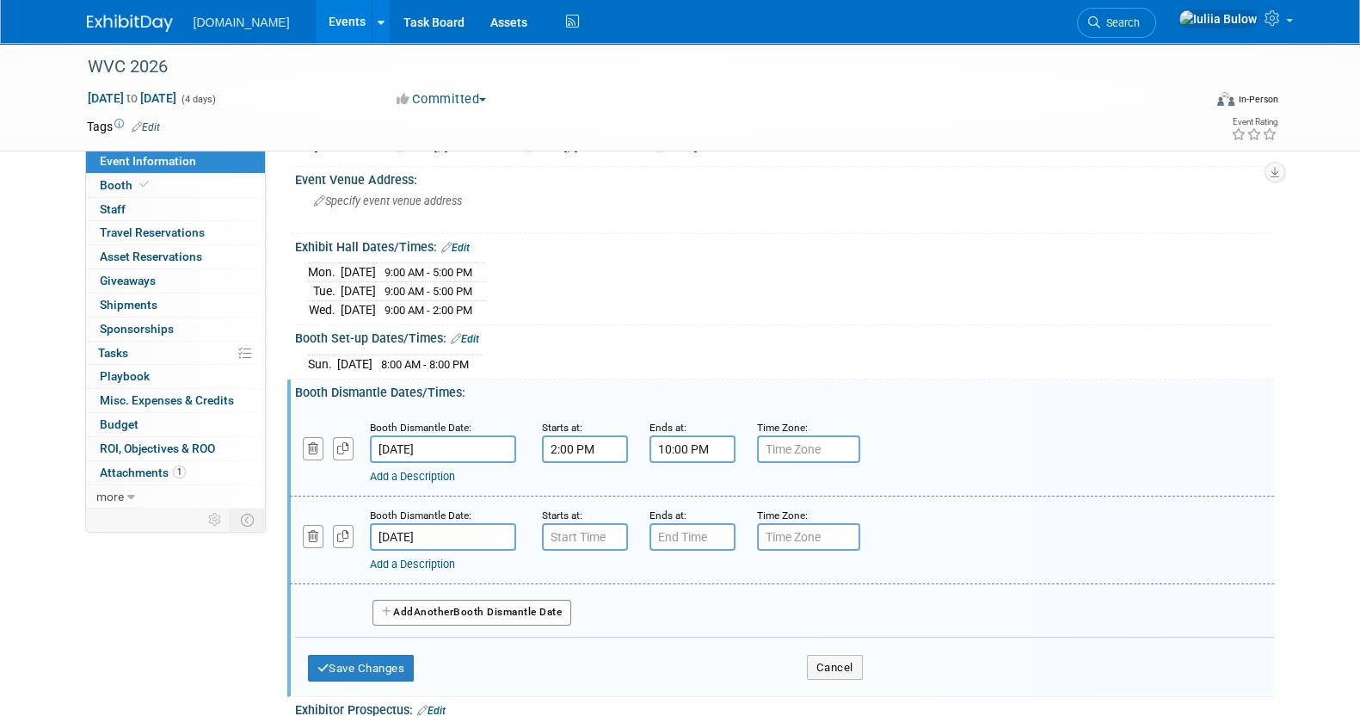
click at [587, 512] on div "Starts at:" at bounding box center [583, 514] width 82 height 17
click at [587, 514] on div "Starts at:" at bounding box center [583, 514] width 82 height 17
click at [589, 530] on input "7:00 AM" at bounding box center [585, 537] width 86 height 28
click at [581, 563] on span at bounding box center [582, 578] width 30 height 30
type input "8:00 AM"
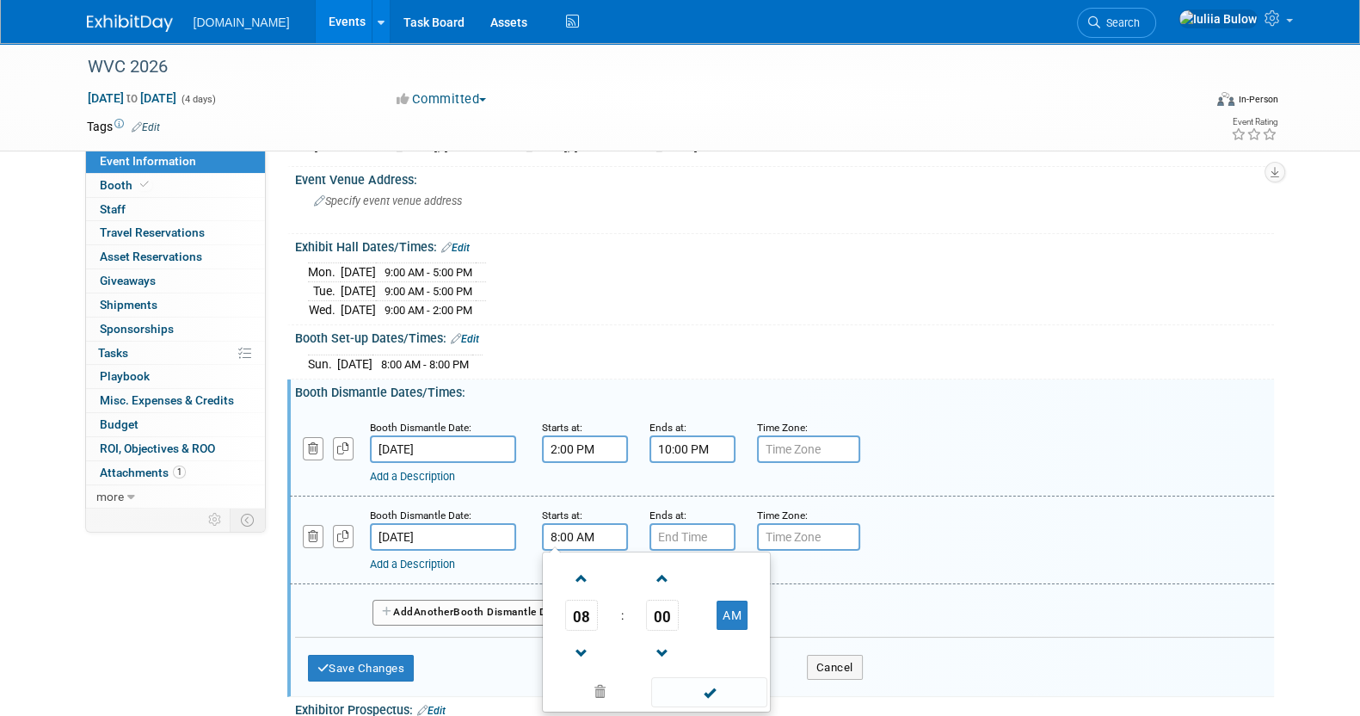
drag, startPoint x: 713, startPoint y: 691, endPoint x: 673, endPoint y: 612, distance: 87.7
click at [711, 691] on span at bounding box center [709, 692] width 116 height 30
click at [679, 532] on input "7:00 PM" at bounding box center [692, 537] width 86 height 28
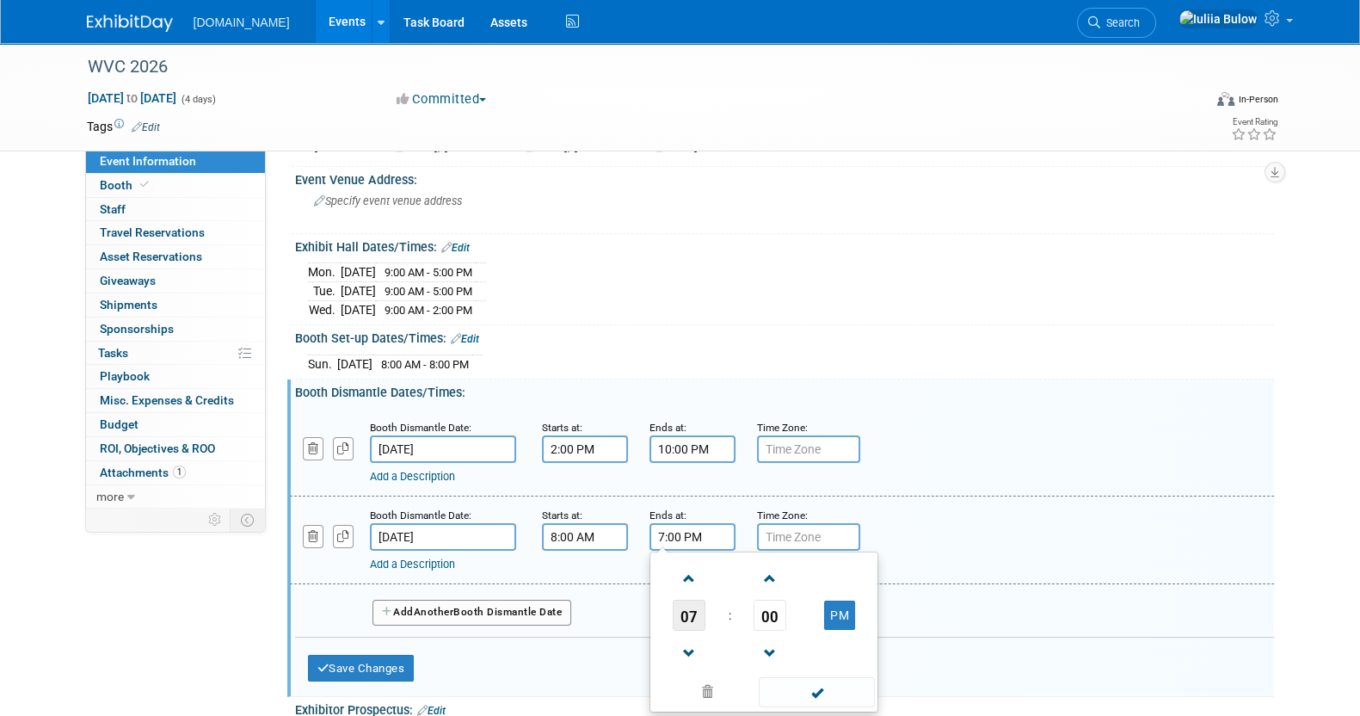
click at [687, 612] on span "07" at bounding box center [689, 614] width 33 height 31
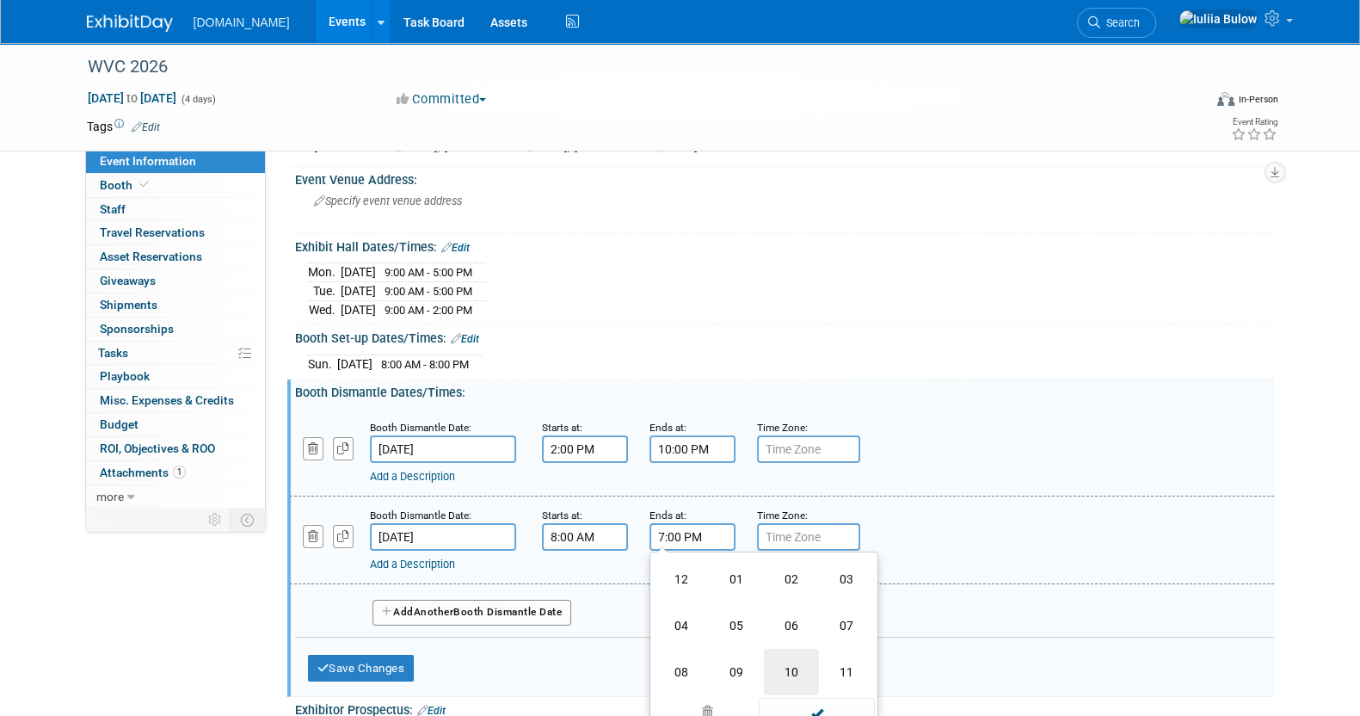
click at [776, 651] on td "10" at bounding box center [791, 672] width 55 height 46
type input "10:00 PM"
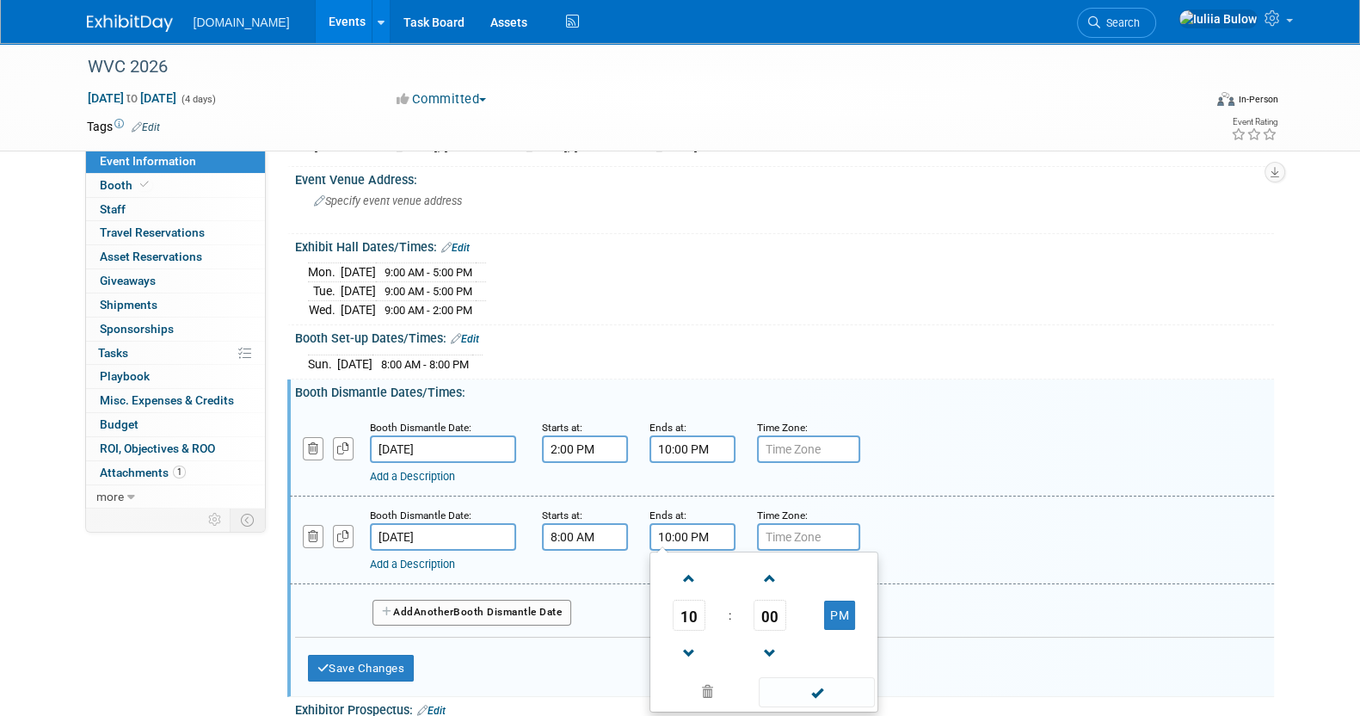
drag, startPoint x: 836, startPoint y: 698, endPoint x: 809, endPoint y: 688, distance: 29.4
click at [835, 698] on span at bounding box center [817, 692] width 116 height 30
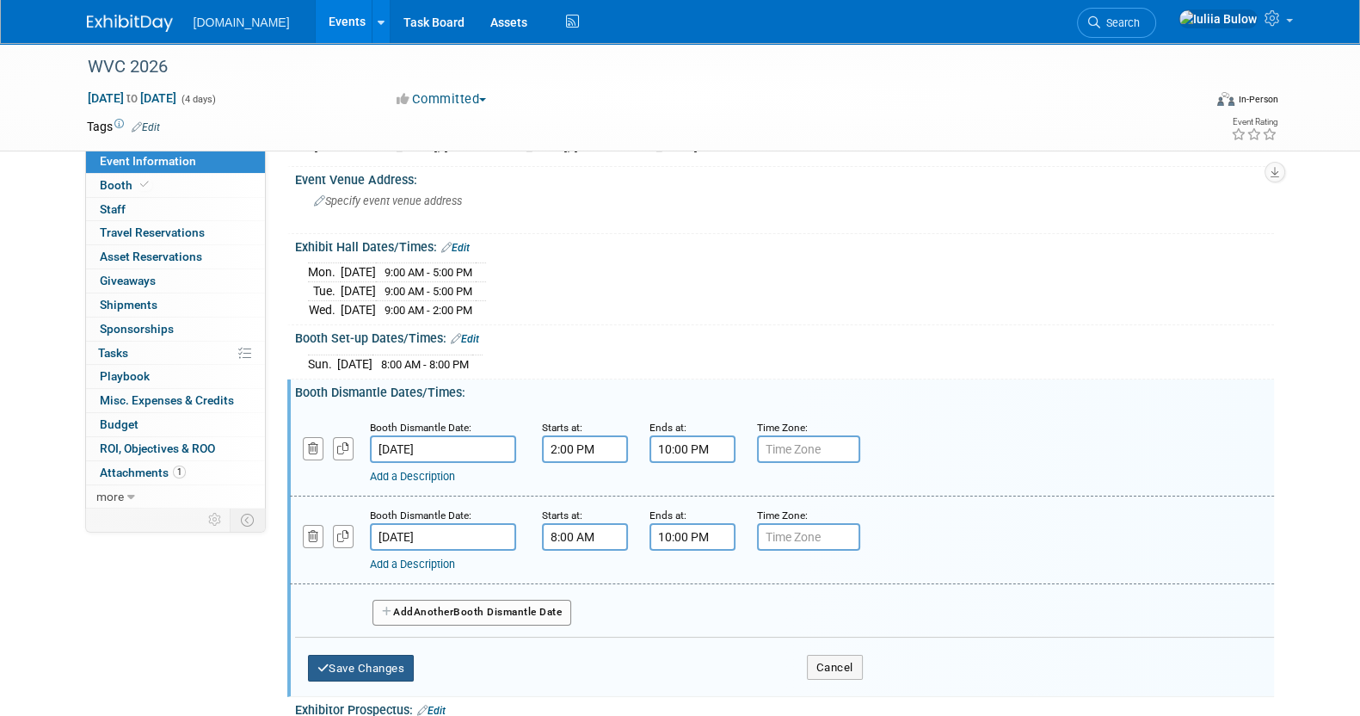
click at [378, 665] on button "Save Changes" at bounding box center [361, 669] width 107 height 28
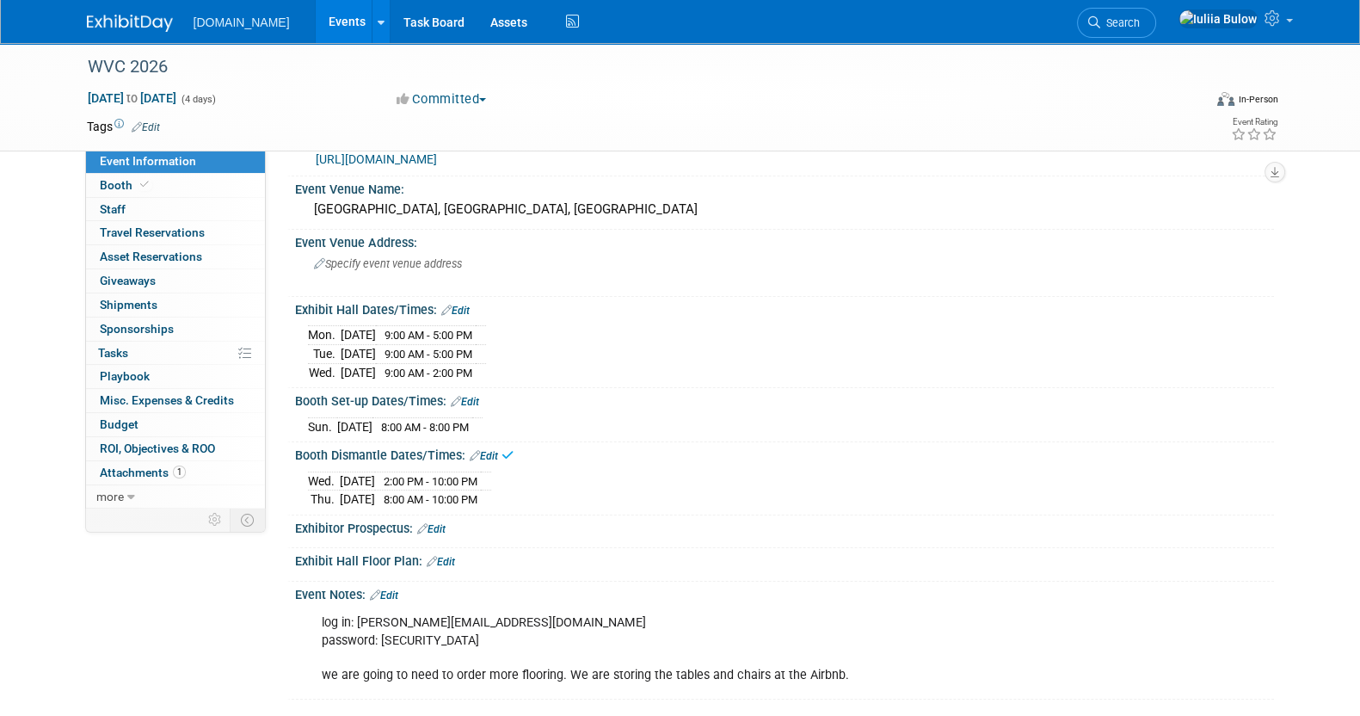
scroll to position [0, 0]
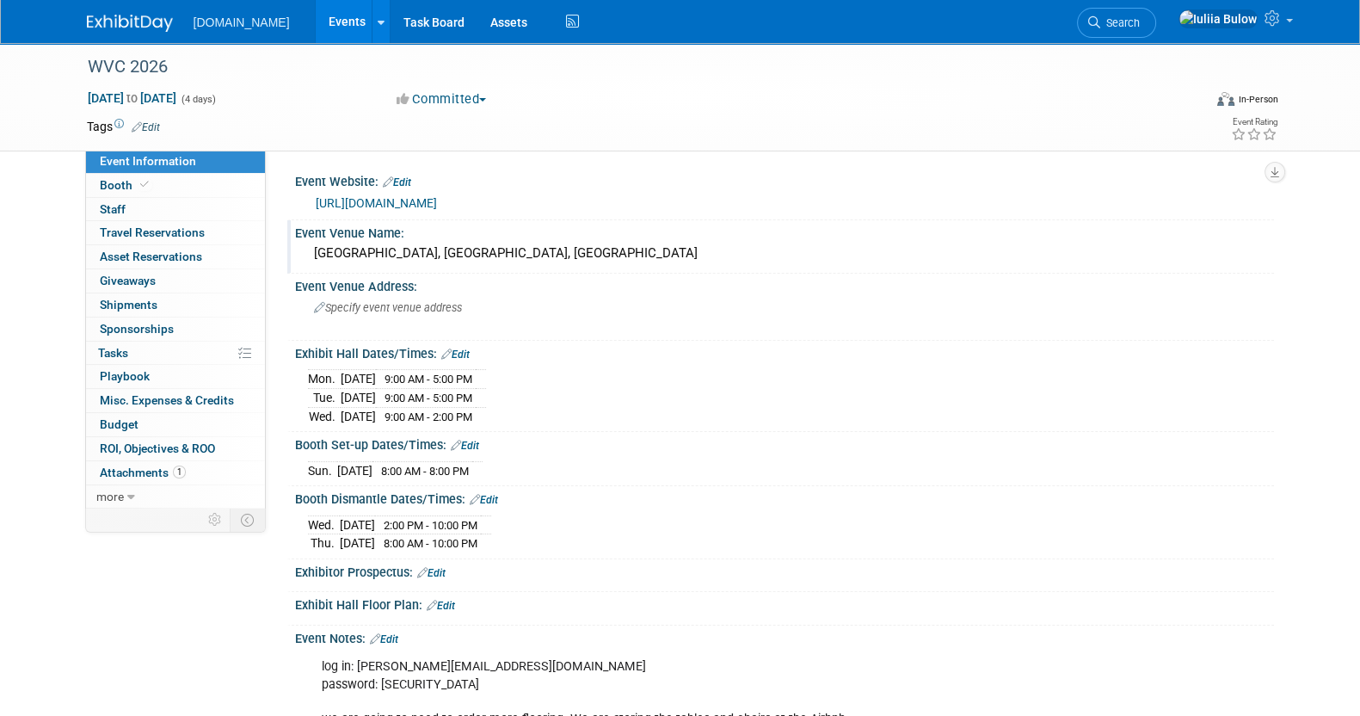
click at [637, 230] on div "Event Venue Name:" at bounding box center [784, 231] width 979 height 22
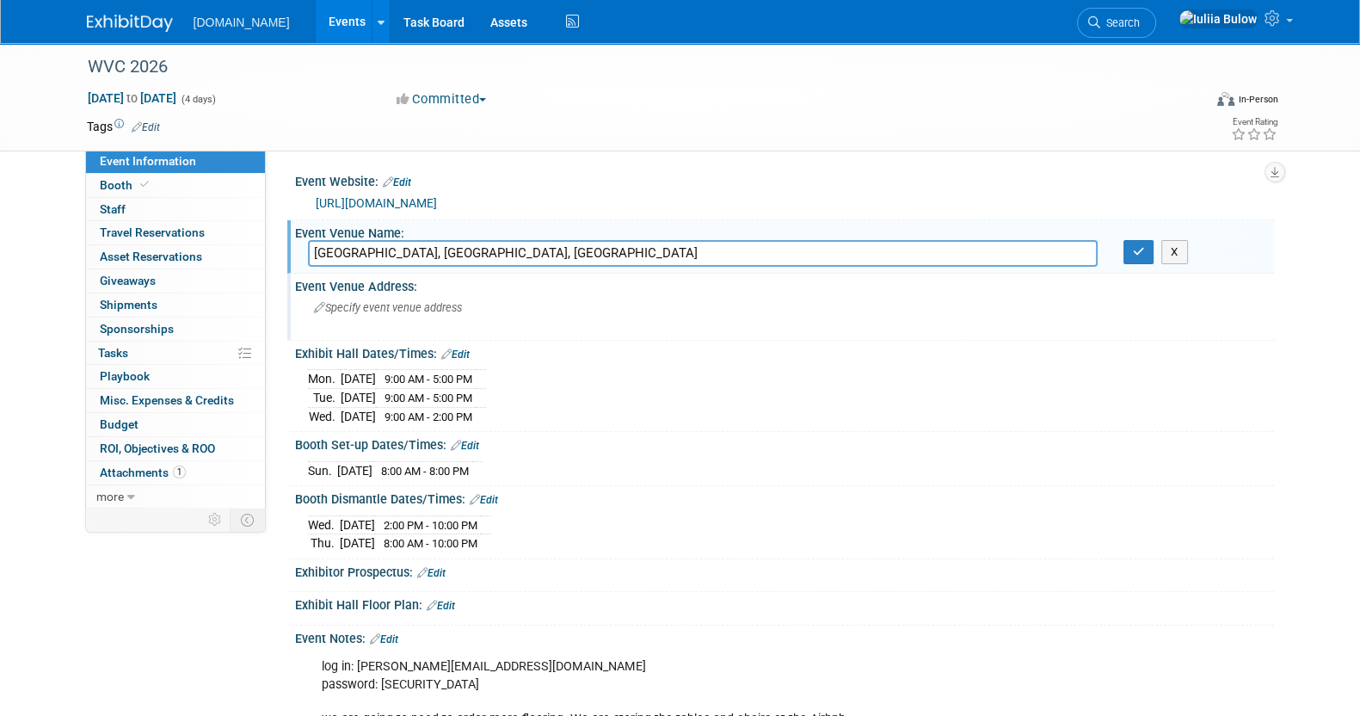
click at [508, 294] on div "Specify event venue address" at bounding box center [499, 314] width 382 height 40
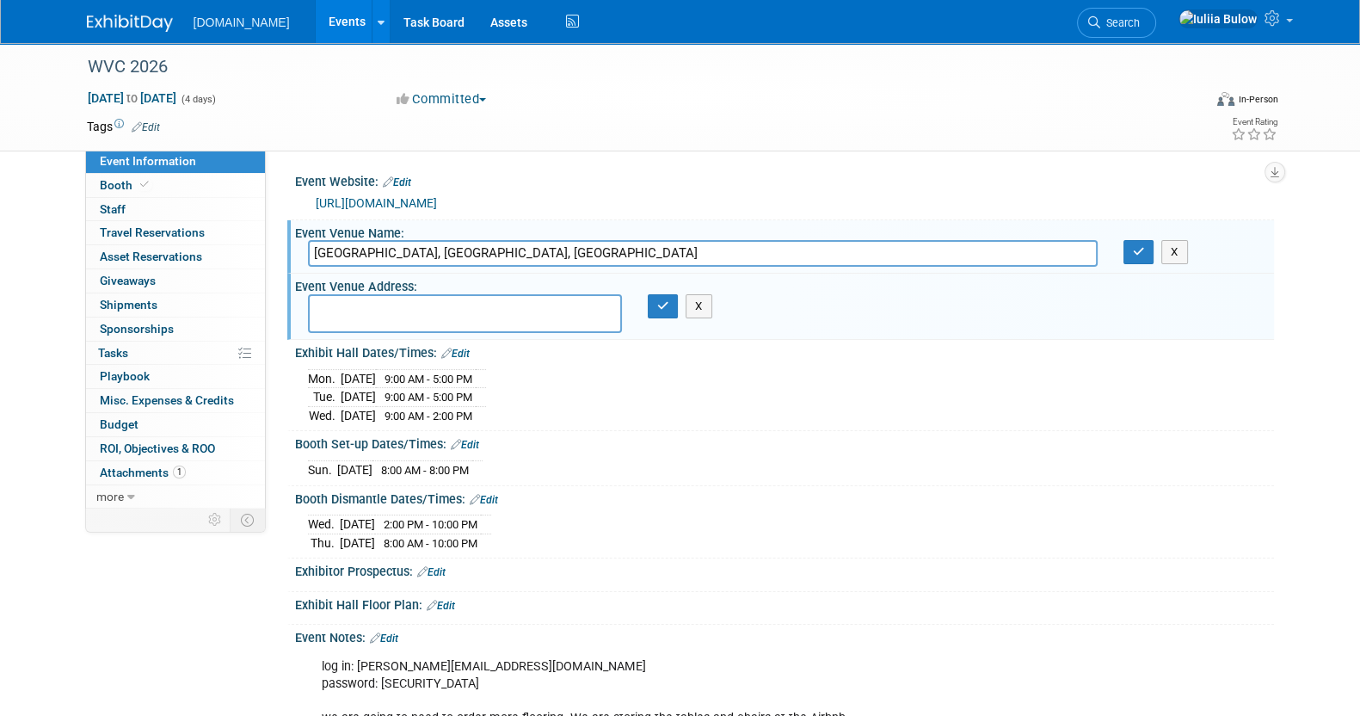
paste textarea "Mandalay Bay Resort & Casino 3950 Las Vegas Blvd. S Las Vegas, NV 89119 702.632…"
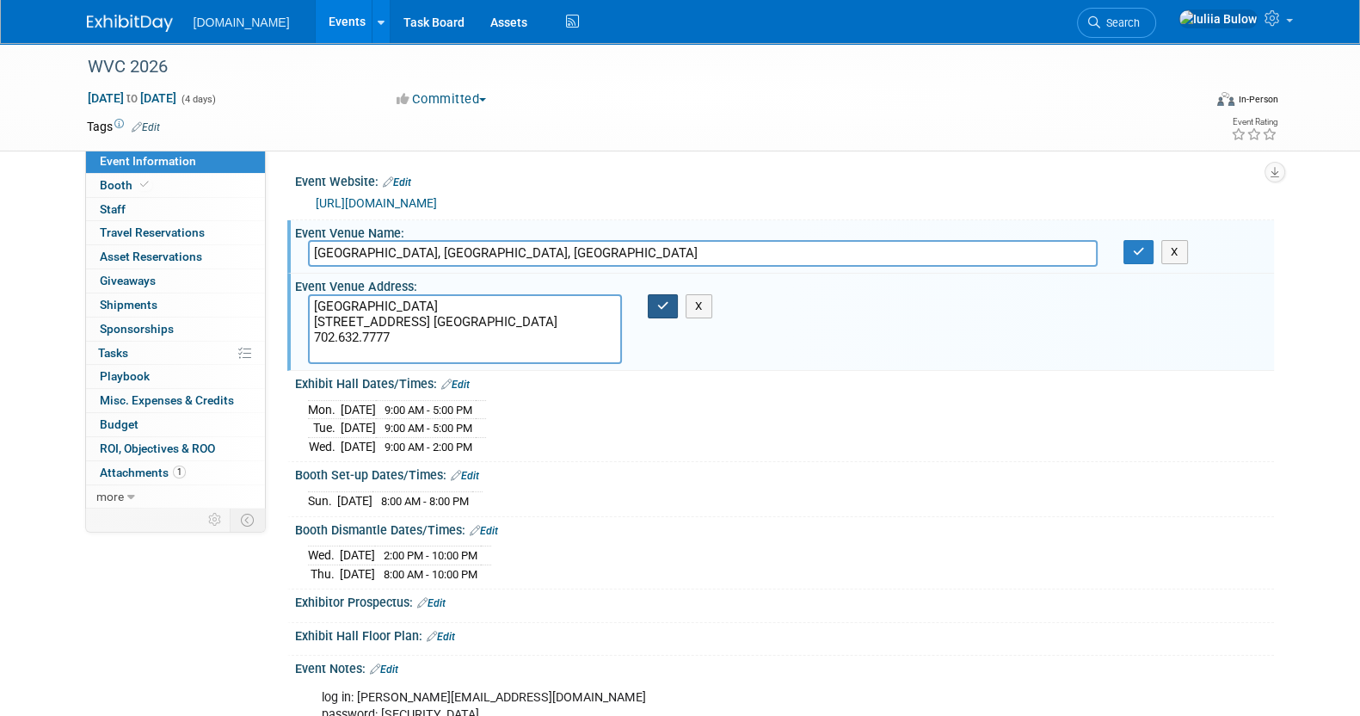
type textarea "Mandalay Bay Resort & Casino 3950 Las Vegas Blvd. S Las Vegas, NV 89119 702.632…"
click at [662, 303] on icon "button" at bounding box center [663, 305] width 12 height 11
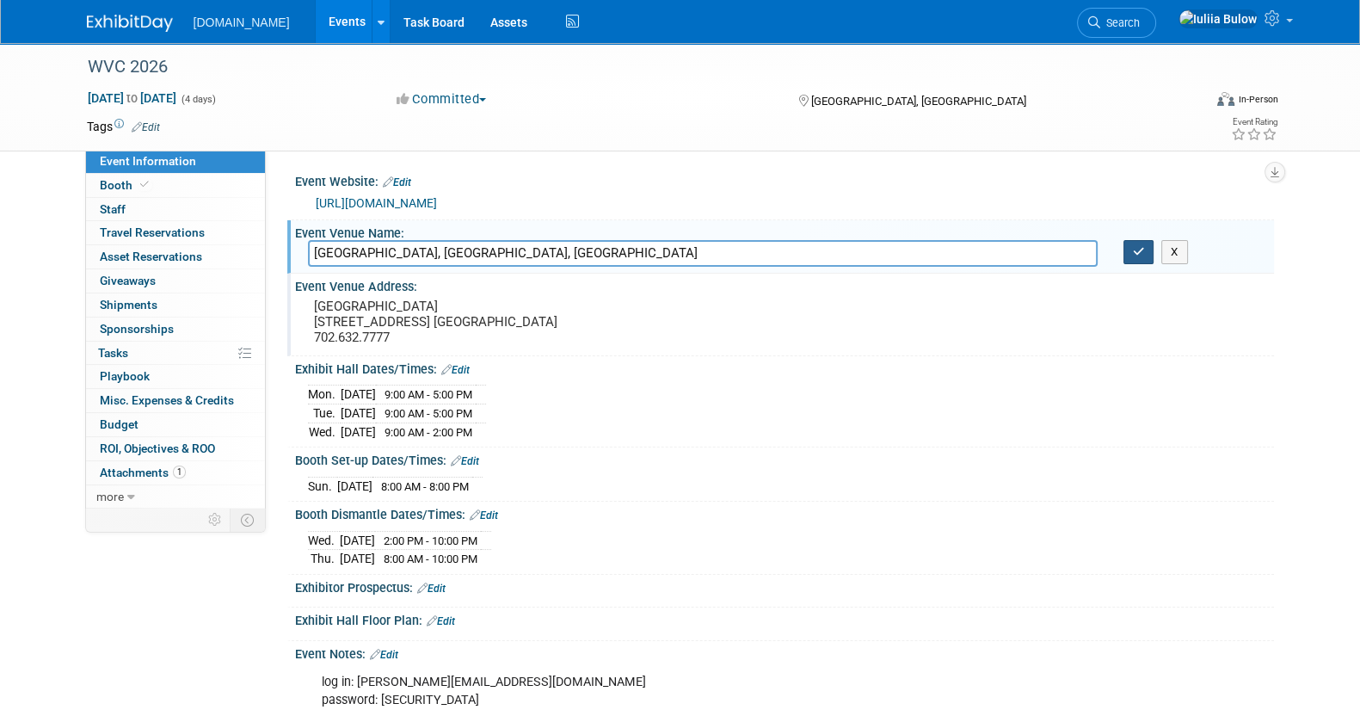
click at [1144, 252] on button "button" at bounding box center [1138, 252] width 31 height 24
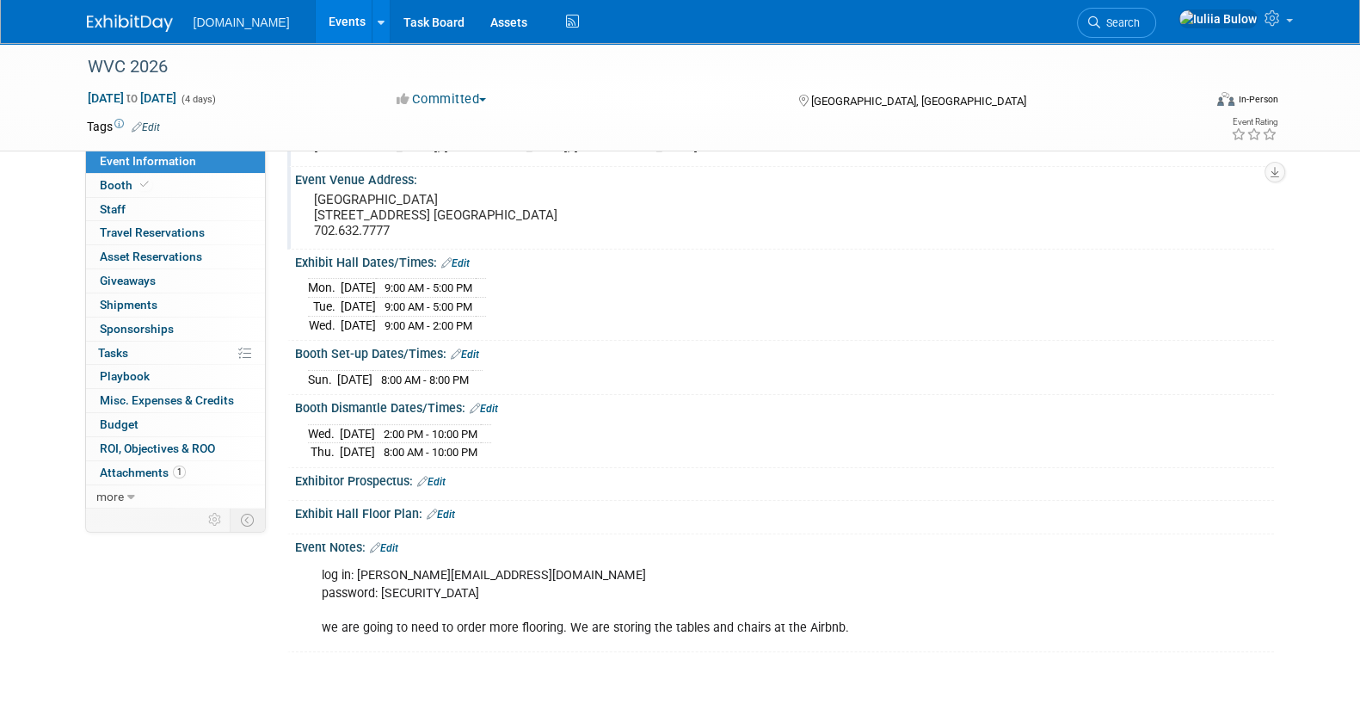
scroll to position [237, 0]
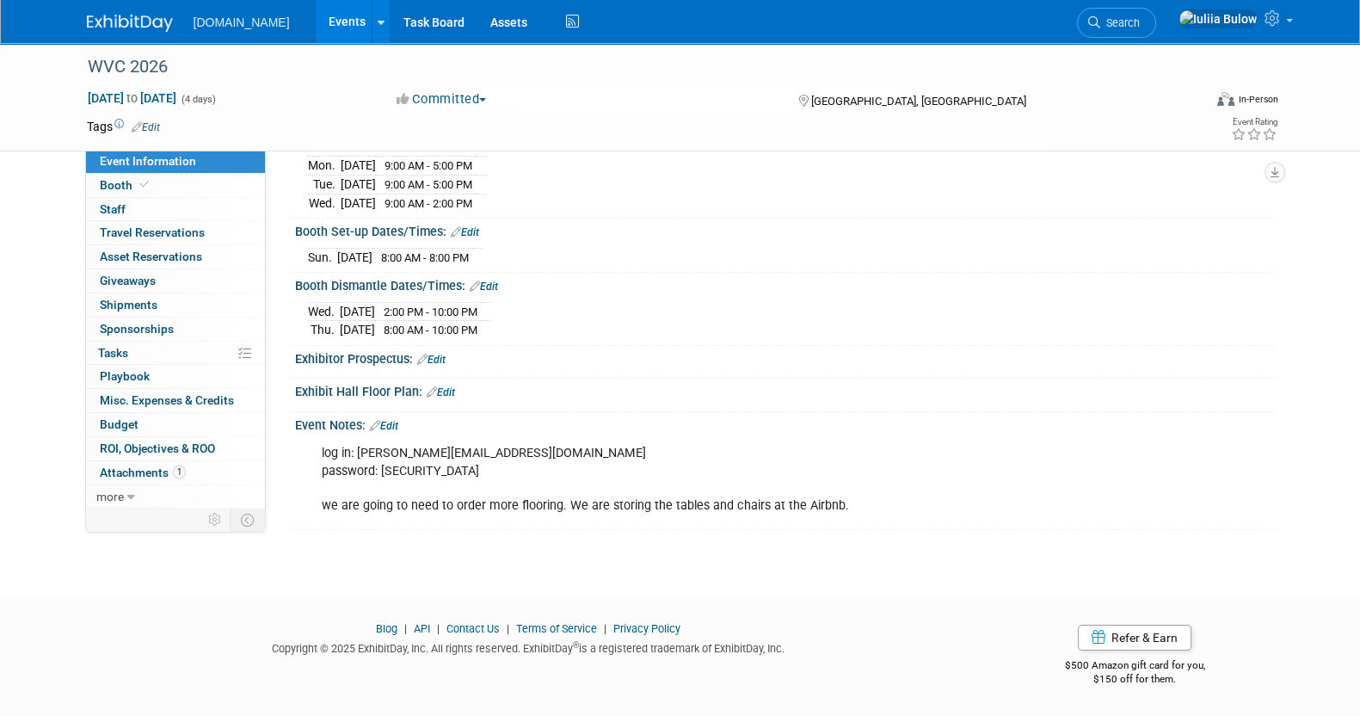
click at [440, 359] on link "Edit" at bounding box center [431, 360] width 28 height 12
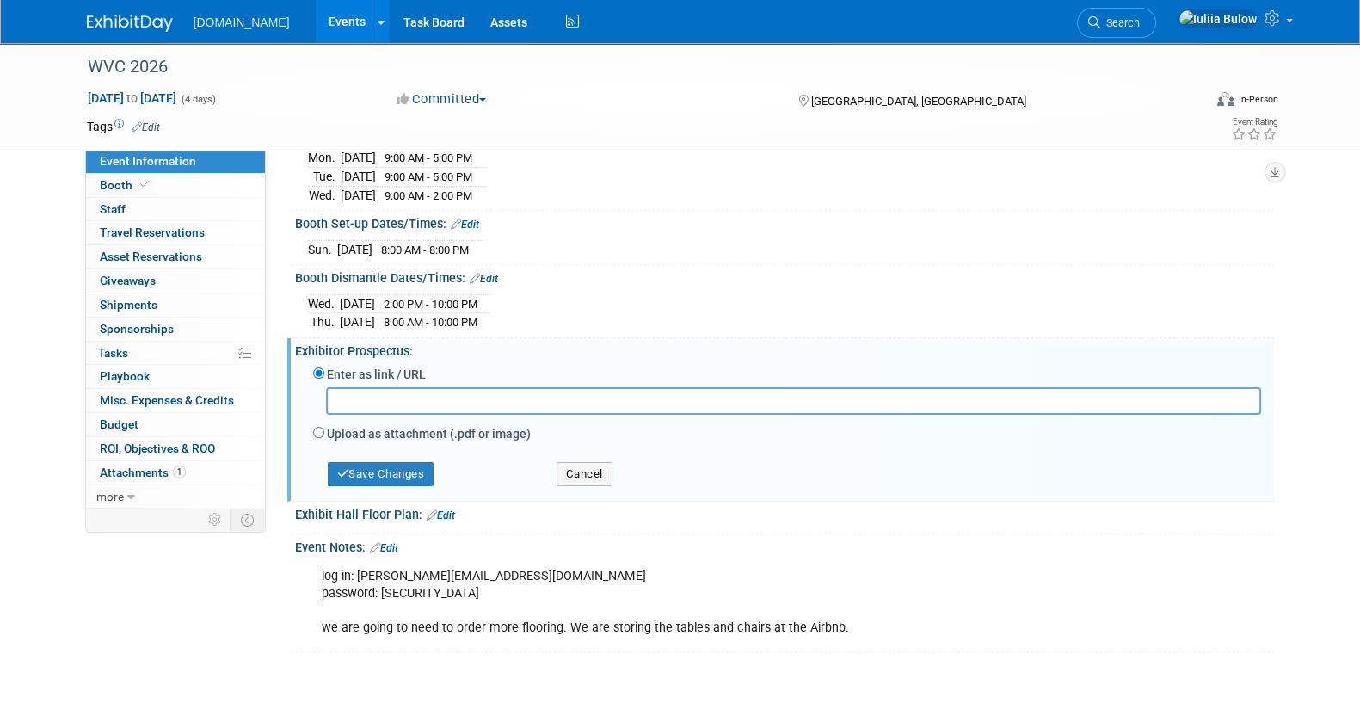
paste input "[URL][DOMAIN_NAME]"
type input "[URL][DOMAIN_NAME]"
click at [387, 485] on button "Save Changes" at bounding box center [381, 474] width 107 height 24
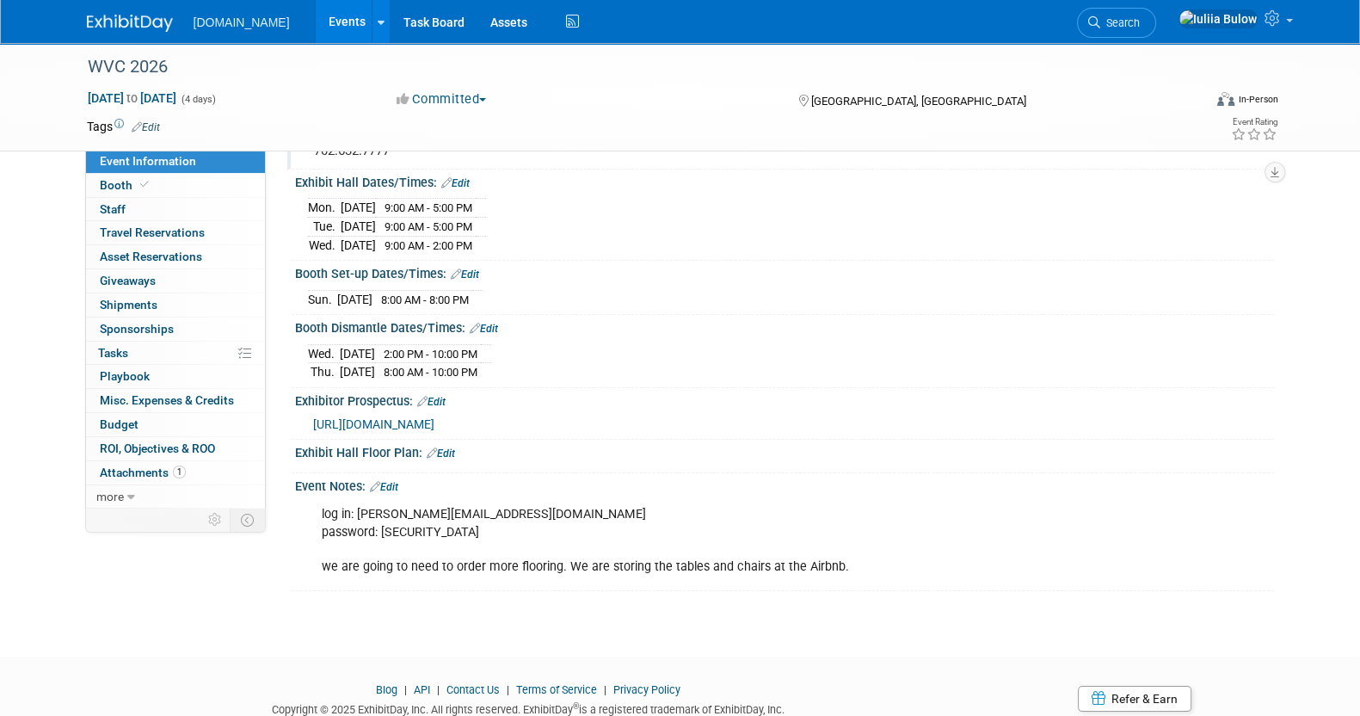
scroll to position [290, 0]
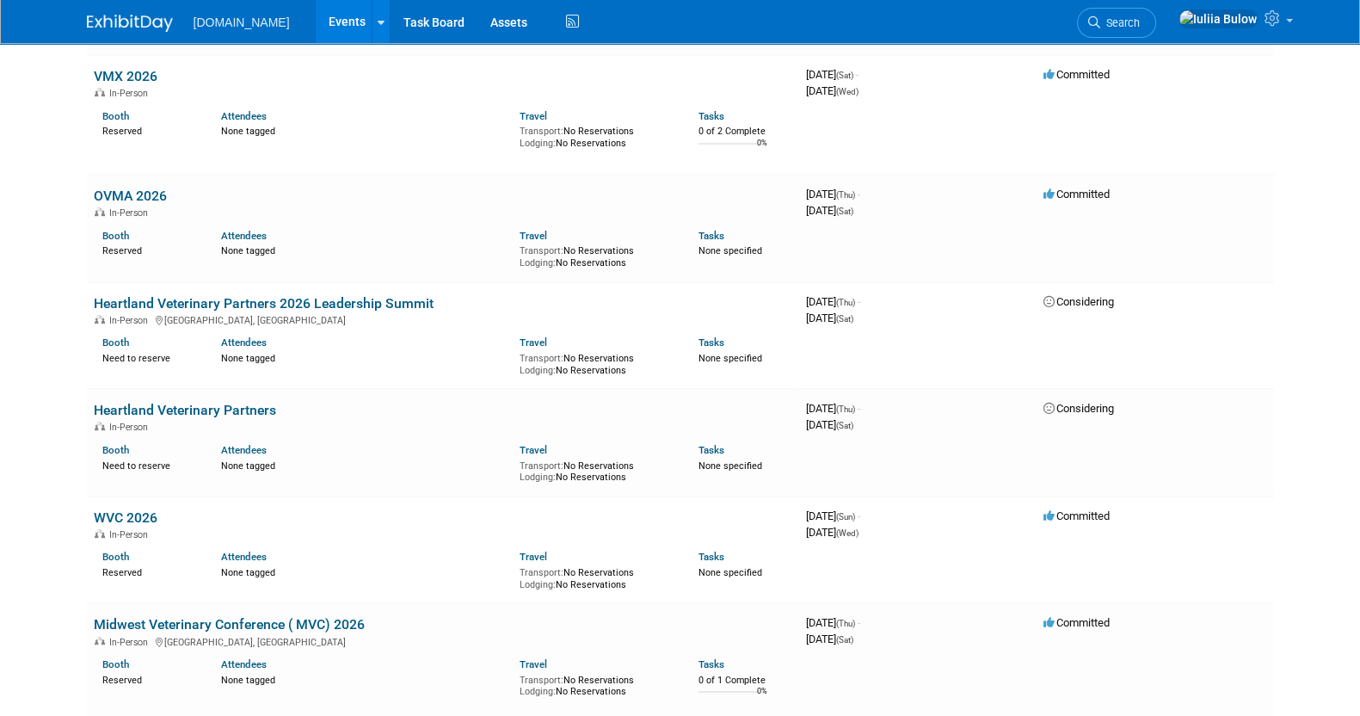
scroll to position [1138, 0]
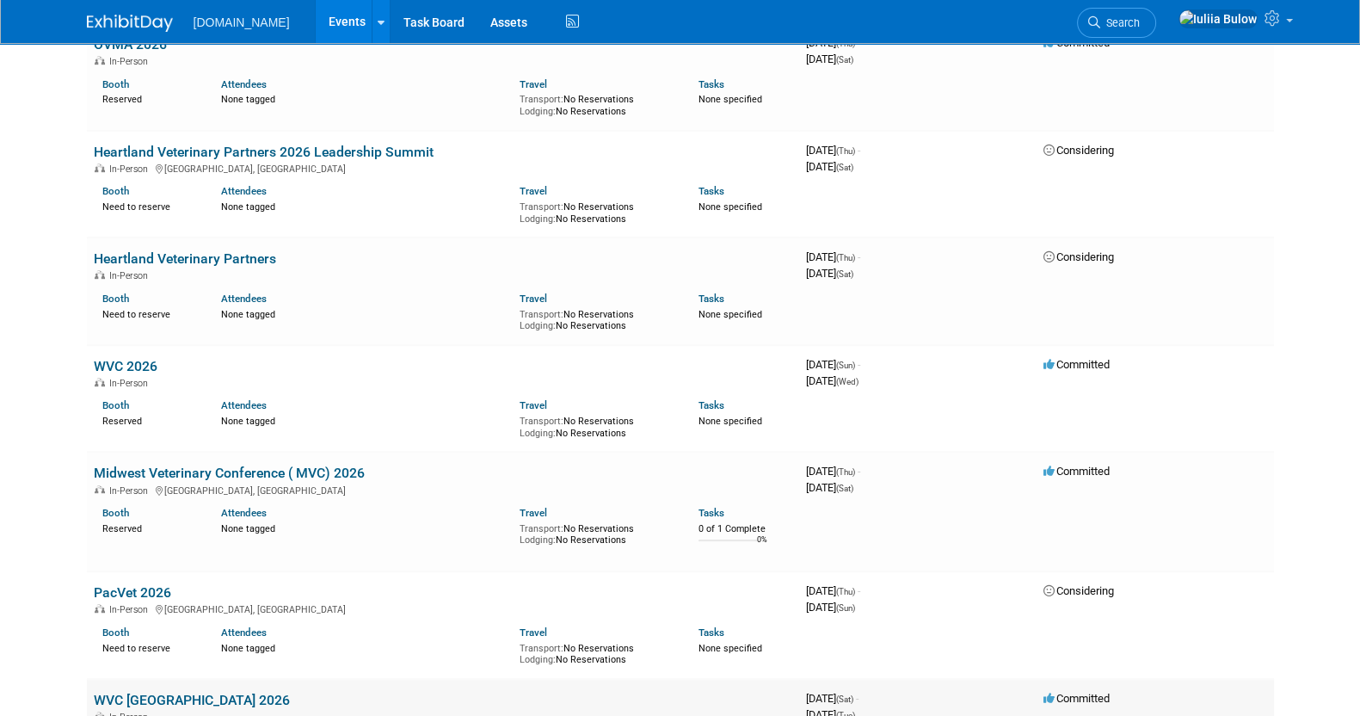
click at [155, 692] on link "WVC [GEOGRAPHIC_DATA] 2026" at bounding box center [192, 700] width 196 height 16
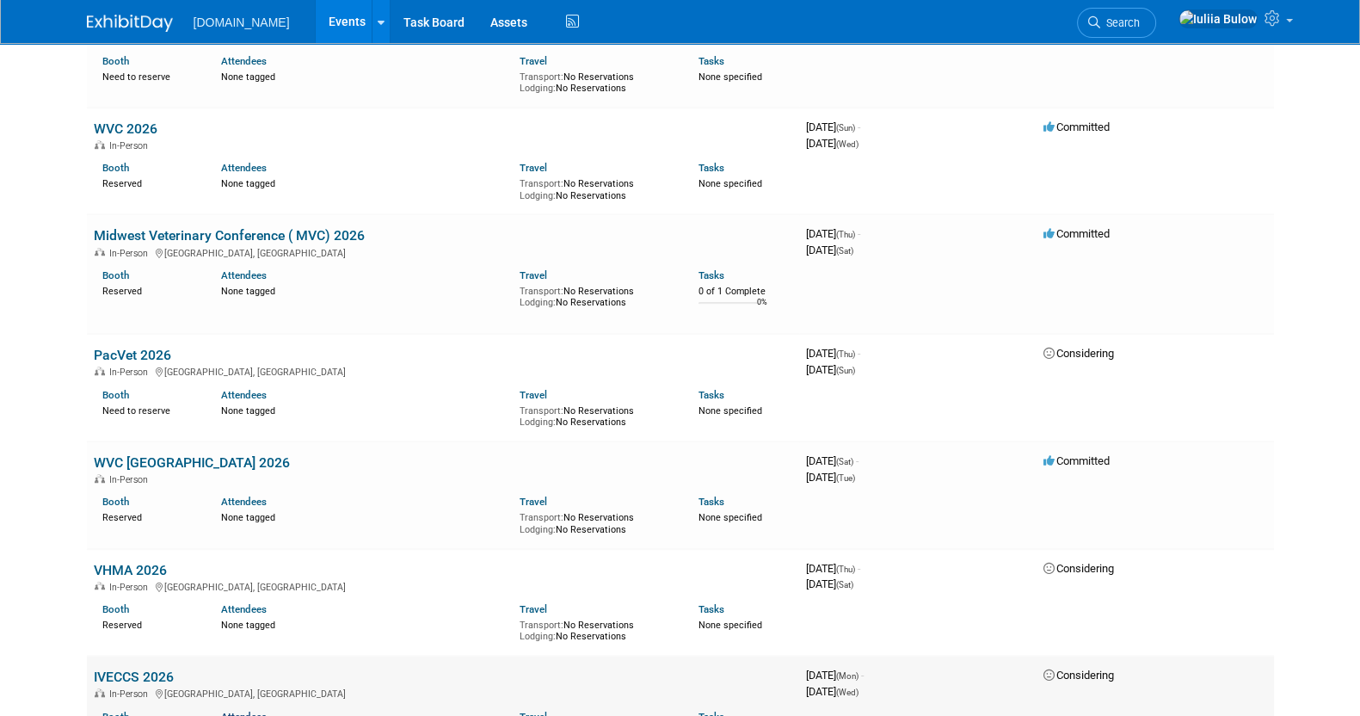
scroll to position [1568, 0]
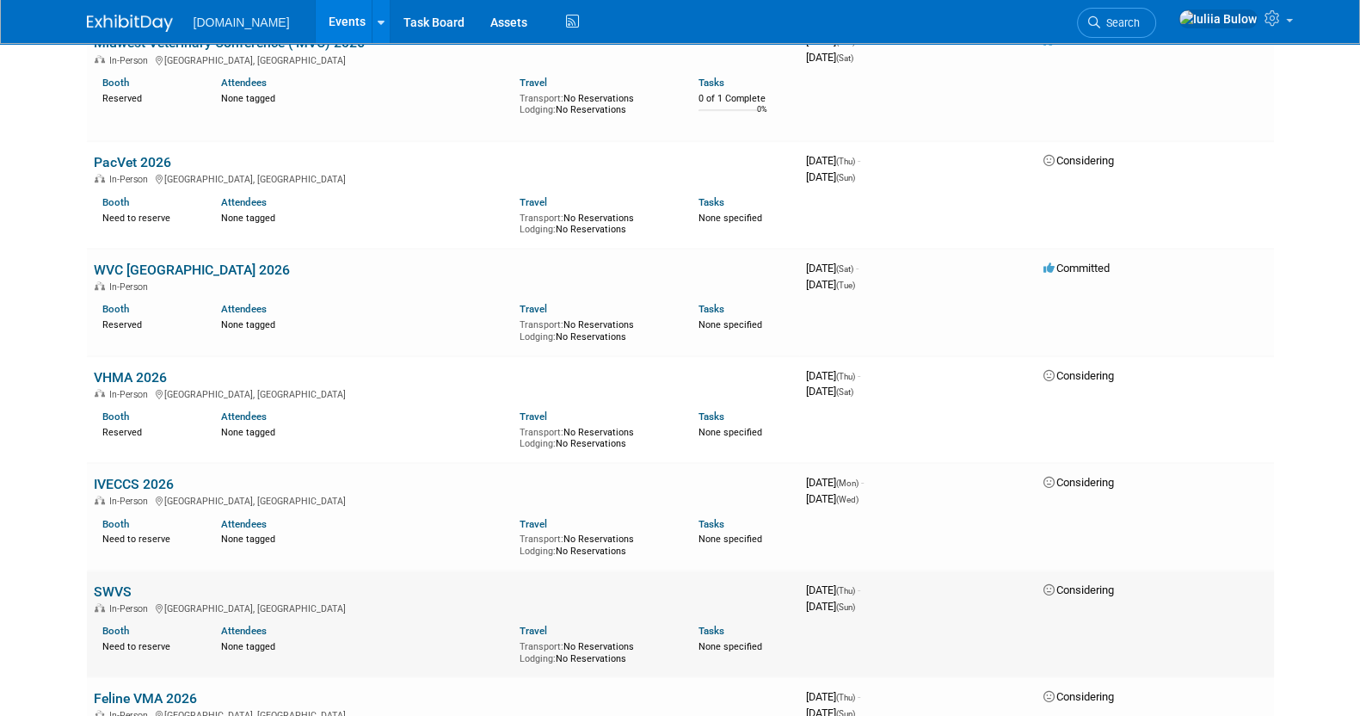
click at [108, 570] on td "SWVS In-Person [GEOGRAPHIC_DATA], [GEOGRAPHIC_DATA] Booth Need to reserve Atten…" at bounding box center [443, 624] width 712 height 108
click at [110, 583] on link "SWVS" at bounding box center [113, 591] width 38 height 16
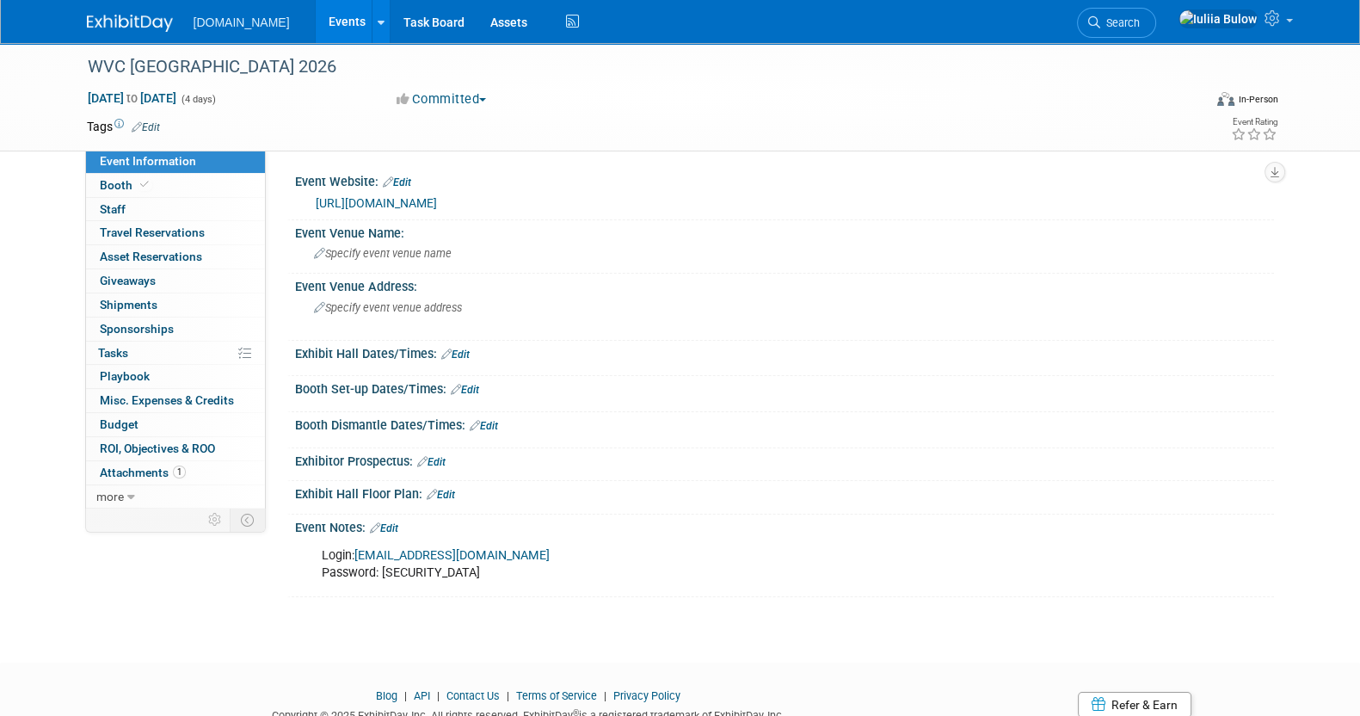
click at [471, 389] on link "Edit" at bounding box center [465, 390] width 28 height 12
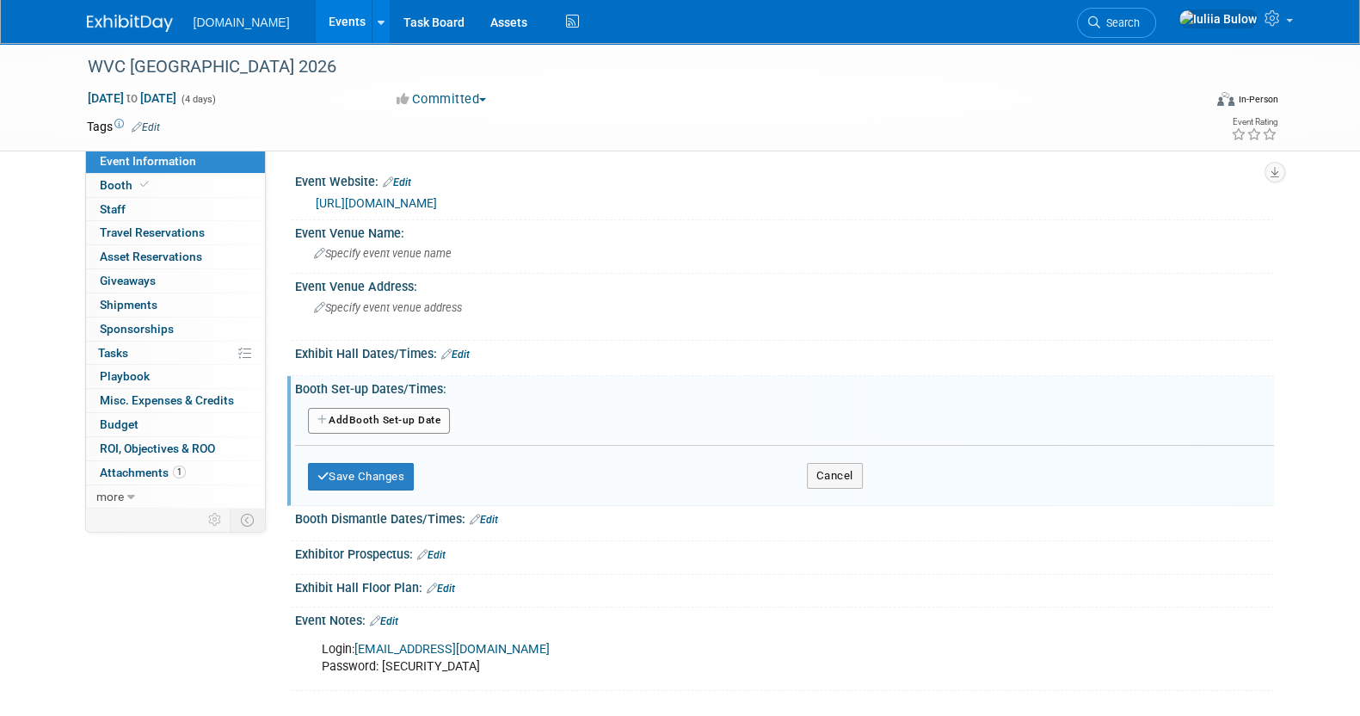
click at [390, 418] on button "Add Another Booth Set-up Date" at bounding box center [379, 421] width 143 height 26
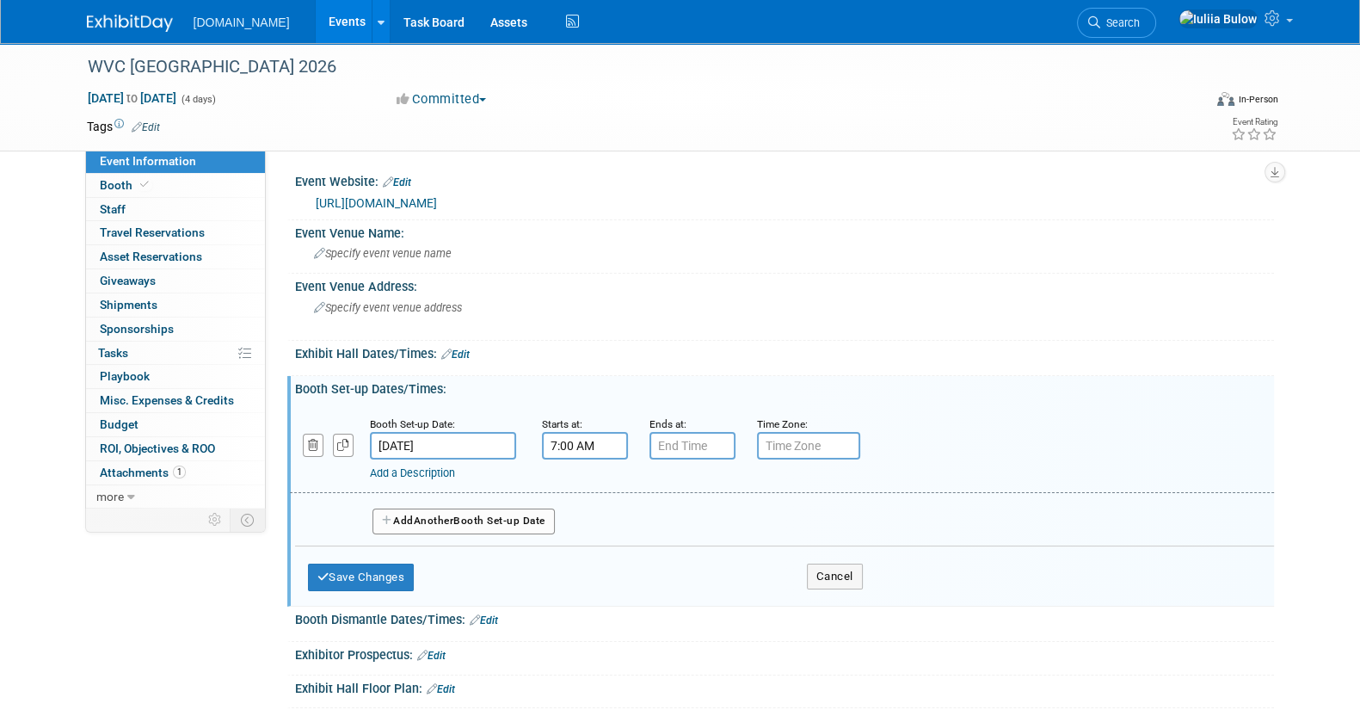
click at [601, 432] on input "7:00 AM" at bounding box center [585, 446] width 86 height 28
click at [581, 483] on span at bounding box center [582, 487] width 30 height 30
type input "8:00 AM"
drag, startPoint x: 690, startPoint y: 589, endPoint x: 688, endPoint y: 580, distance: 9.6
click at [688, 587] on span at bounding box center [709, 601] width 116 height 30
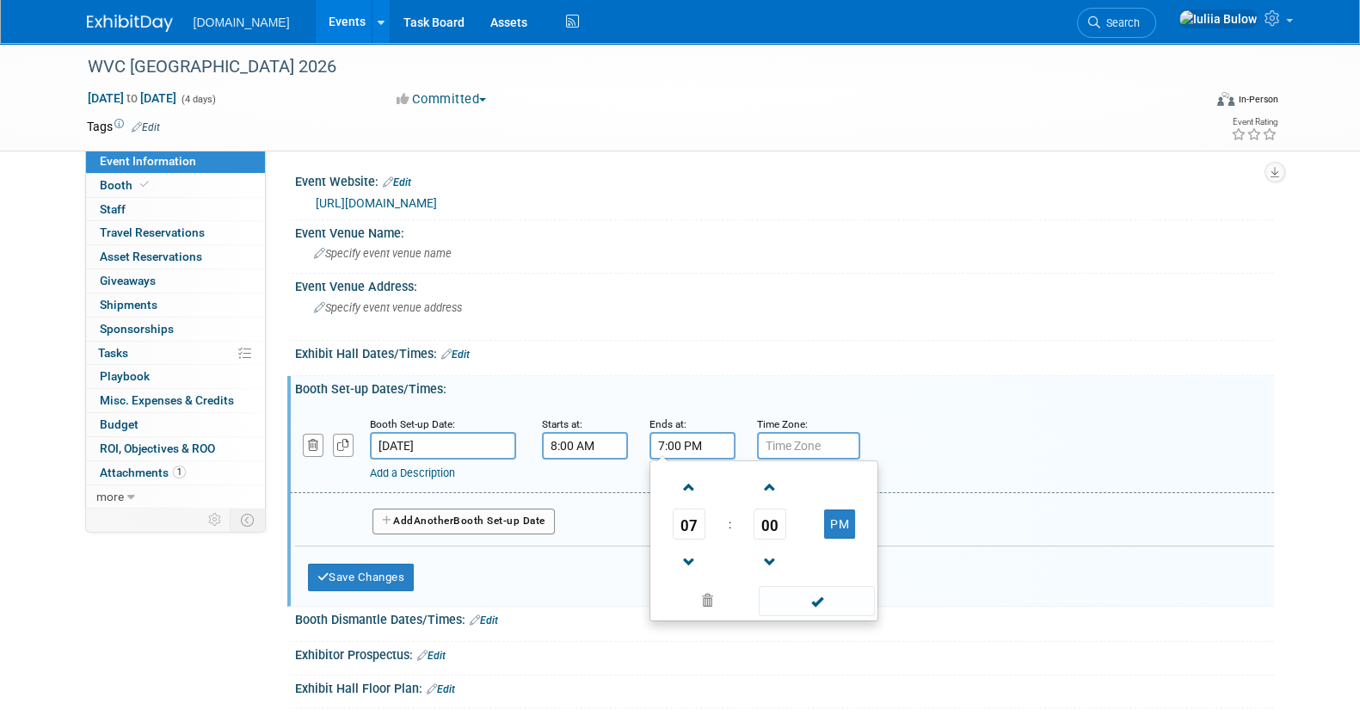
click at [679, 435] on input "7:00 PM" at bounding box center [692, 446] width 86 height 28
click at [688, 475] on span at bounding box center [689, 487] width 30 height 30
type input "8:00 PM"
click at [828, 600] on span at bounding box center [817, 601] width 116 height 30
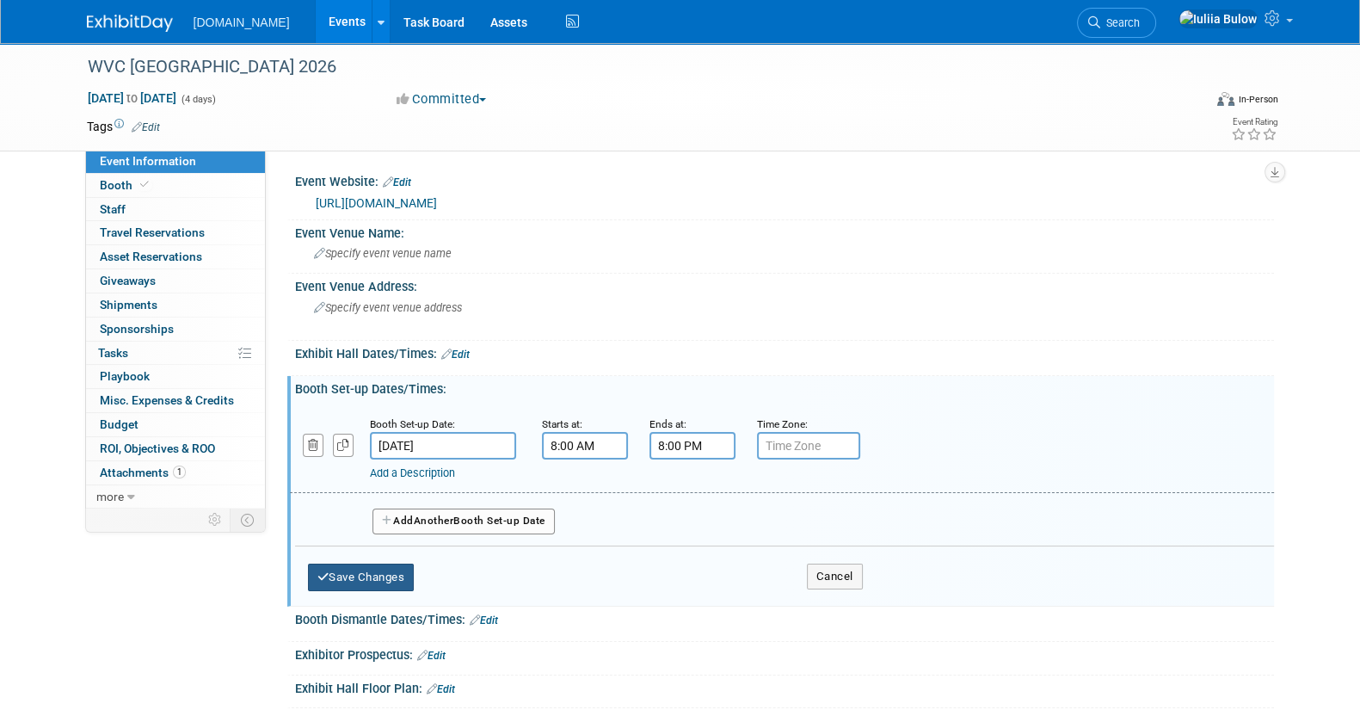
click at [364, 572] on button "Save Changes" at bounding box center [361, 577] width 107 height 28
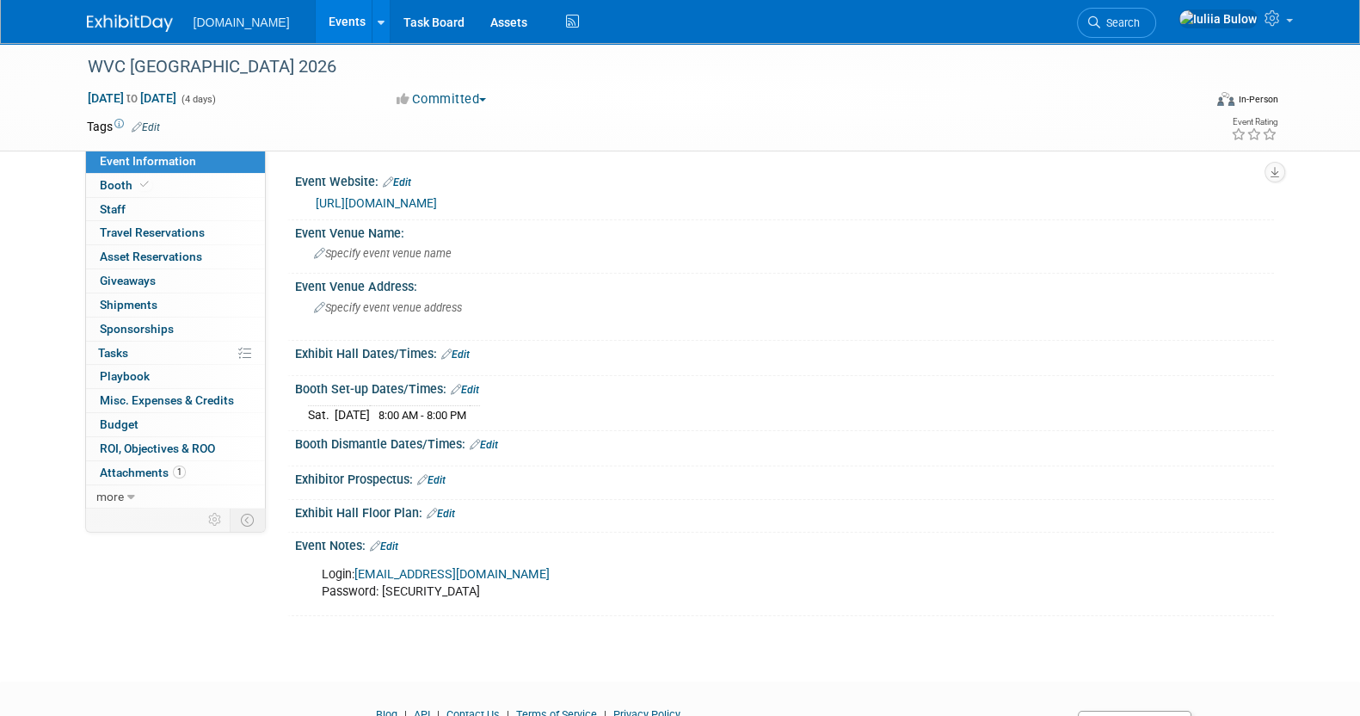
click at [461, 350] on link "Edit" at bounding box center [455, 354] width 28 height 12
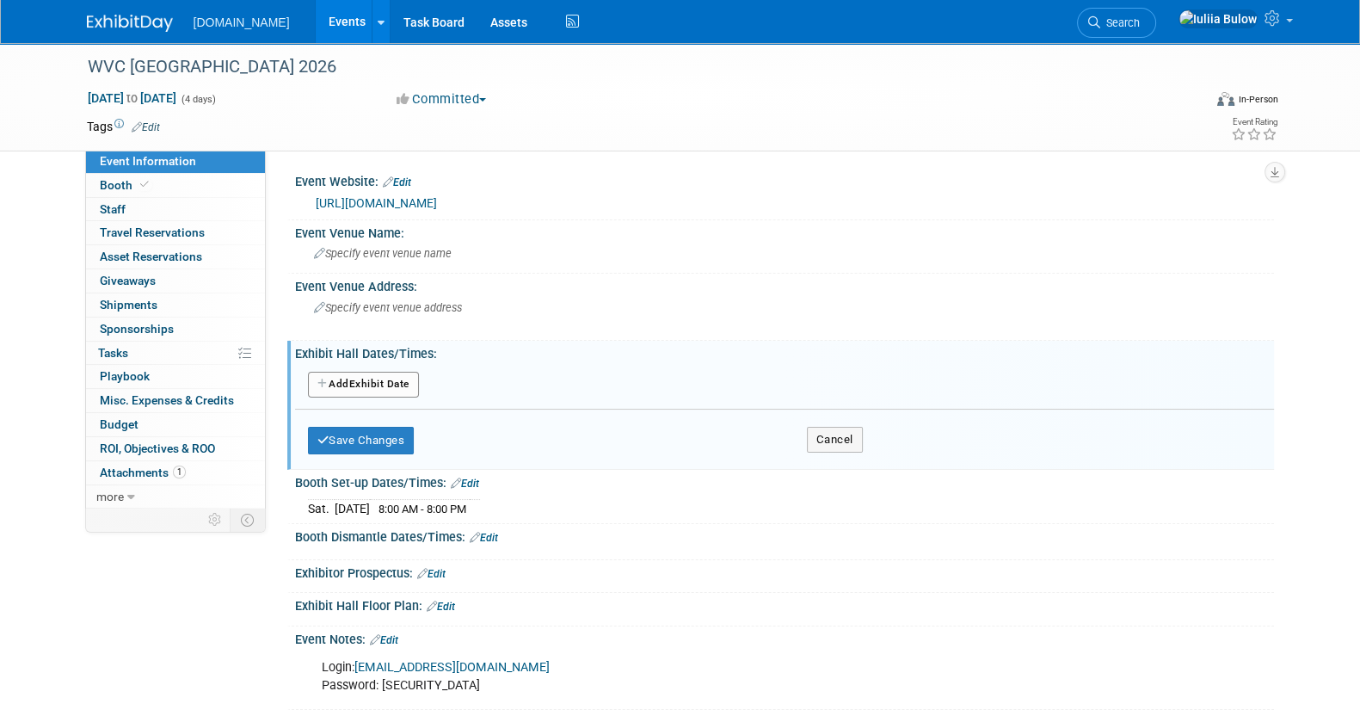
click at [372, 373] on button "Add Another Exhibit Date" at bounding box center [363, 385] width 111 height 26
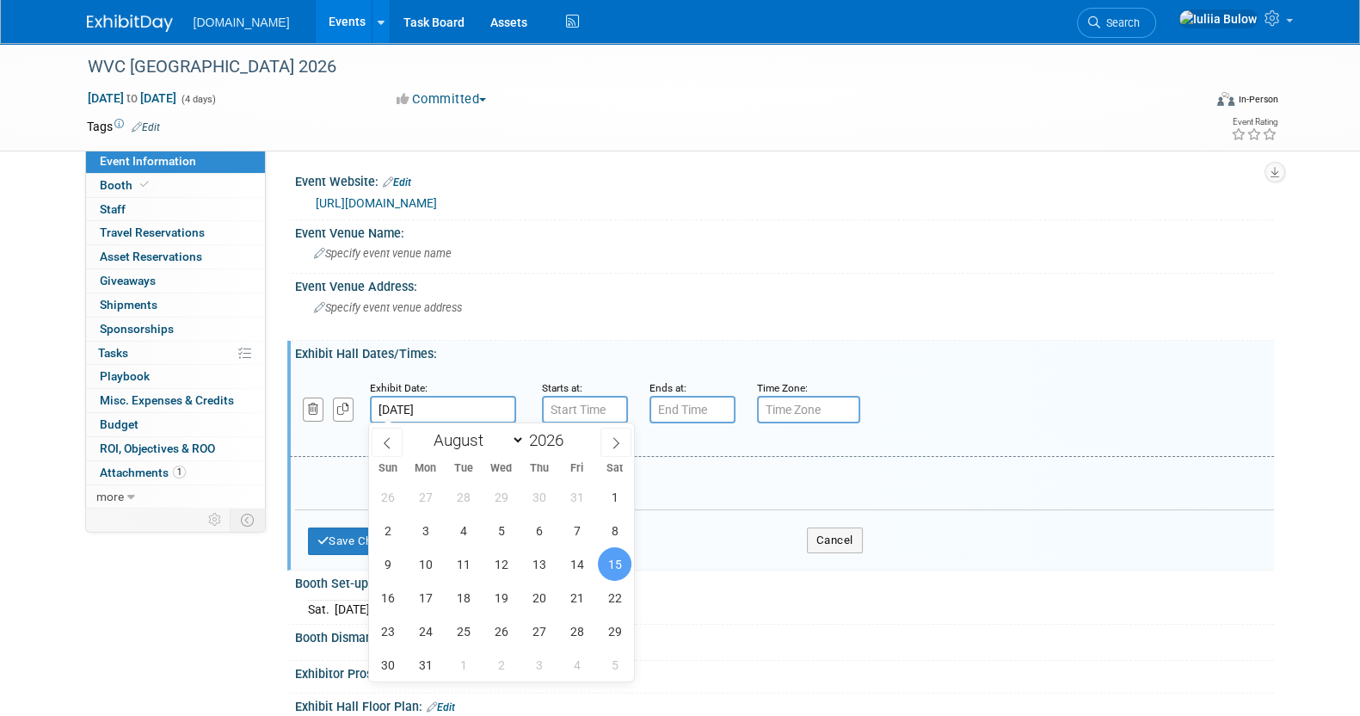
click at [445, 412] on input "[DATE]" at bounding box center [443, 410] width 146 height 28
click at [392, 596] on span "16" at bounding box center [388, 598] width 34 height 34
type input "[DATE]"
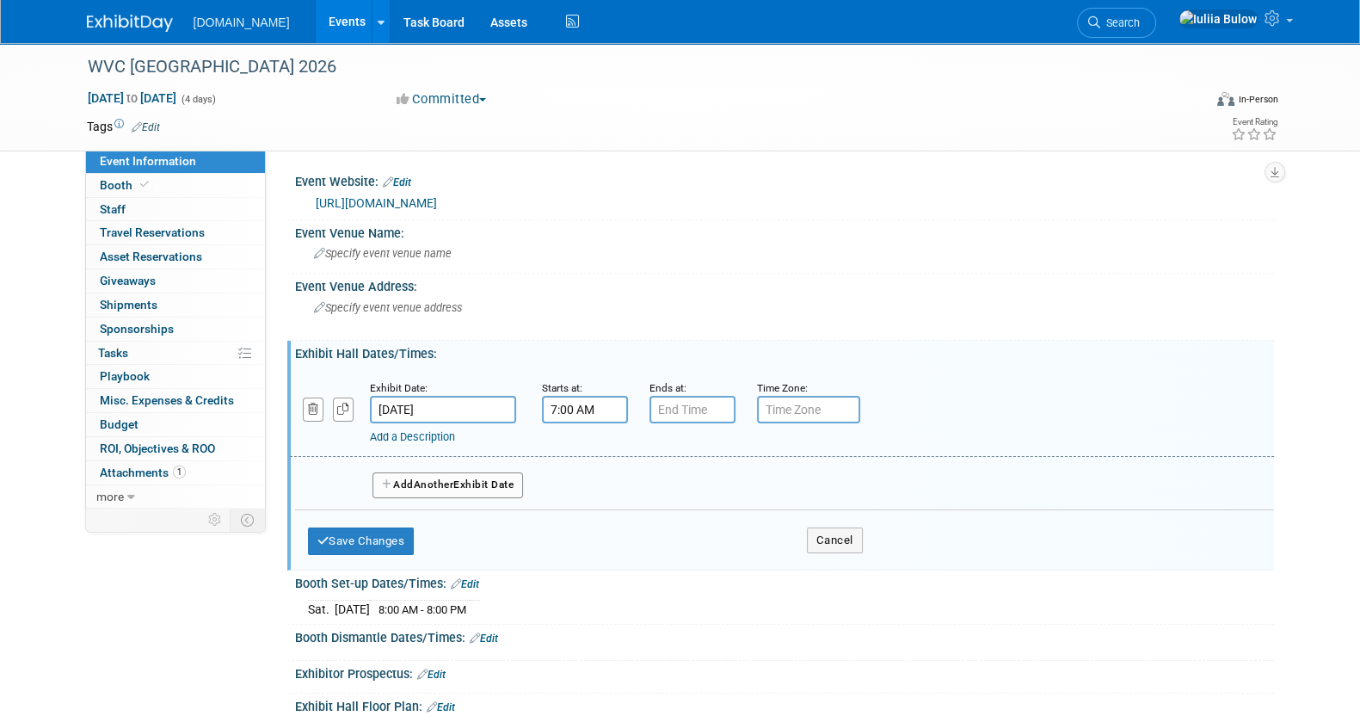
click at [590, 403] on input "7:00 AM" at bounding box center [585, 410] width 86 height 28
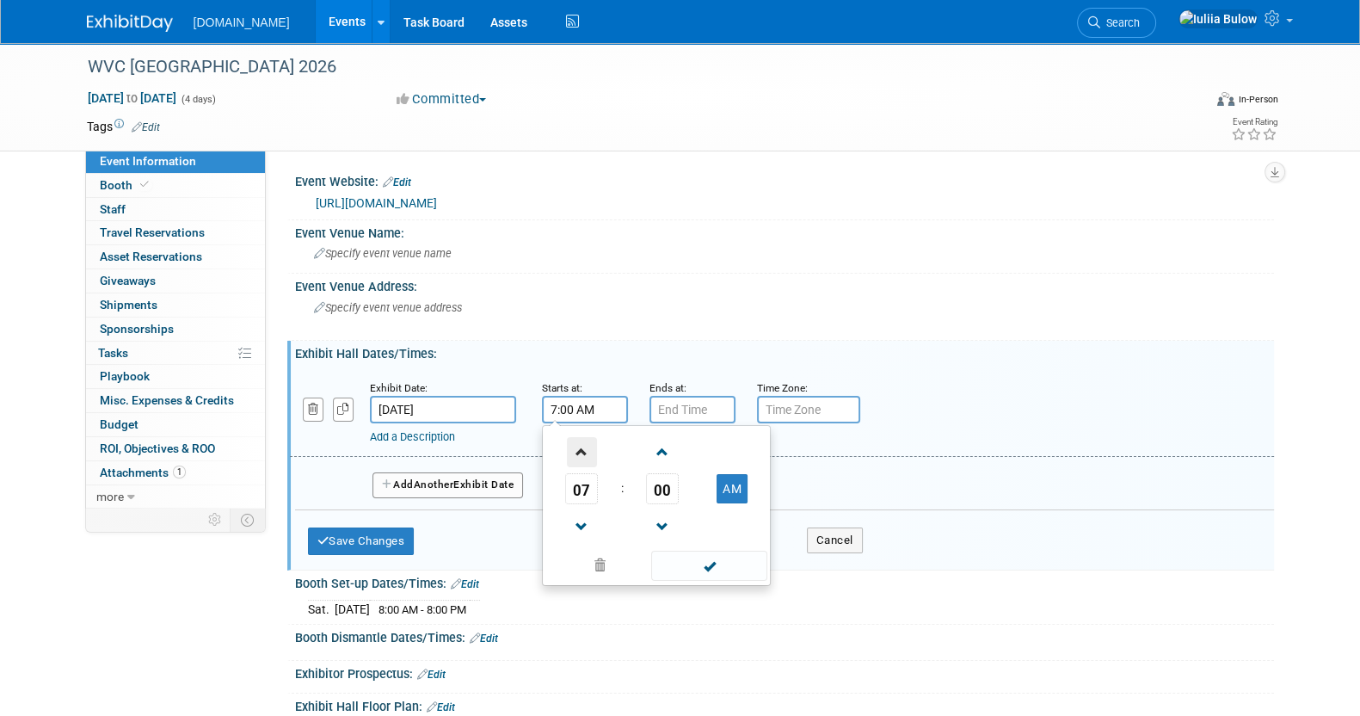
click at [572, 443] on span at bounding box center [582, 452] width 30 height 30
type input "9:00 AM"
click at [722, 576] on div "09 : 00 AM 12 01 02 03 04 05 06 07 08 09 10 11 00 05 10 15 20 25 30 35 40 45 50…" at bounding box center [656, 505] width 229 height 161
click at [719, 571] on span at bounding box center [709, 565] width 116 height 30
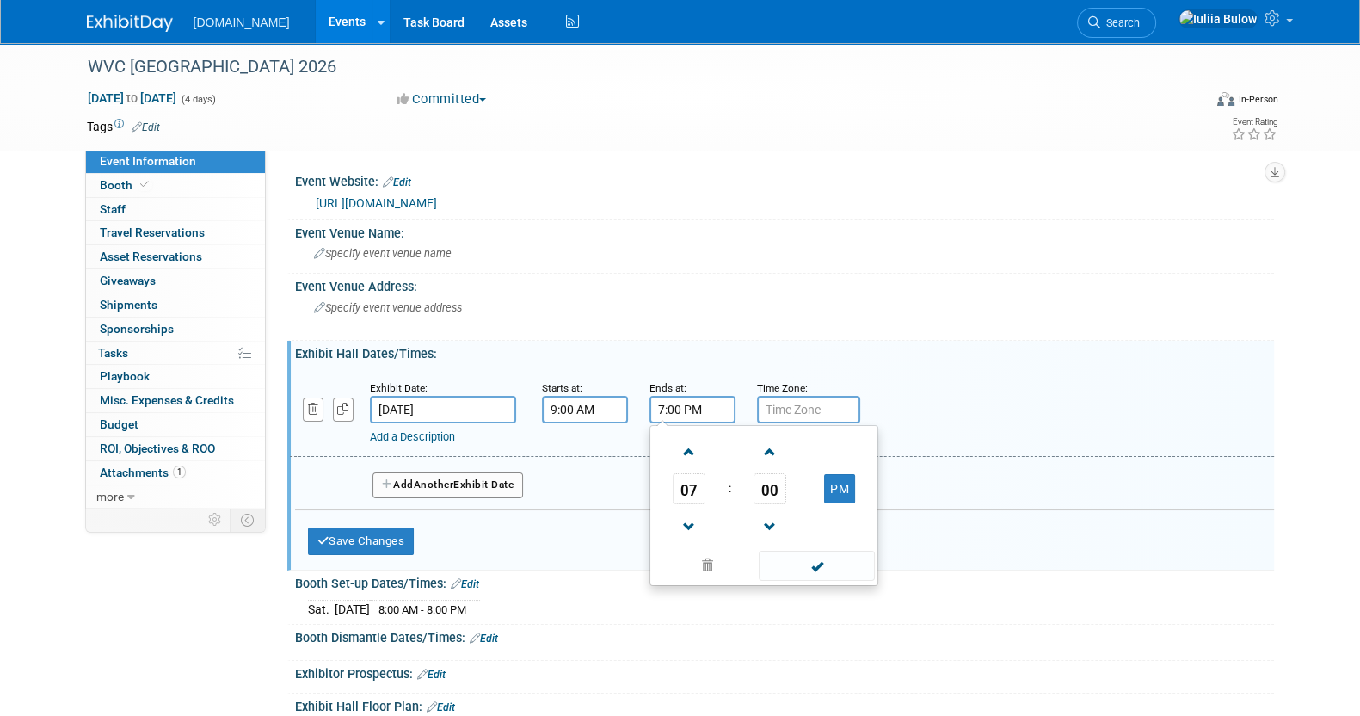
click at [692, 397] on input "7:00 PM" at bounding box center [692, 410] width 86 height 28
click at [684, 513] on span at bounding box center [689, 527] width 30 height 30
type input "5:00 PM"
click at [795, 556] on span at bounding box center [817, 565] width 116 height 30
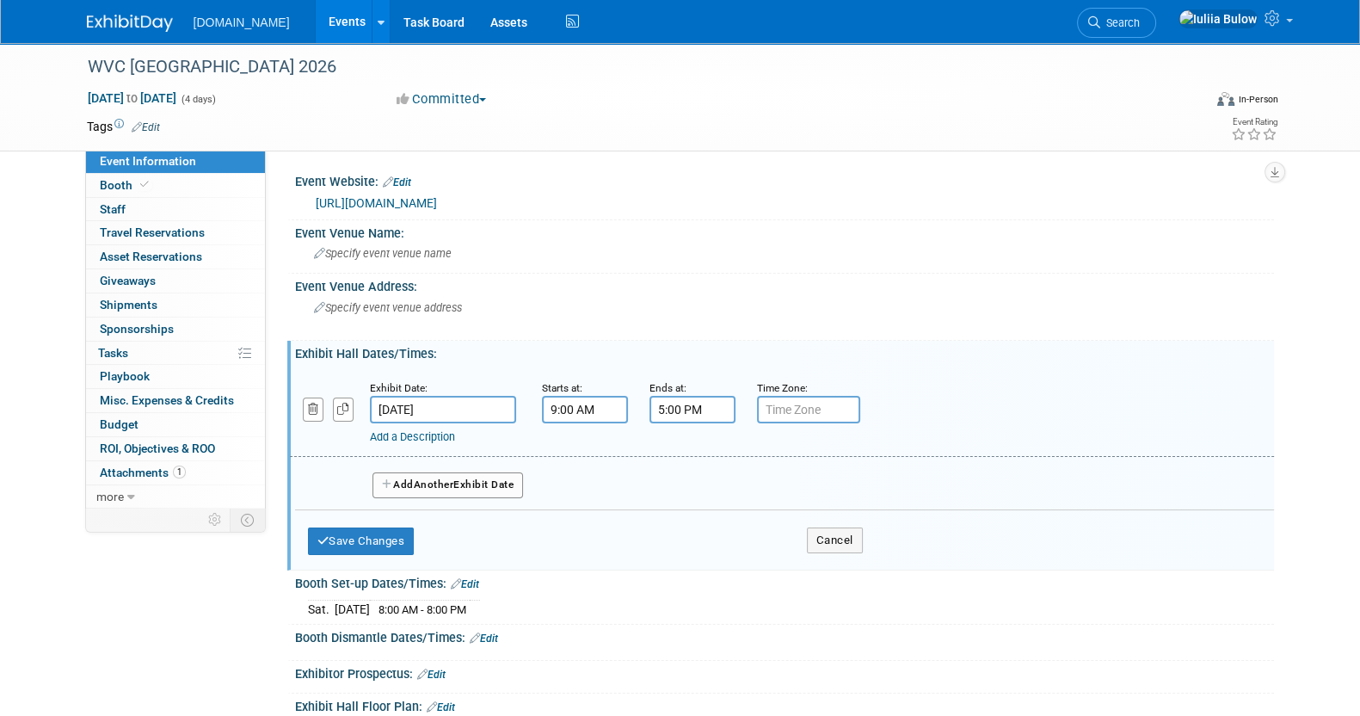
click at [453, 472] on button "Add Another Exhibit Date" at bounding box center [447, 485] width 151 height 26
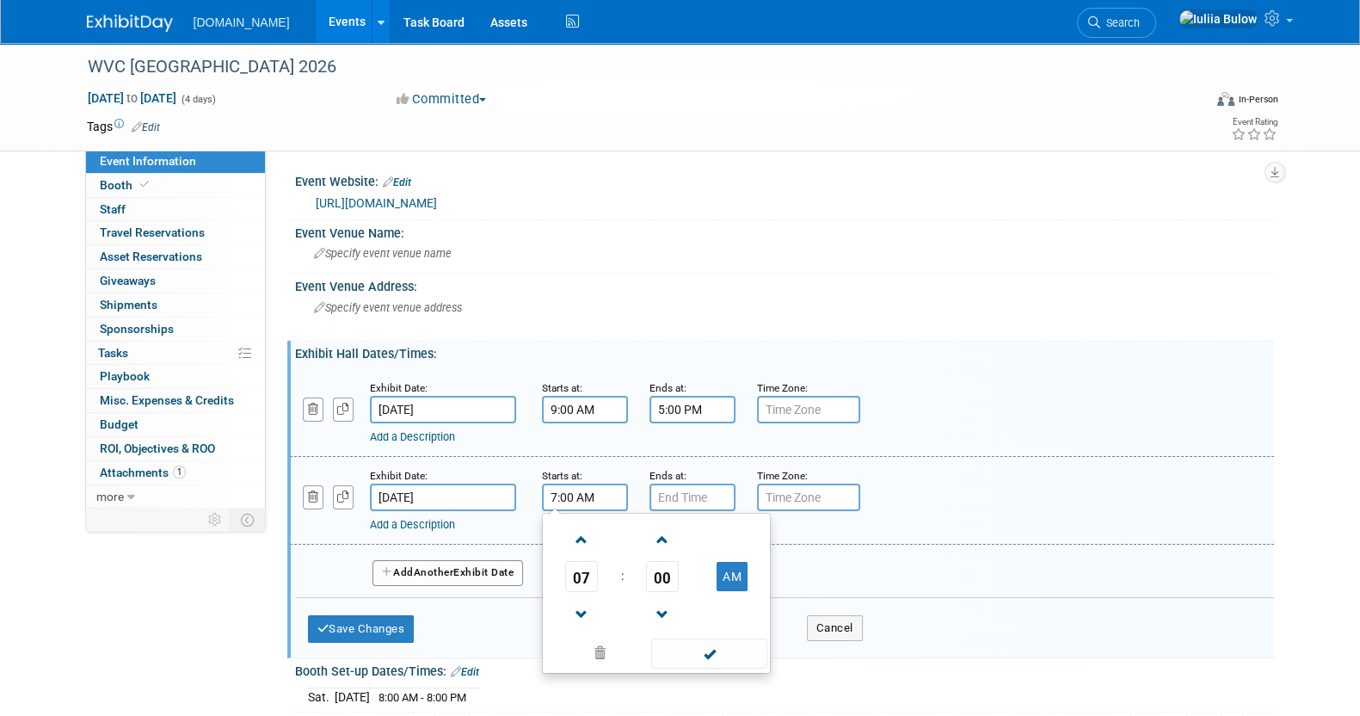
click at [572, 501] on input "7:00 AM" at bounding box center [585, 497] width 86 height 28
click at [580, 537] on span at bounding box center [582, 540] width 30 height 30
type input "9:00 AM"
click at [685, 638] on span at bounding box center [709, 653] width 116 height 30
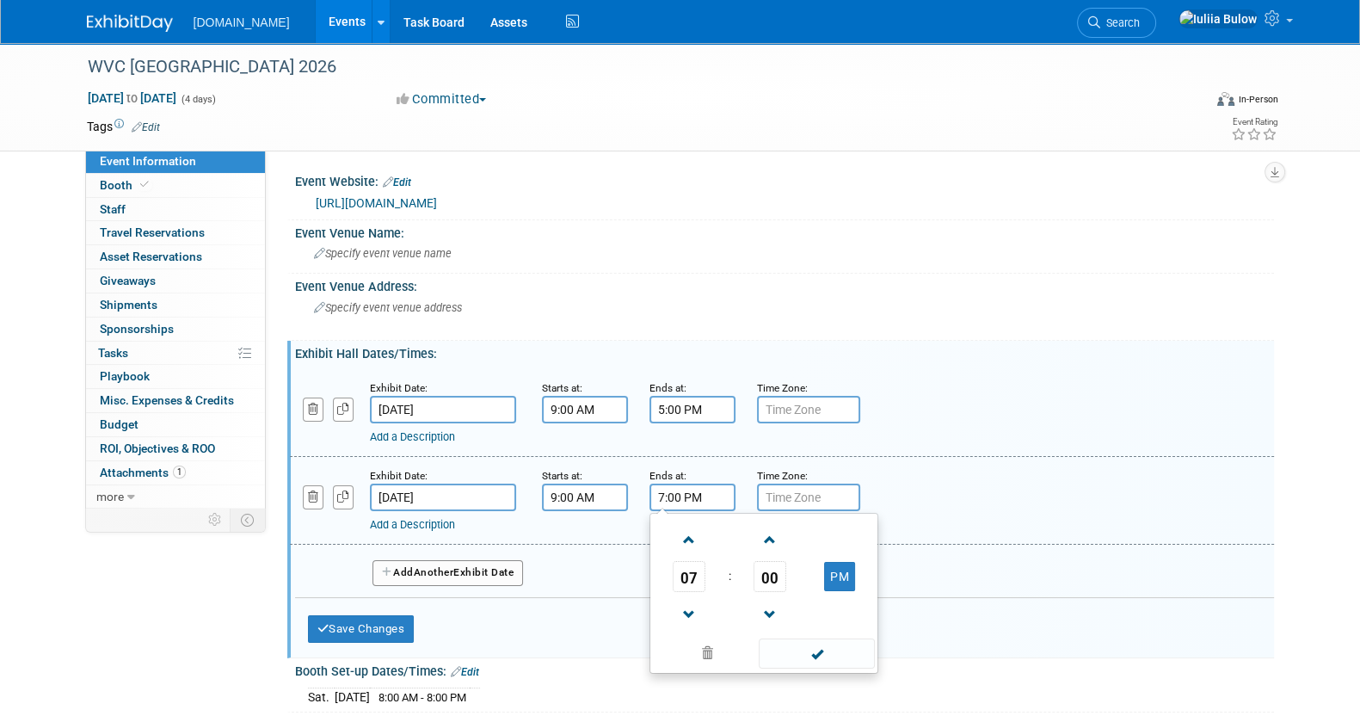
click at [674, 496] on input "7:00 PM" at bounding box center [692, 497] width 86 height 28
click at [694, 605] on span at bounding box center [689, 614] width 30 height 30
click at [693, 604] on span at bounding box center [689, 614] width 30 height 30
type input "5:00 PM"
click at [807, 638] on span at bounding box center [817, 653] width 116 height 30
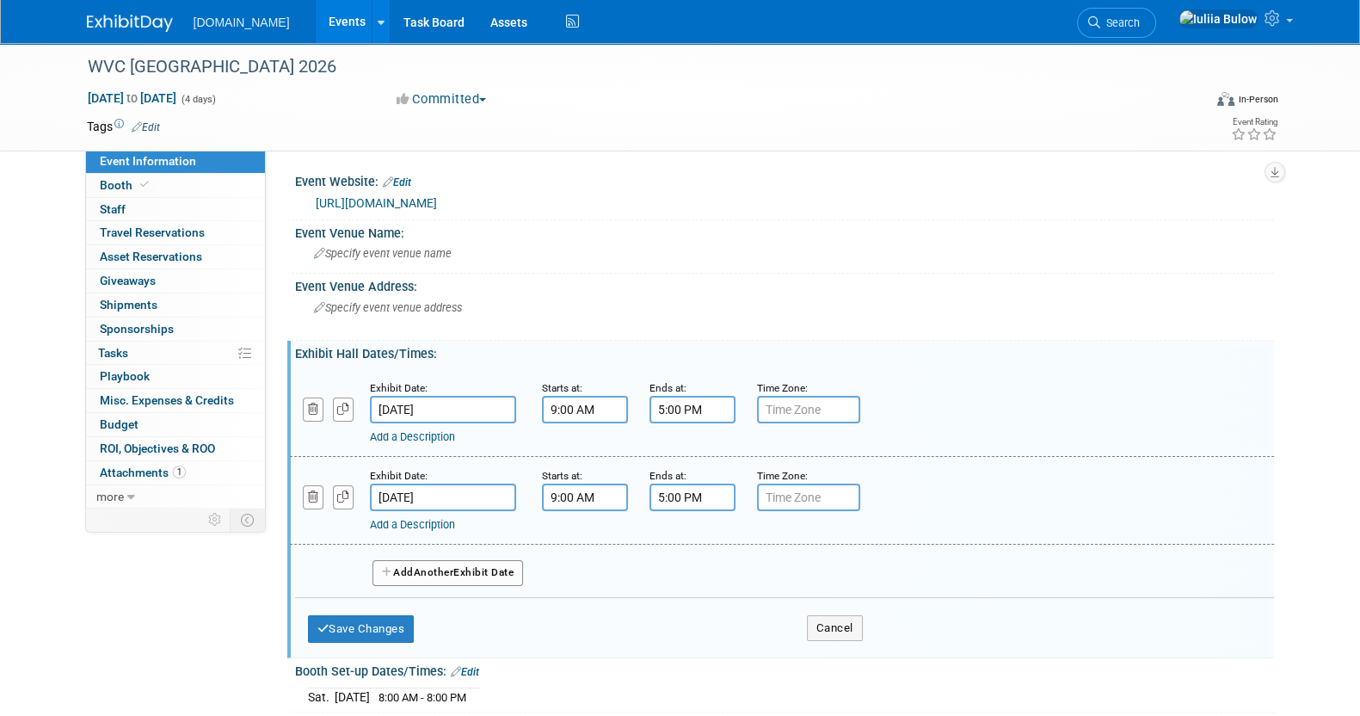
click at [472, 573] on button "Add Another Exhibit Date" at bounding box center [447, 573] width 151 height 26
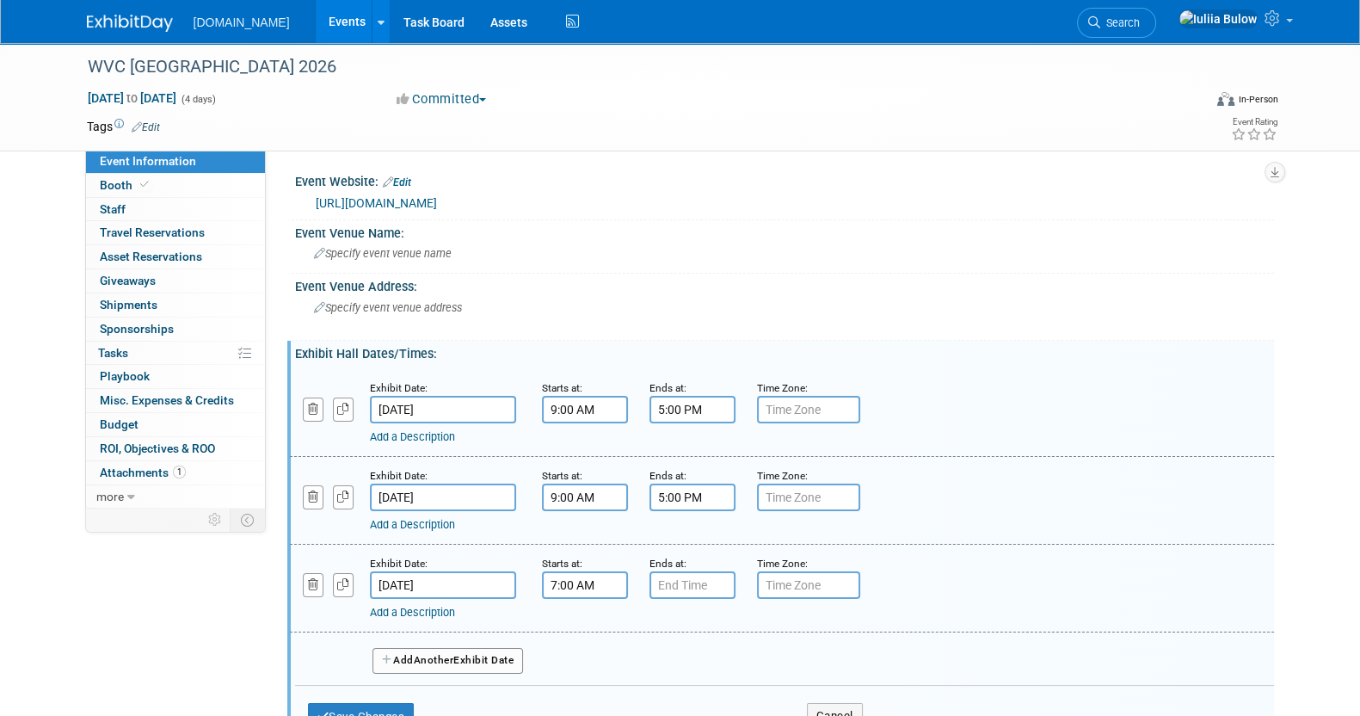
click at [578, 584] on input "7:00 AM" at bounding box center [585, 585] width 86 height 28
click at [581, 691] on span at bounding box center [582, 702] width 30 height 30
click at [576, 619] on span at bounding box center [582, 627] width 30 height 30
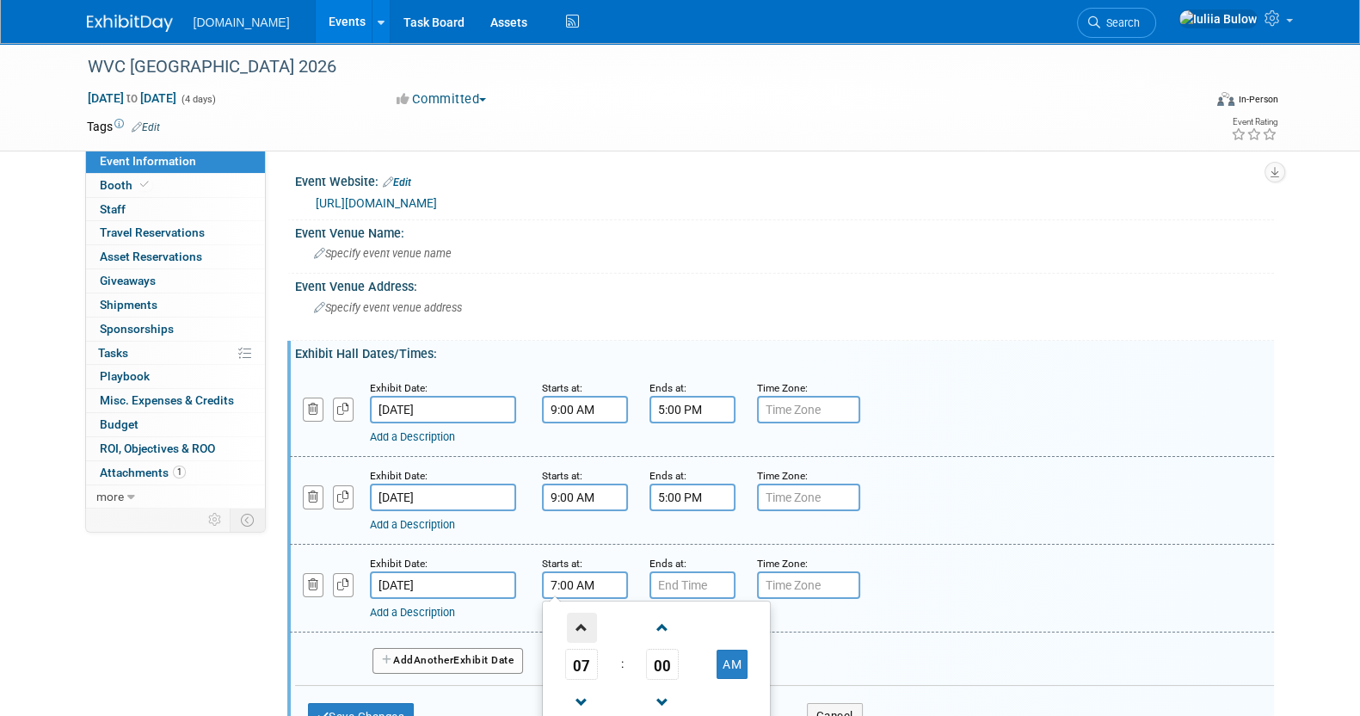
click at [576, 619] on span at bounding box center [582, 627] width 30 height 30
click at [576, 622] on span at bounding box center [582, 627] width 30 height 30
type input "9:00 AM"
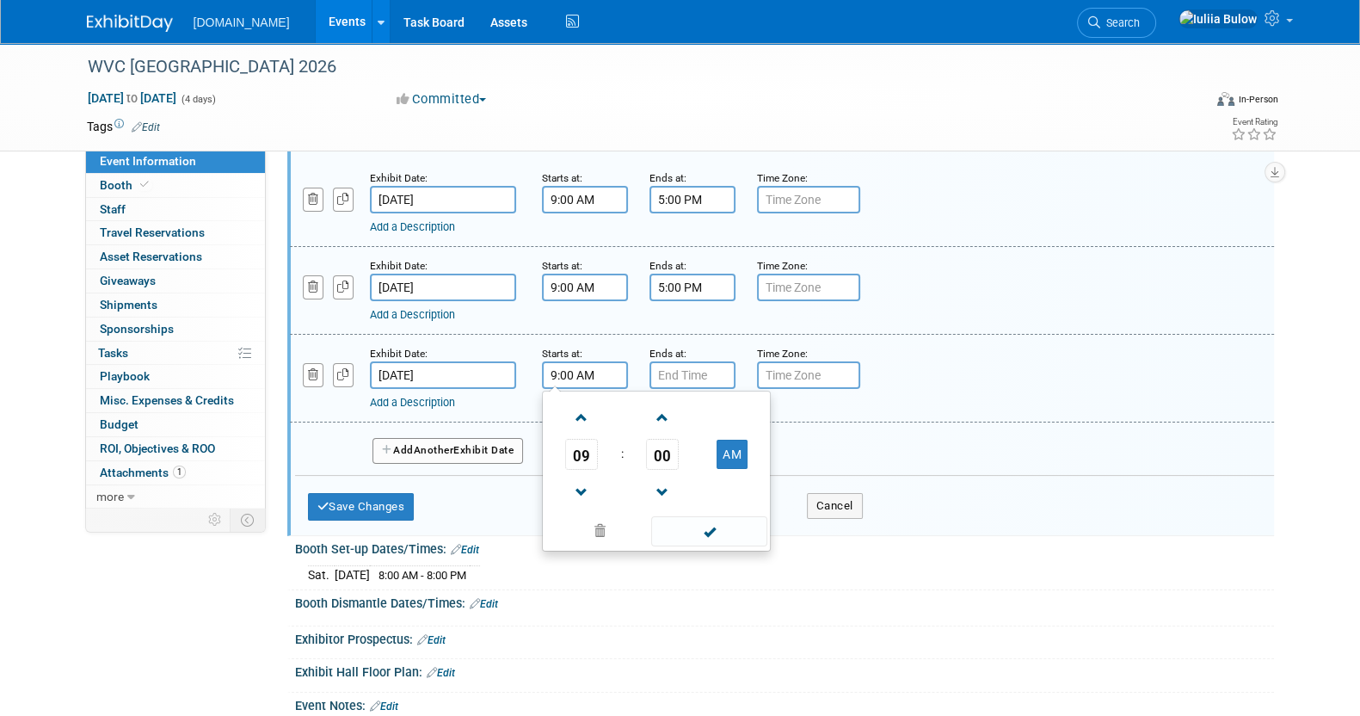
scroll to position [214, 0]
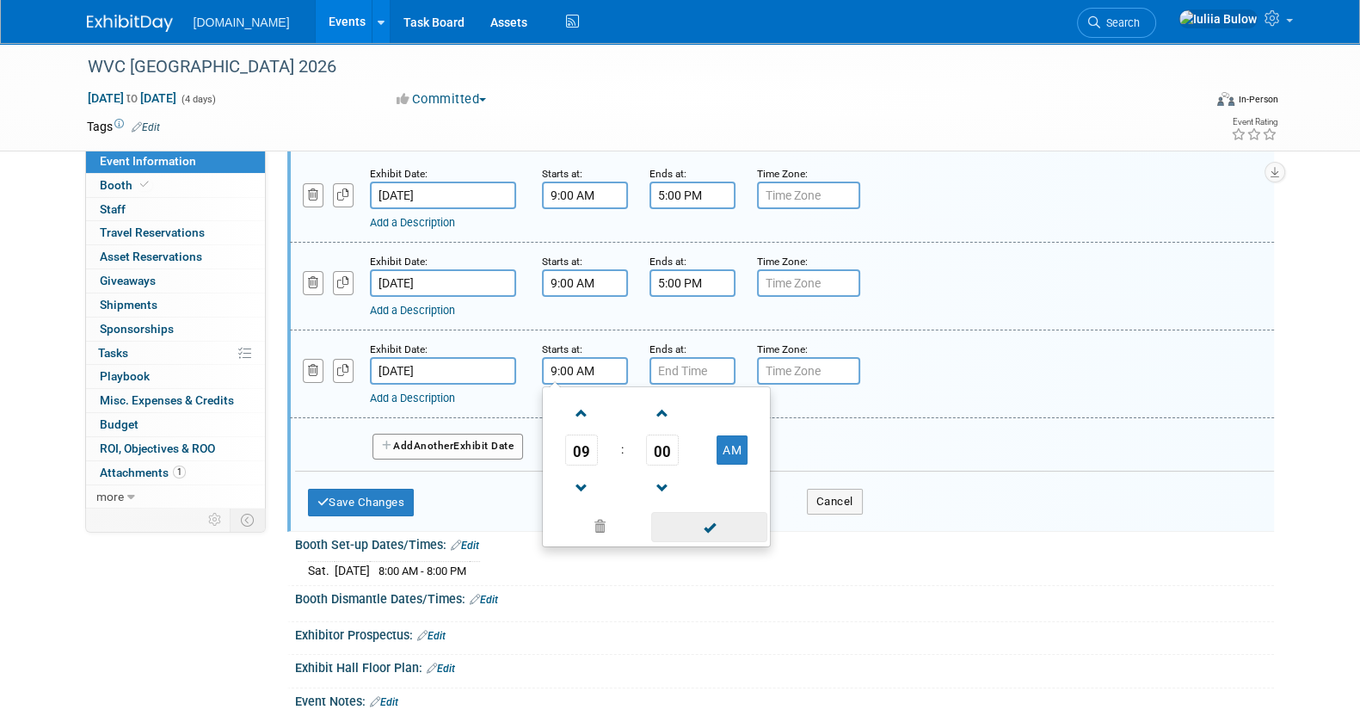
click at [706, 517] on span at bounding box center [709, 527] width 116 height 30
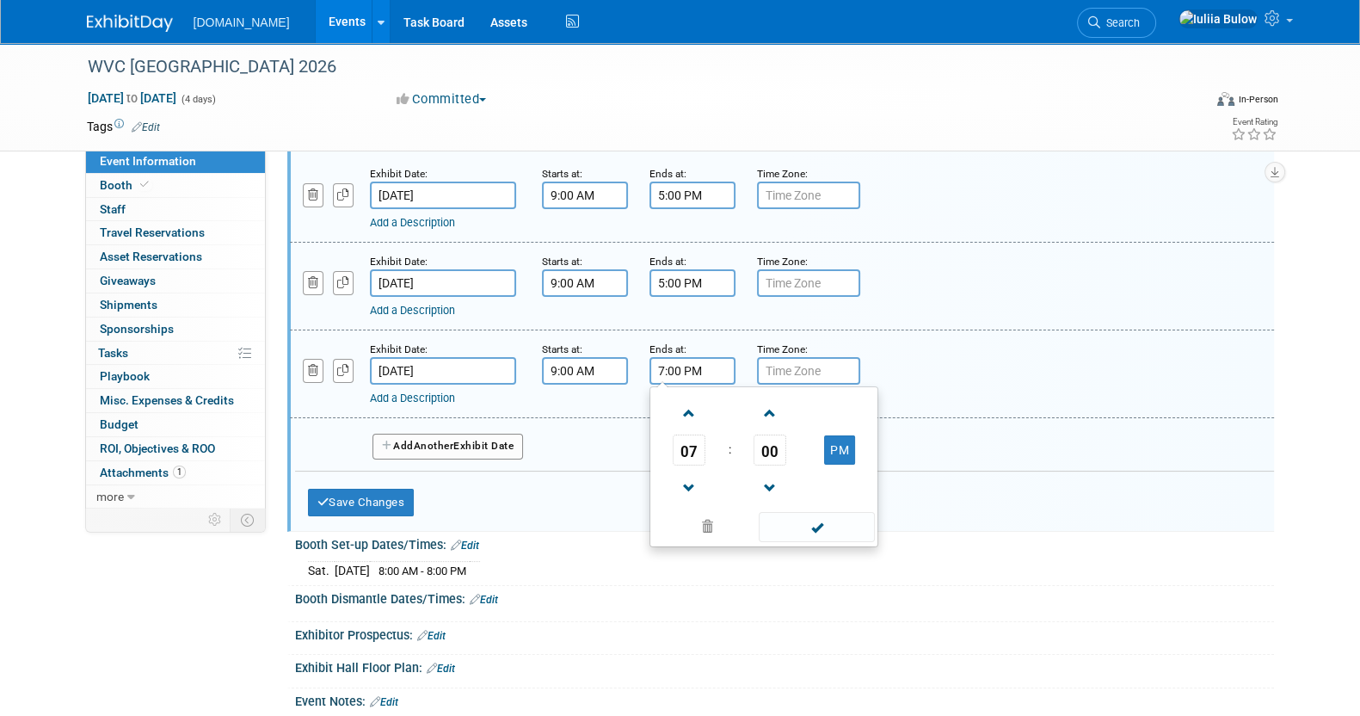
click at [683, 360] on input "7:00 PM" at bounding box center [692, 371] width 86 height 28
click at [693, 445] on span "07" at bounding box center [689, 449] width 33 height 31
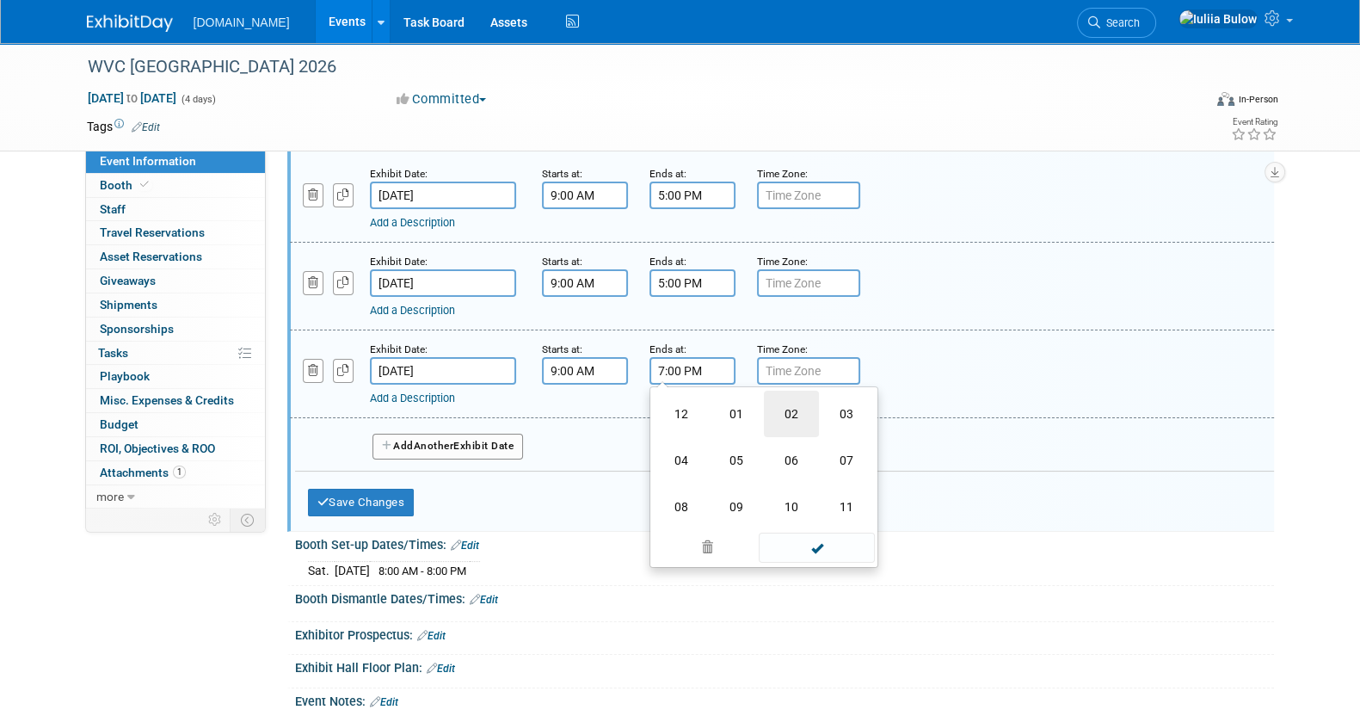
click at [770, 416] on td "02" at bounding box center [791, 413] width 55 height 46
type input "2:00 PM"
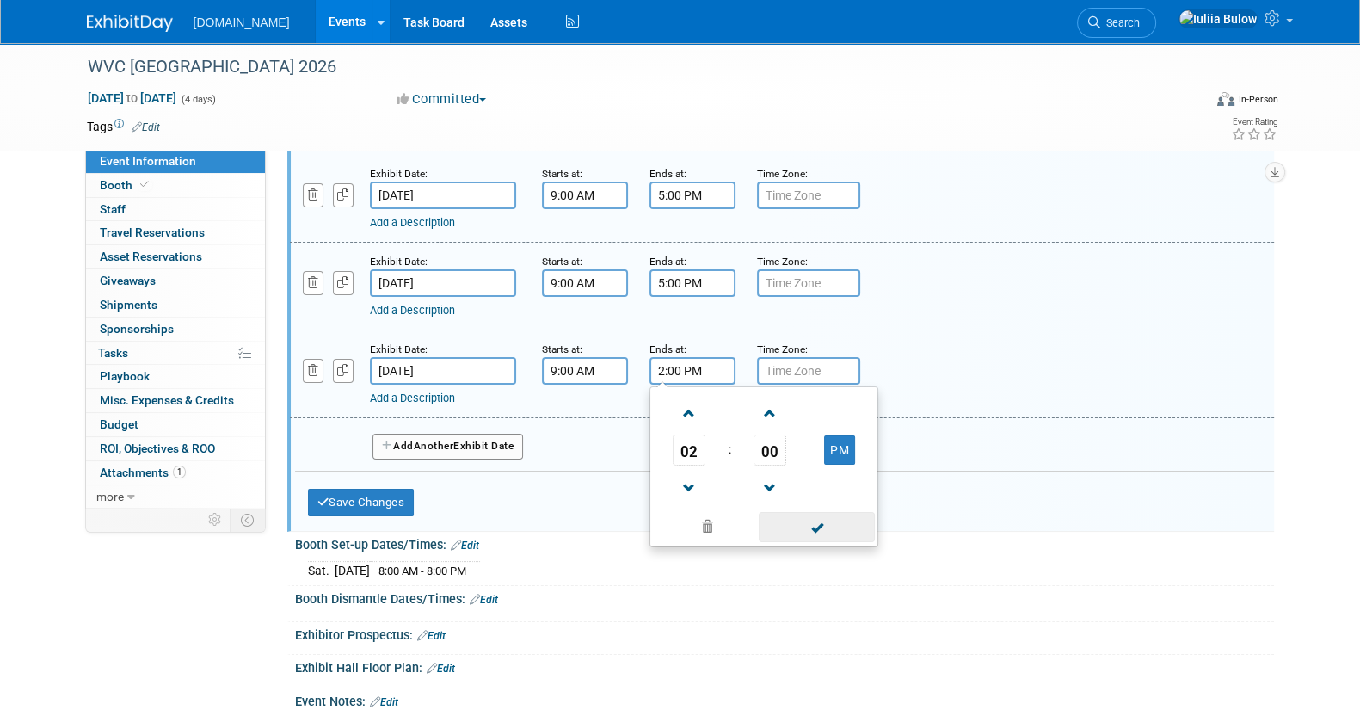
drag, startPoint x: 807, startPoint y: 525, endPoint x: 787, endPoint y: 518, distance: 20.9
click at [805, 524] on span at bounding box center [817, 527] width 116 height 30
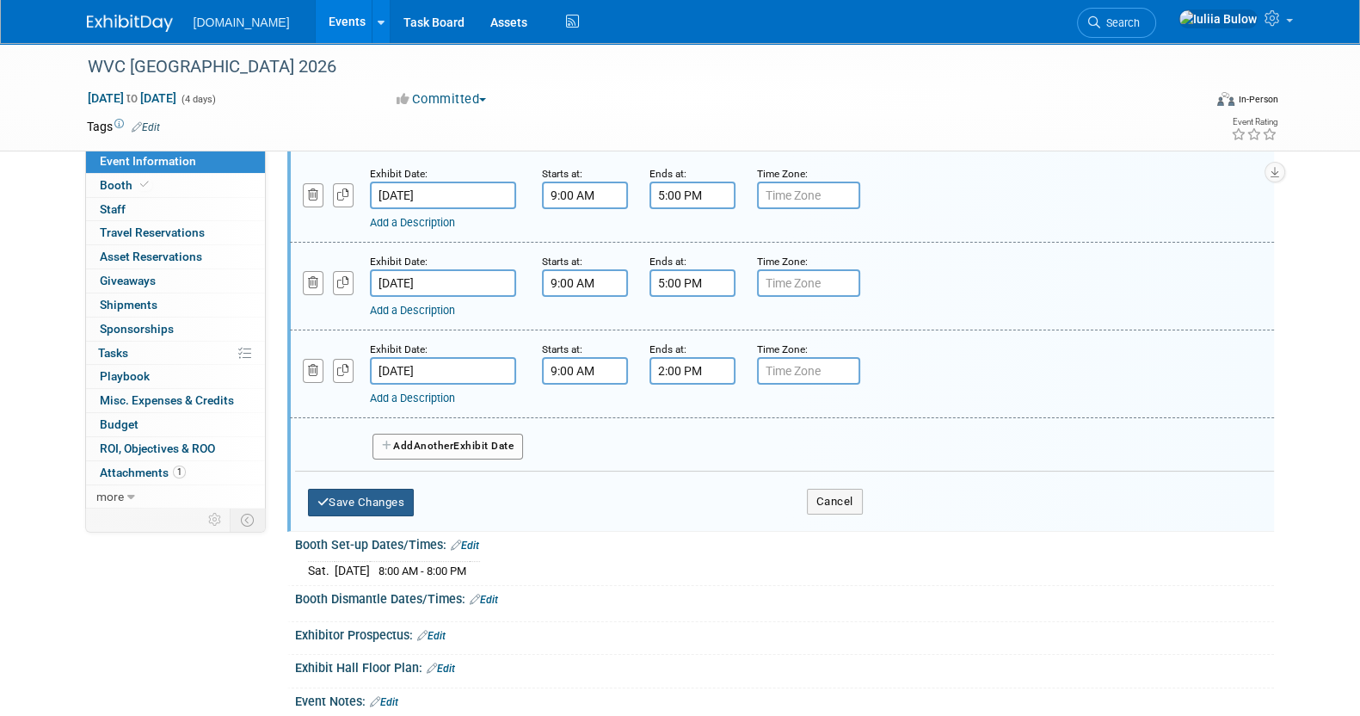
click at [365, 491] on button "Save Changes" at bounding box center [361, 503] width 107 height 28
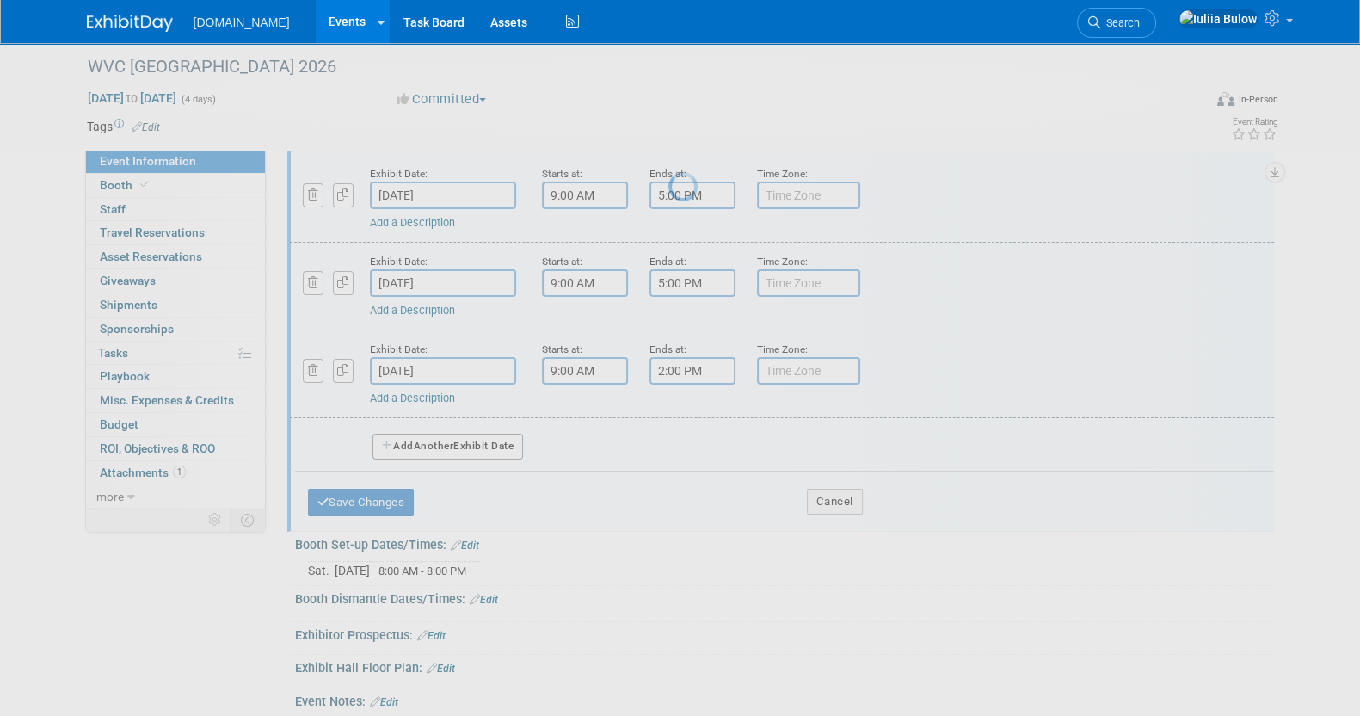
scroll to position [78, 0]
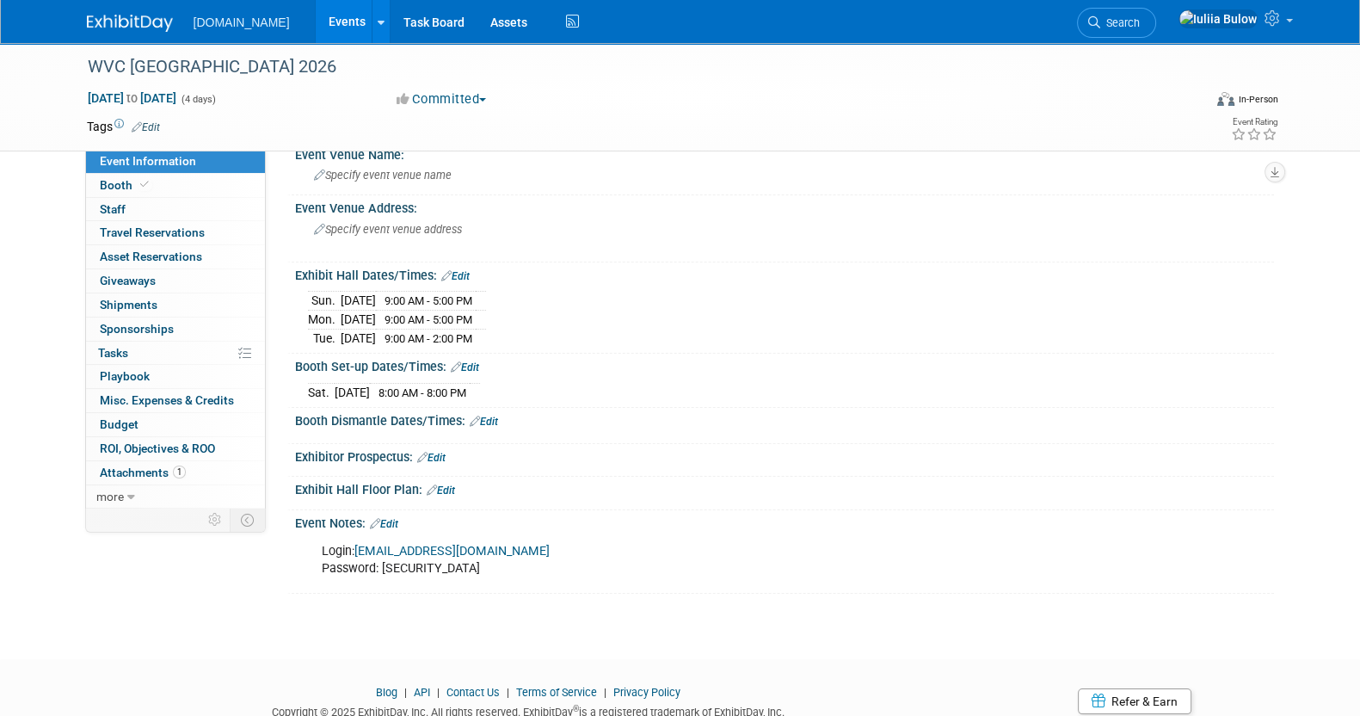
click at [485, 418] on link "Edit" at bounding box center [484, 421] width 28 height 12
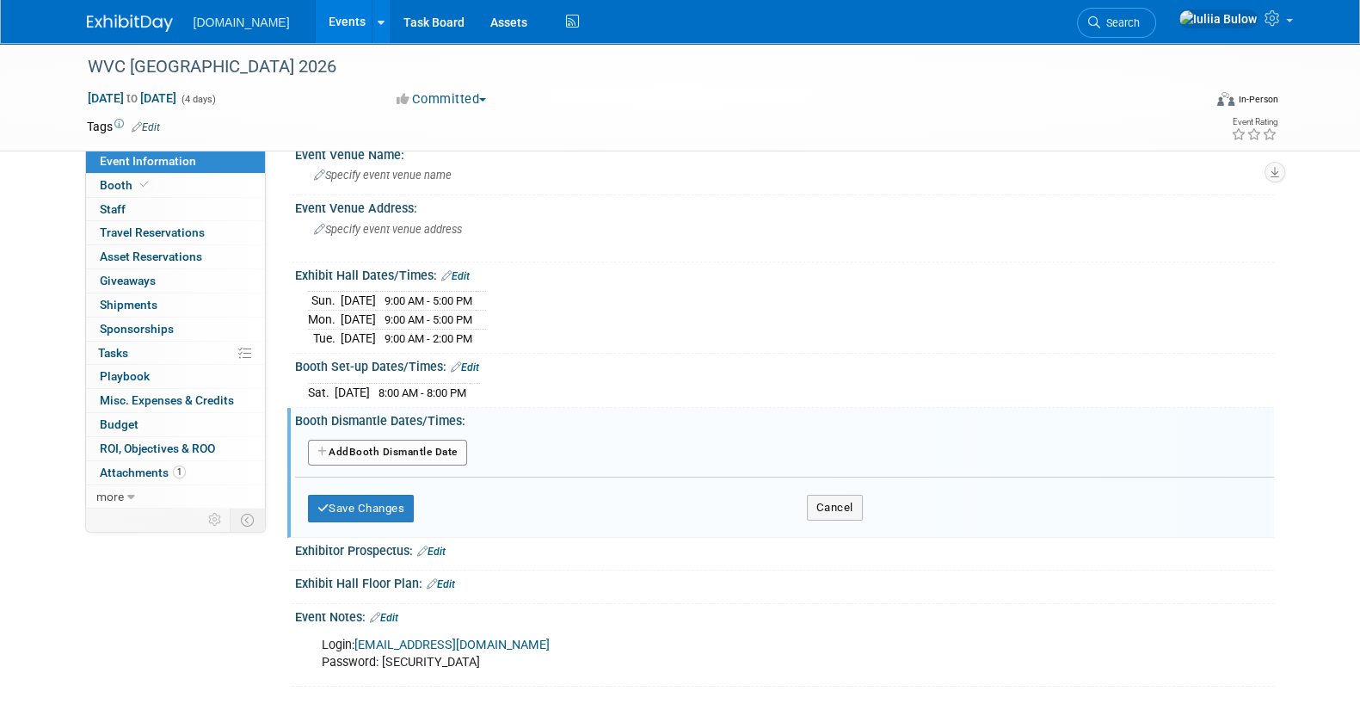
click at [428, 445] on button "Add Another Booth Dismantle Date" at bounding box center [387, 453] width 159 height 26
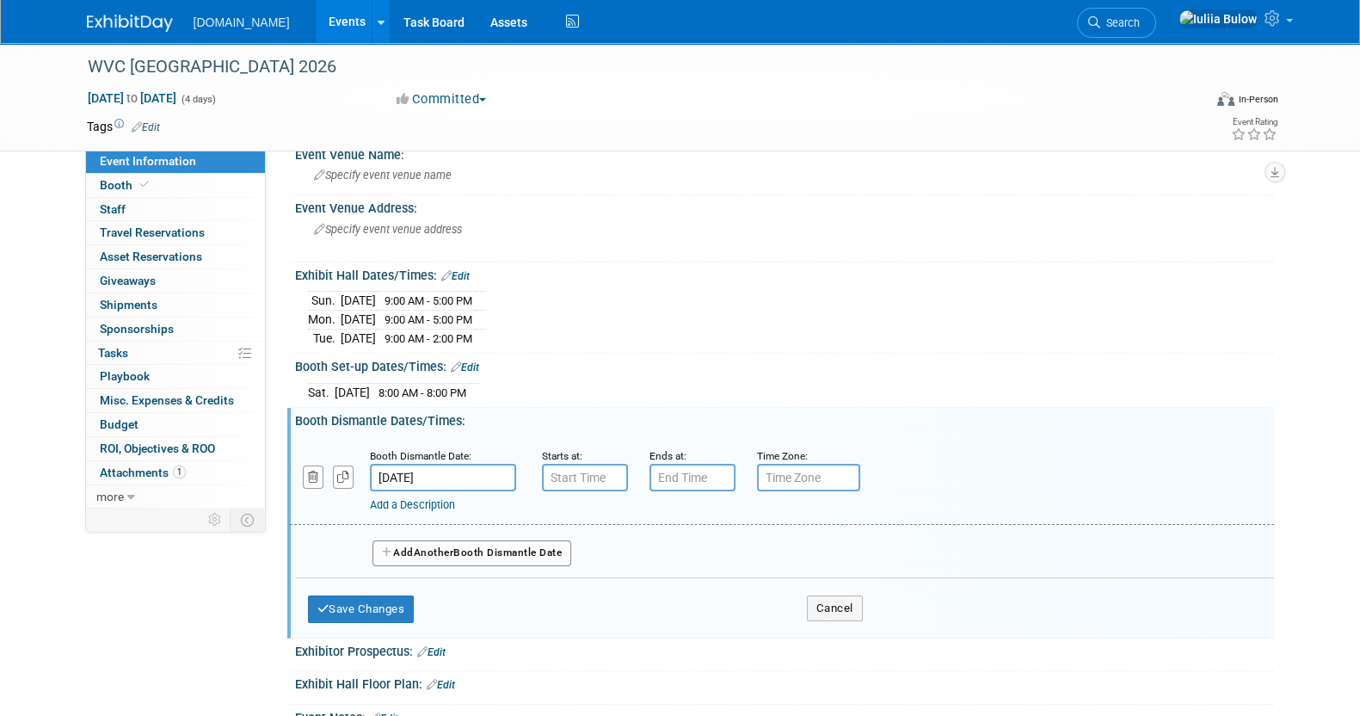
click at [636, 464] on div "Ends at:" at bounding box center [690, 468] width 108 height 45
click at [598, 469] on input "7:00 AM" at bounding box center [585, 478] width 86 height 28
click at [581, 544] on span "07" at bounding box center [581, 555] width 33 height 31
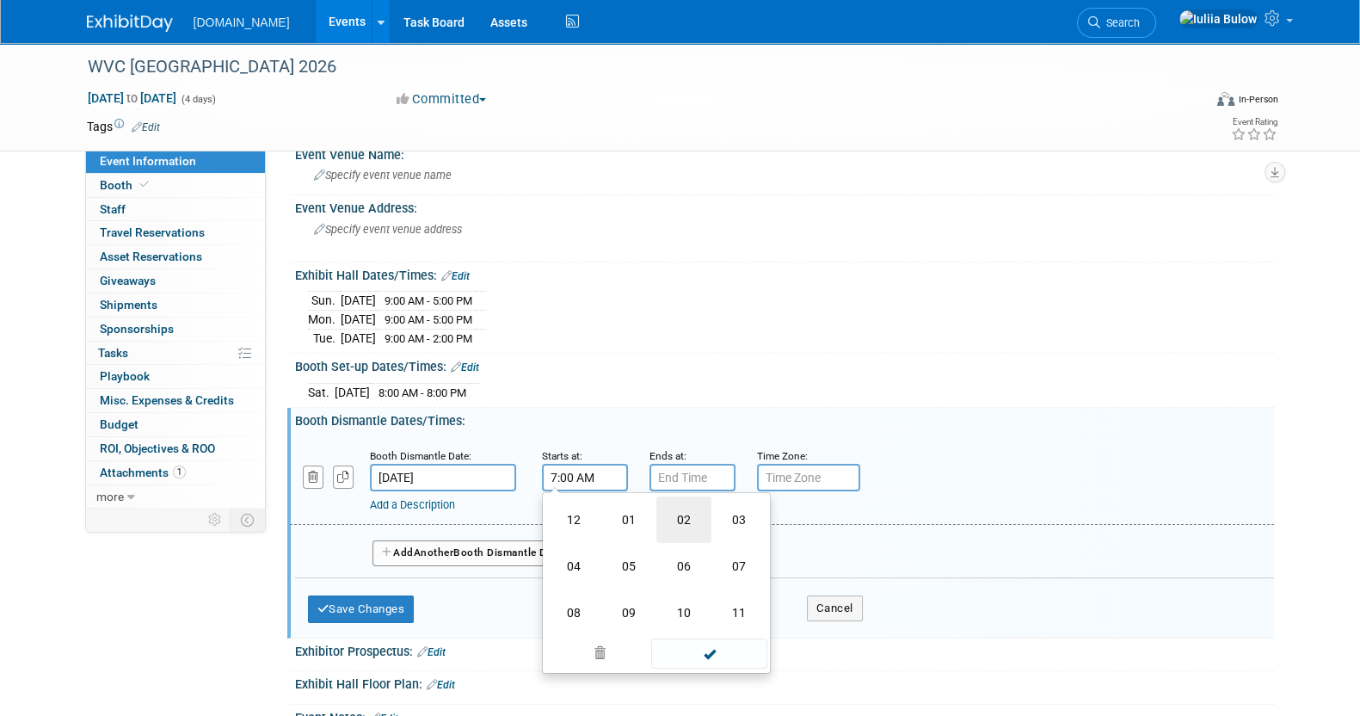
click at [662, 509] on td "02" at bounding box center [683, 519] width 55 height 46
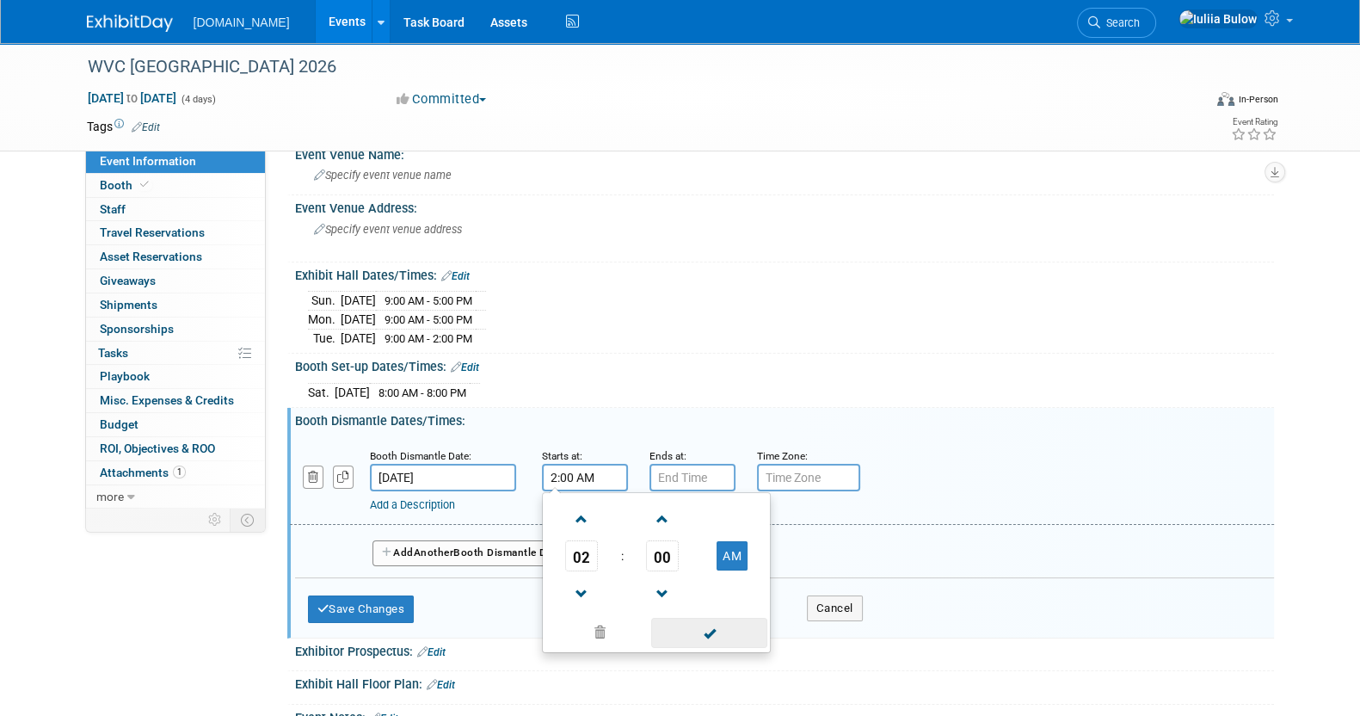
click at [705, 624] on span at bounding box center [709, 633] width 116 height 30
click at [613, 468] on input "2:00 AM" at bounding box center [585, 478] width 86 height 28
click at [722, 549] on button "AM" at bounding box center [731, 555] width 31 height 29
type input "2:00 PM"
click at [705, 471] on input "7:00 PM" at bounding box center [692, 478] width 86 height 28
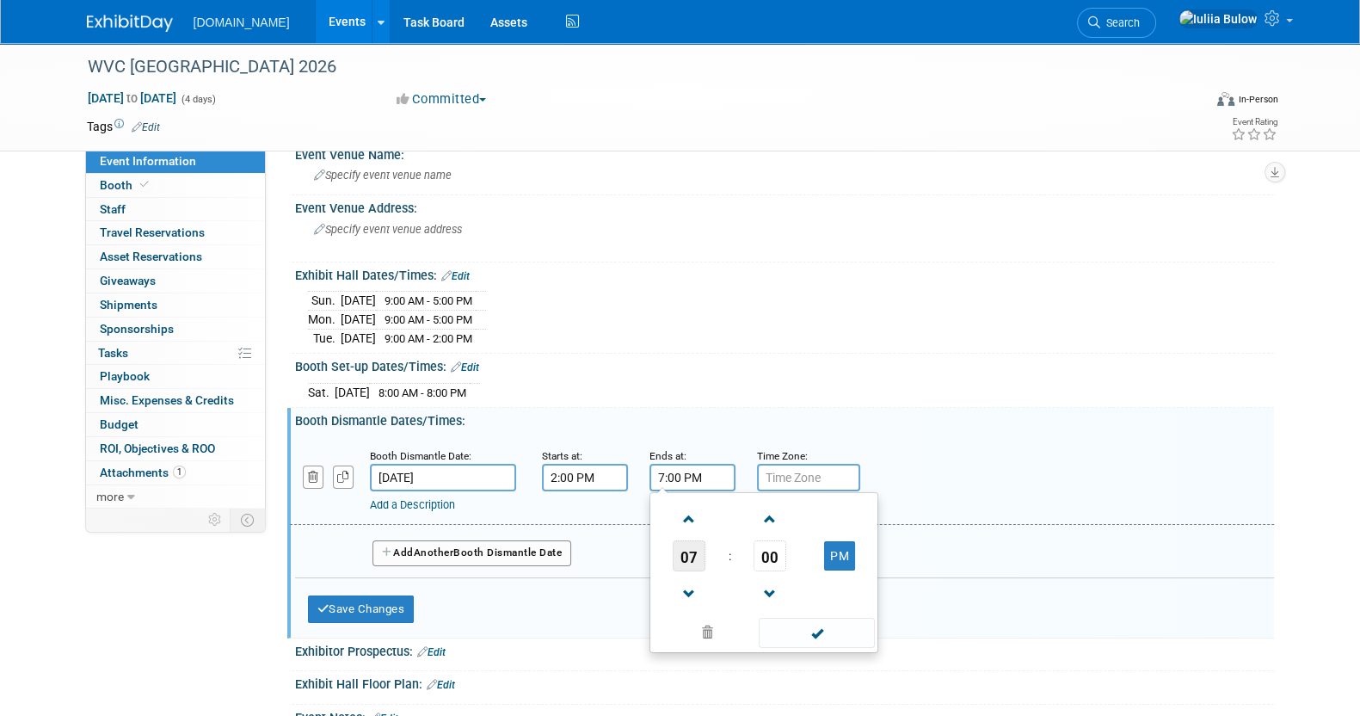
click at [693, 552] on span "07" at bounding box center [689, 555] width 33 height 31
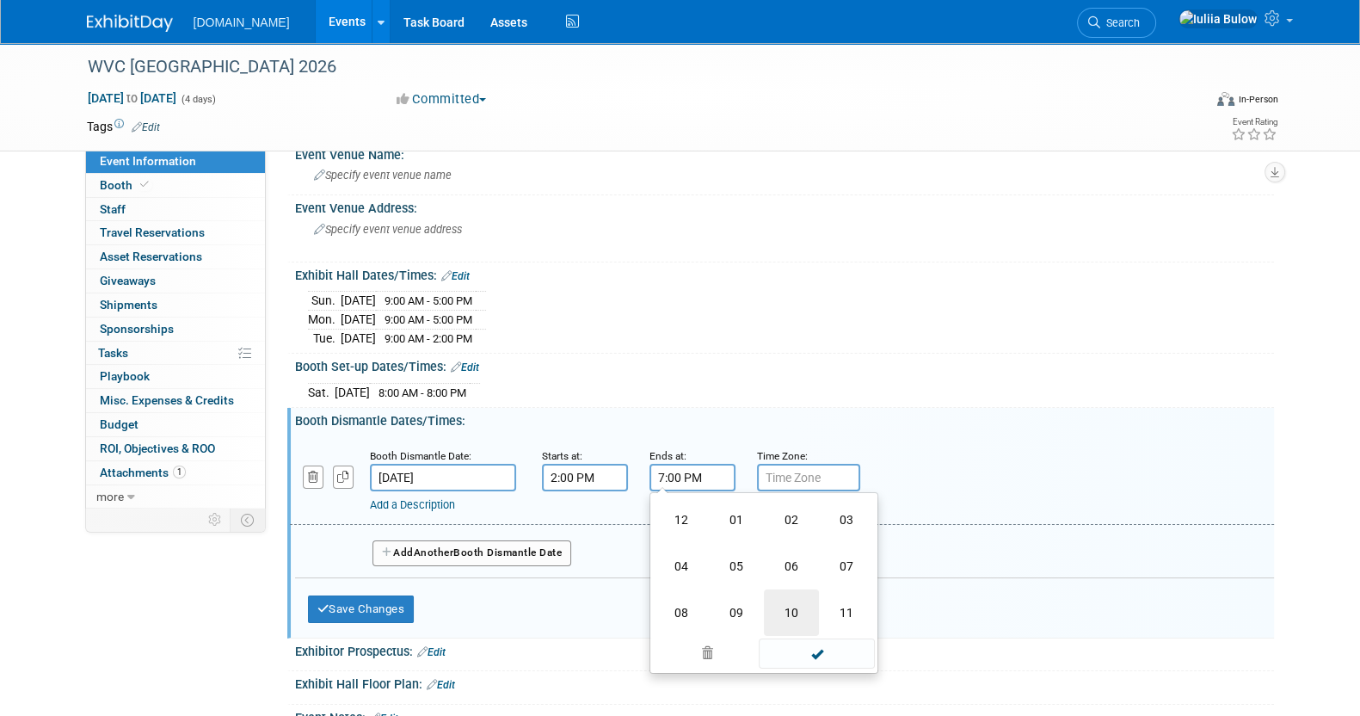
click at [789, 607] on td "10" at bounding box center [791, 612] width 55 height 46
type input "10:00 PM"
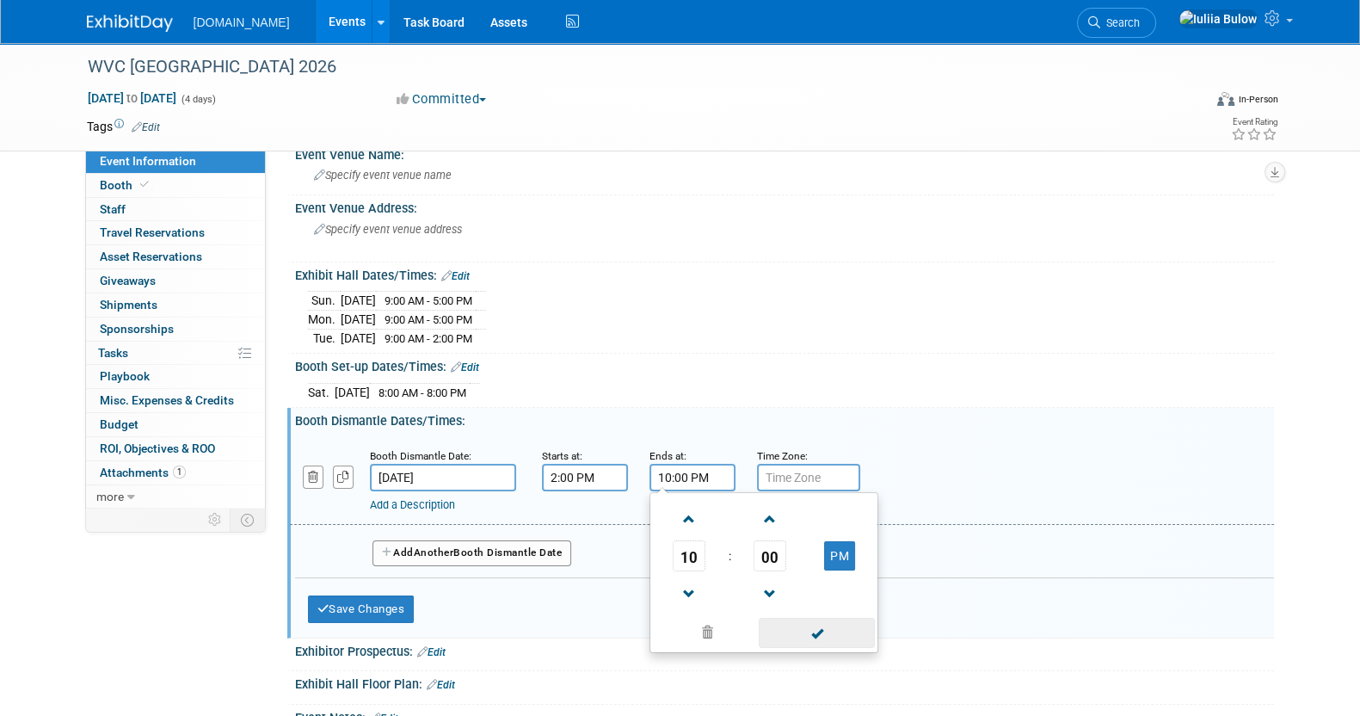
click at [809, 618] on span at bounding box center [817, 633] width 116 height 30
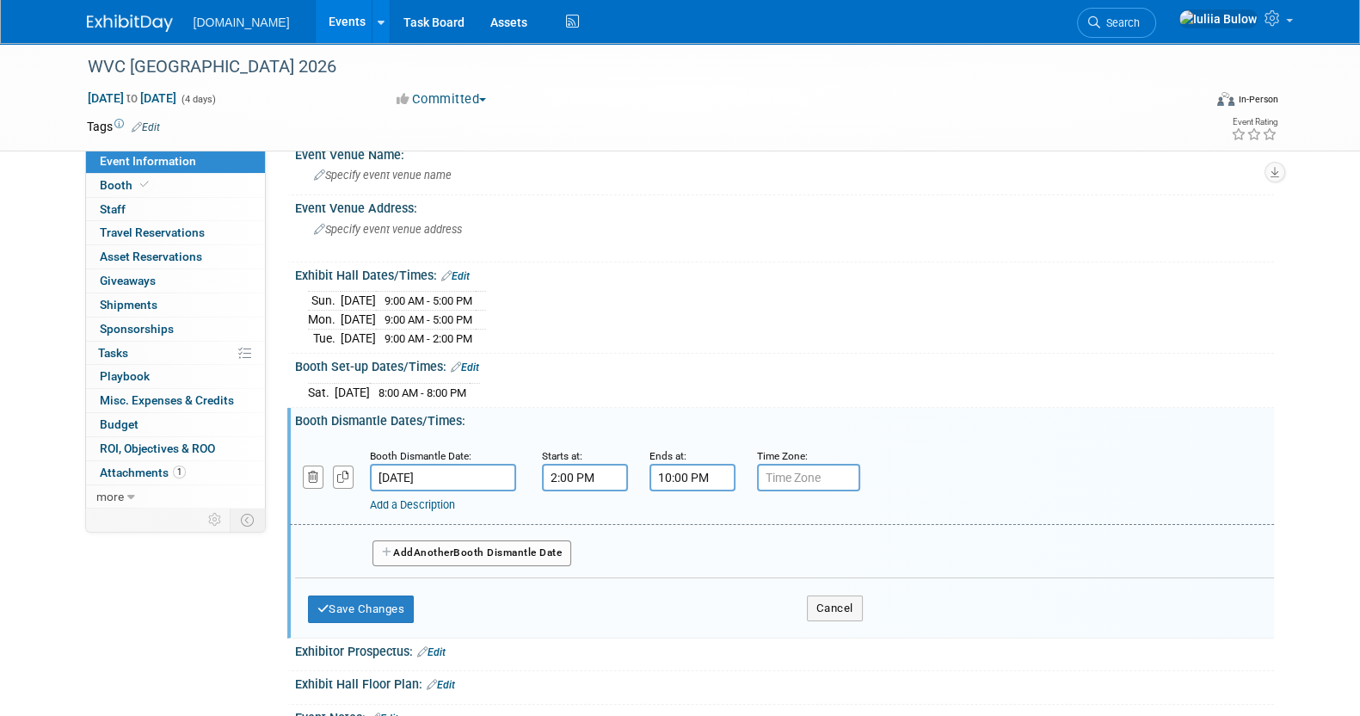
click at [477, 552] on button "Add Another Booth Dismantle Date" at bounding box center [472, 553] width 200 height 26
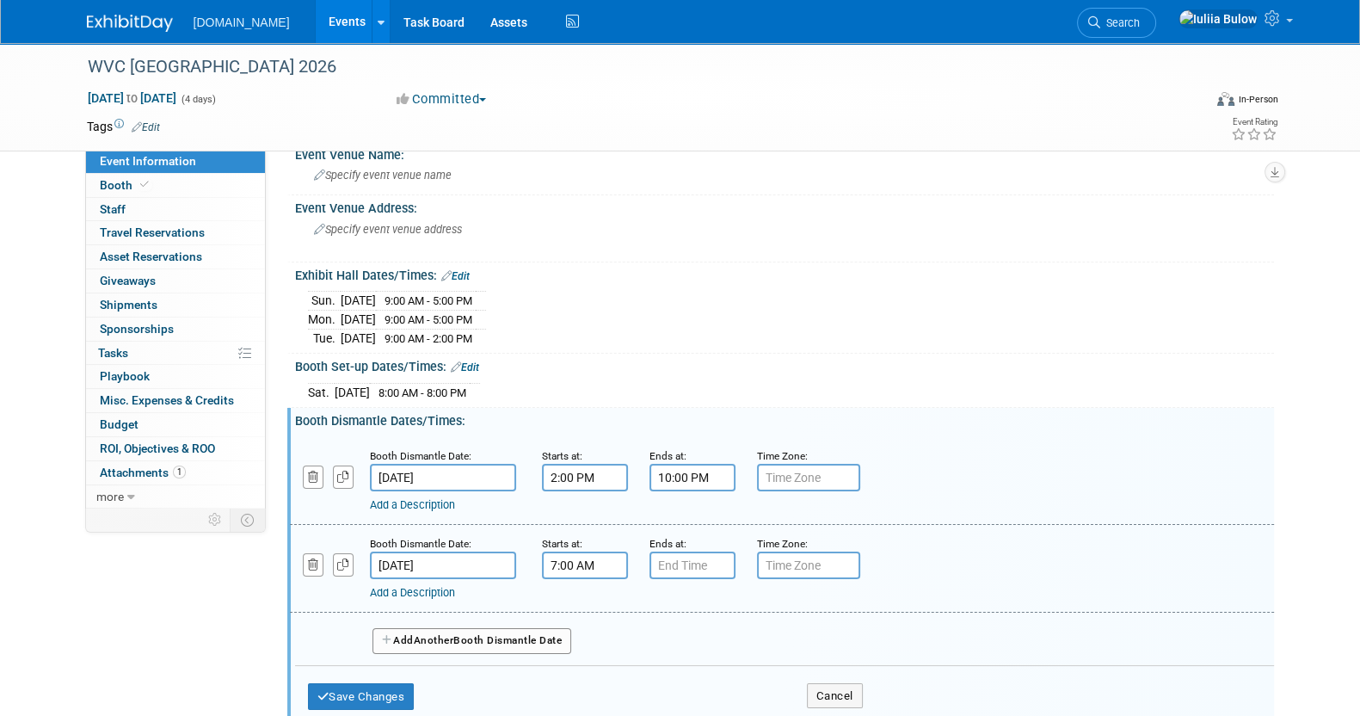
click at [587, 558] on input "7:00 AM" at bounding box center [585, 565] width 86 height 28
click at [595, 642] on span "07" at bounding box center [581, 643] width 33 height 31
click at [559, 698] on td "08" at bounding box center [573, 700] width 55 height 46
type input "8:00 AM"
click at [684, 567] on input "7:00 PM" at bounding box center [692, 565] width 86 height 28
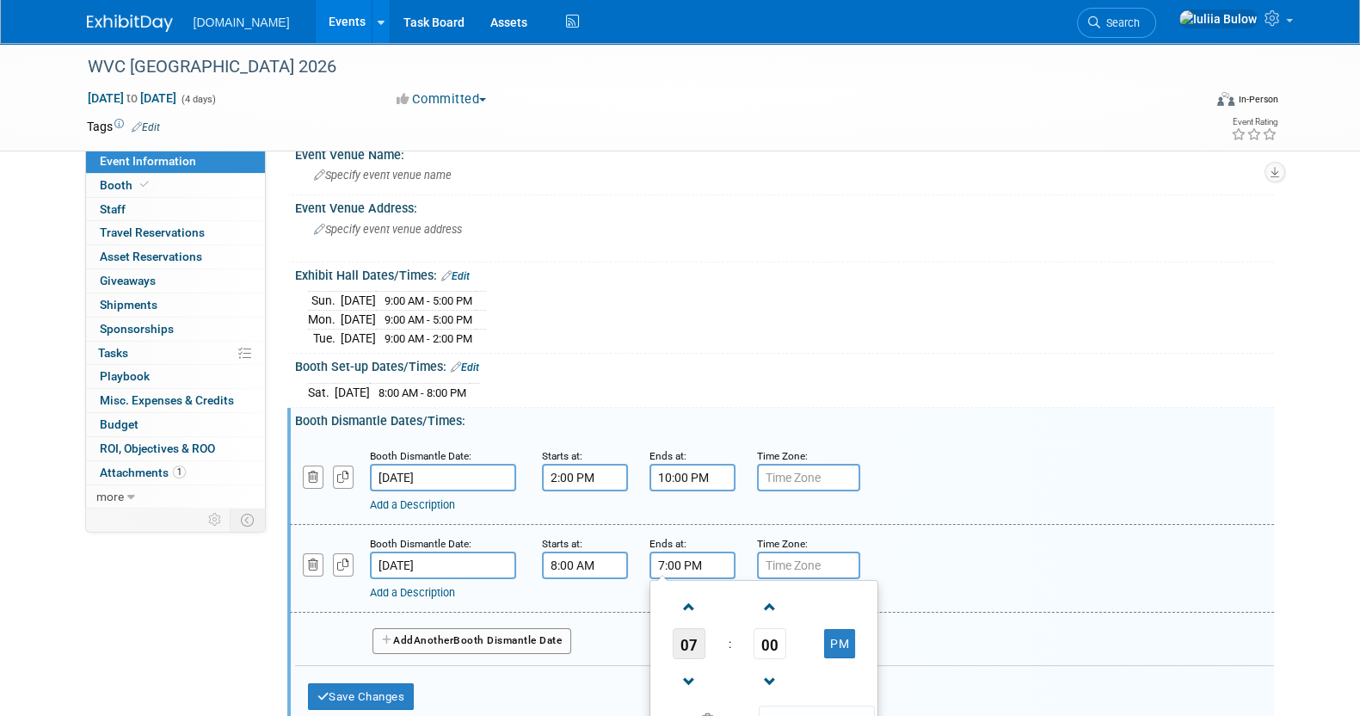
click at [687, 651] on table "07 : 00 PM" at bounding box center [764, 643] width 220 height 119
click at [688, 642] on span "07" at bounding box center [689, 643] width 33 height 31
click at [788, 698] on td "10" at bounding box center [791, 700] width 55 height 46
type input "10:00 PM"
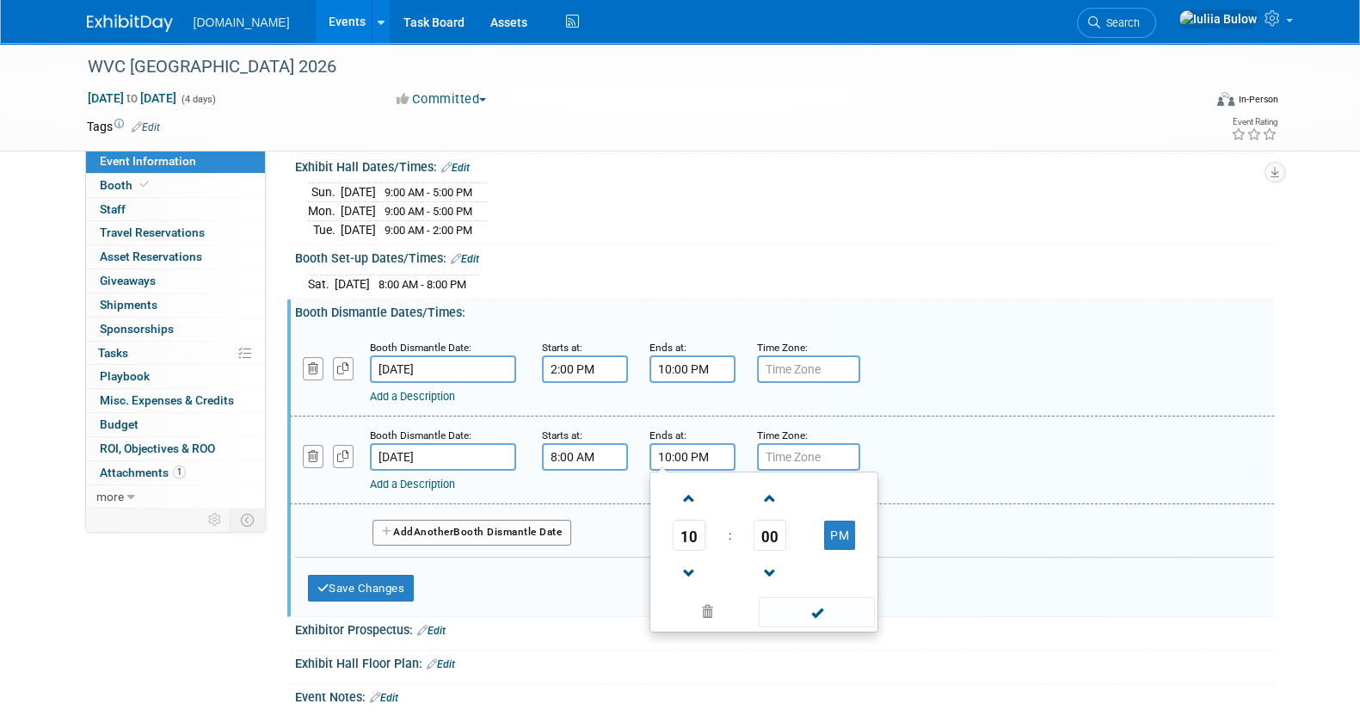
scroll to position [293, 0]
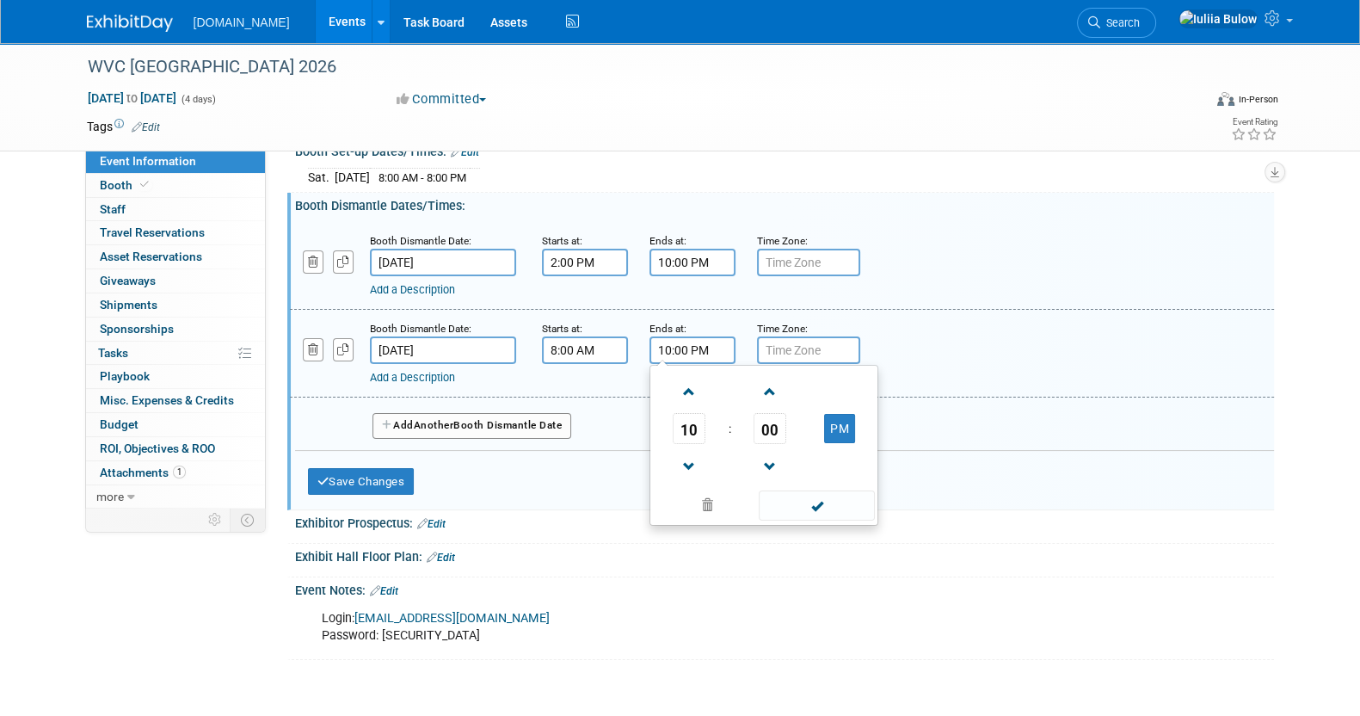
drag, startPoint x: 846, startPoint y: 497, endPoint x: 834, endPoint y: 503, distance: 13.5
click at [839, 501] on span at bounding box center [817, 505] width 116 height 30
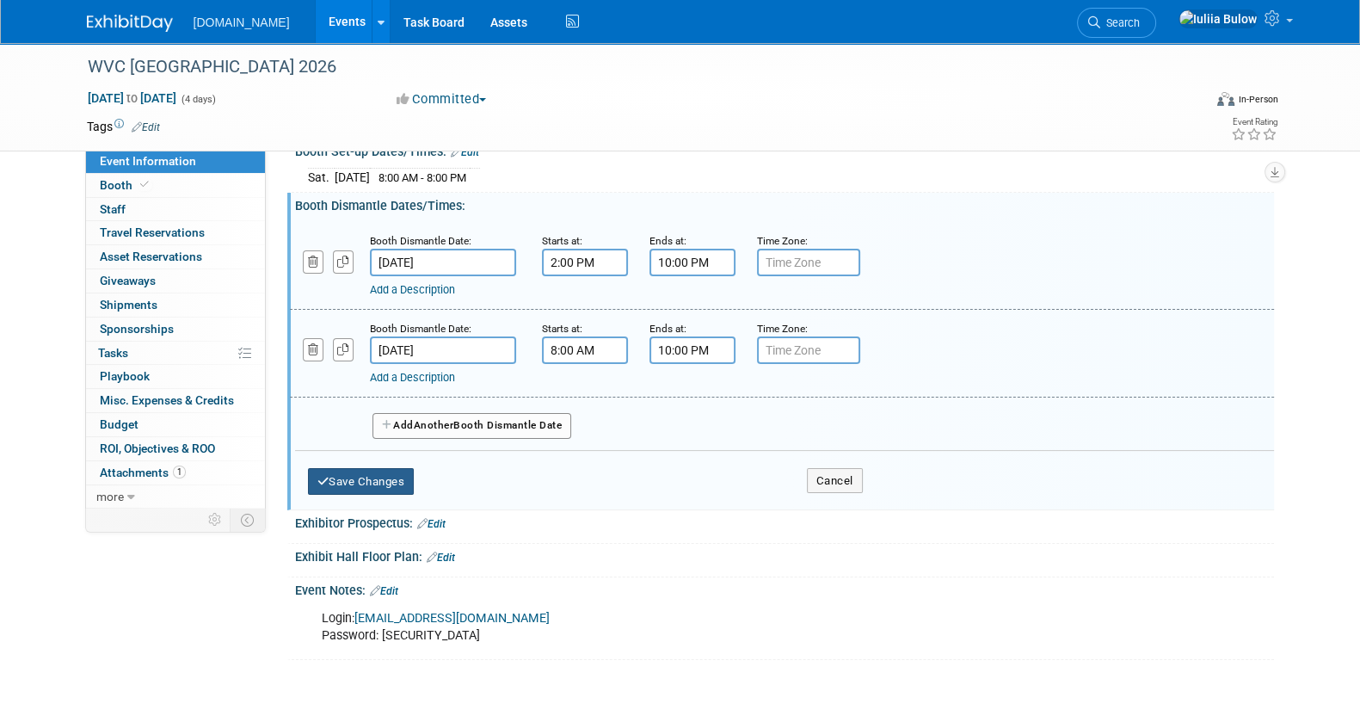
click at [373, 468] on button "Save Changes" at bounding box center [361, 482] width 107 height 28
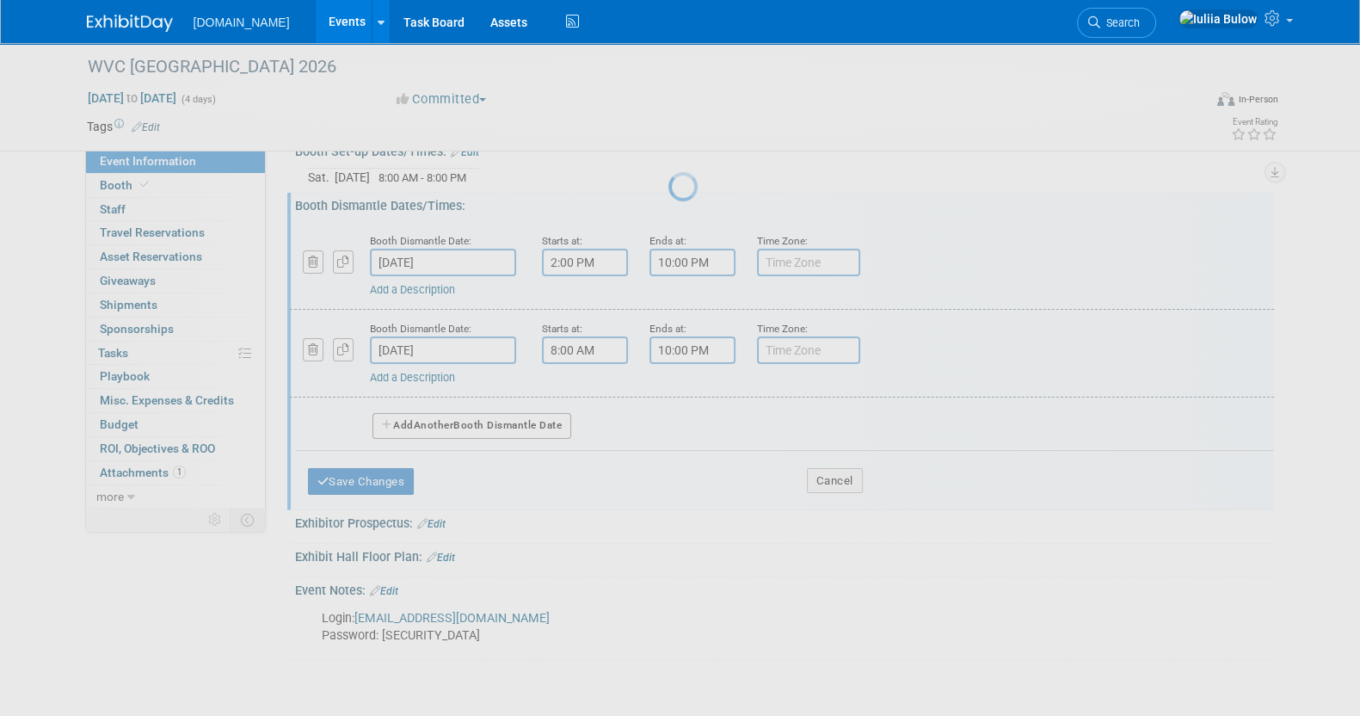
scroll to position [132, 0]
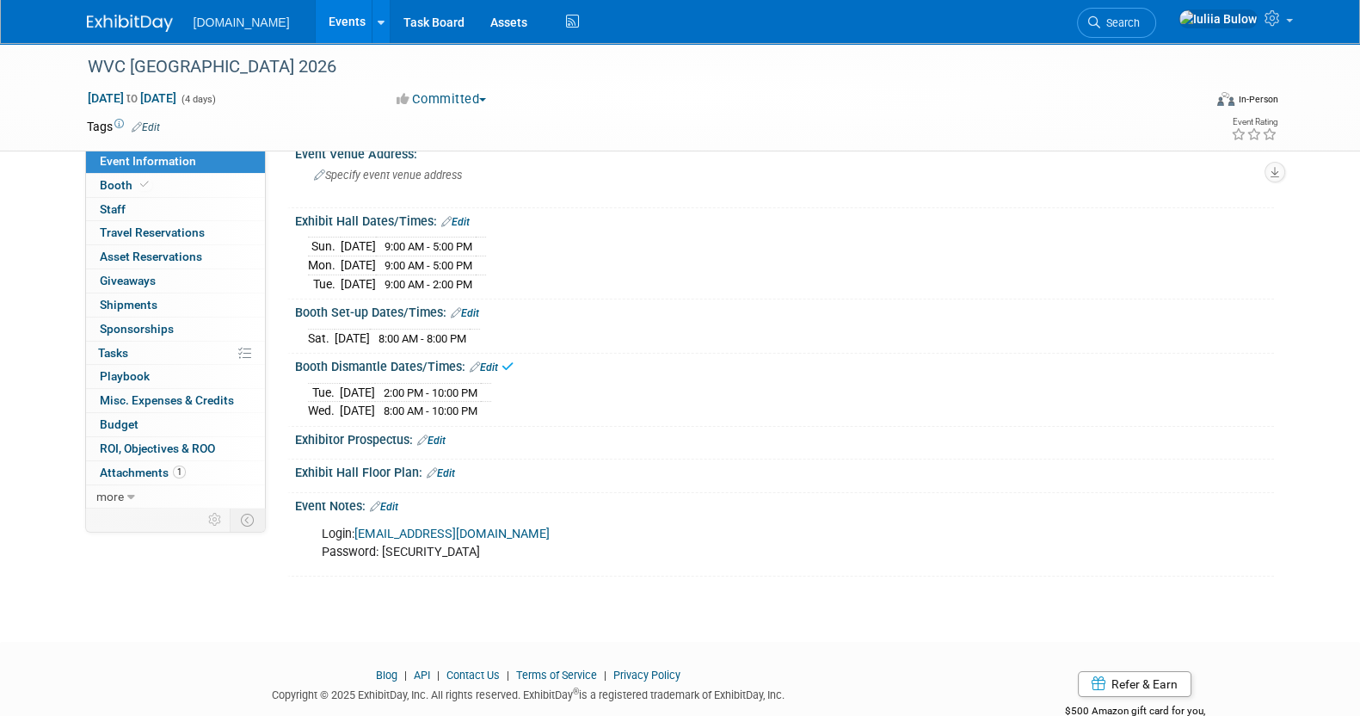
click at [441, 434] on link "Edit" at bounding box center [431, 440] width 28 height 12
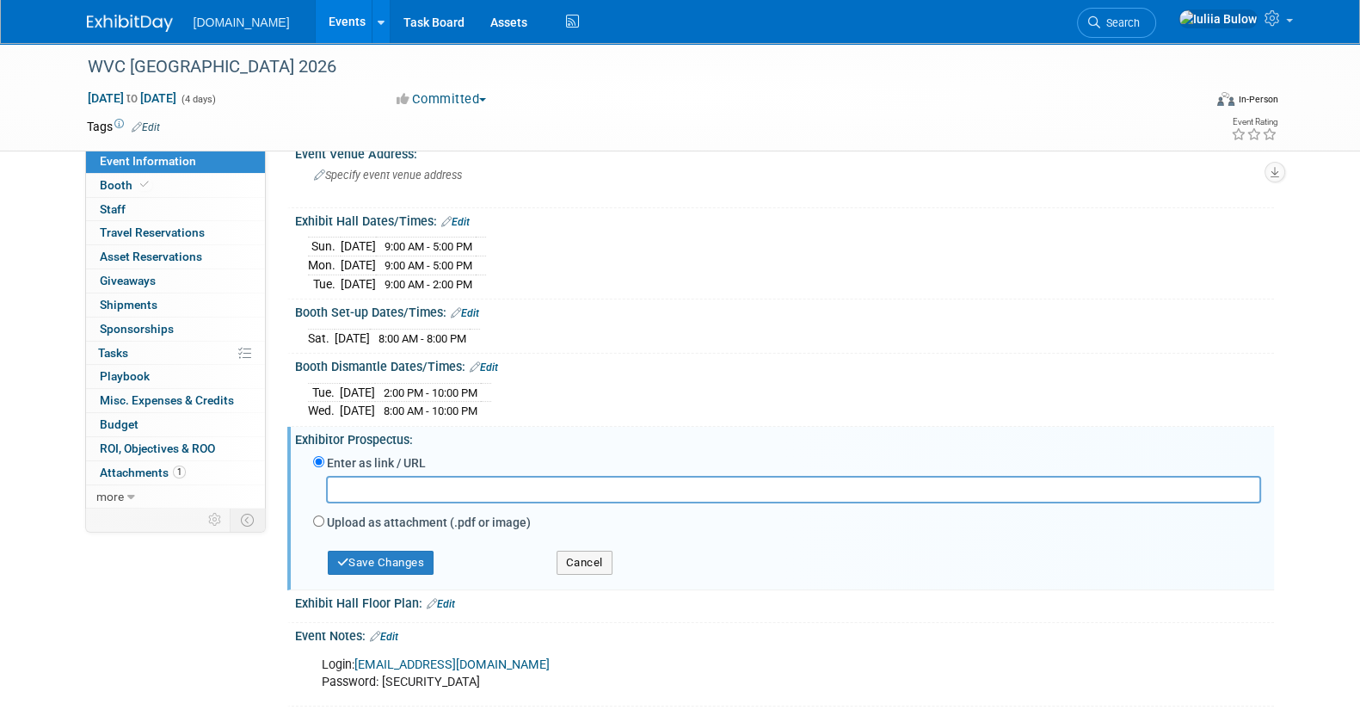
paste input "https://wvc357.sharepoint.com/sites/VGHub/Shared%20Documents/Forms/AllItems.asp…"
type input "https://wvc357.sharepoint.com/sites/VGHub/Shared%20Documents/Forms/AllItems.asp…"
click at [394, 555] on button "Save Changes" at bounding box center [381, 562] width 107 height 24
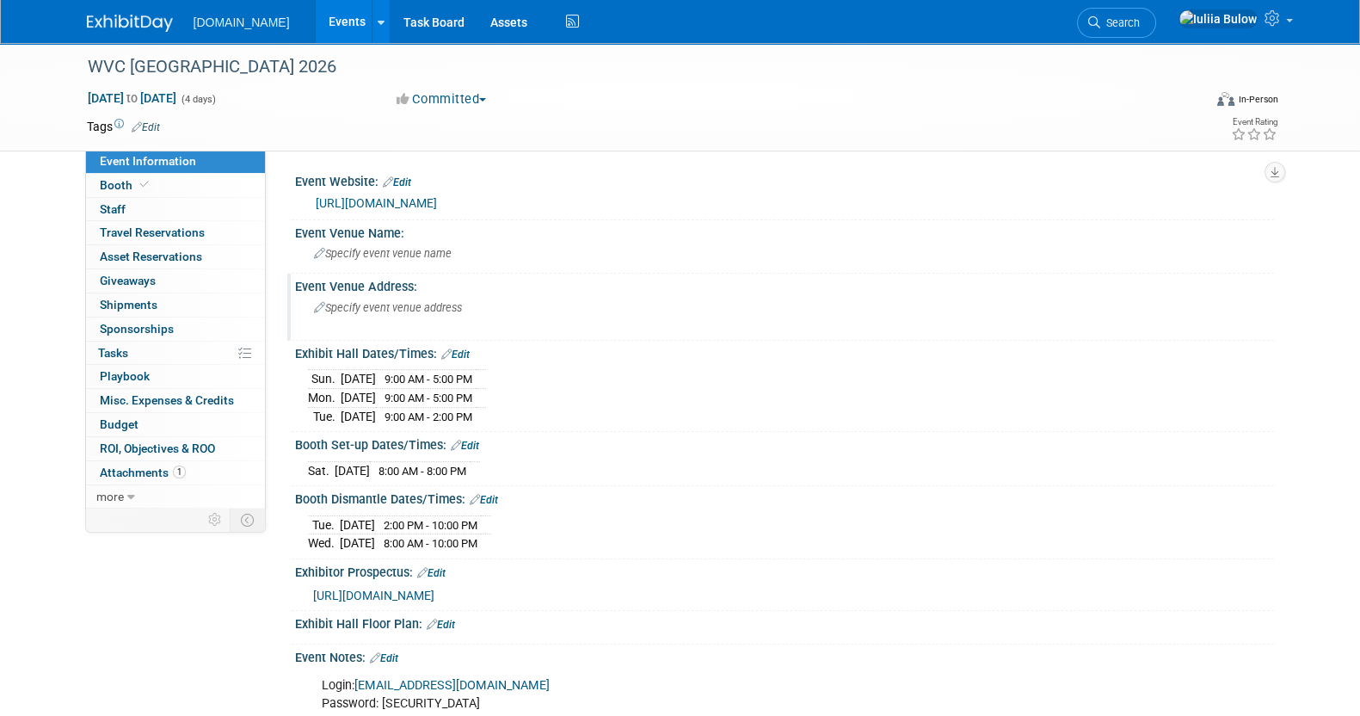
click at [437, 304] on span "Specify event venue address" at bounding box center [388, 307] width 148 height 13
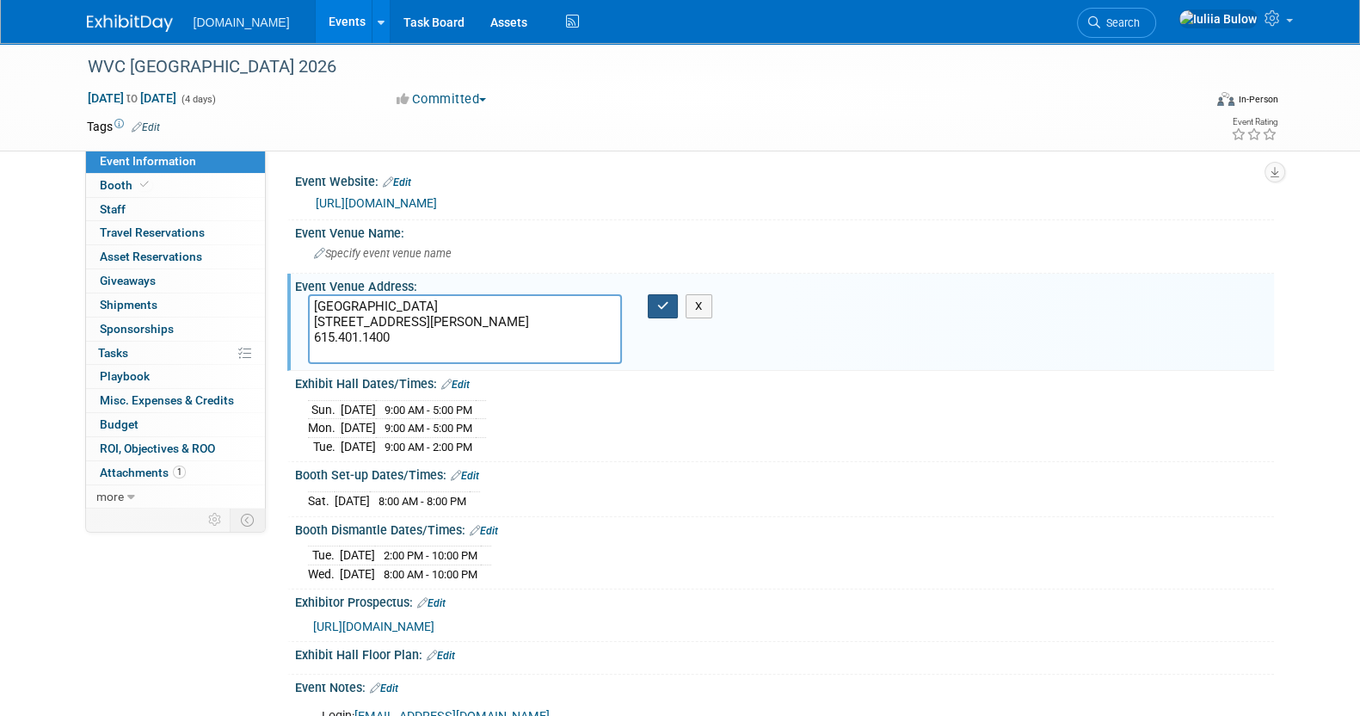
type textarea "Music City Center 201 Rep. John Lewis Way S Nashville, TN 37203 615.401.1400"
click at [659, 307] on icon "button" at bounding box center [663, 305] width 12 height 11
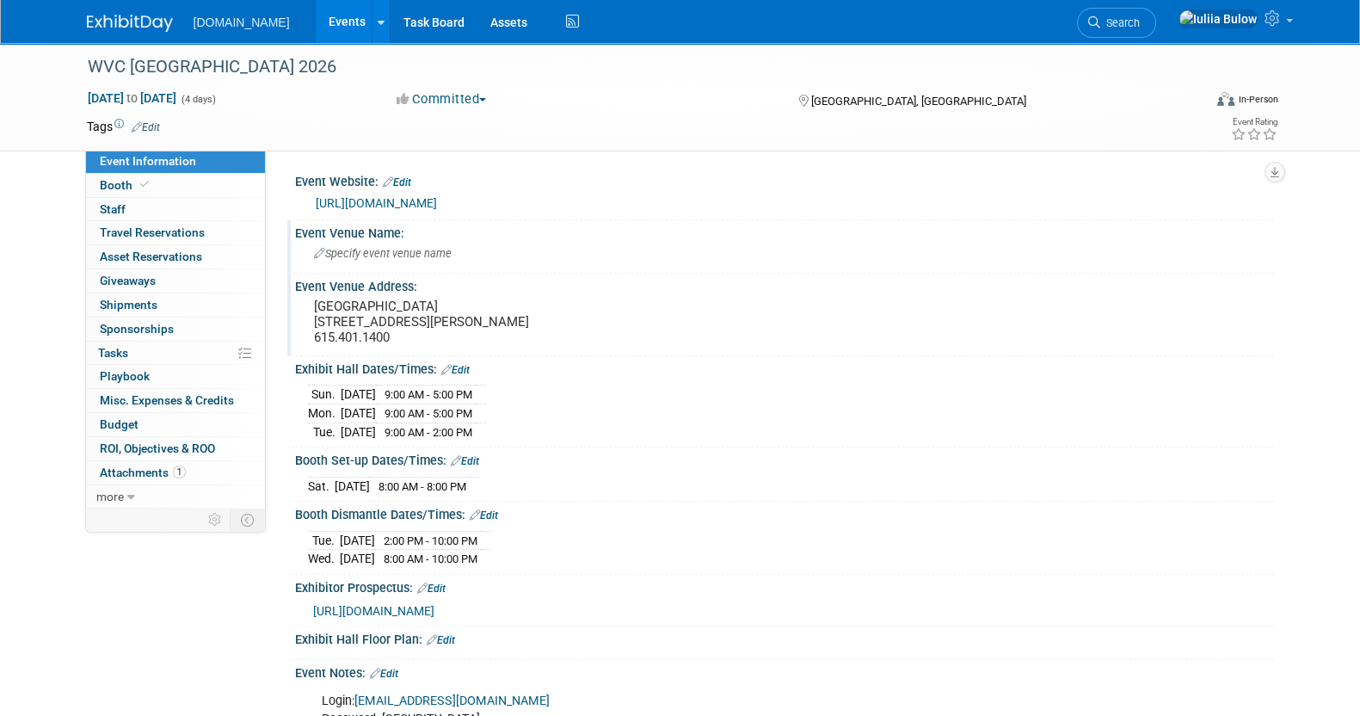
click at [434, 243] on div "Specify event venue name" at bounding box center [784, 253] width 953 height 27
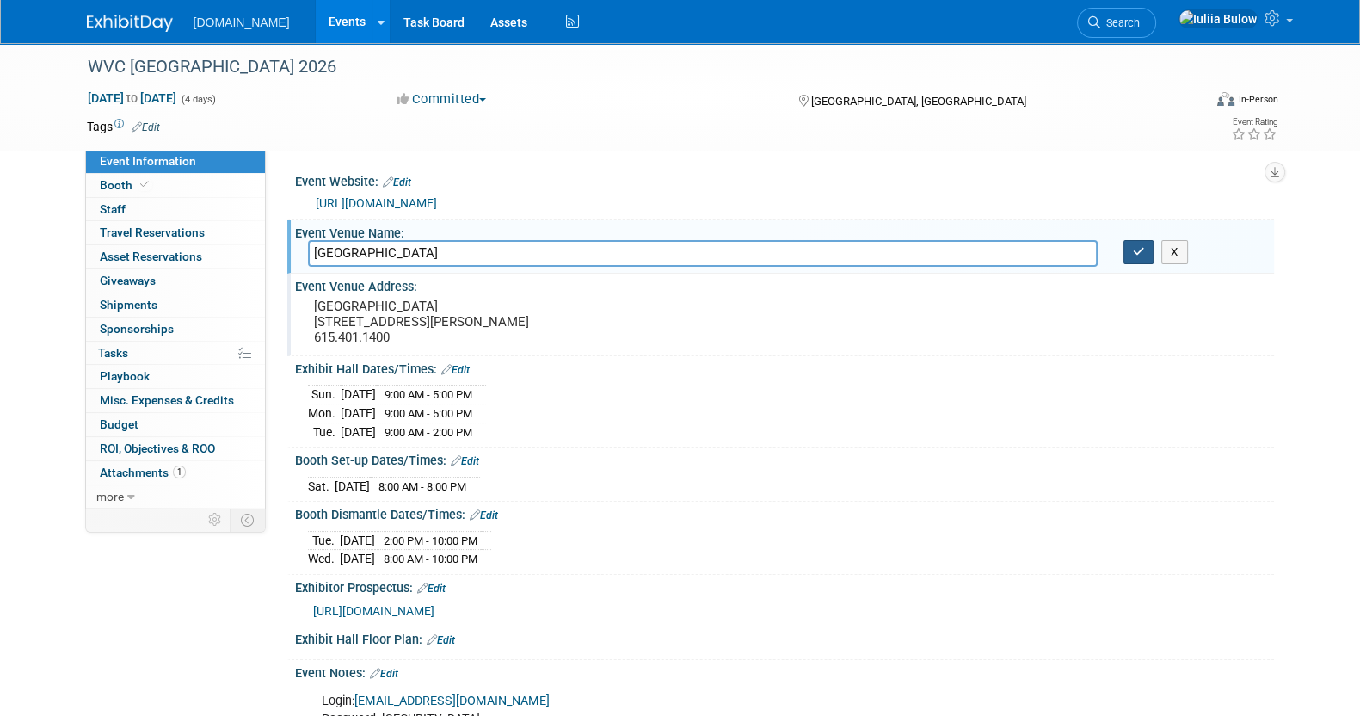
type input "Music City Center"
click at [1132, 252] on button "button" at bounding box center [1138, 252] width 31 height 24
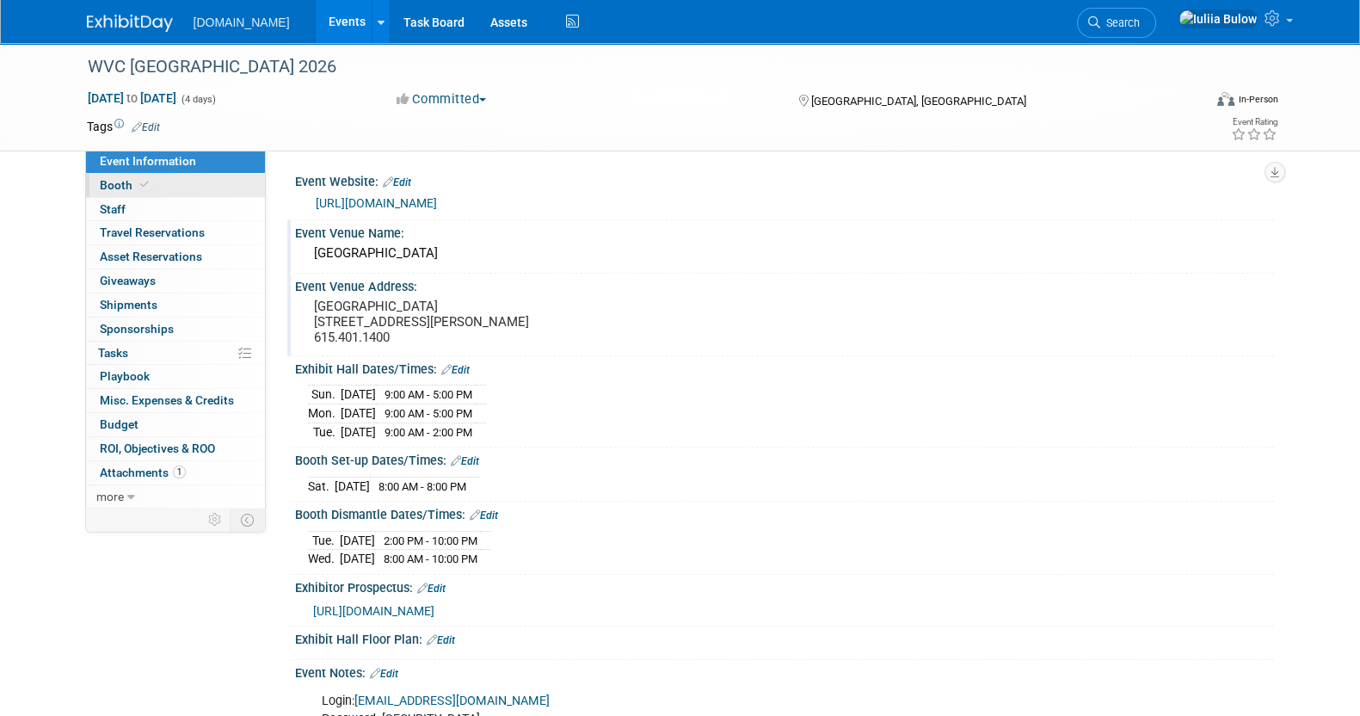
click at [138, 192] on link "Booth" at bounding box center [175, 185] width 179 height 23
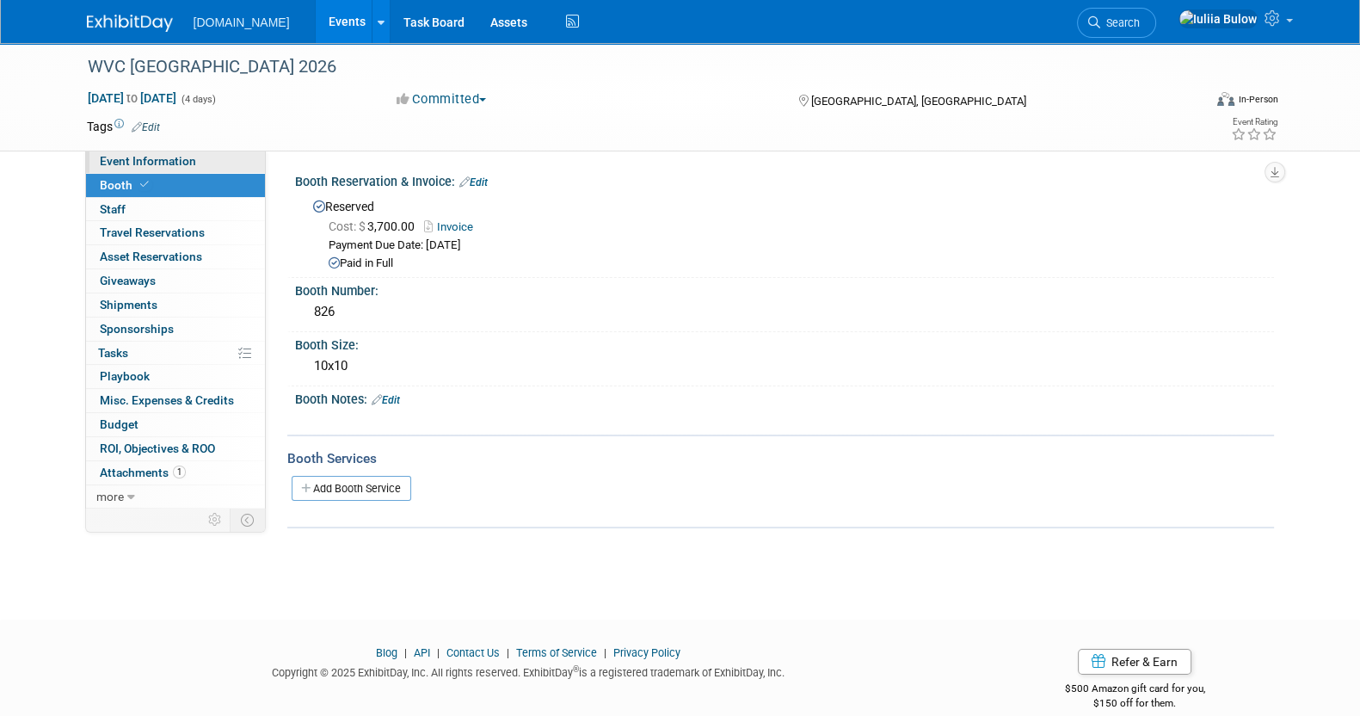
click at [169, 155] on span "Event Information" at bounding box center [148, 161] width 96 height 14
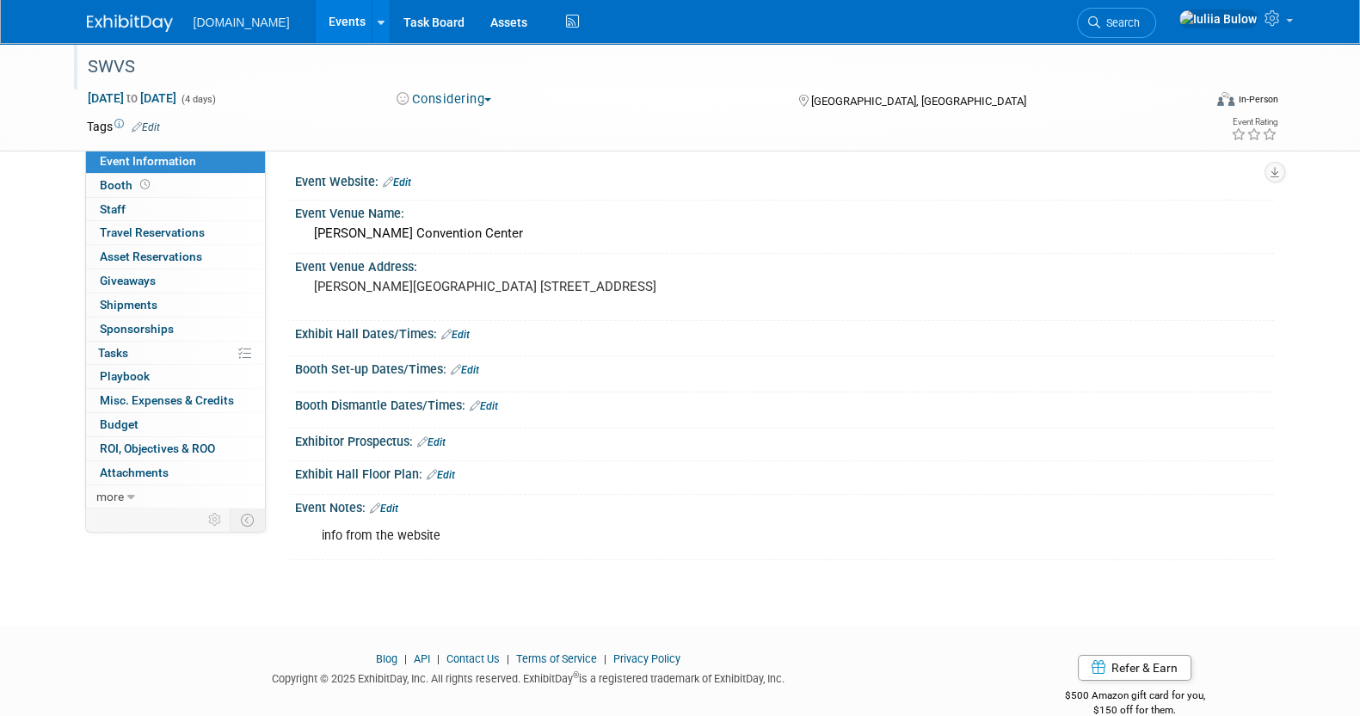
drag, startPoint x: 128, startPoint y: 81, endPoint x: 131, endPoint y: 70, distance: 11.5
click at [131, 70] on div "SWVS" at bounding box center [629, 67] width 1095 height 31
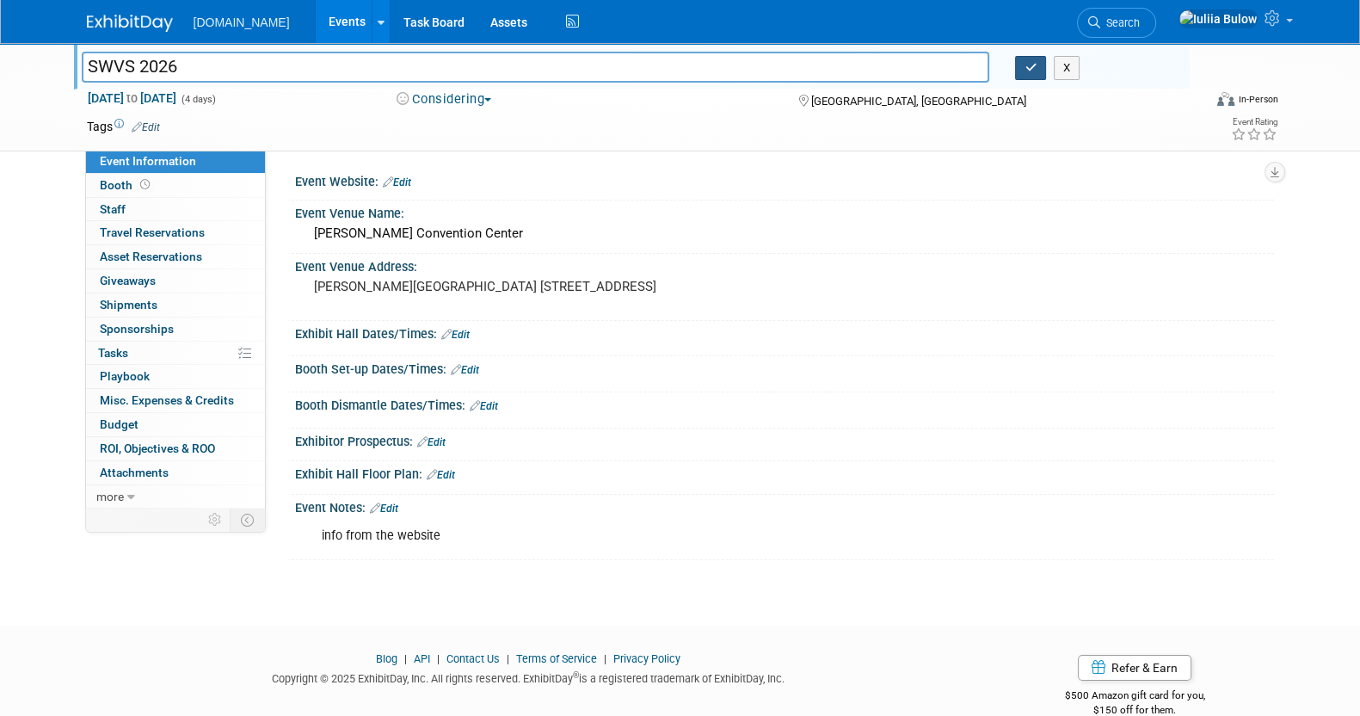
type input "SWVS 2026"
click at [1029, 71] on icon "button" at bounding box center [1030, 67] width 12 height 11
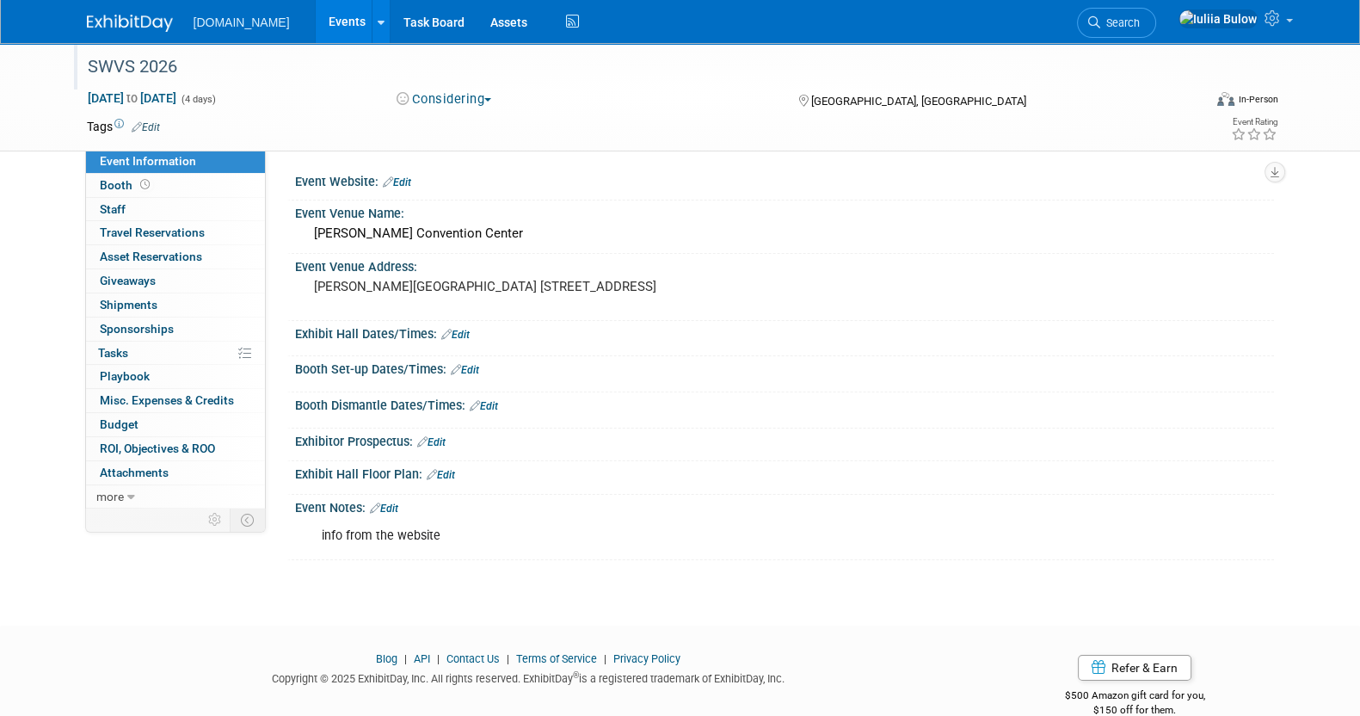
click at [389, 503] on link "Edit" at bounding box center [384, 508] width 28 height 12
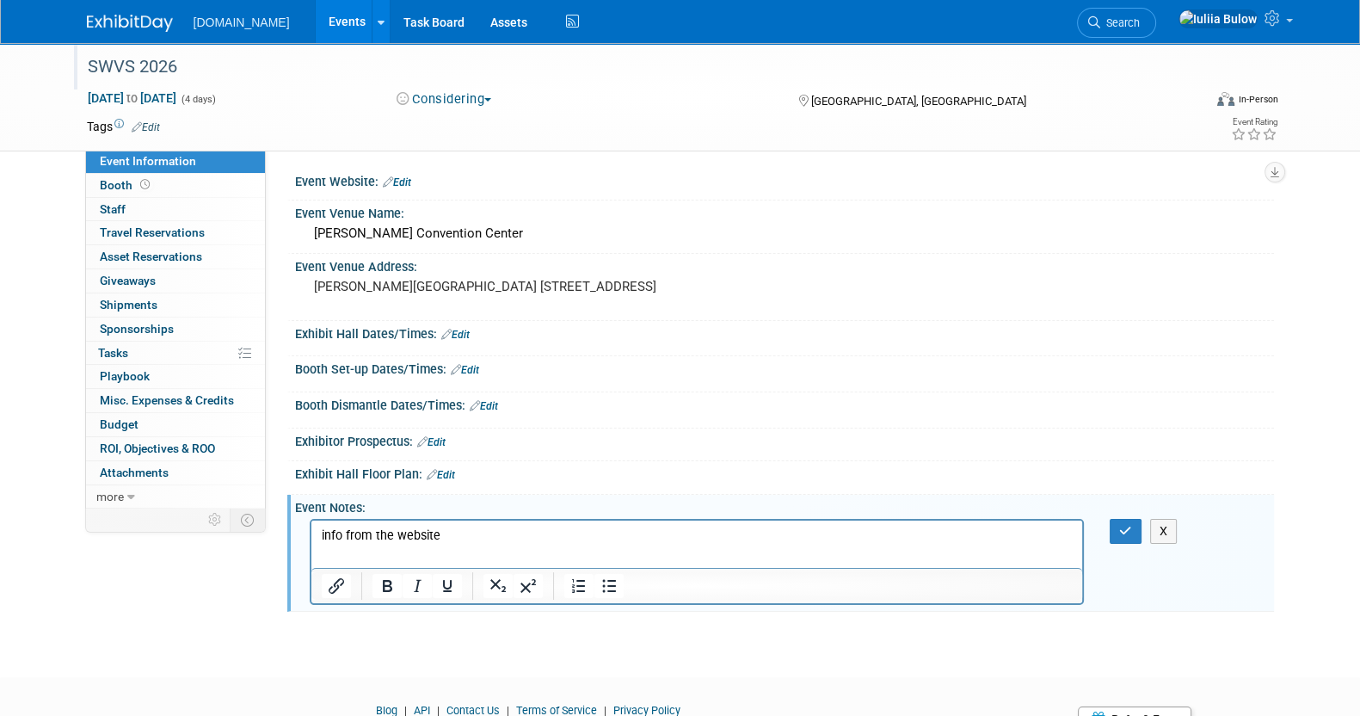
click at [486, 538] on p "info from the website" at bounding box center [697, 535] width 752 height 17
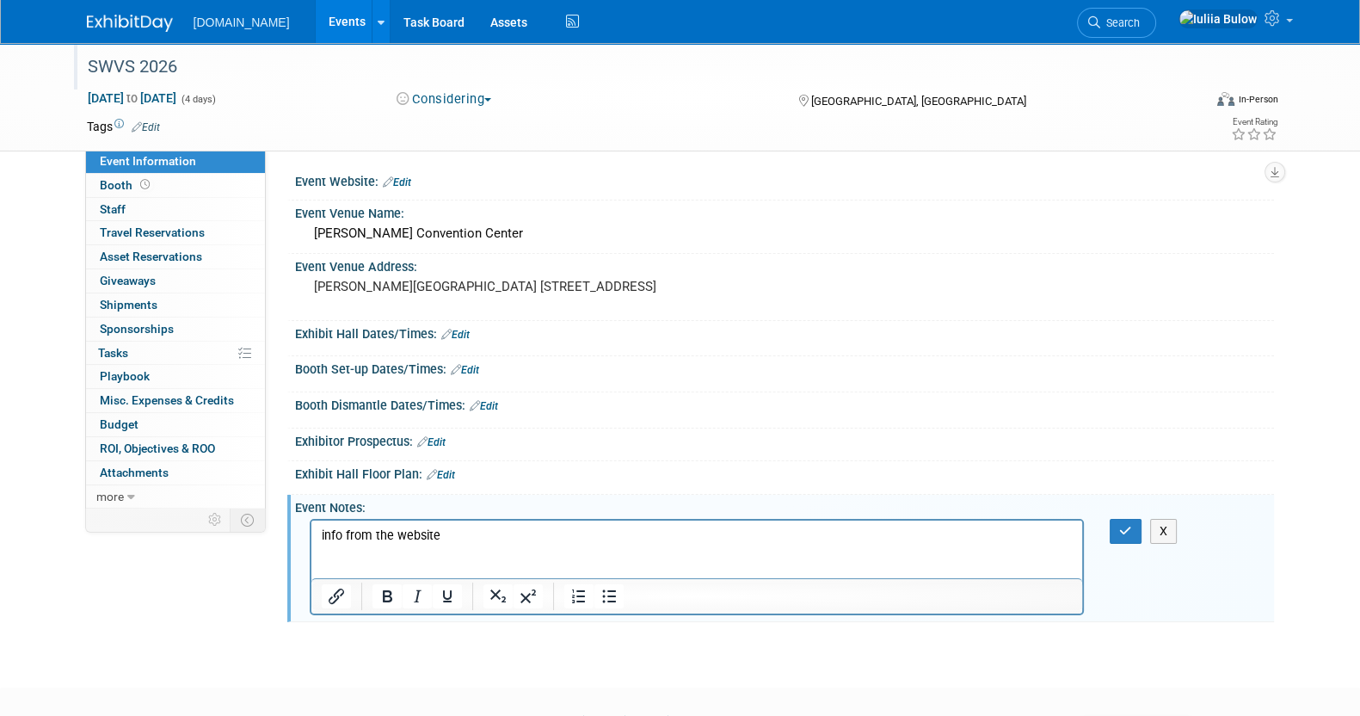
scroll to position [69, 0]
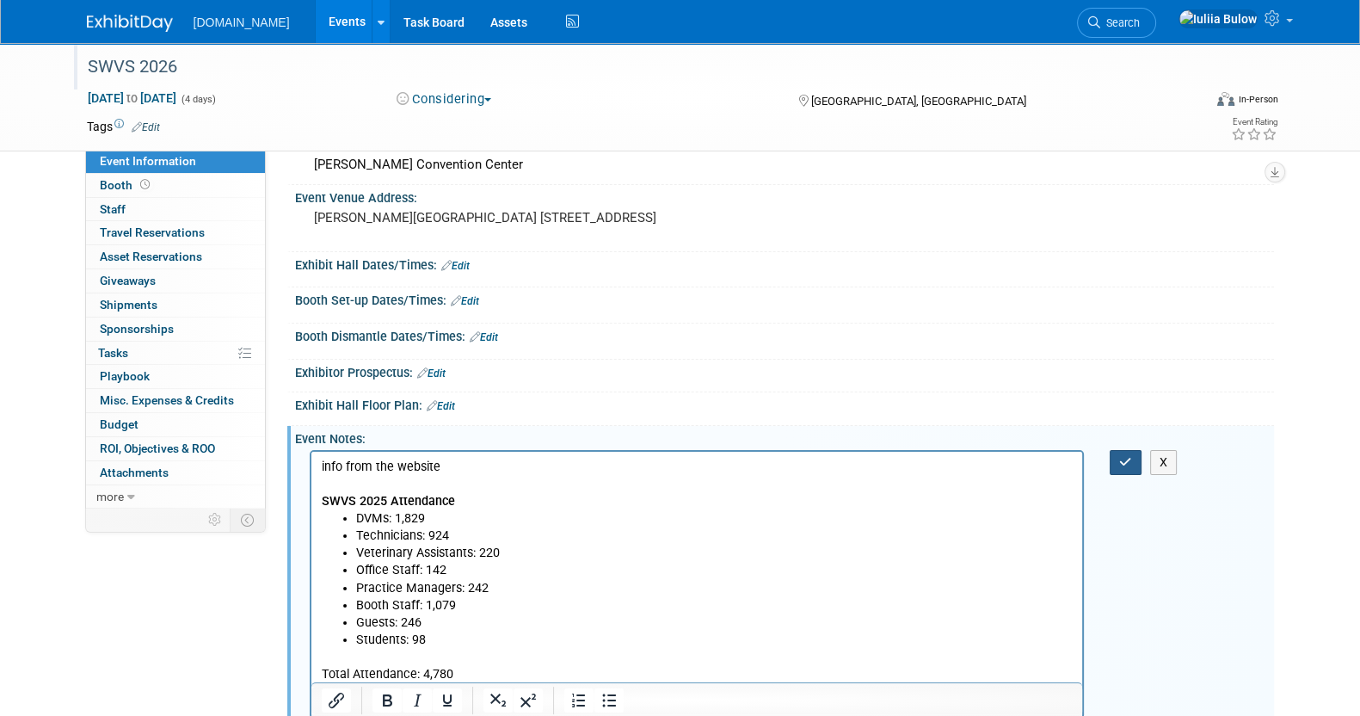
click at [1136, 453] on button "button" at bounding box center [1126, 462] width 32 height 25
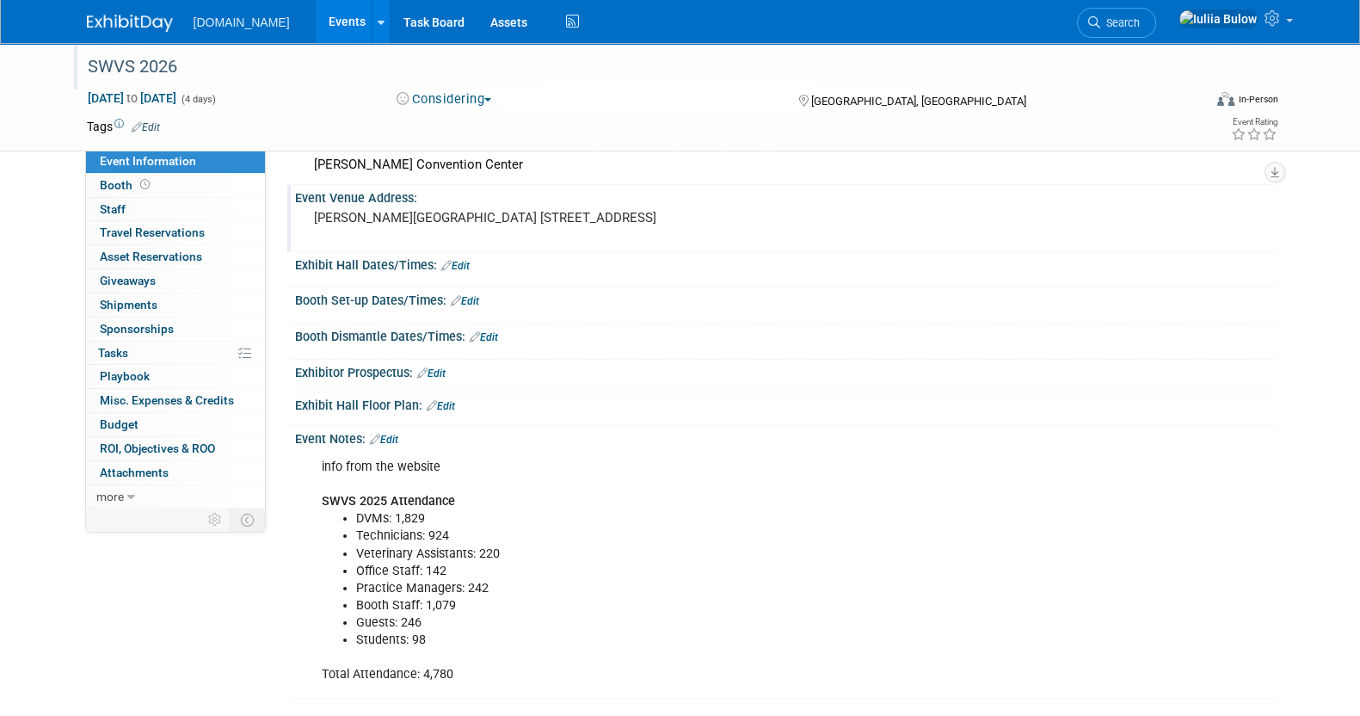
click at [620, 224] on pre "[PERSON_NAME][GEOGRAPHIC_DATA] [STREET_ADDRESS]" at bounding box center [499, 217] width 370 height 15
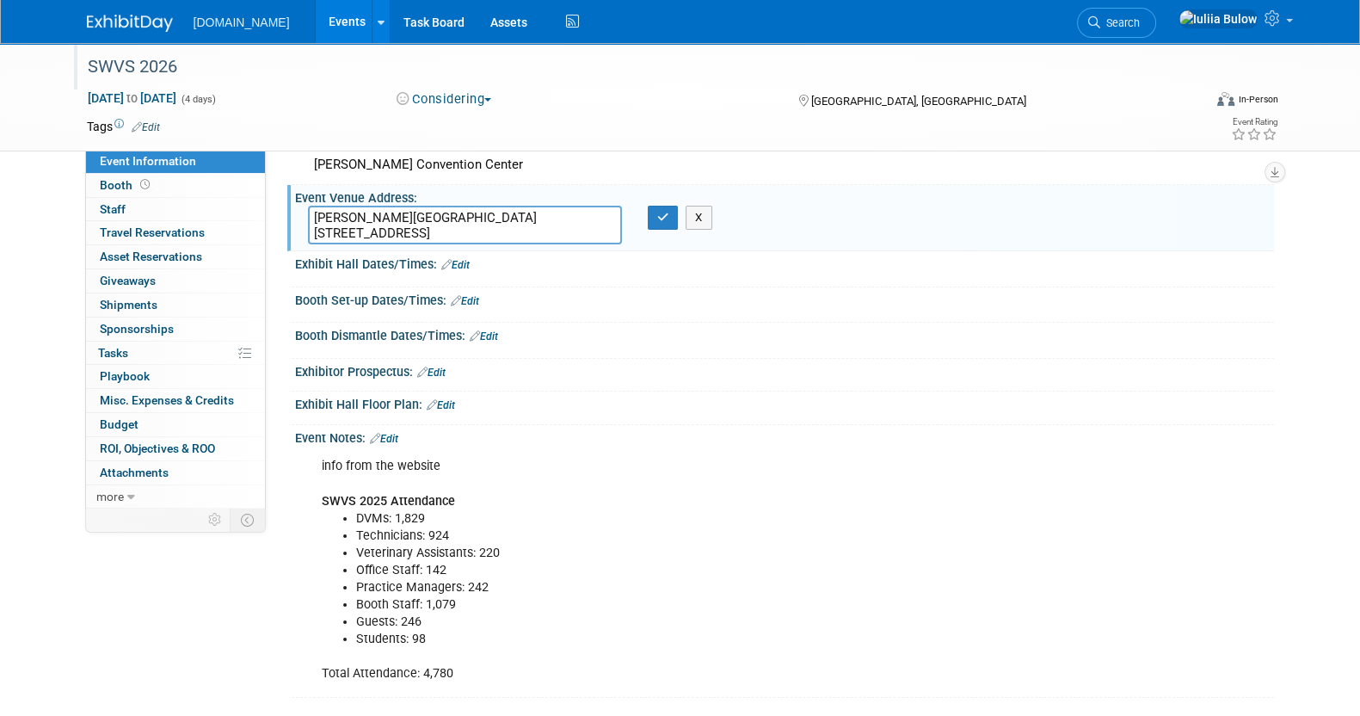
click at [353, 231] on textarea "[PERSON_NAME][GEOGRAPHIC_DATA] [STREET_ADDRESS]" at bounding box center [465, 225] width 314 height 39
type textarea "[PERSON_NAME][GEOGRAPHIC_DATA] [STREET_ADDRESS]"
click at [657, 213] on icon "button" at bounding box center [663, 217] width 12 height 11
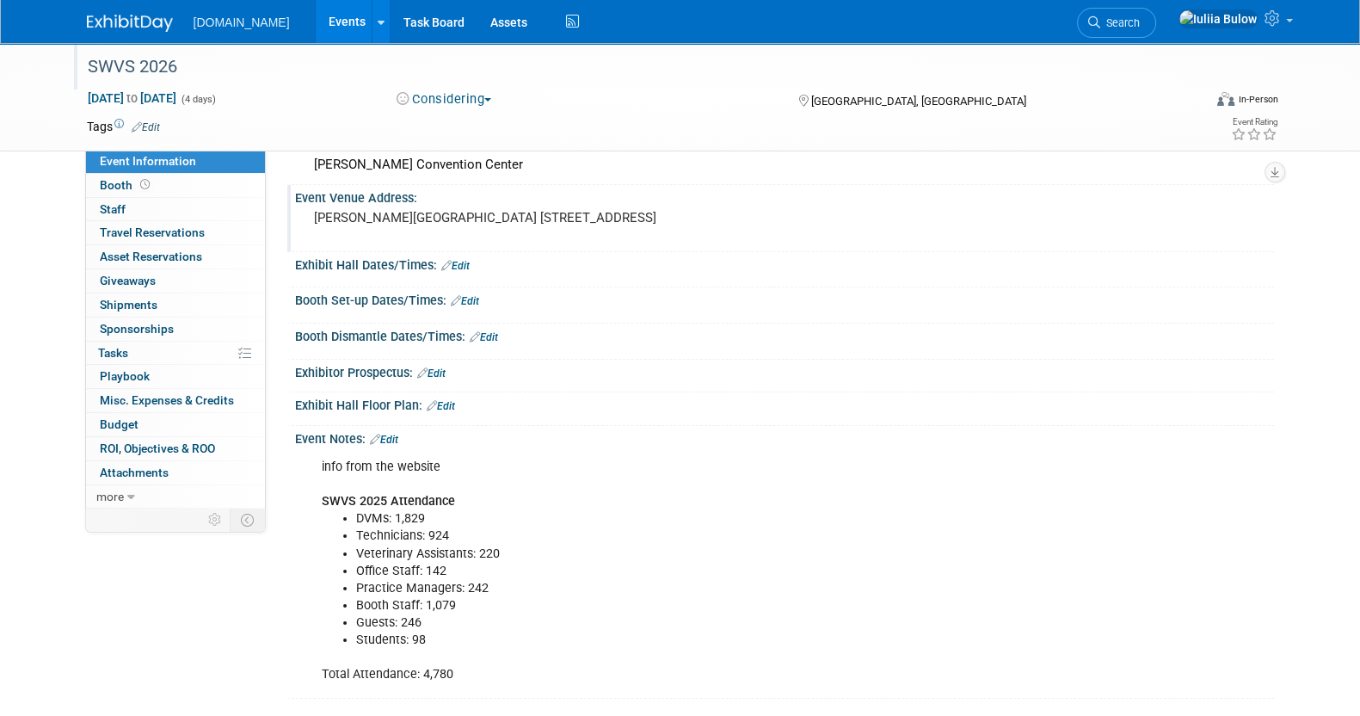
click at [382, 435] on link "Edit" at bounding box center [384, 439] width 28 height 12
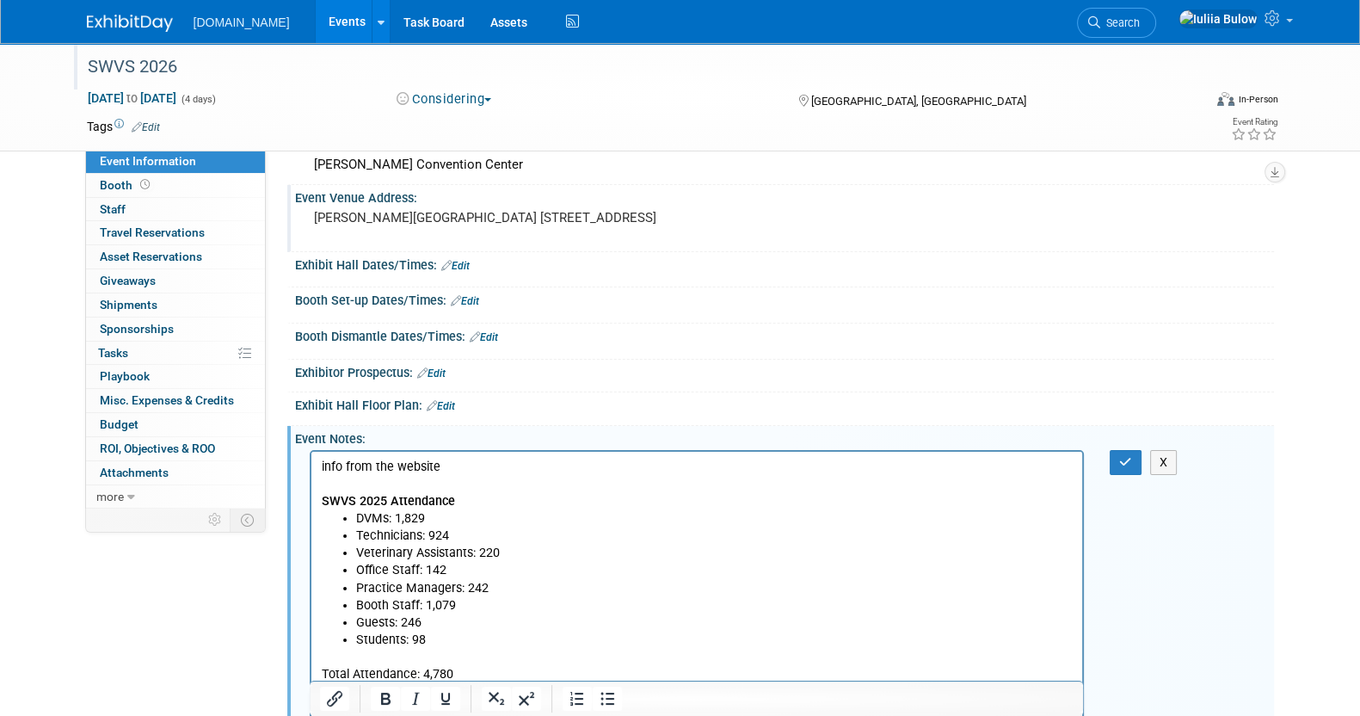
scroll to position [0, 0]
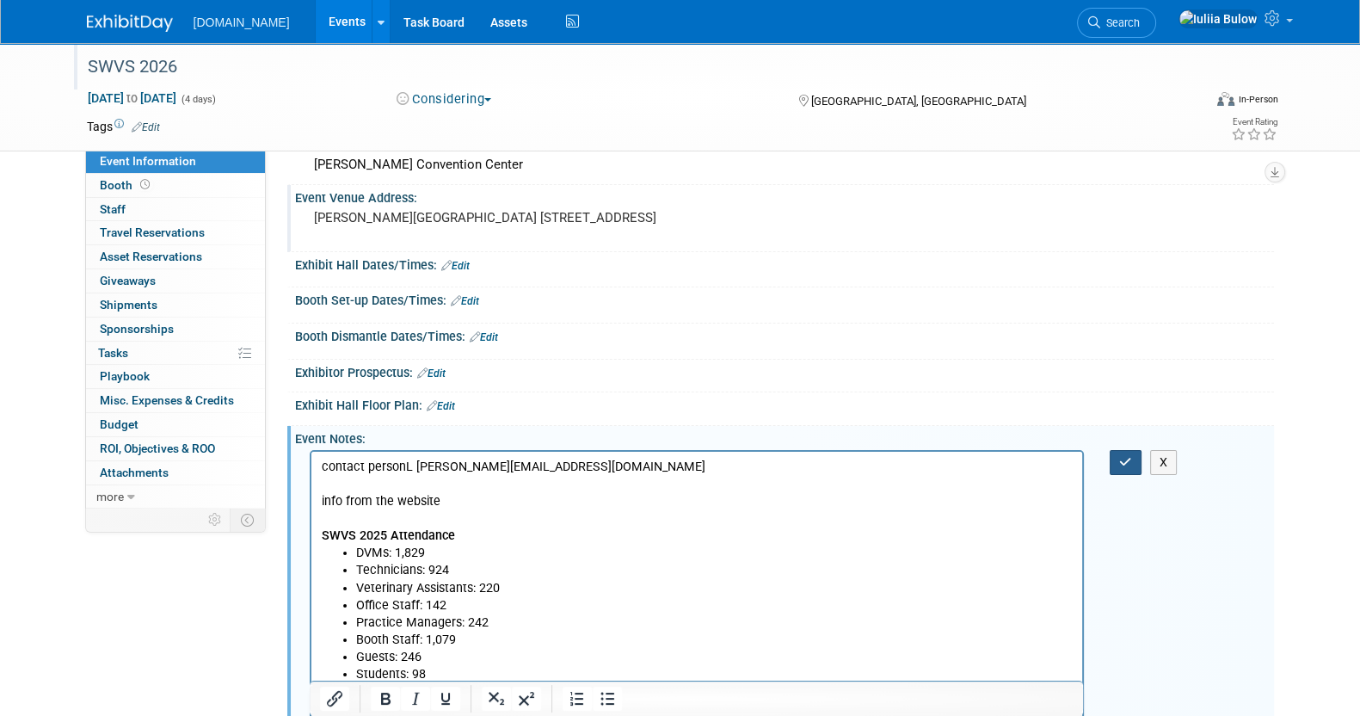
drag, startPoint x: 1098, startPoint y: 452, endPoint x: 1111, endPoint y: 455, distance: 13.2
click at [1104, 453] on div "X" at bounding box center [1136, 462] width 79 height 25
drag, startPoint x: 1117, startPoint y: 453, endPoint x: 1107, endPoint y: 464, distance: 15.2
click at [1117, 455] on button "button" at bounding box center [1126, 462] width 32 height 25
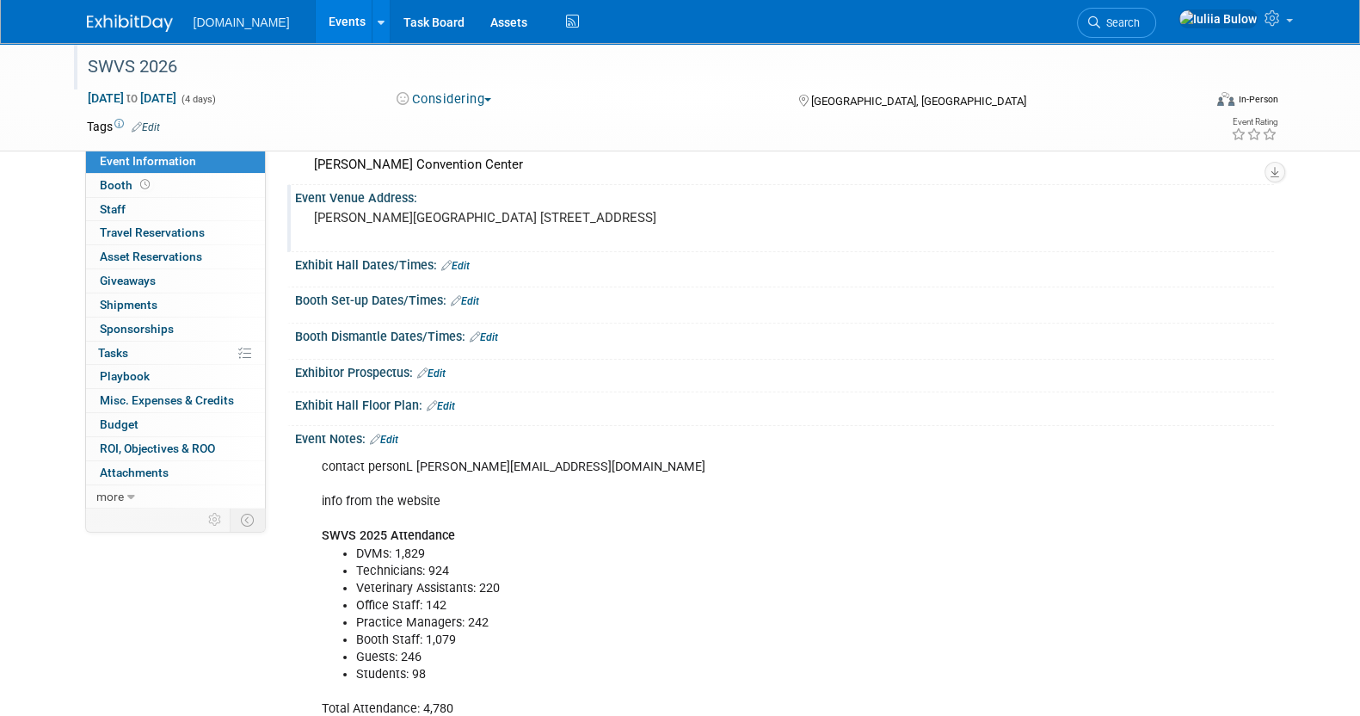
click at [536, 467] on div "contact personL [PERSON_NAME][EMAIL_ADDRESS][DOMAIN_NAME] info from the website…" at bounding box center [697, 588] width 775 height 276
click at [387, 433] on link "Edit" at bounding box center [384, 439] width 28 height 12
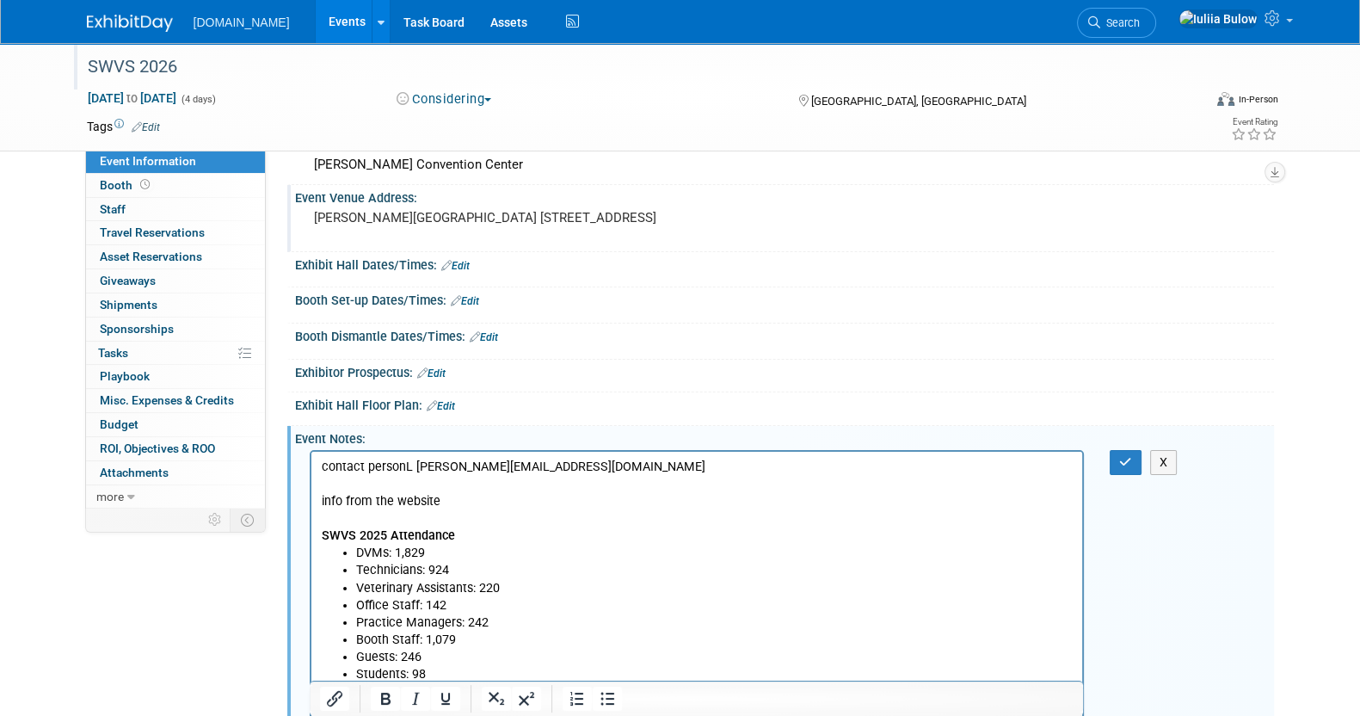
drag, startPoint x: 409, startPoint y: 467, endPoint x: 544, endPoint y: 499, distance: 139.6
click at [409, 467] on p "contact personL [PERSON_NAME][EMAIL_ADDRESS][DOMAIN_NAME] info from the website…" at bounding box center [697, 501] width 752 height 86
drag, startPoint x: 1111, startPoint y: 462, endPoint x: 1097, endPoint y: 495, distance: 36.3
click at [1118, 465] on button "button" at bounding box center [1126, 462] width 32 height 25
